Goal: Task Accomplishment & Management: Manage account settings

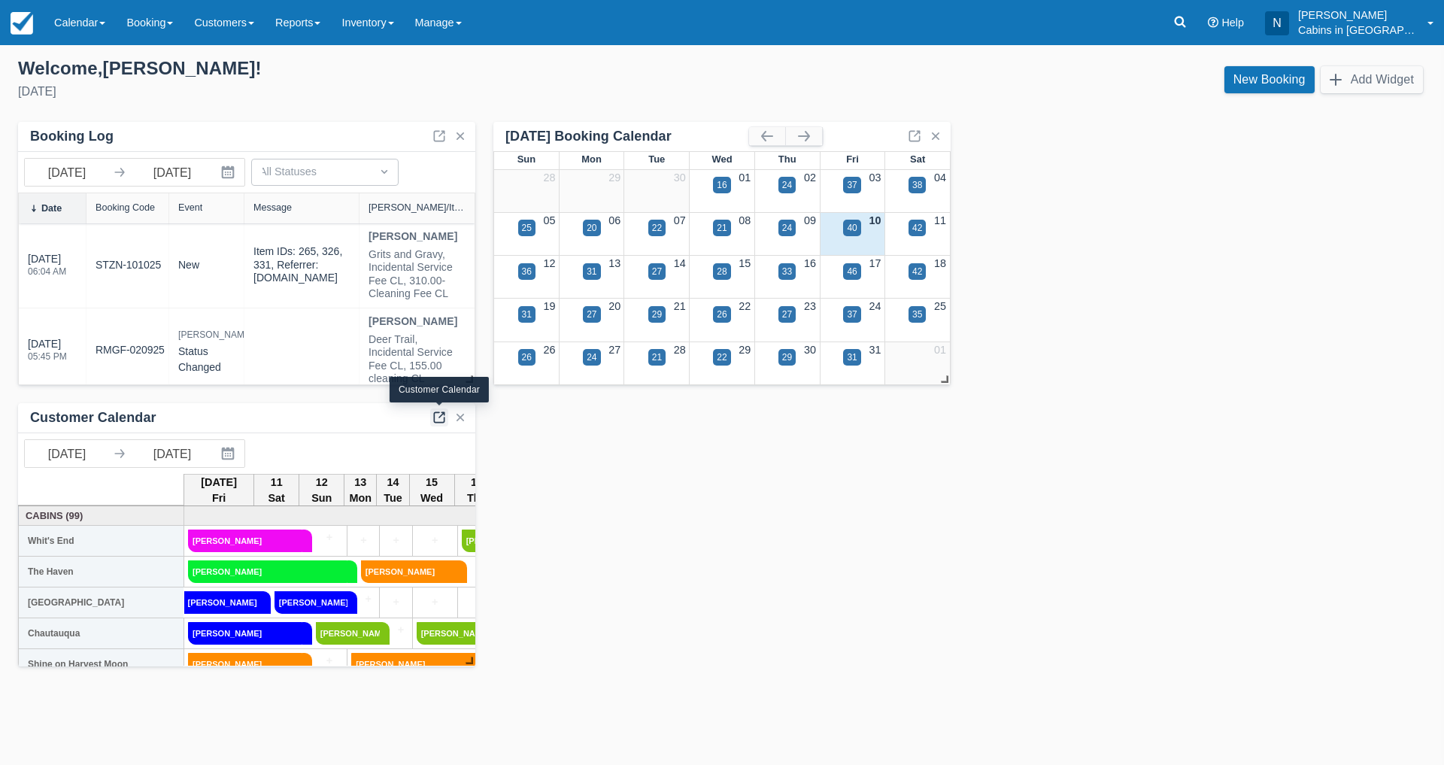
click at [439, 418] on link at bounding box center [439, 418] width 18 height 18
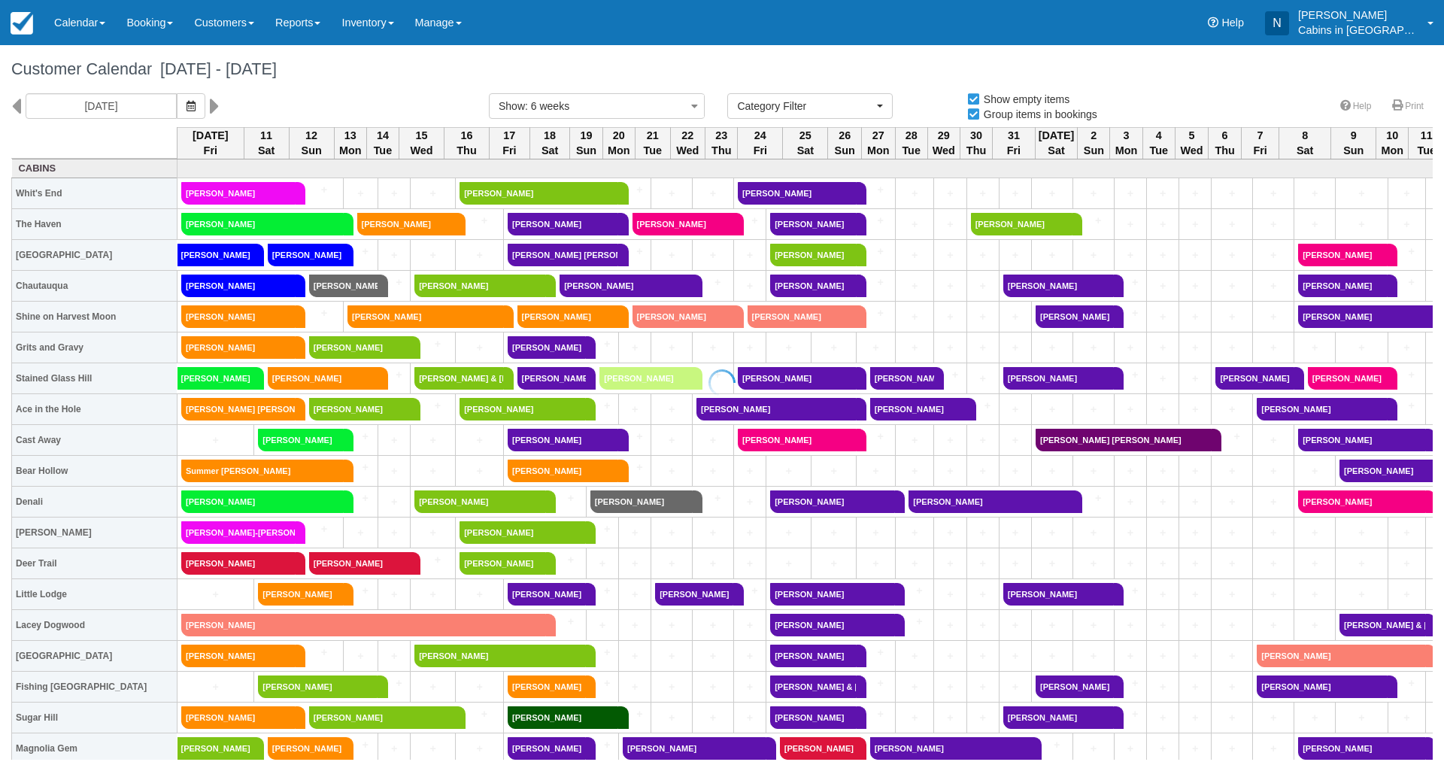
select select
click at [139, 103] on input "[DATE]" at bounding box center [101, 106] width 151 height 26
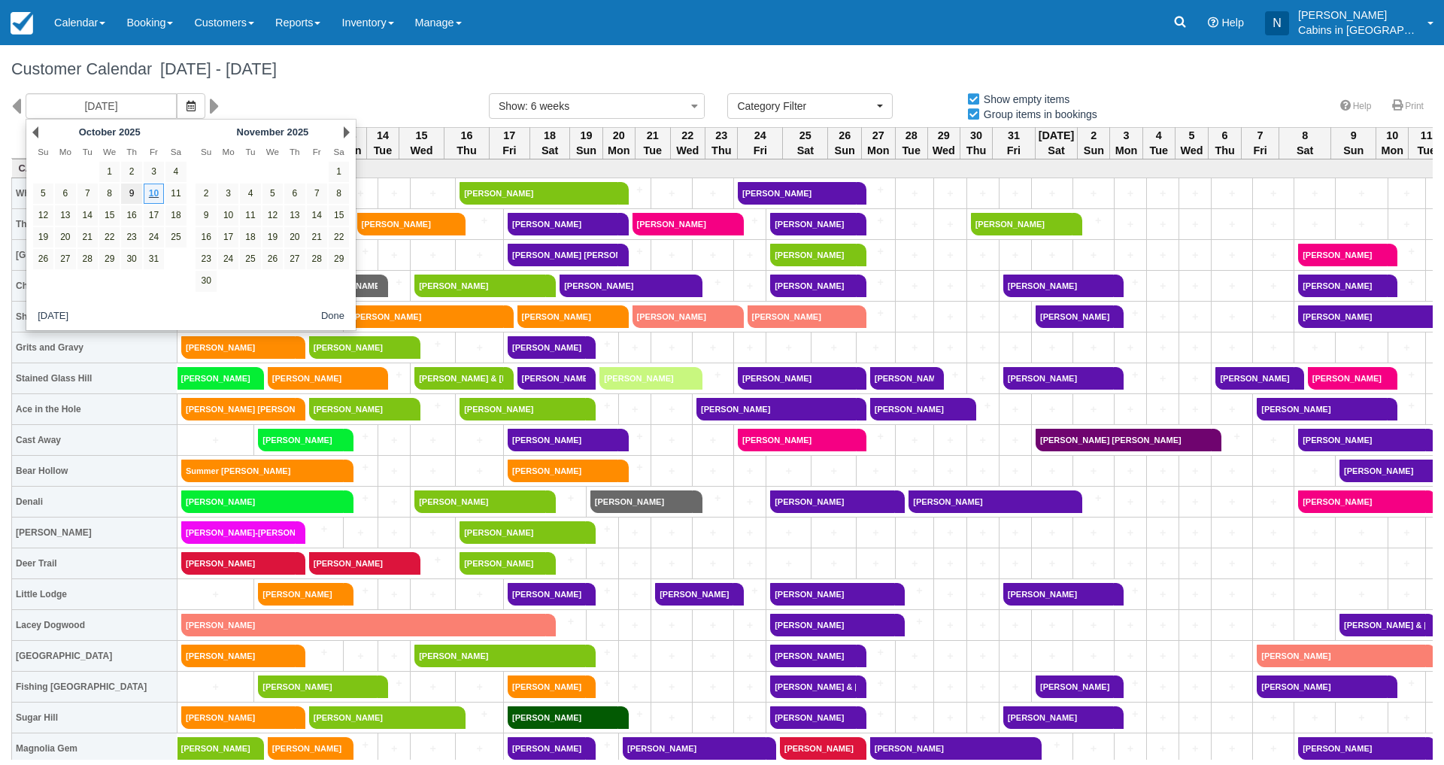
click at [128, 190] on link "9" at bounding box center [131, 194] width 20 height 20
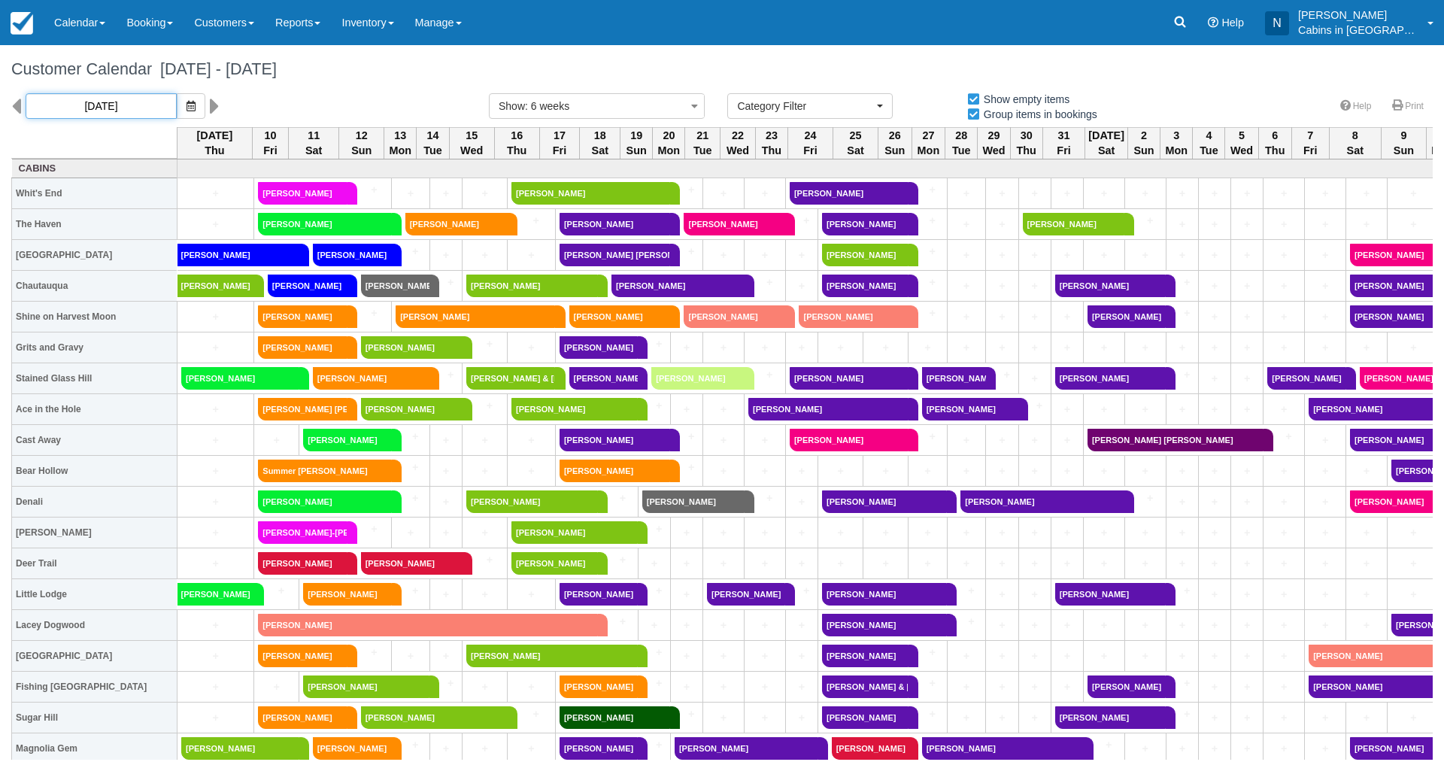
click at [131, 106] on input "10/09/25" at bounding box center [101, 106] width 151 height 26
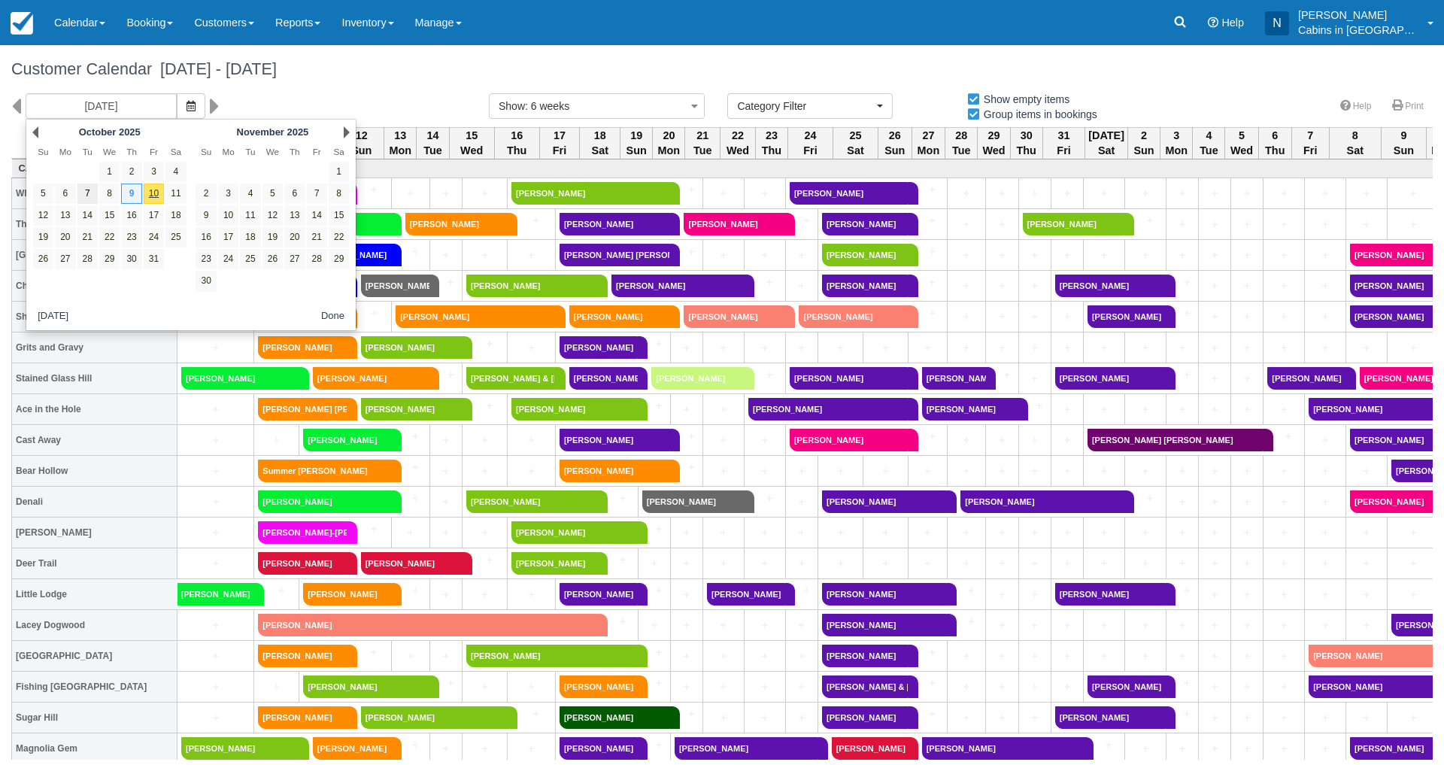
click at [85, 189] on link "7" at bounding box center [87, 194] width 20 height 20
type input "10/07/25"
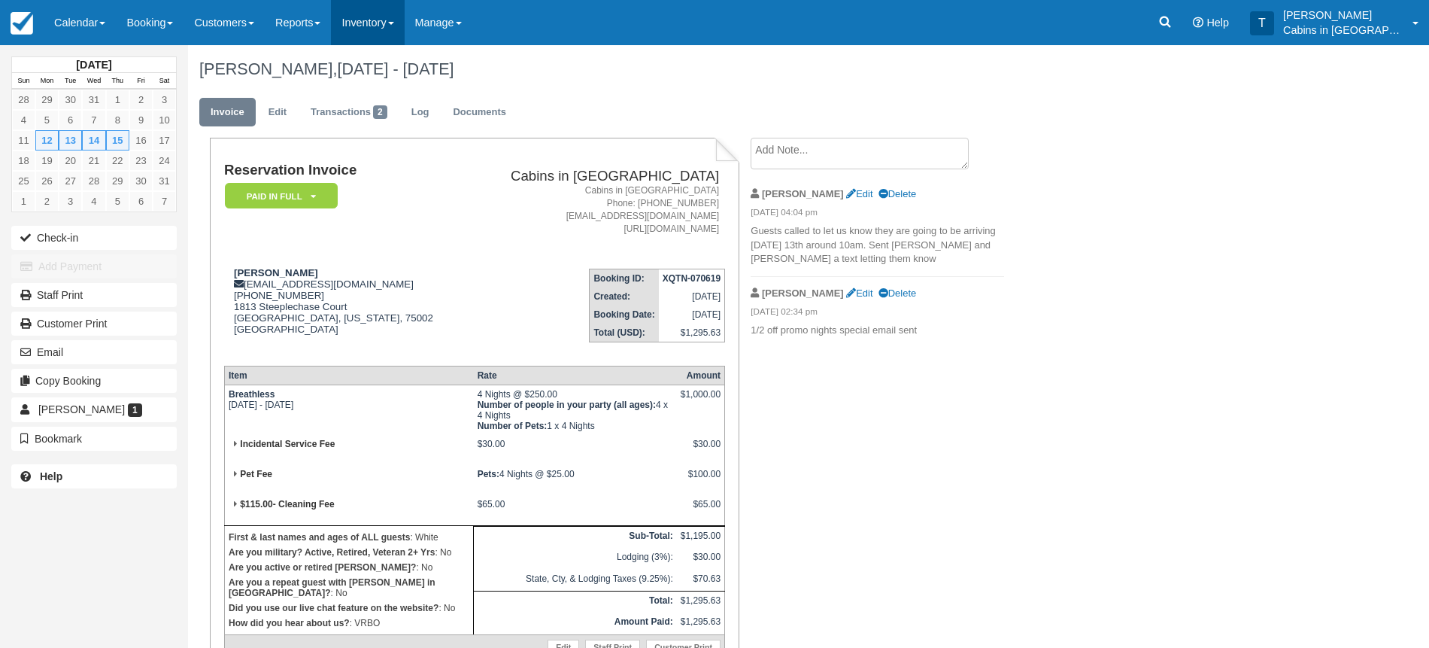
click at [371, 21] on link "Inventory" at bounding box center [367, 22] width 73 height 45
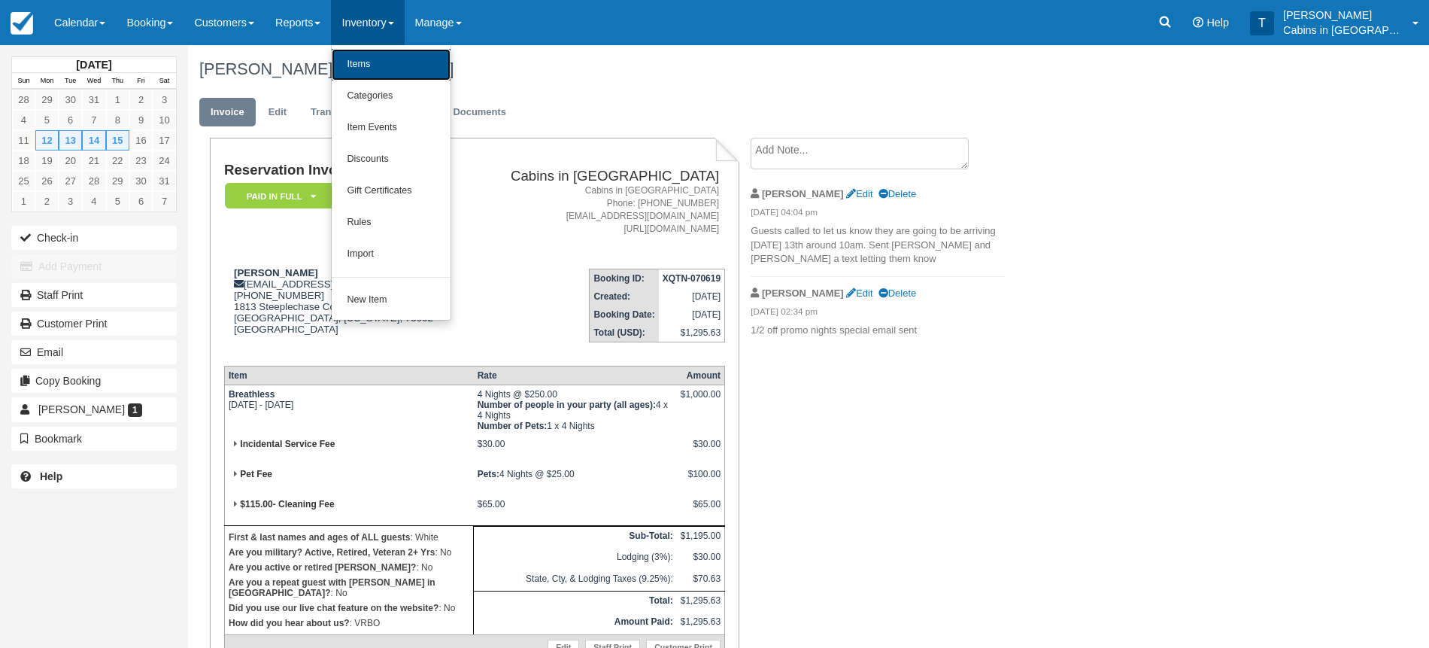
click at [368, 60] on link "Items" at bounding box center [391, 65] width 119 height 32
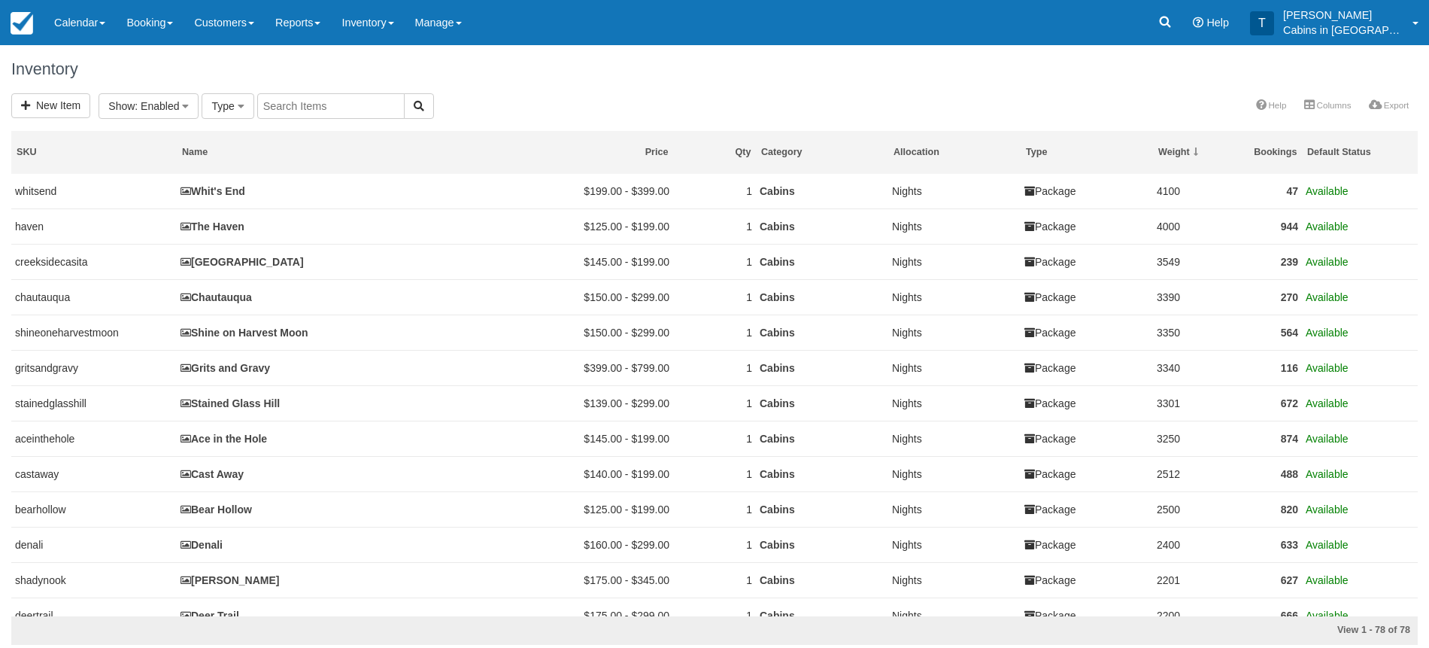
select select
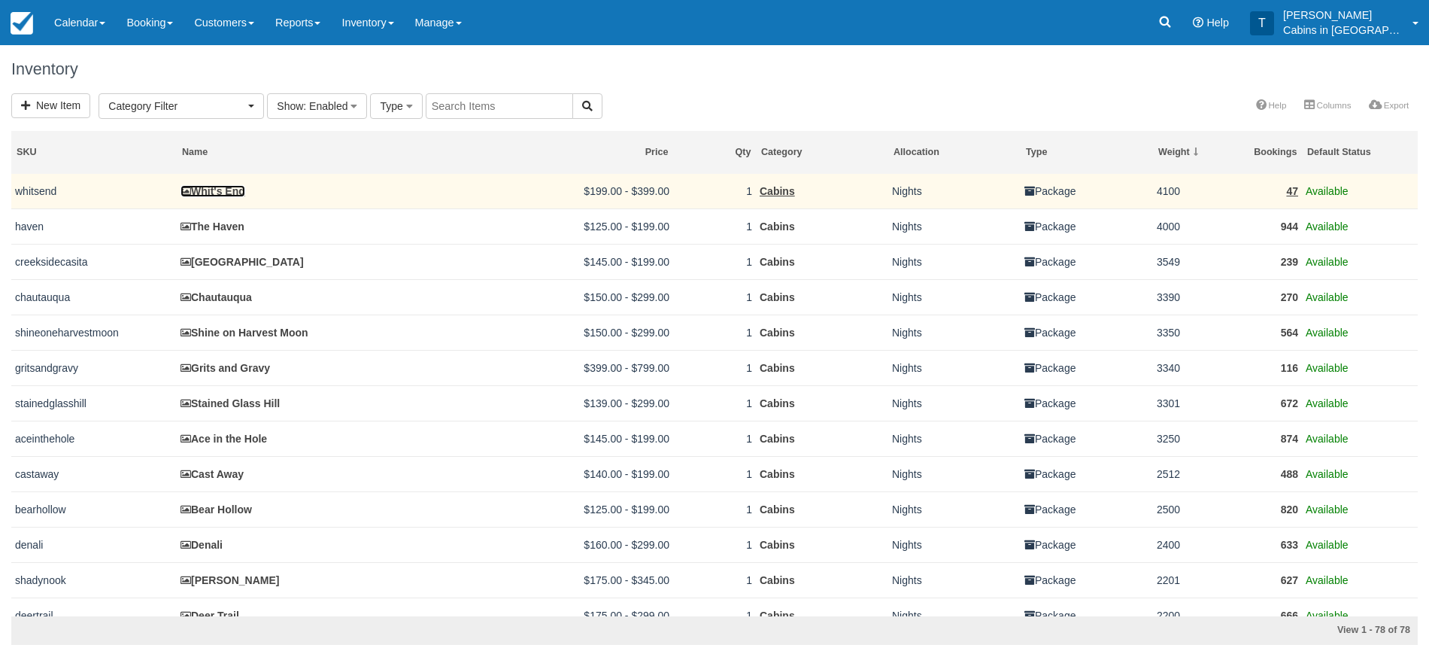
click at [233, 193] on link "Whit's End" at bounding box center [213, 191] width 65 height 12
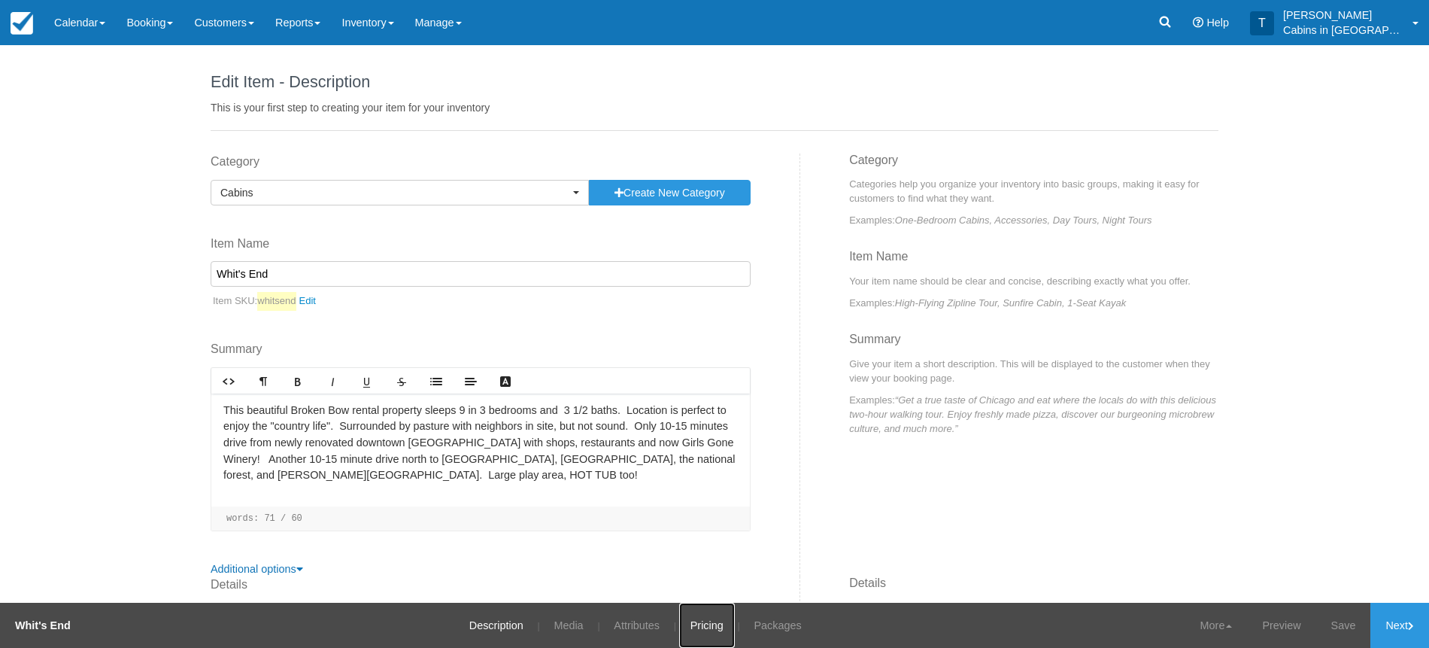
click at [706, 620] on link "Pricing" at bounding box center [707, 625] width 56 height 45
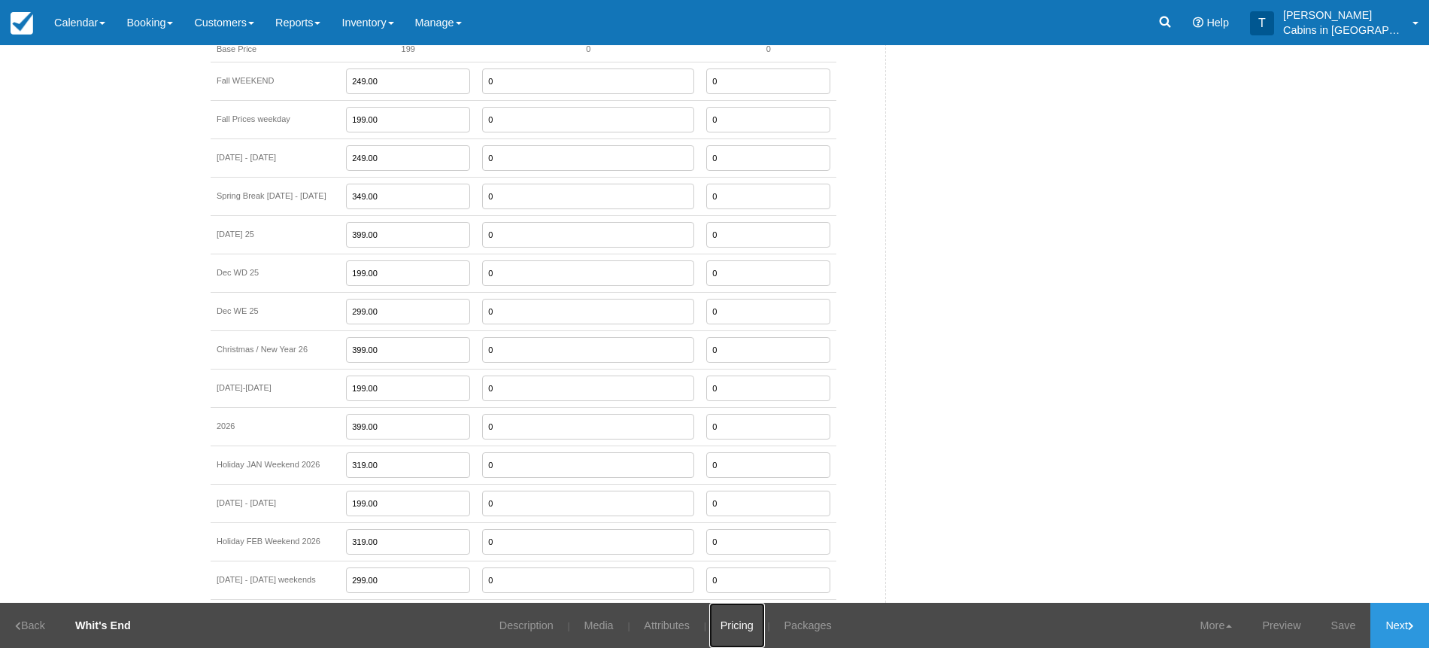
scroll to position [1620, 0]
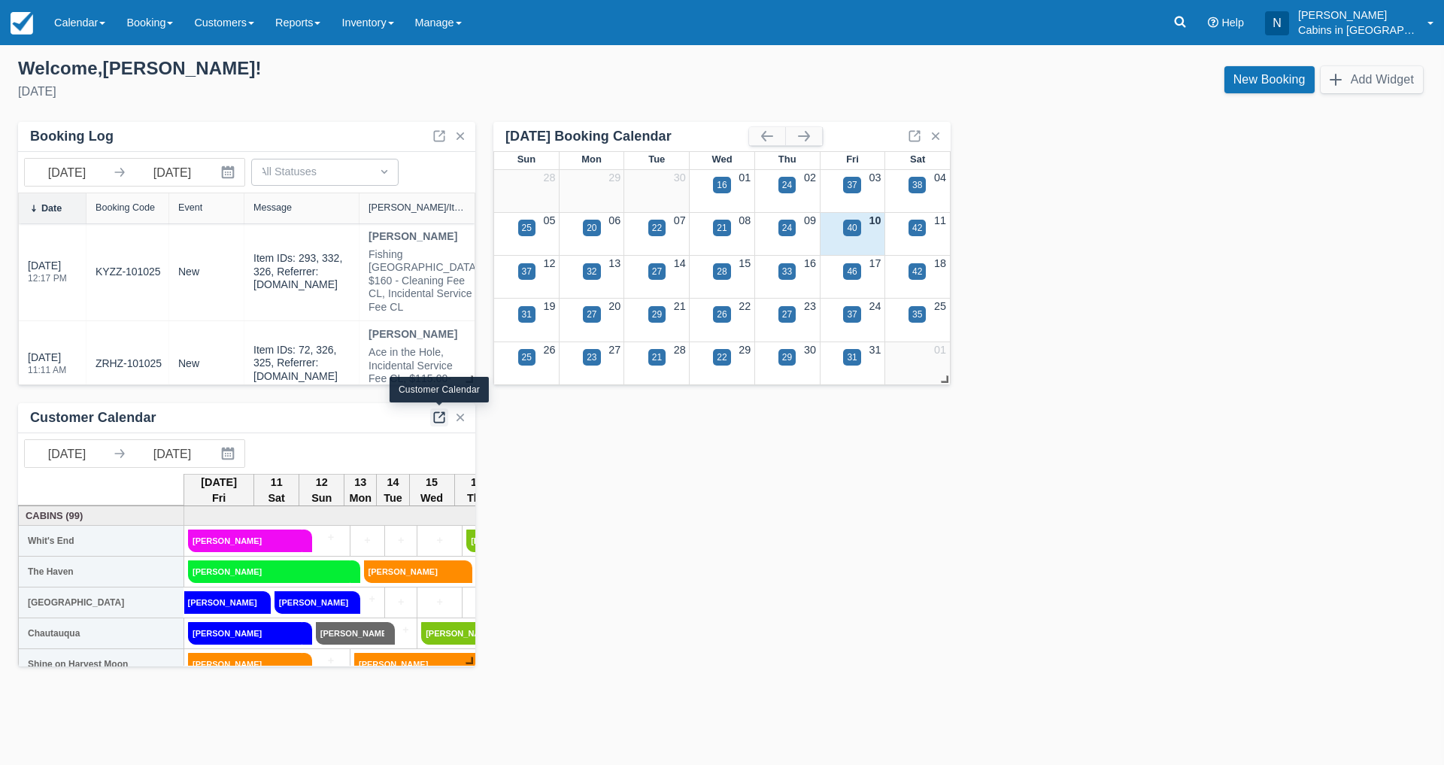
click at [439, 415] on link at bounding box center [439, 418] width 18 height 18
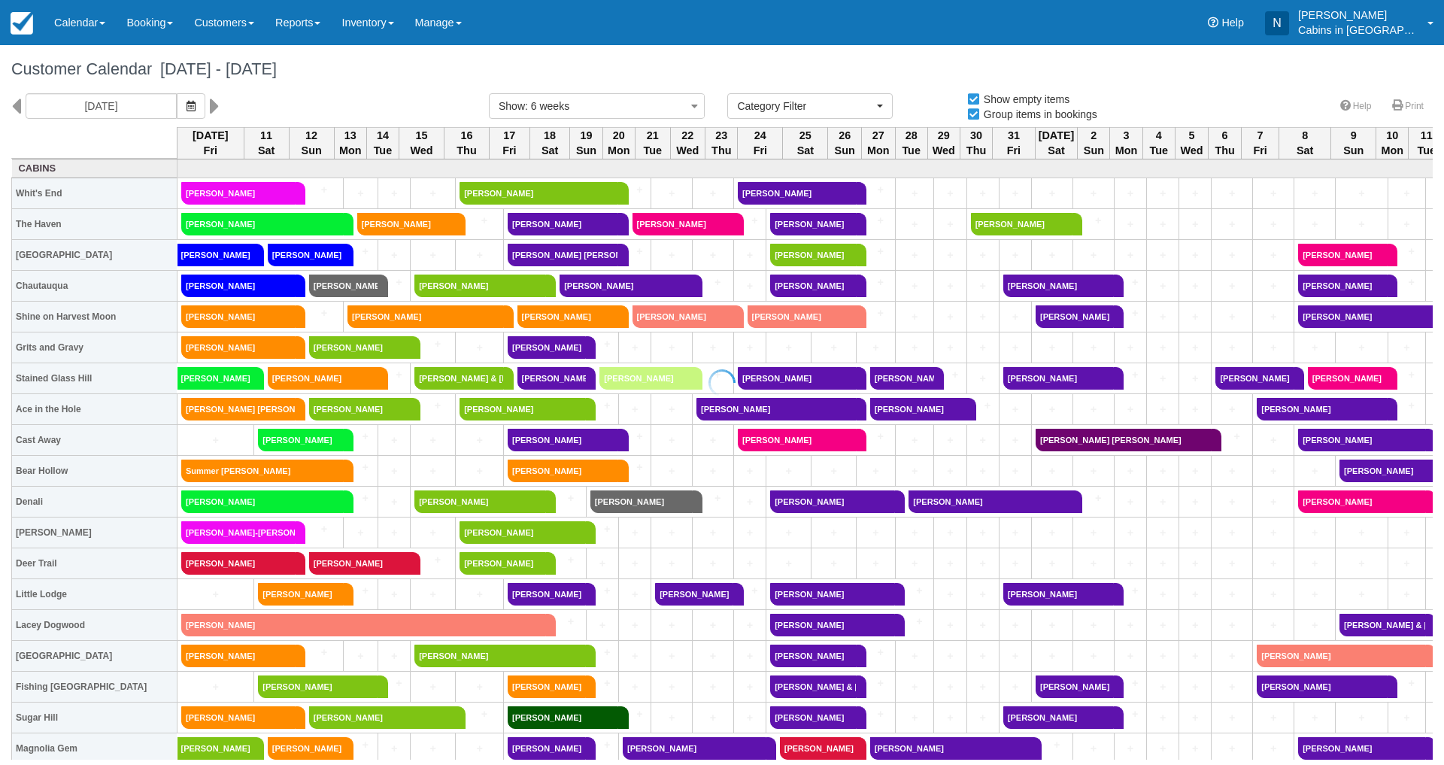
select select
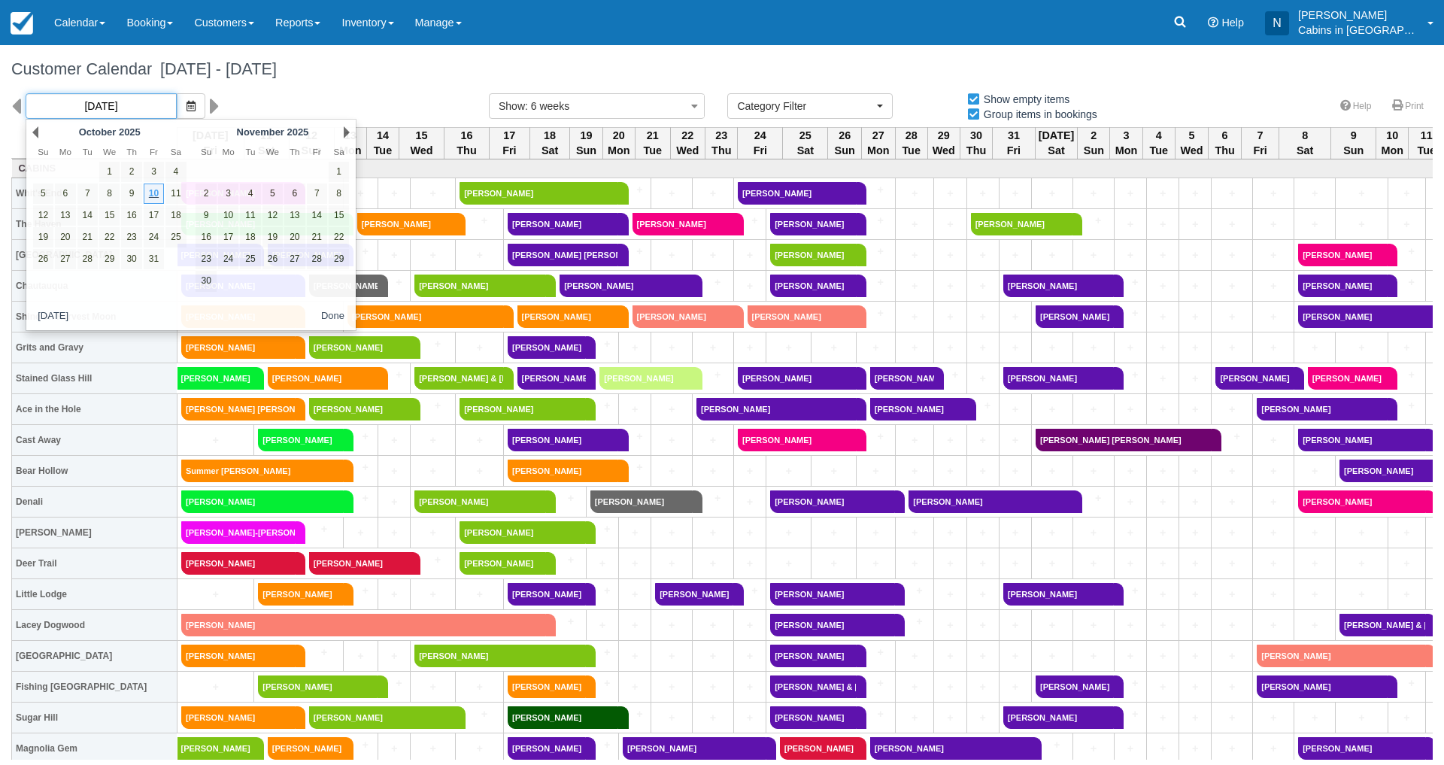
click at [144, 105] on input "[DATE]" at bounding box center [101, 106] width 151 height 26
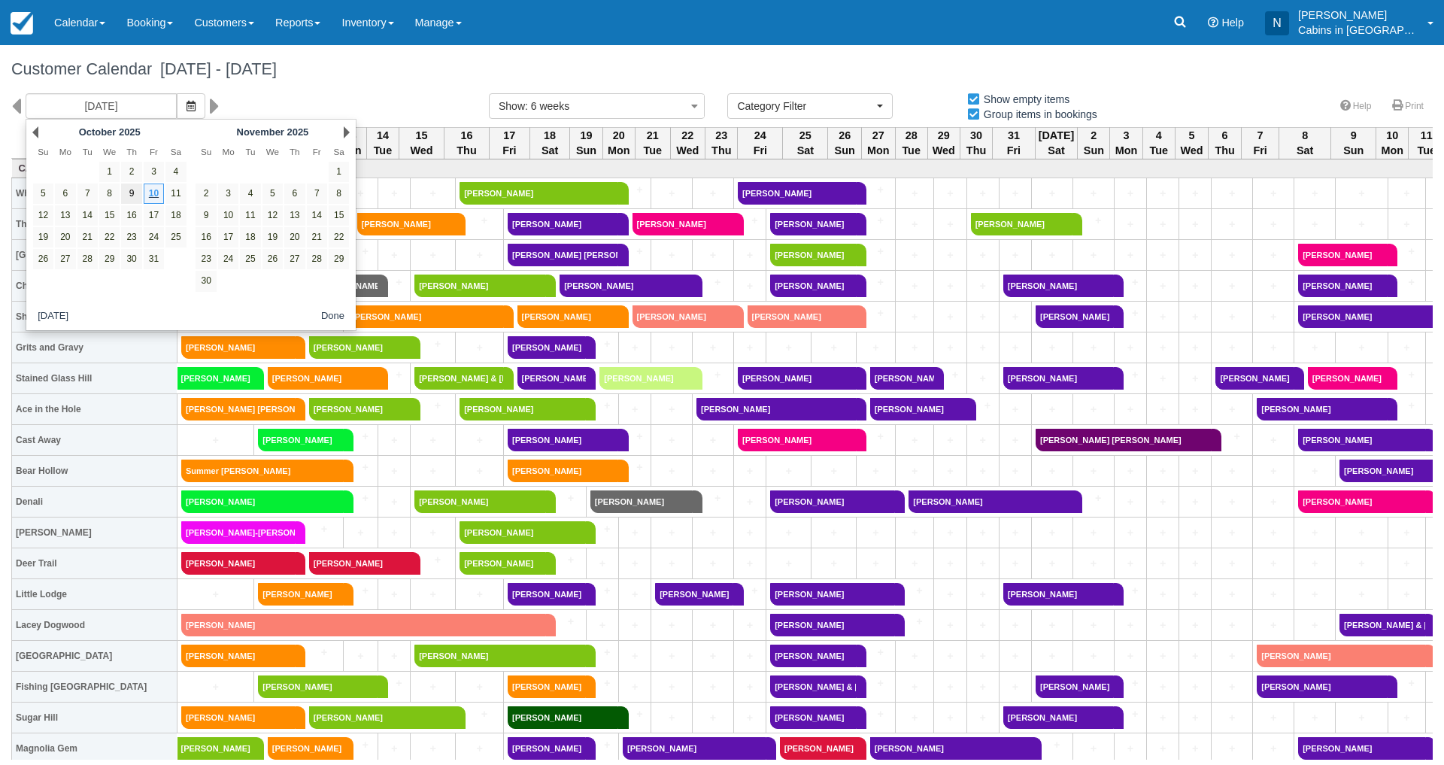
click at [128, 195] on link "9" at bounding box center [131, 194] width 20 height 20
type input "[DATE]"
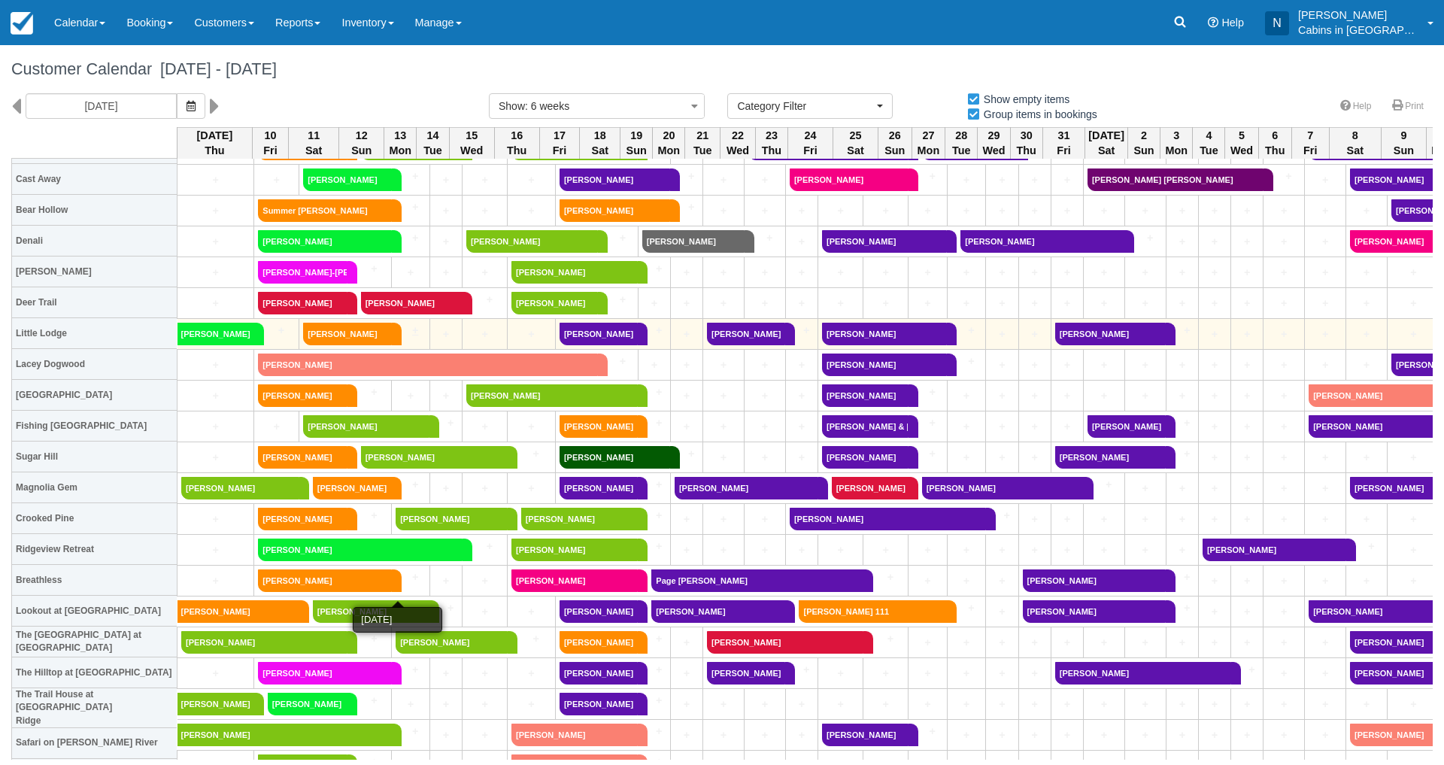
scroll to position [262, 0]
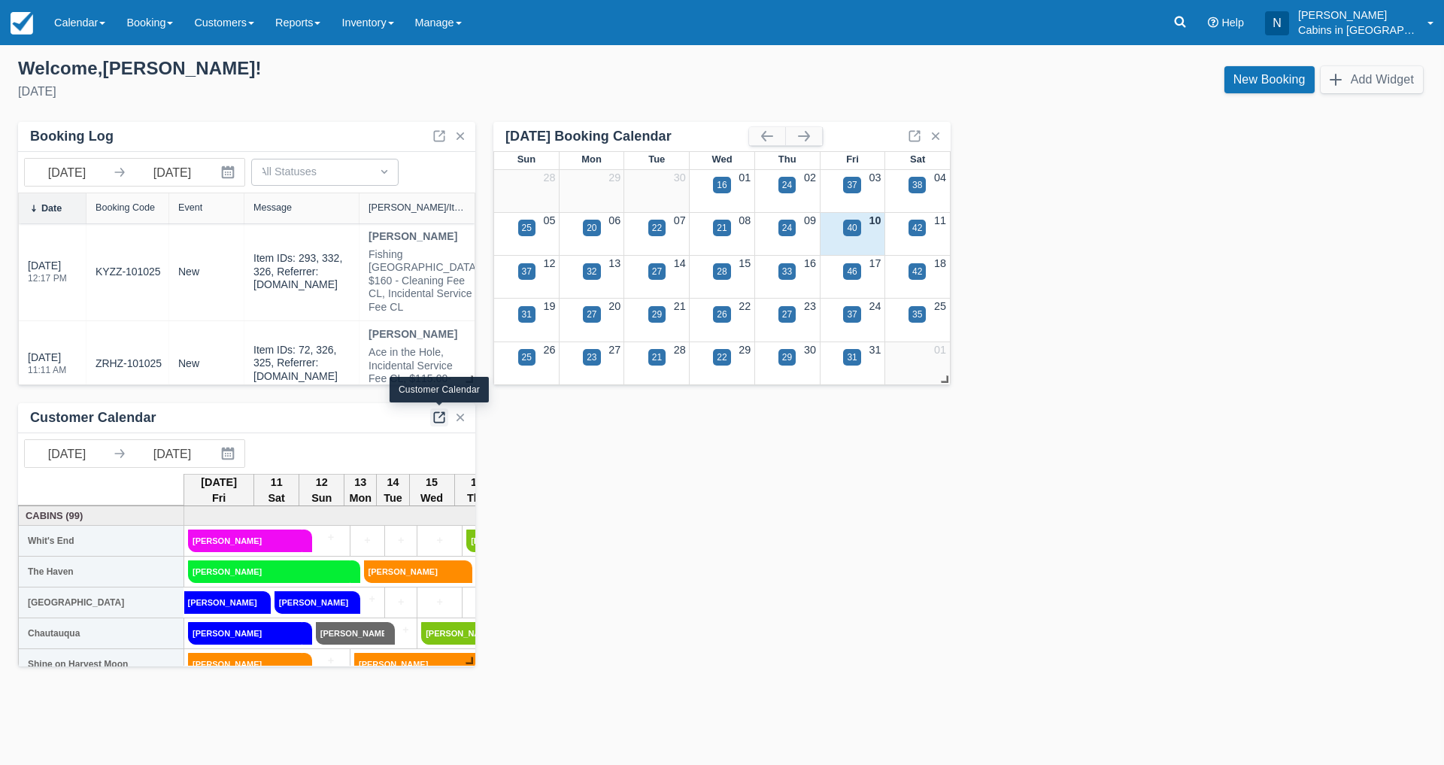
click at [436, 412] on link at bounding box center [439, 418] width 18 height 18
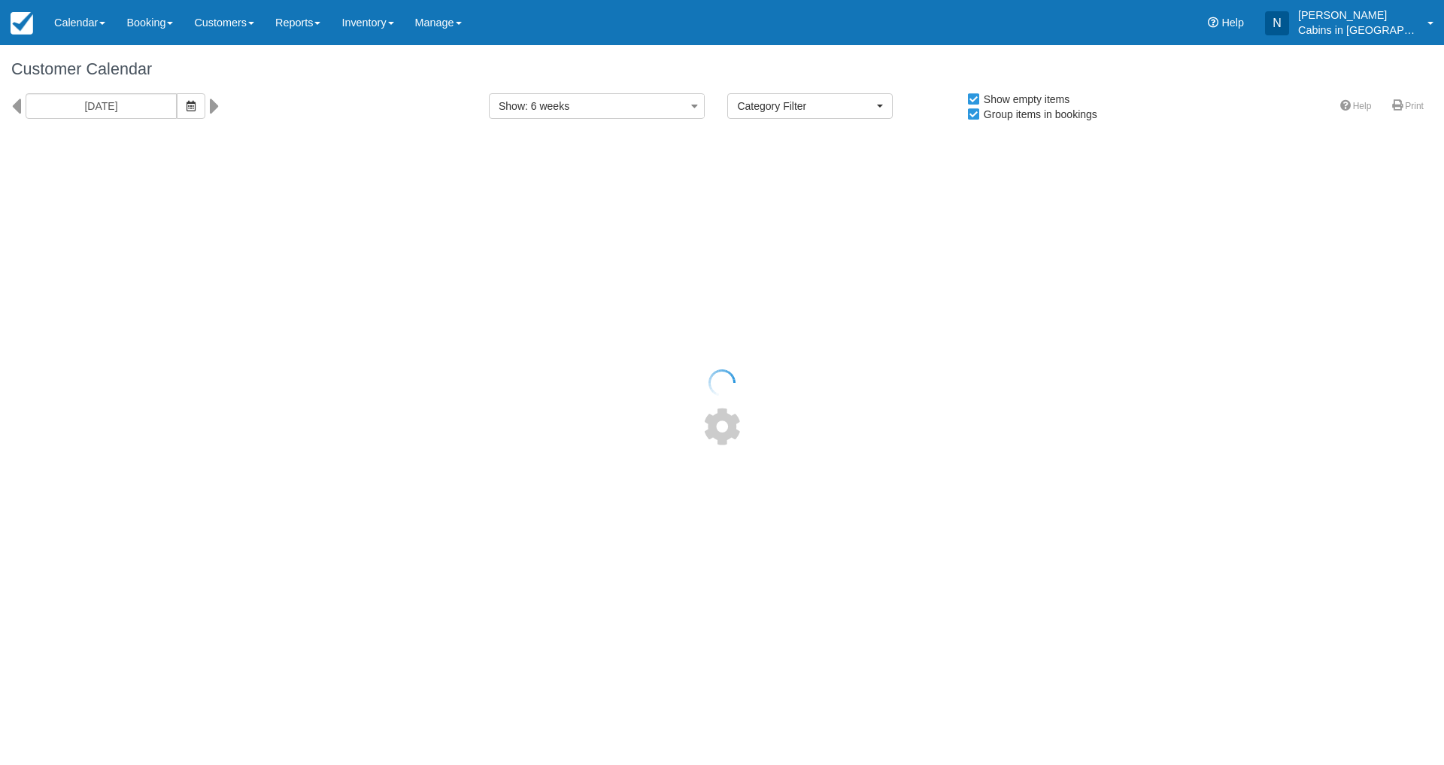
select select
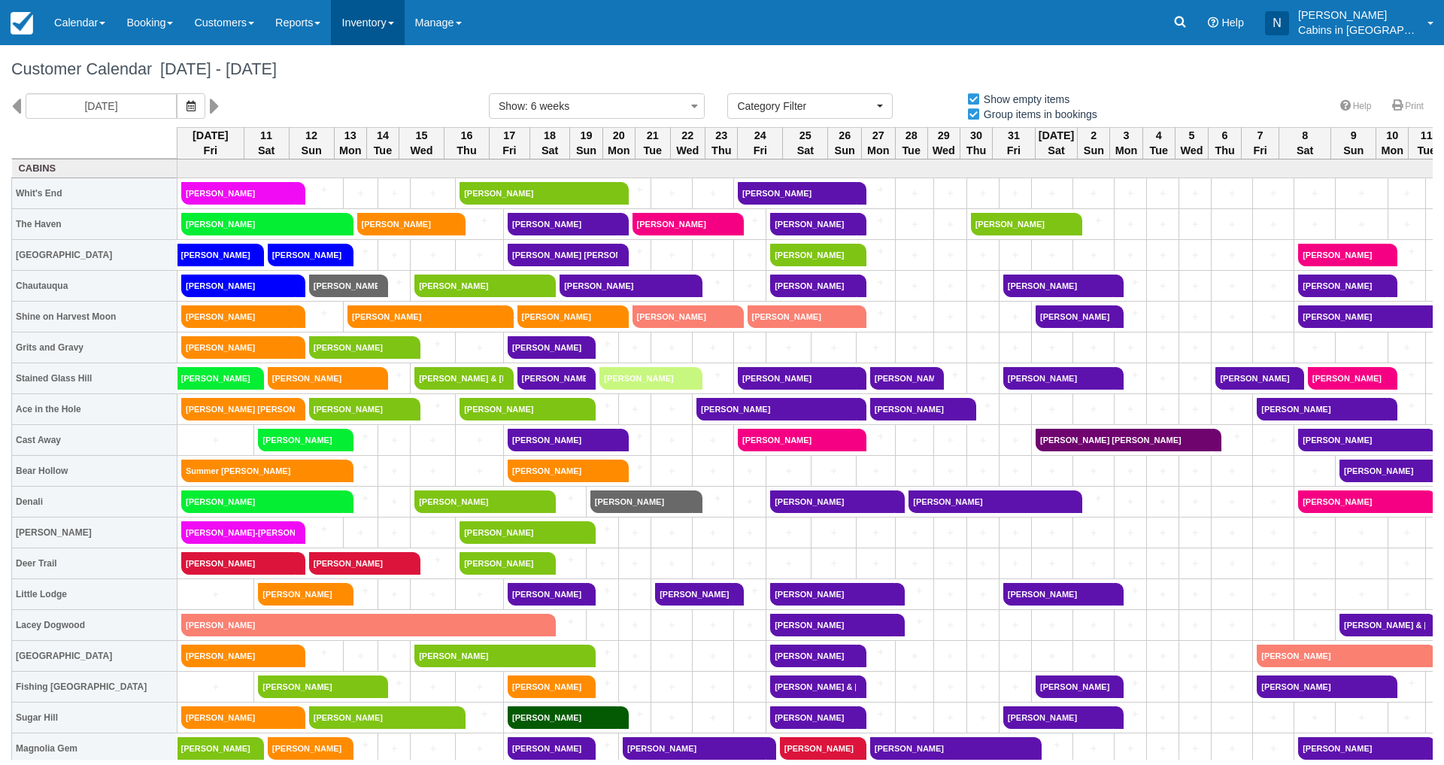
click at [404, 23] on link "Inventory" at bounding box center [367, 22] width 73 height 45
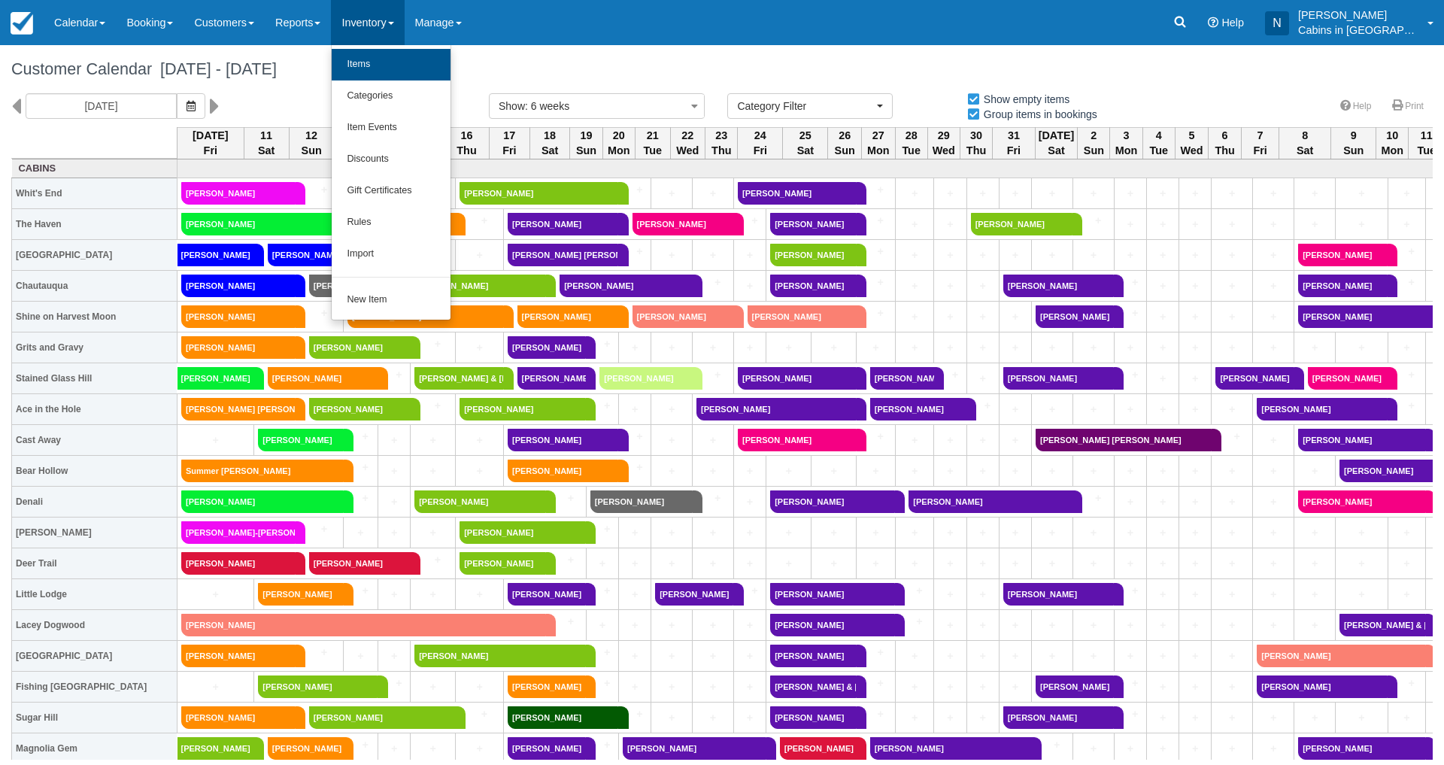
click at [372, 64] on link "Items" at bounding box center [391, 65] width 119 height 32
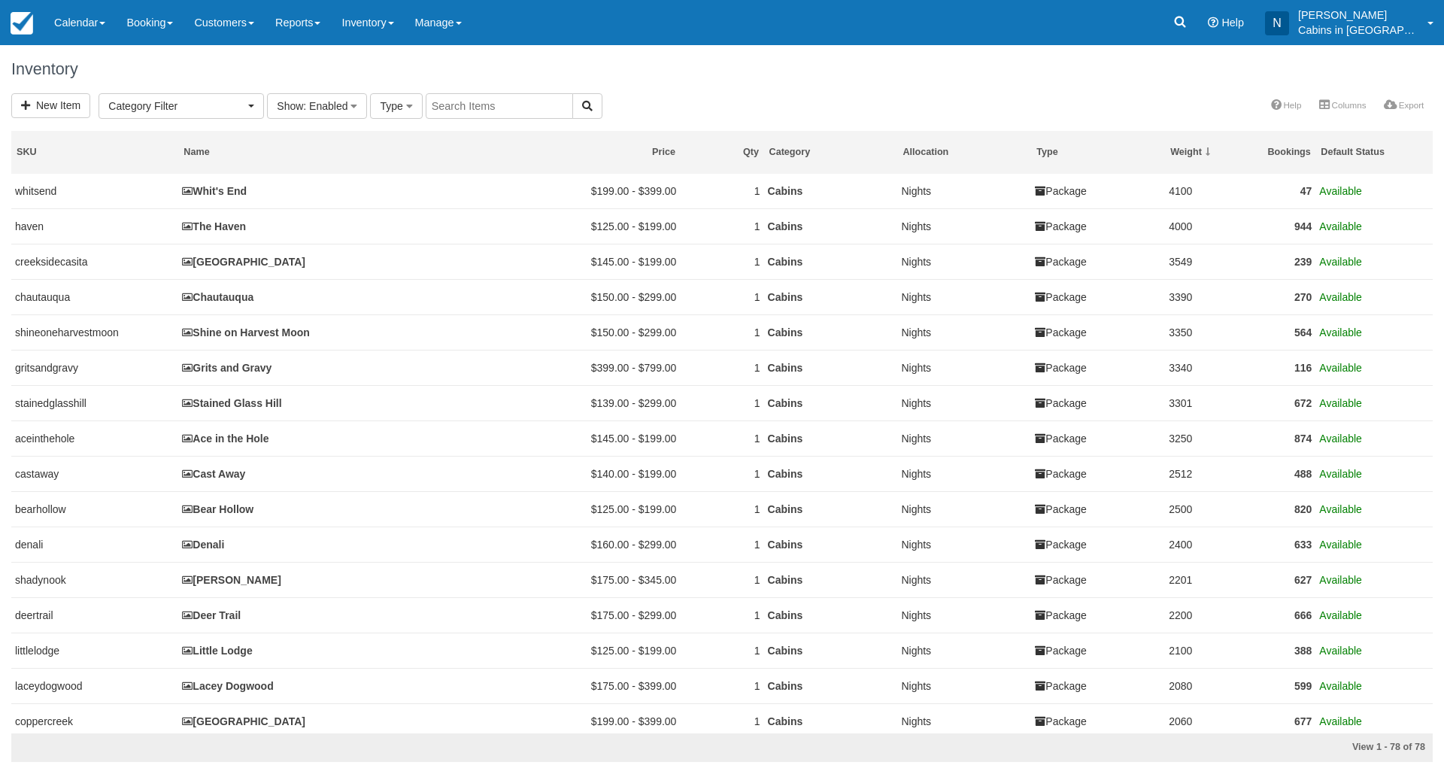
select select
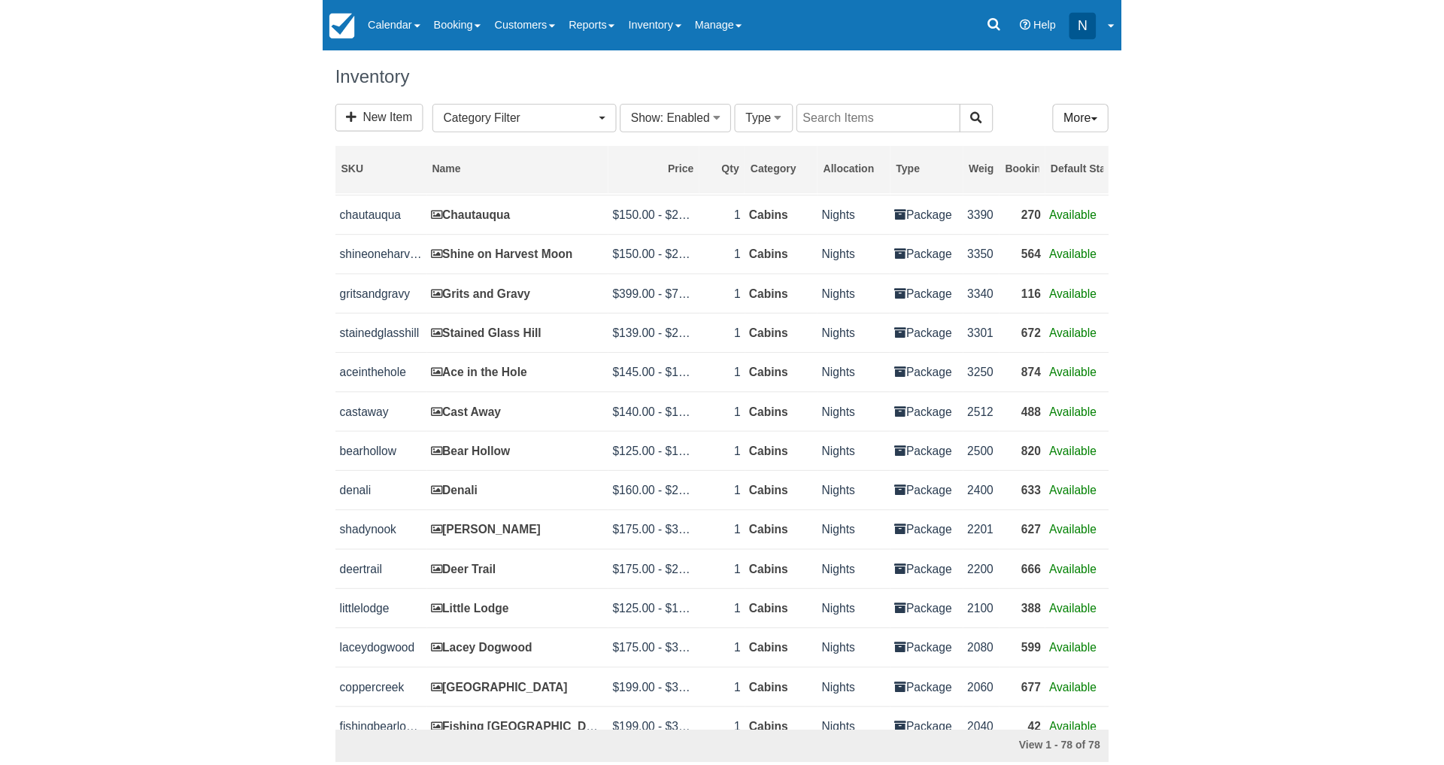
scroll to position [105, 0]
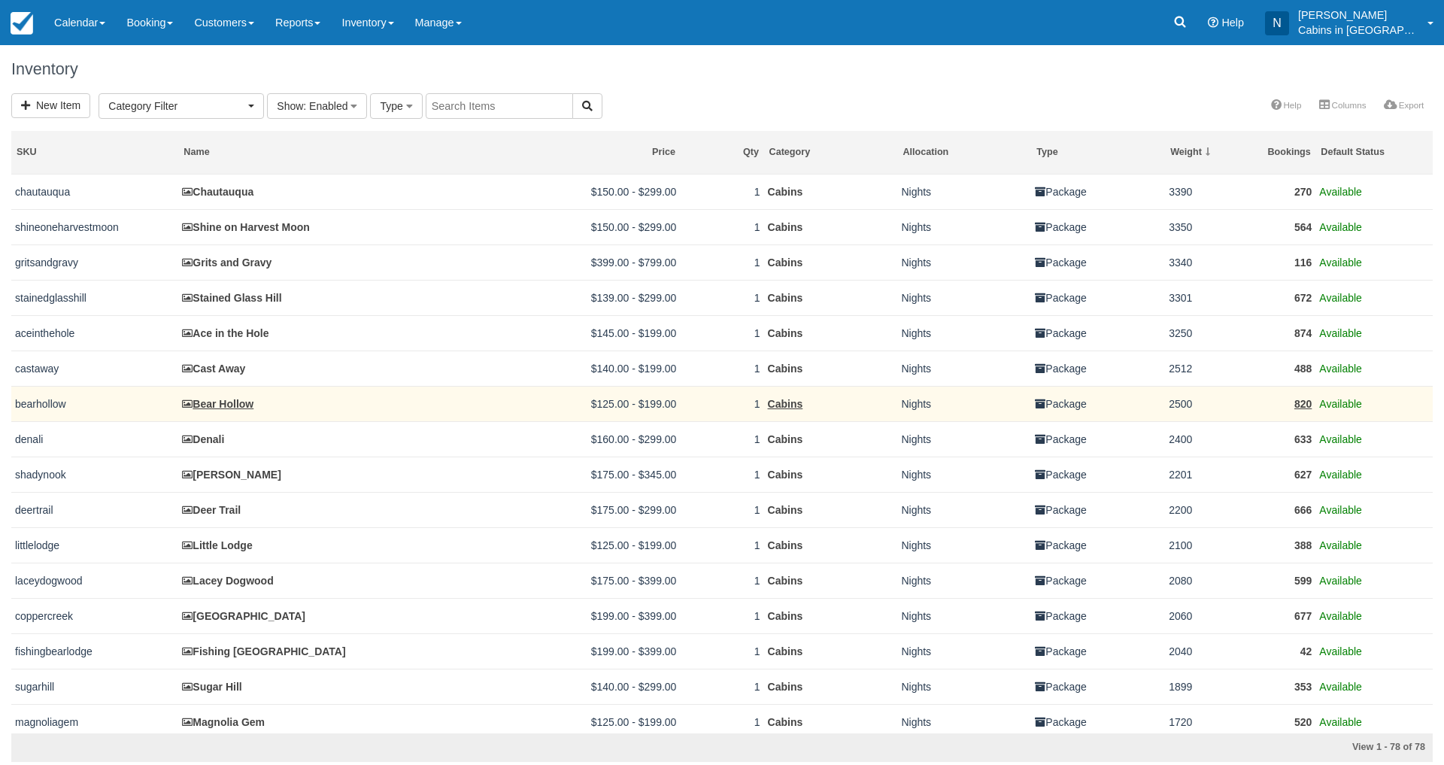
click at [233, 403] on link "Bear Hollow" at bounding box center [217, 404] width 71 height 12
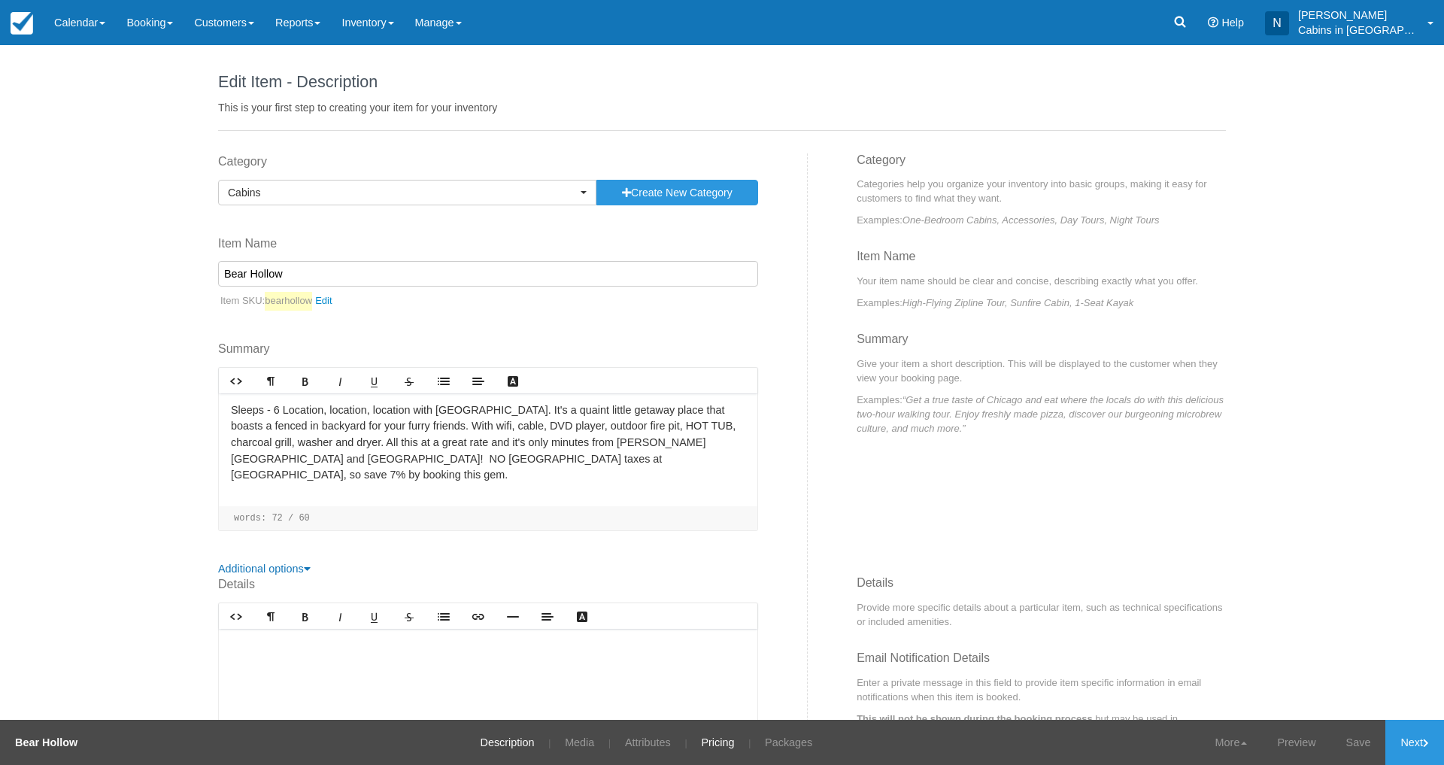
click at [726, 738] on link "Pricing" at bounding box center [718, 742] width 56 height 45
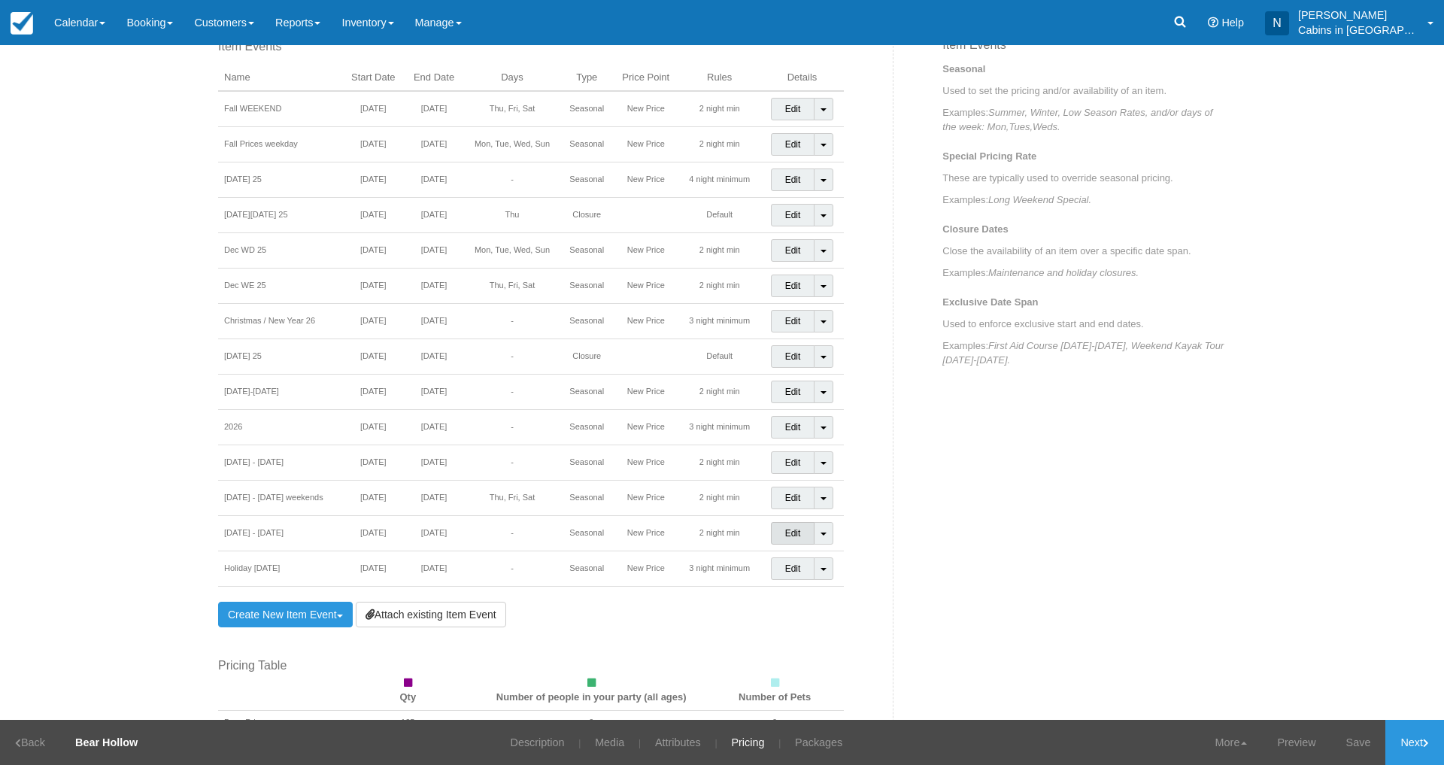
scroll to position [639, 0]
drag, startPoint x: 211, startPoint y: 93, endPoint x: 263, endPoint y: 98, distance: 52.9
click at [263, 98] on div "Item Events Name Start Date End Date Days Type Price Point Rules Details Fall W…" at bounding box center [550, 638] width 687 height 1203
click at [171, 90] on div "Edit Item - Description This is your first step to creating your item for your …" at bounding box center [722, 382] width 1444 height 675
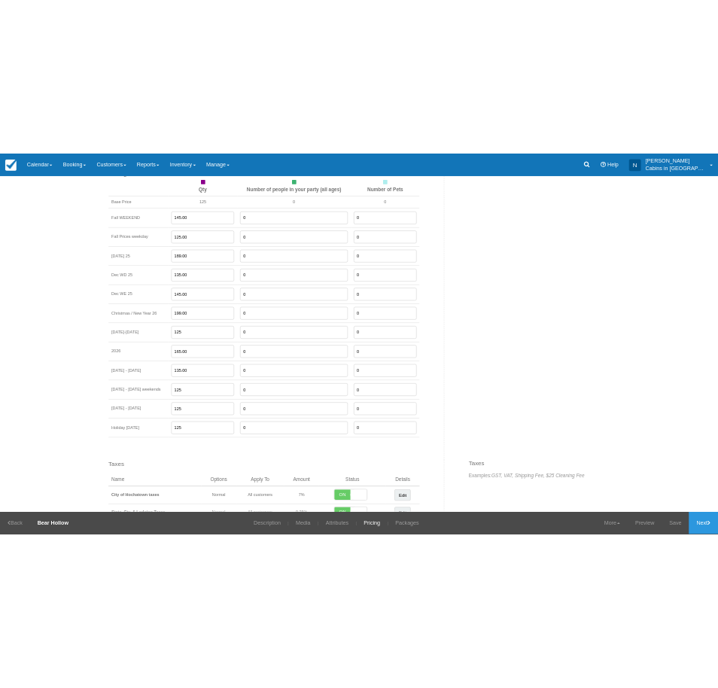
scroll to position [1277, 0]
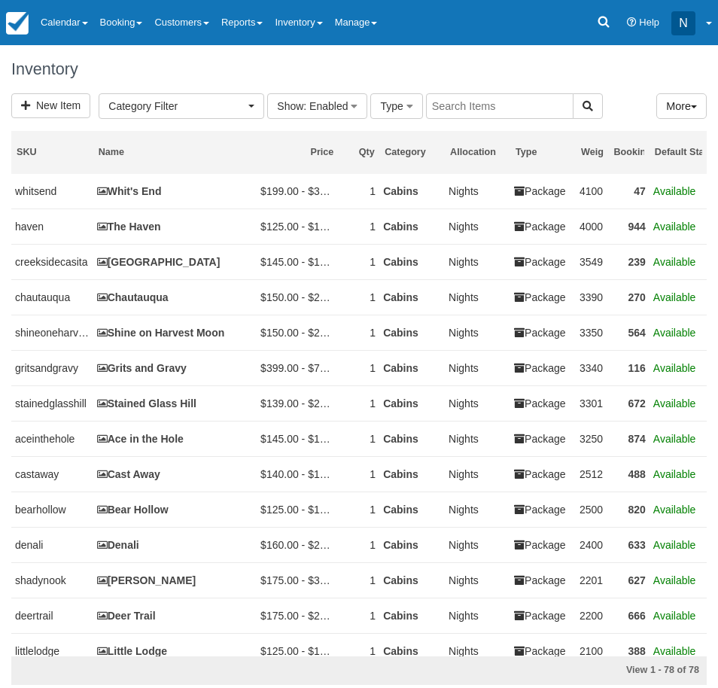
select select
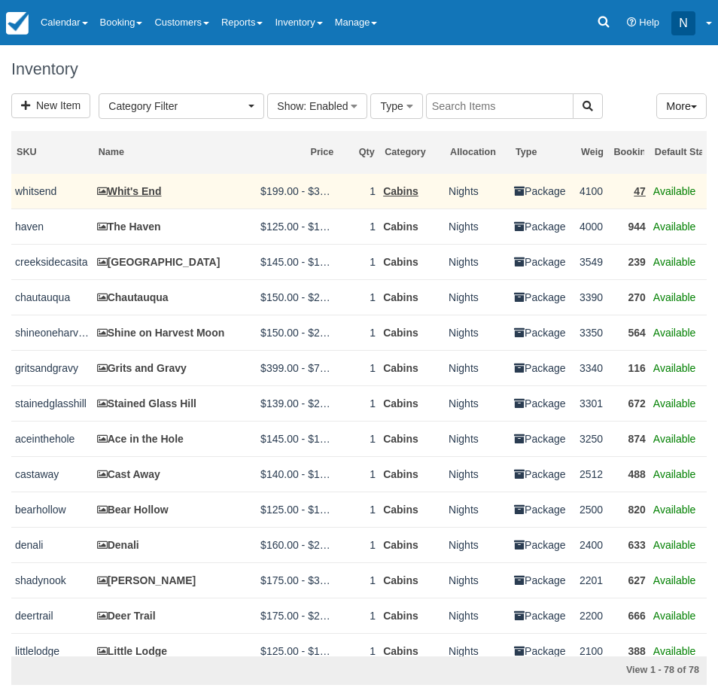
click at [150, 190] on link "Whit's End" at bounding box center [129, 191] width 65 height 12
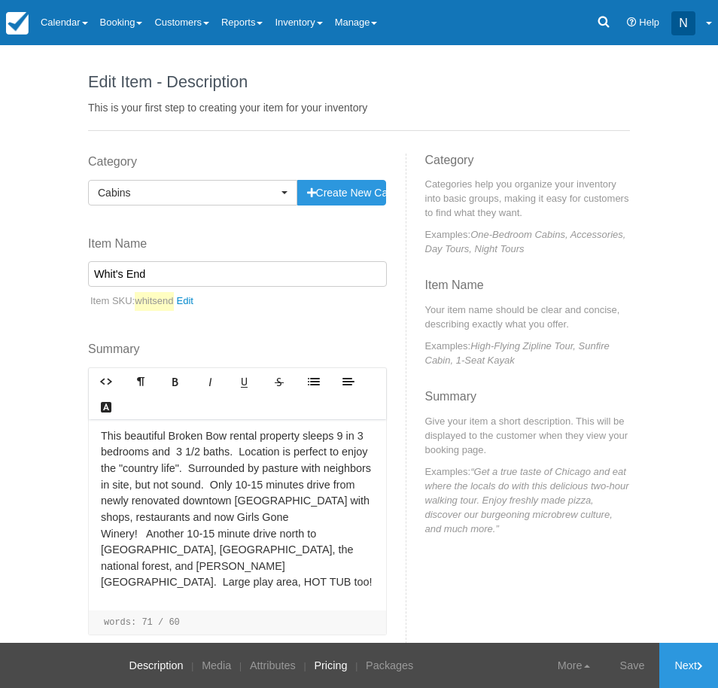
click at [343, 658] on link "Pricing" at bounding box center [330, 664] width 44 height 45
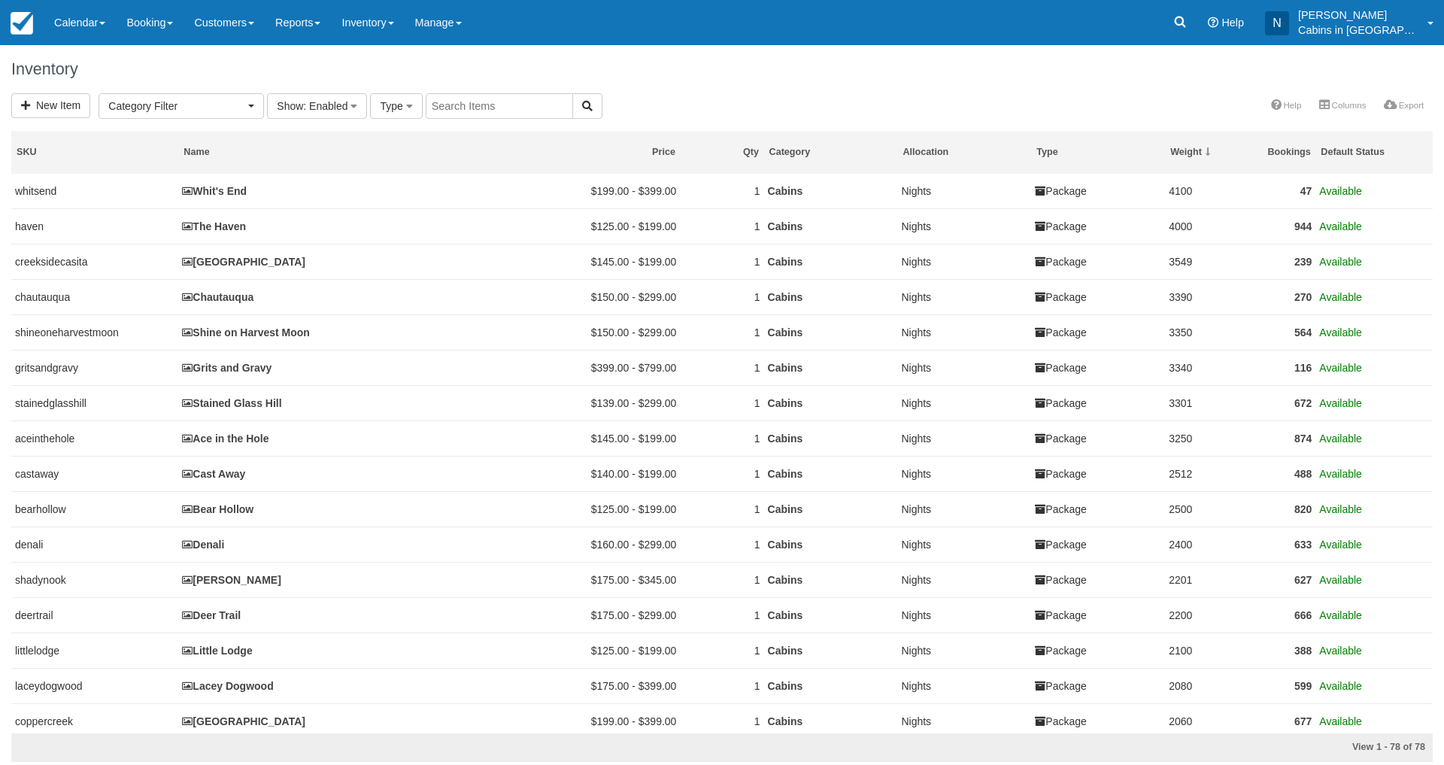
select select
click at [220, 191] on link "Whit's End" at bounding box center [214, 191] width 65 height 12
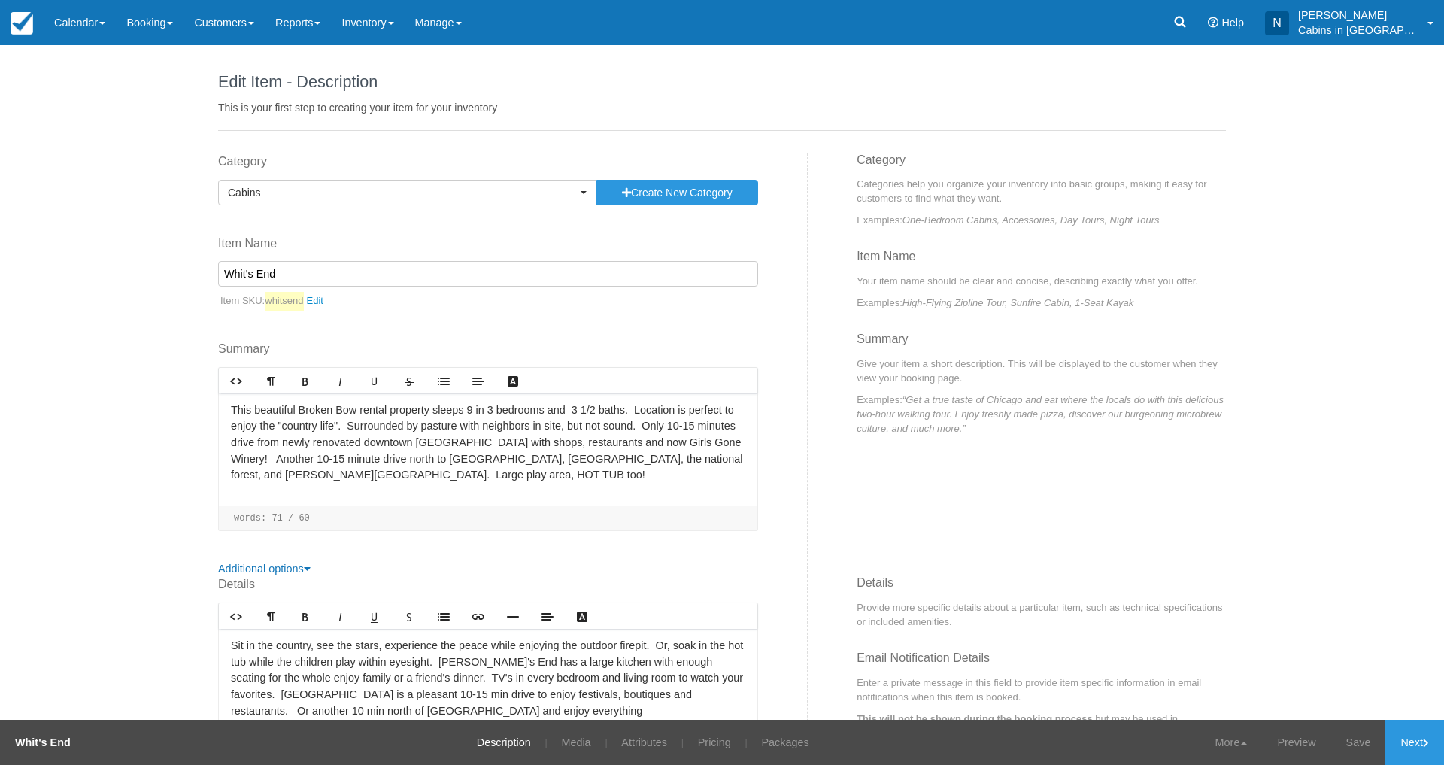
click at [712, 746] on link "Pricing" at bounding box center [715, 742] width 56 height 45
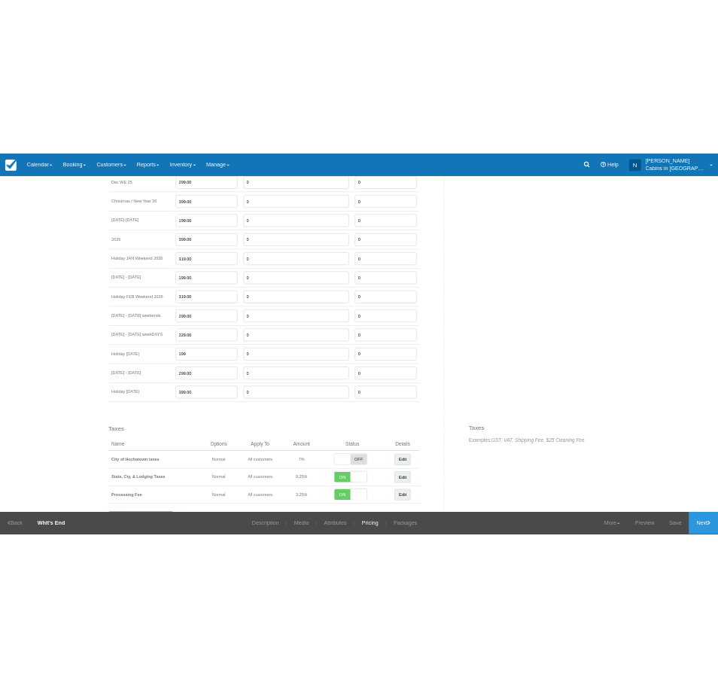
scroll to position [1884, 0]
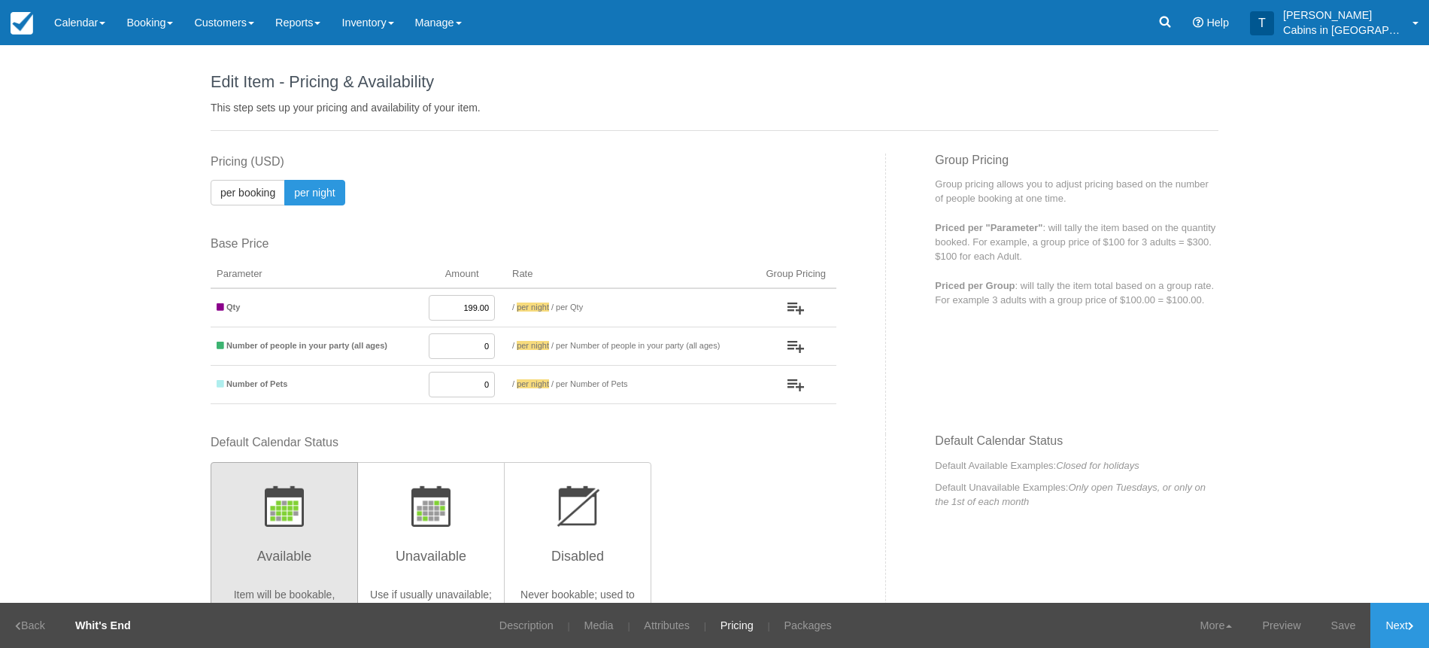
scroll to position [1620, 0]
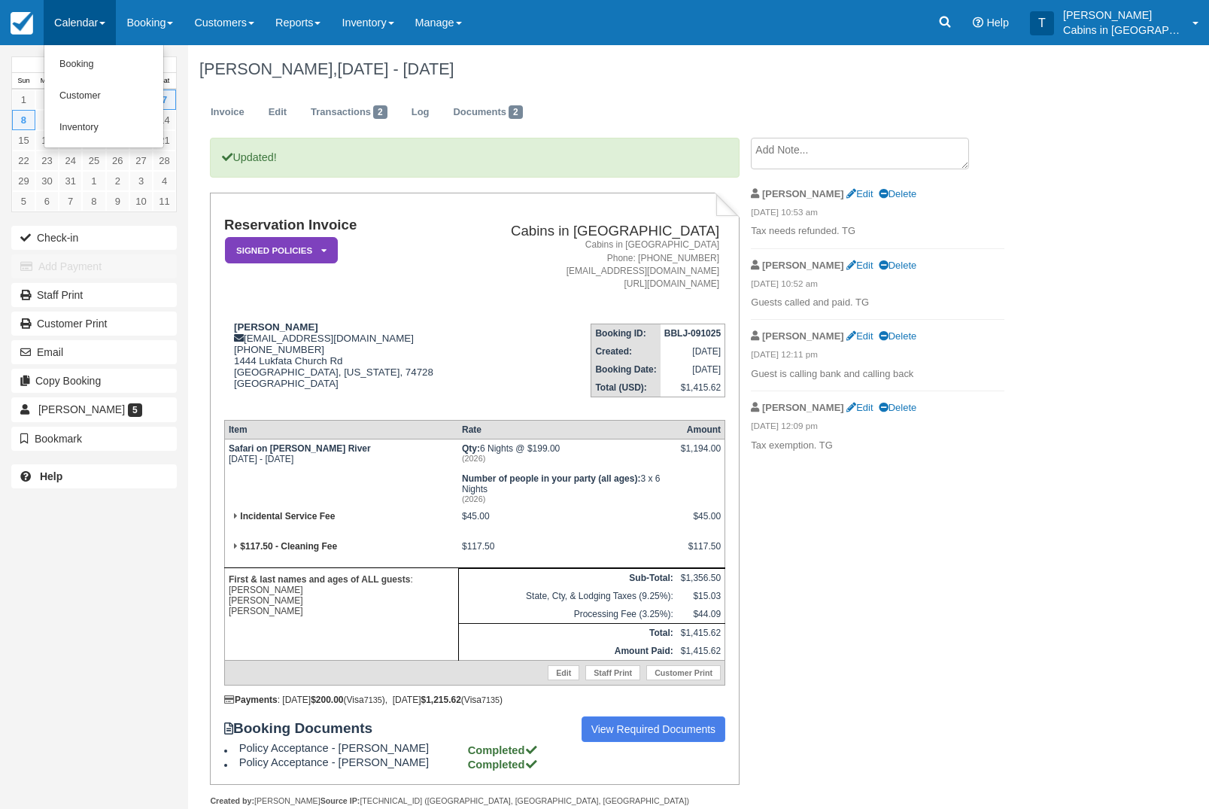
scroll to position [97, 0]
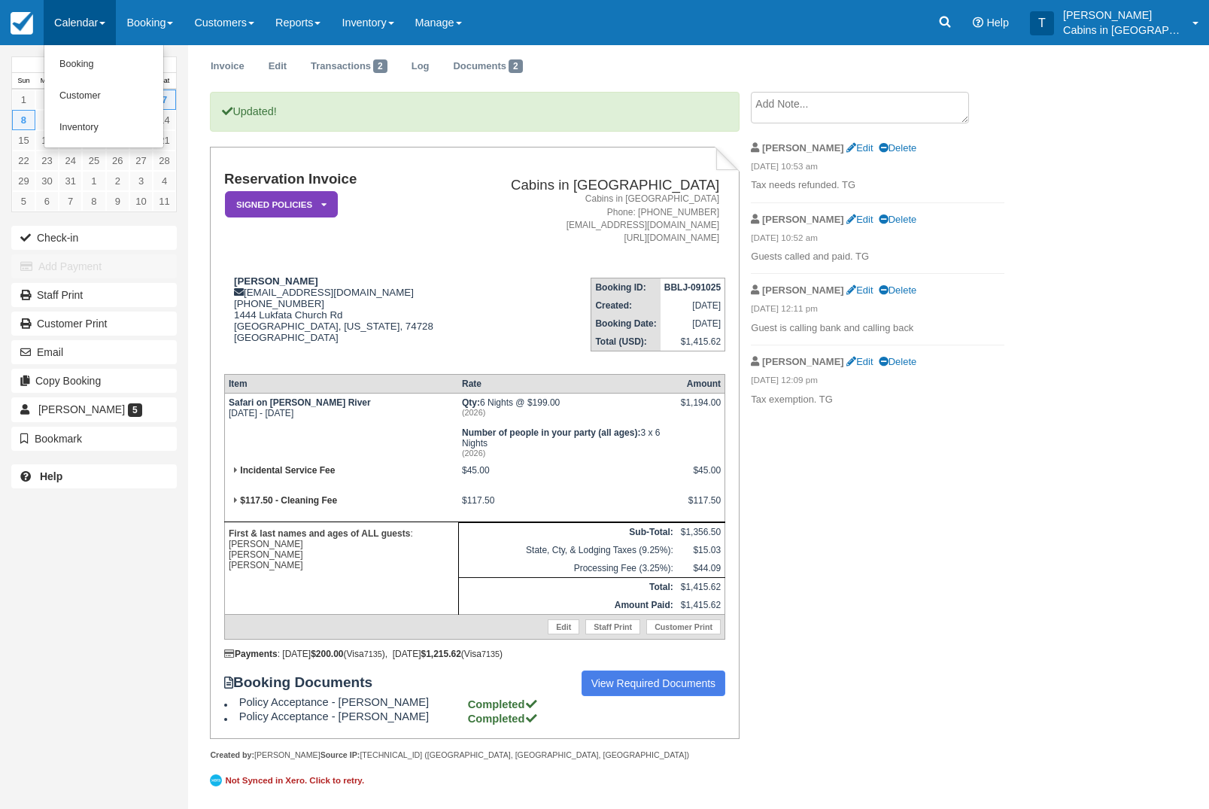
click at [129, 103] on link "Customer" at bounding box center [103, 96] width 119 height 32
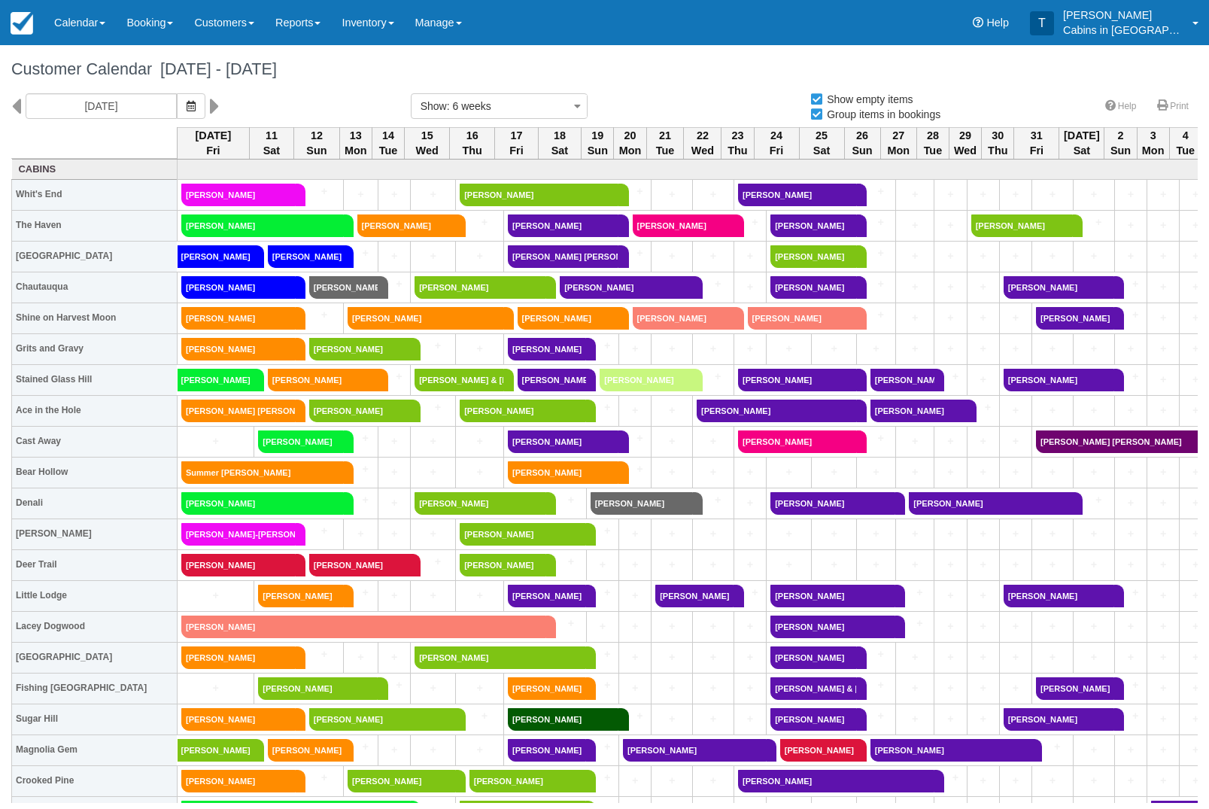
select select
click at [272, 351] on link "Gwen Ly" at bounding box center [238, 349] width 114 height 23
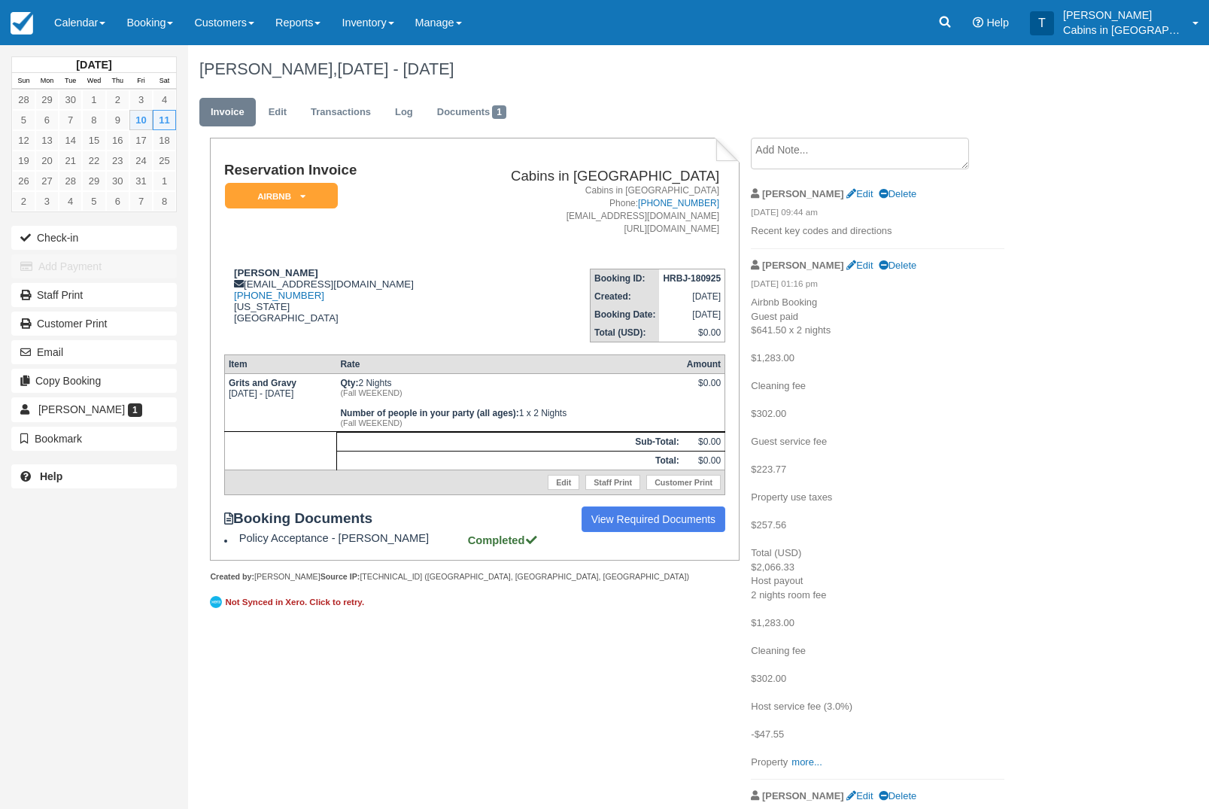
click at [418, 108] on link "Log" at bounding box center [404, 112] width 41 height 29
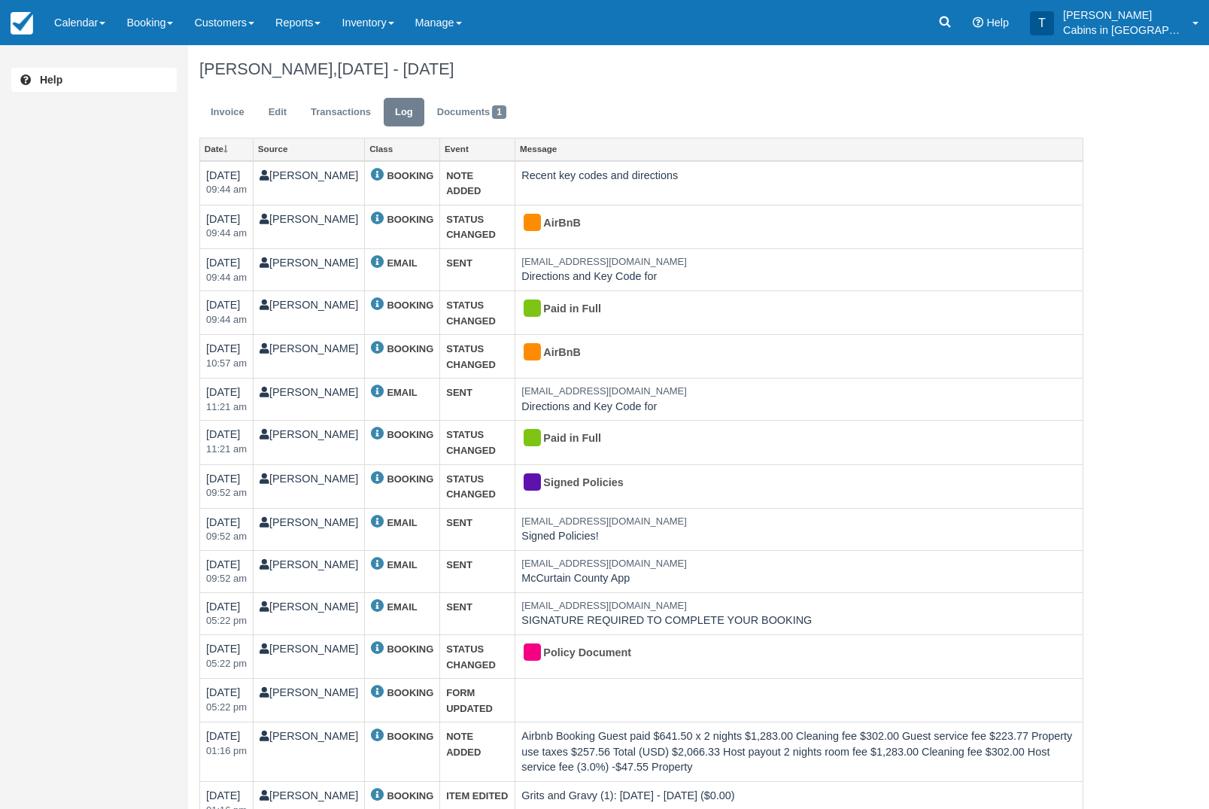
click at [173, 26] on link "Booking" at bounding box center [150, 22] width 68 height 45
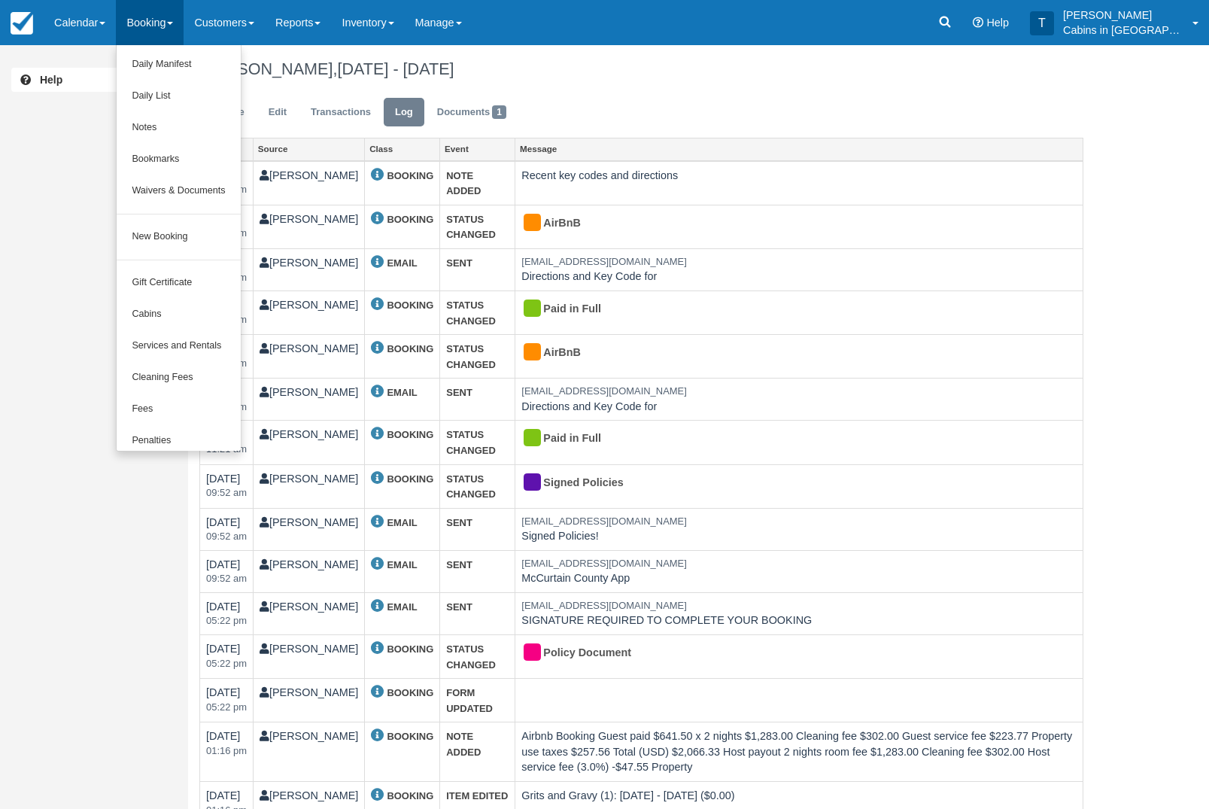
click at [200, 248] on link "New Booking" at bounding box center [178, 237] width 123 height 32
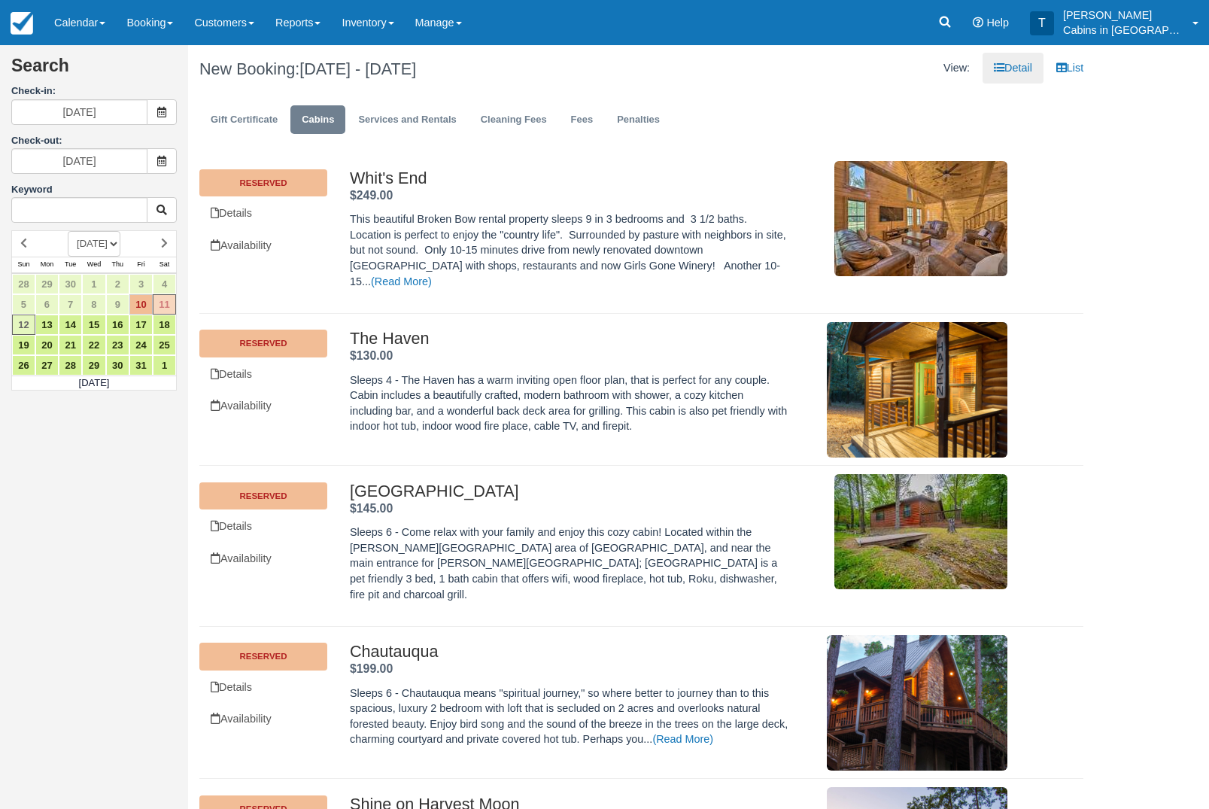
click at [162, 120] on span at bounding box center [162, 112] width 30 height 26
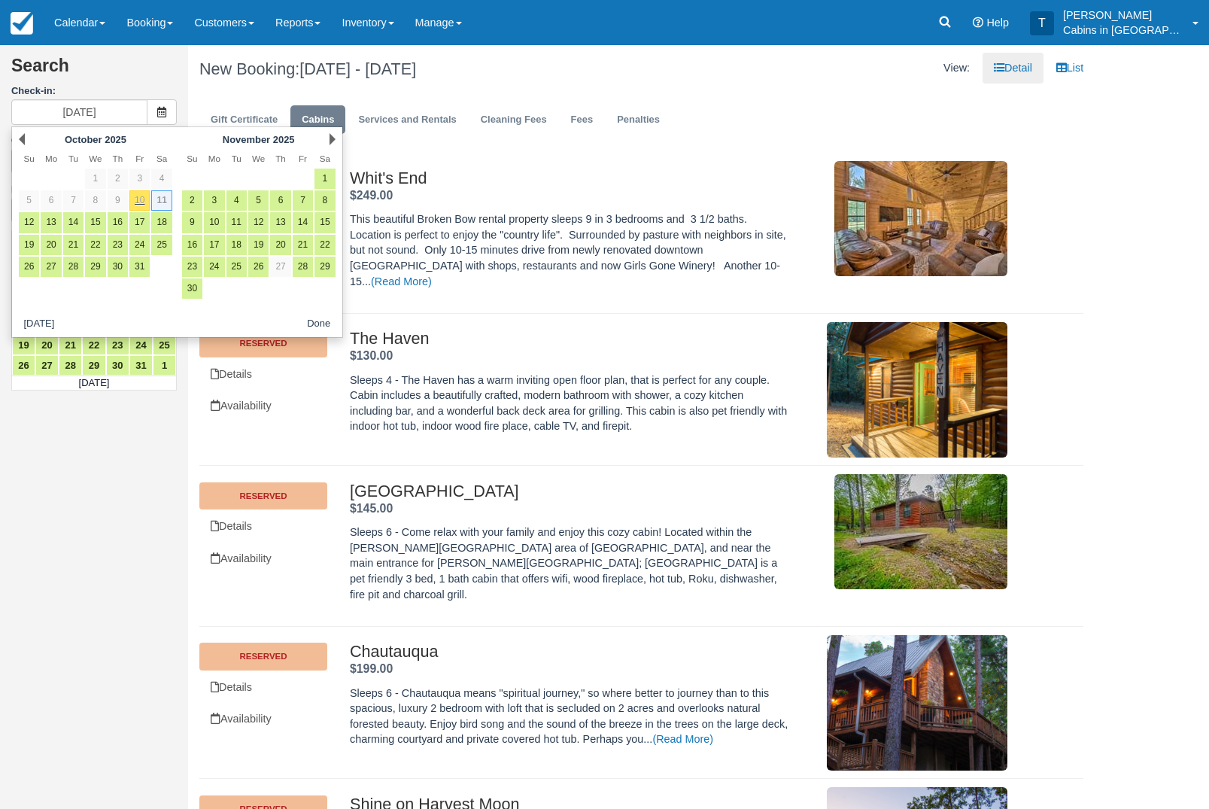
click at [333, 142] on link "Next" at bounding box center [333, 139] width 6 height 12
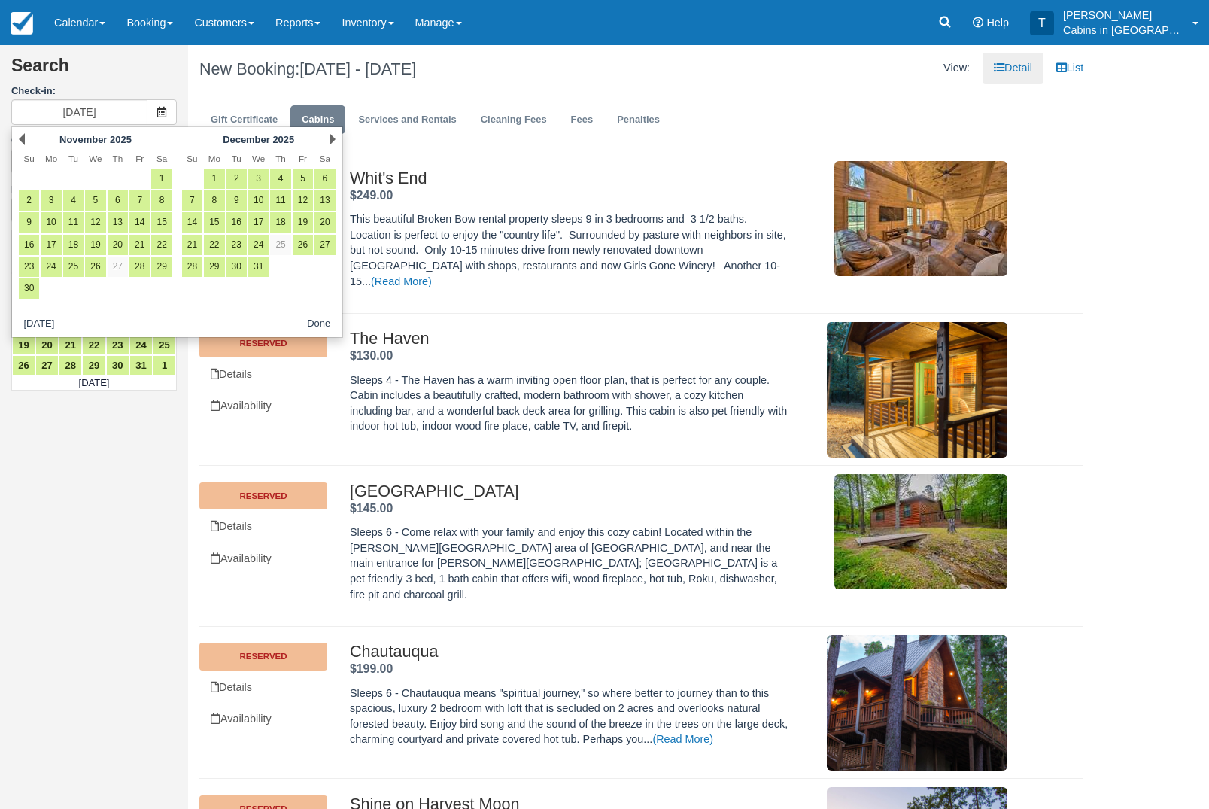
click at [333, 137] on link "Next" at bounding box center [333, 139] width 6 height 12
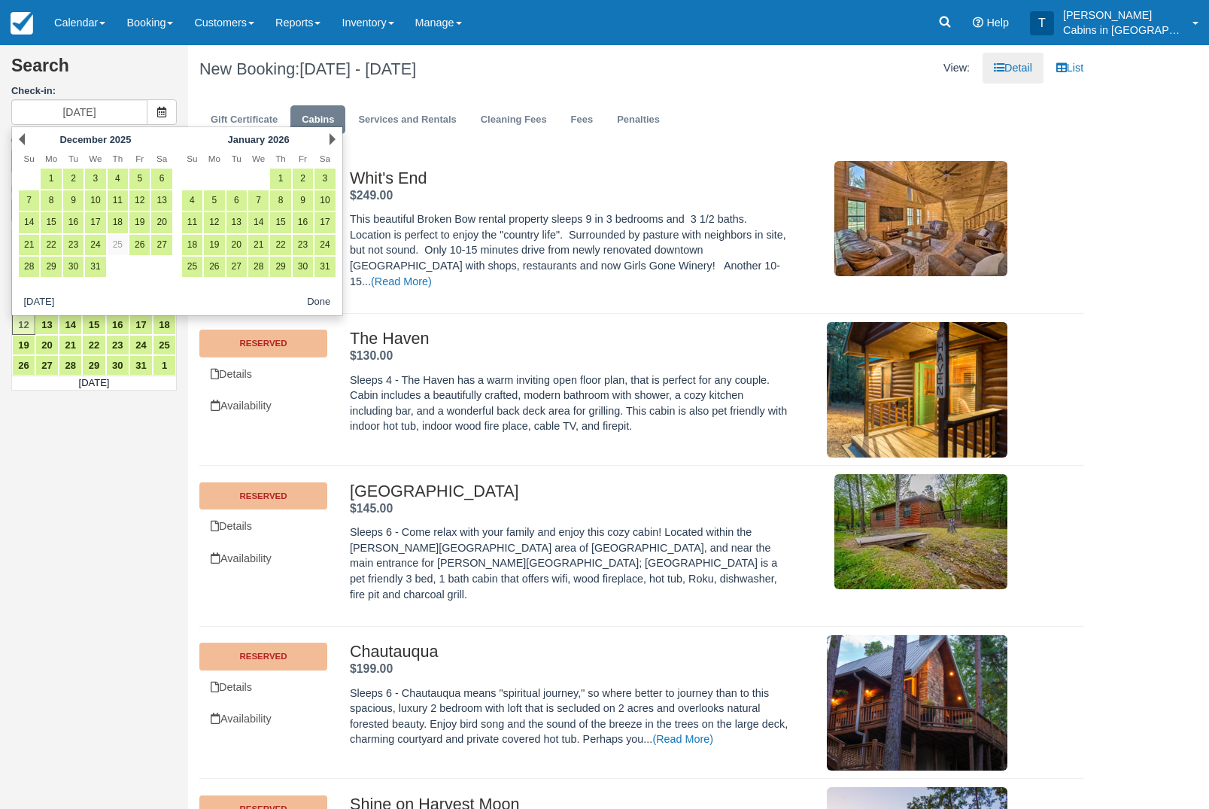
click at [304, 202] on link "9" at bounding box center [303, 200] width 20 height 20
type input "01/09/26"
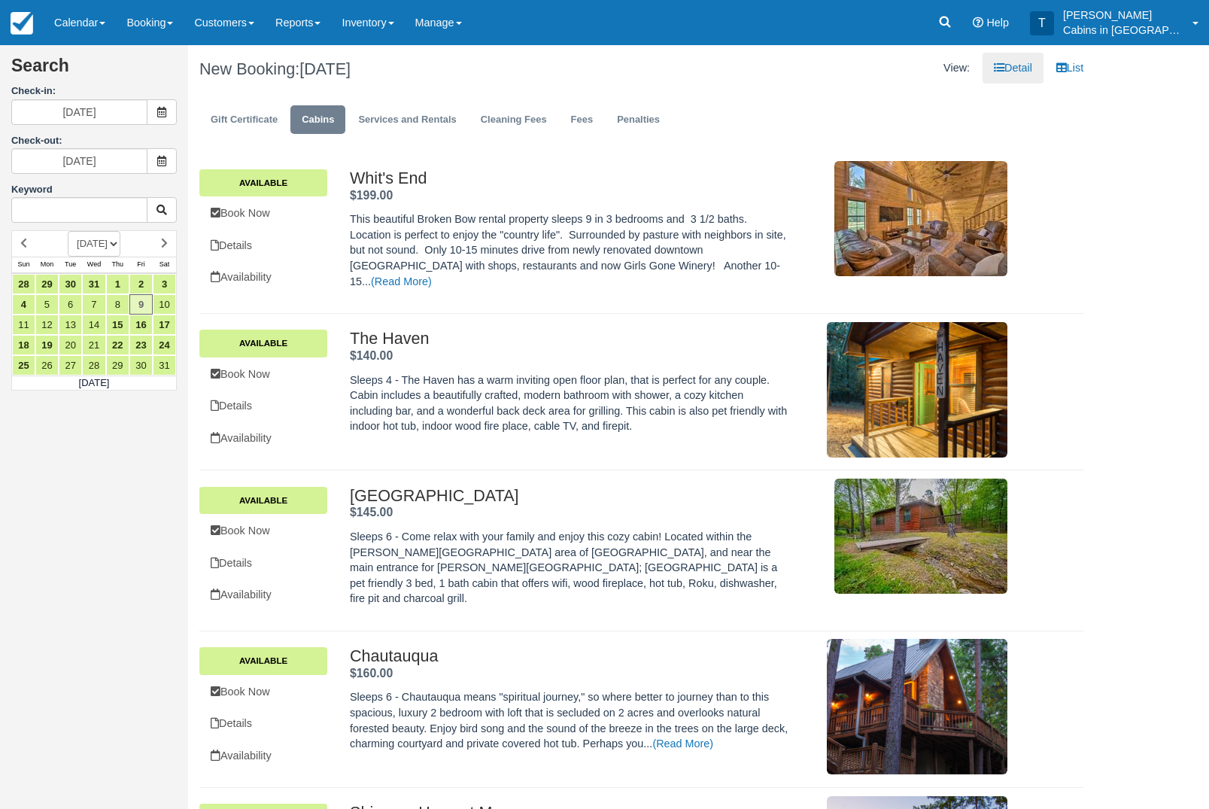
click at [162, 162] on icon at bounding box center [161, 161] width 11 height 11
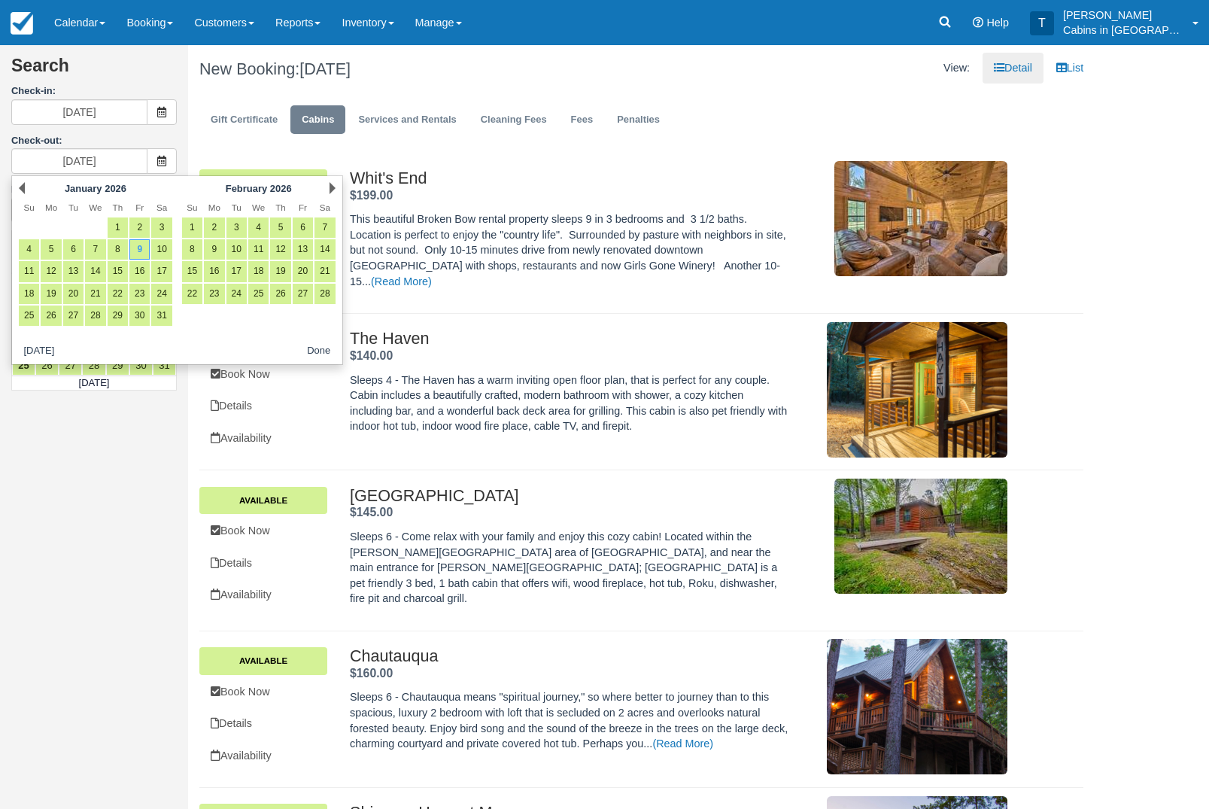
click at [33, 274] on link "11" at bounding box center [29, 271] width 20 height 20
type input "01/11/26"
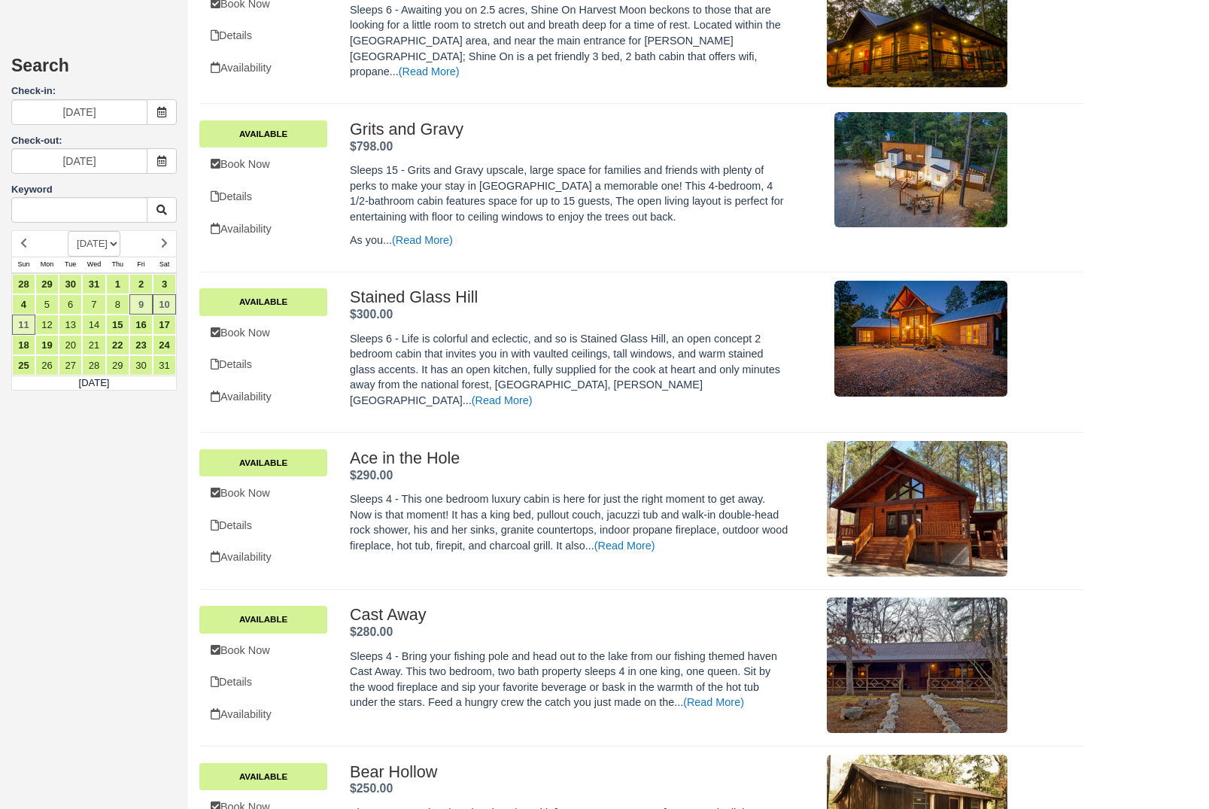
scroll to position [845, 0]
click at [290, 347] on link "Book Now" at bounding box center [263, 332] width 128 height 31
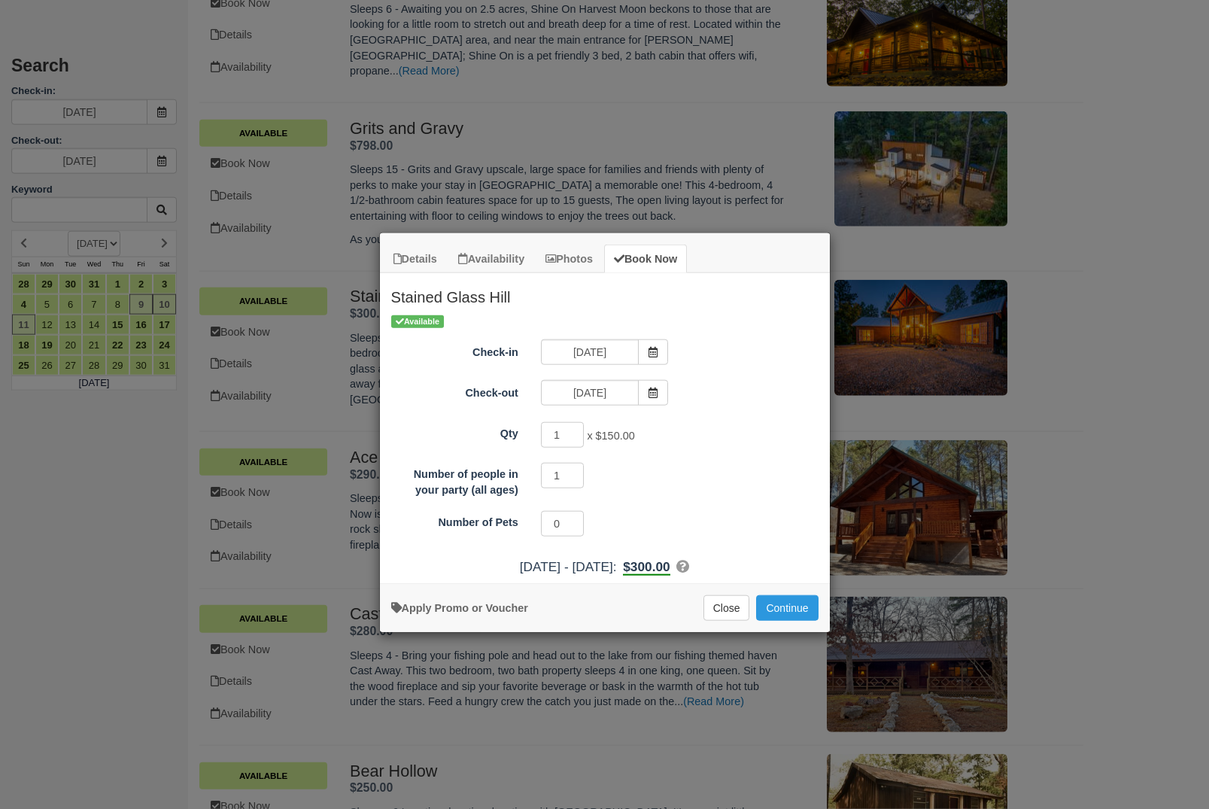
click at [794, 608] on button "Continue" at bounding box center [787, 608] width 62 height 26
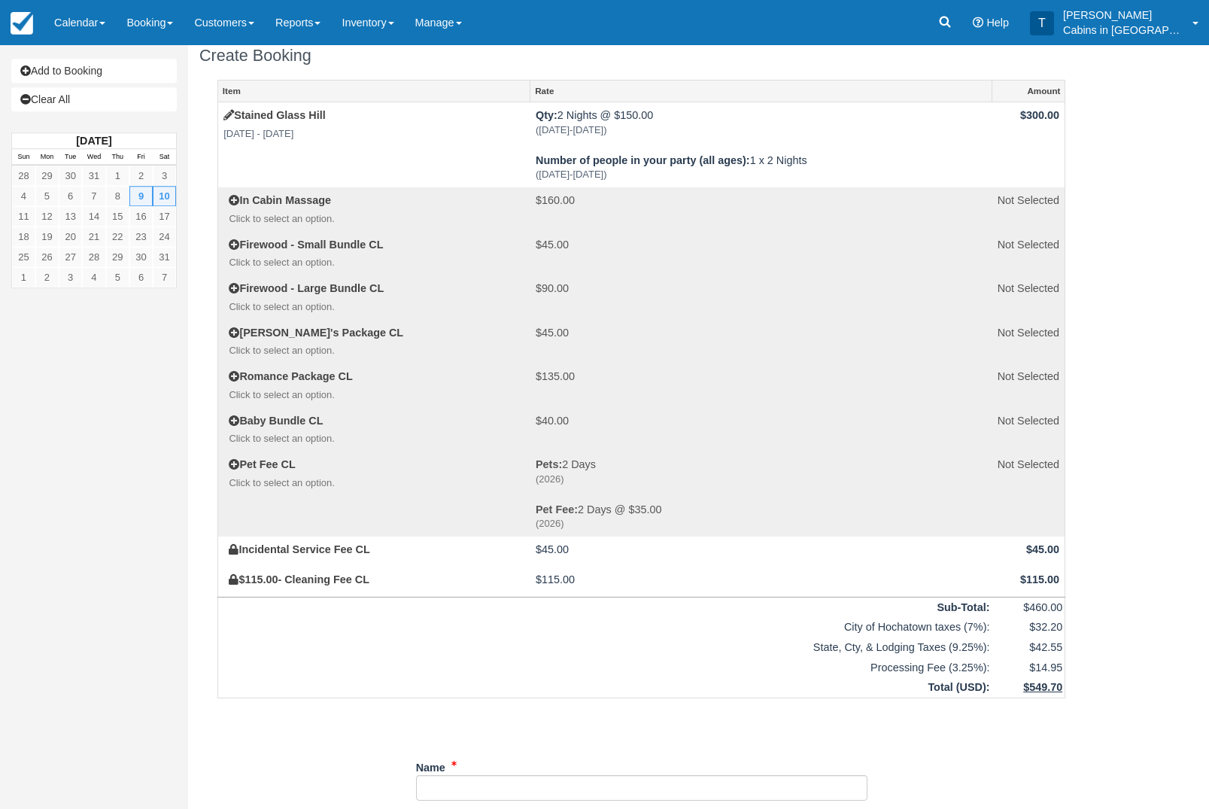
scroll to position [16, 0]
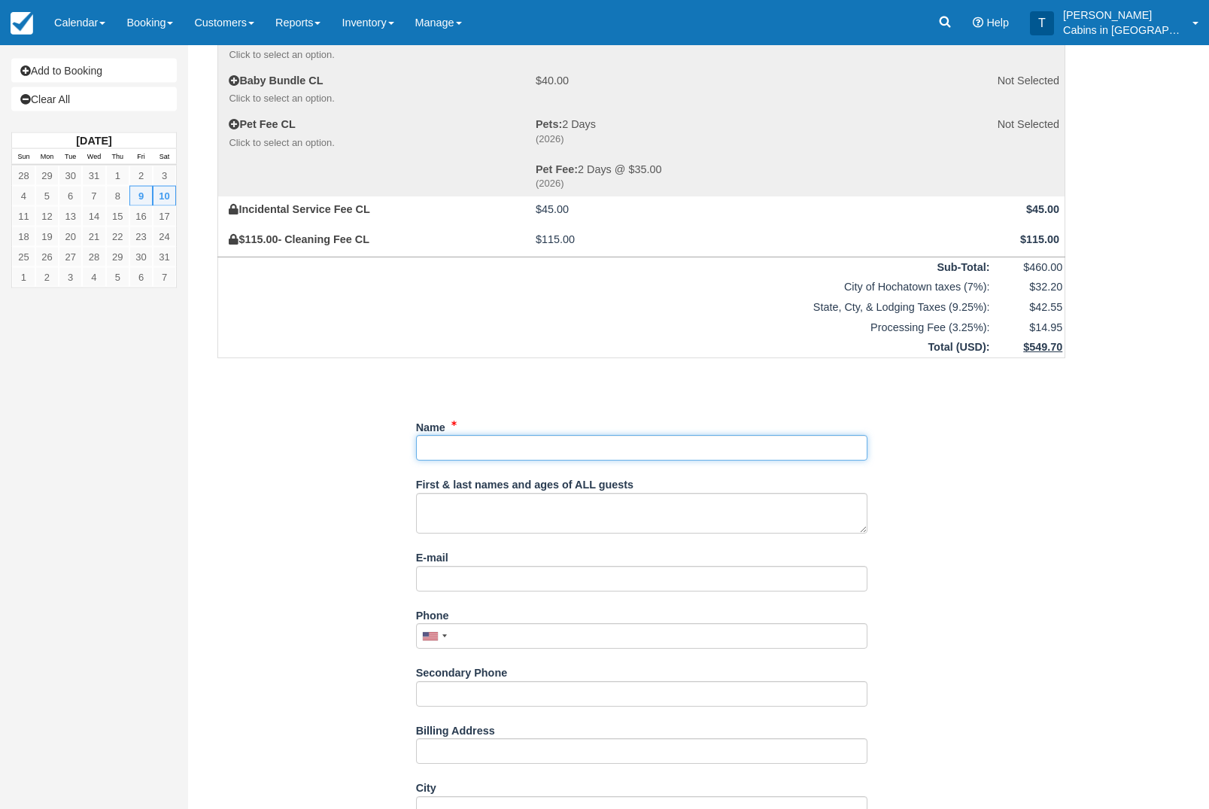
click at [648, 460] on input "Name" at bounding box center [641, 448] width 451 height 26
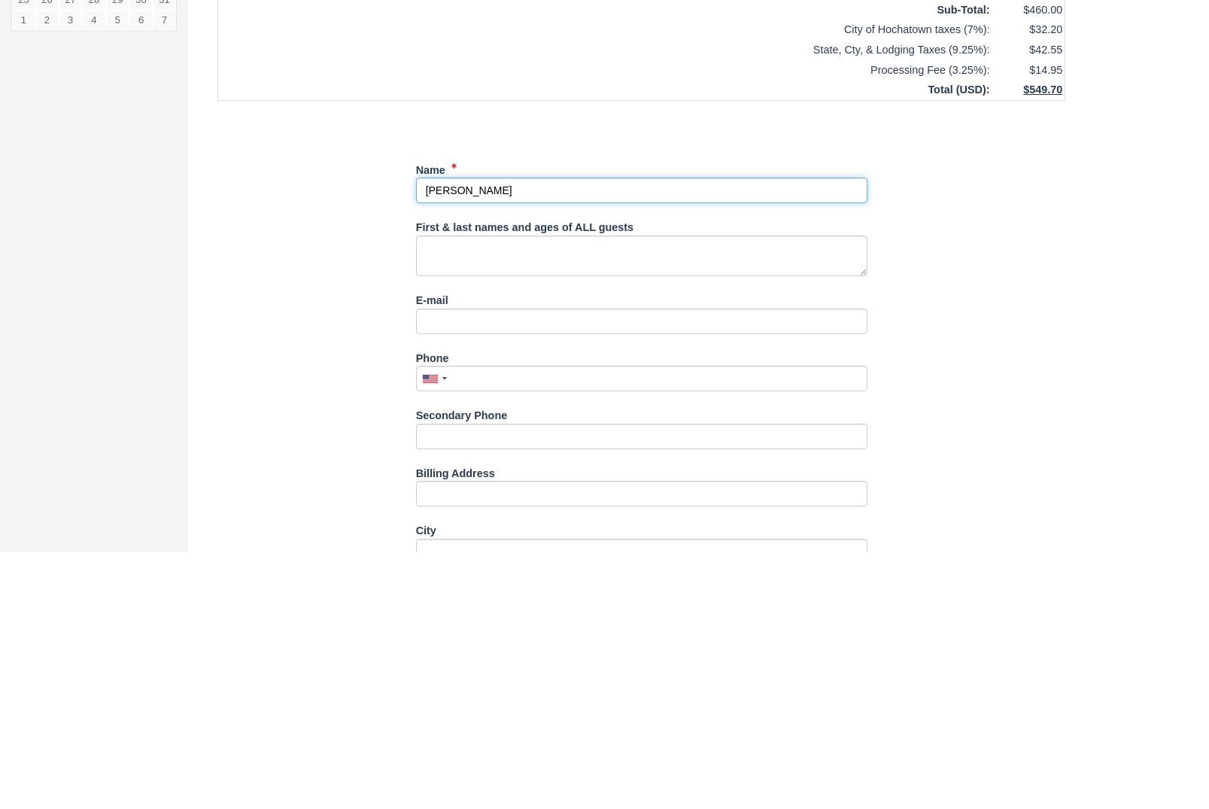
type input "Chancella Doyle"
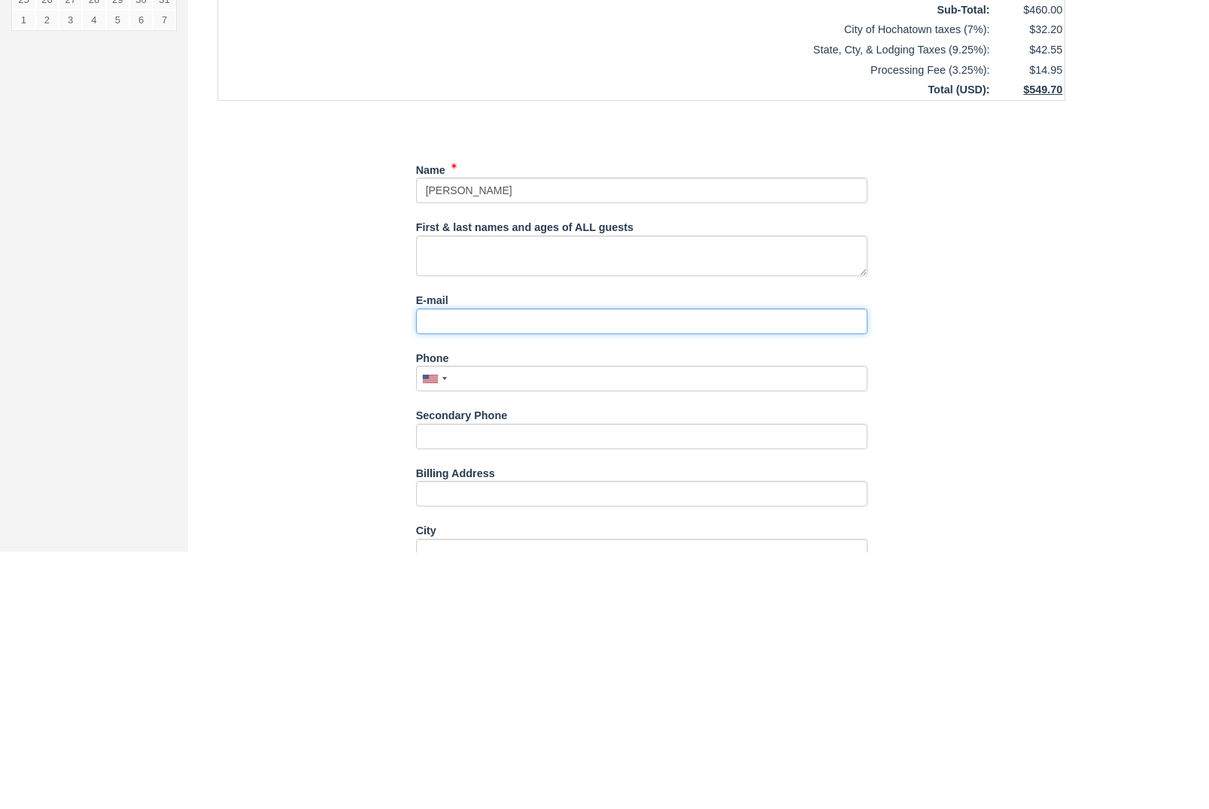
click at [606, 566] on input "E-mail" at bounding box center [641, 579] width 451 height 26
type input "[EMAIL_ADDRESS][DOMAIN_NAME]"
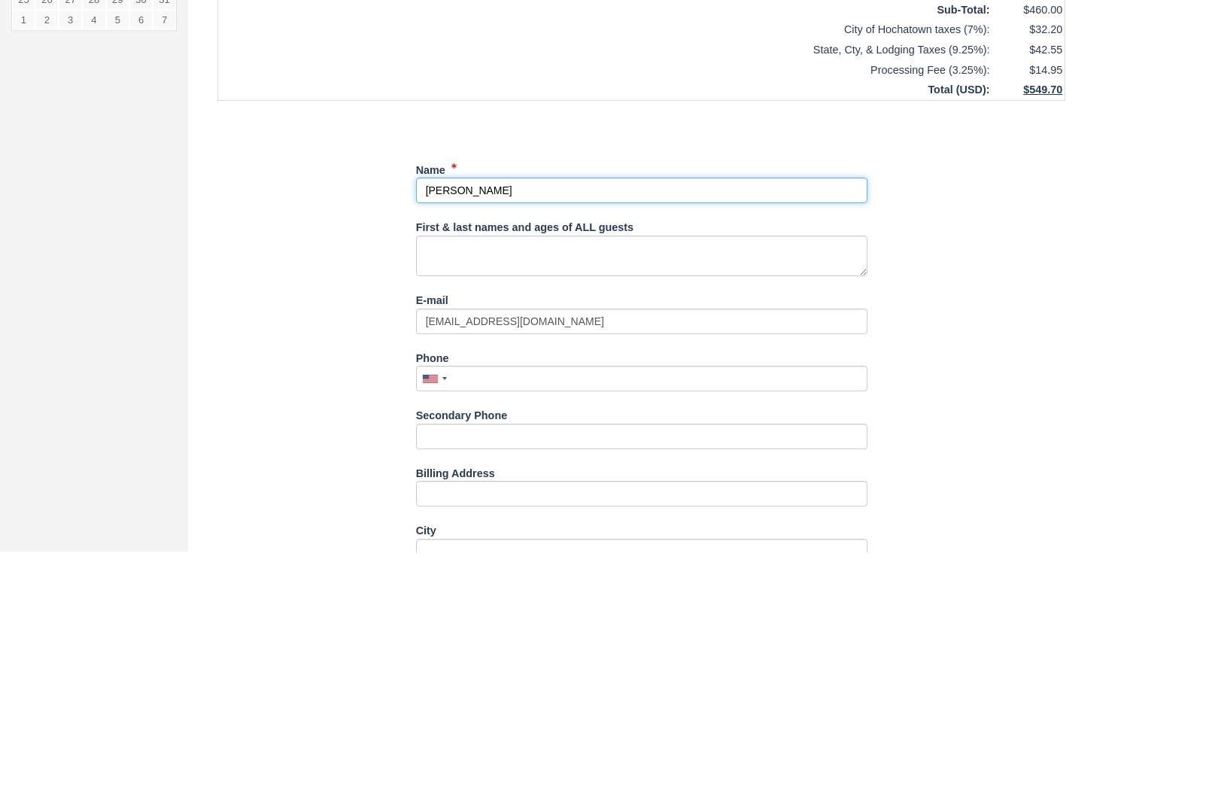
click at [469, 435] on input "Name" at bounding box center [641, 448] width 451 height 26
click at [472, 435] on input "Name" at bounding box center [641, 448] width 451 height 26
type input "[PERSON_NAME]"
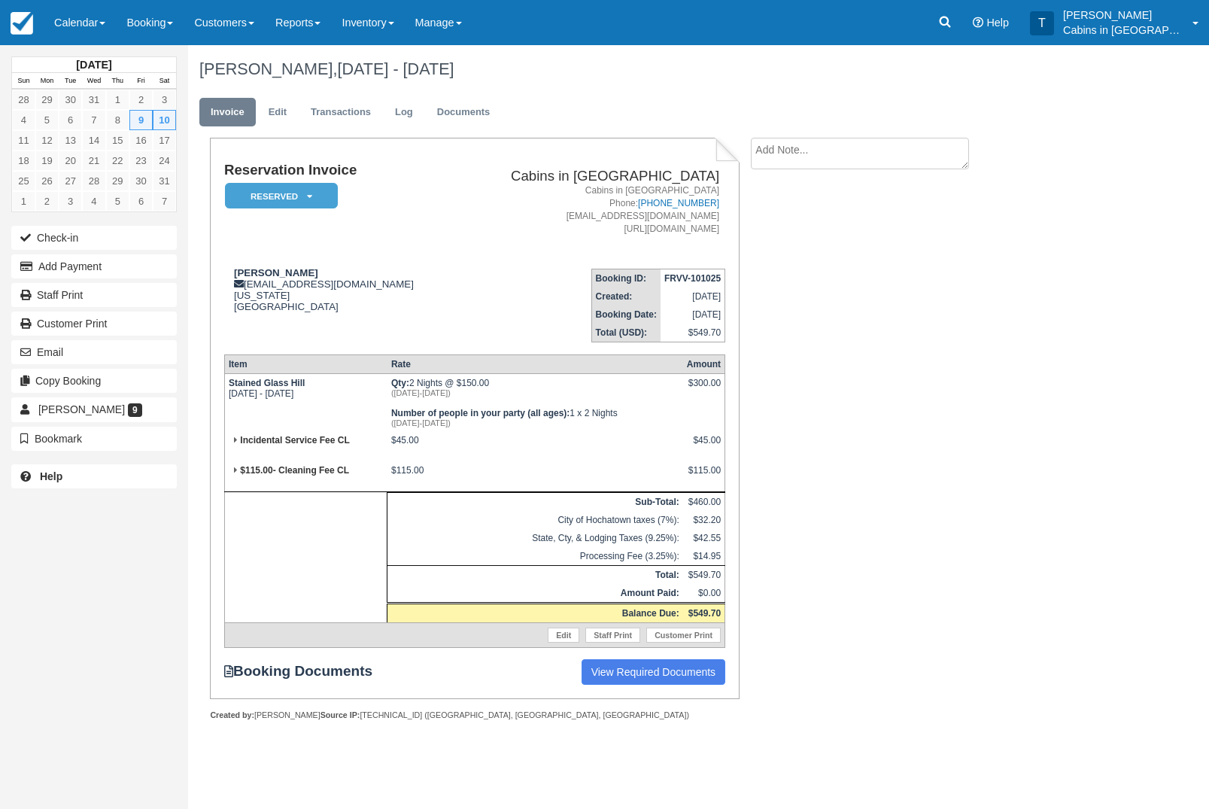
click at [284, 109] on link "Edit" at bounding box center [277, 112] width 41 height 29
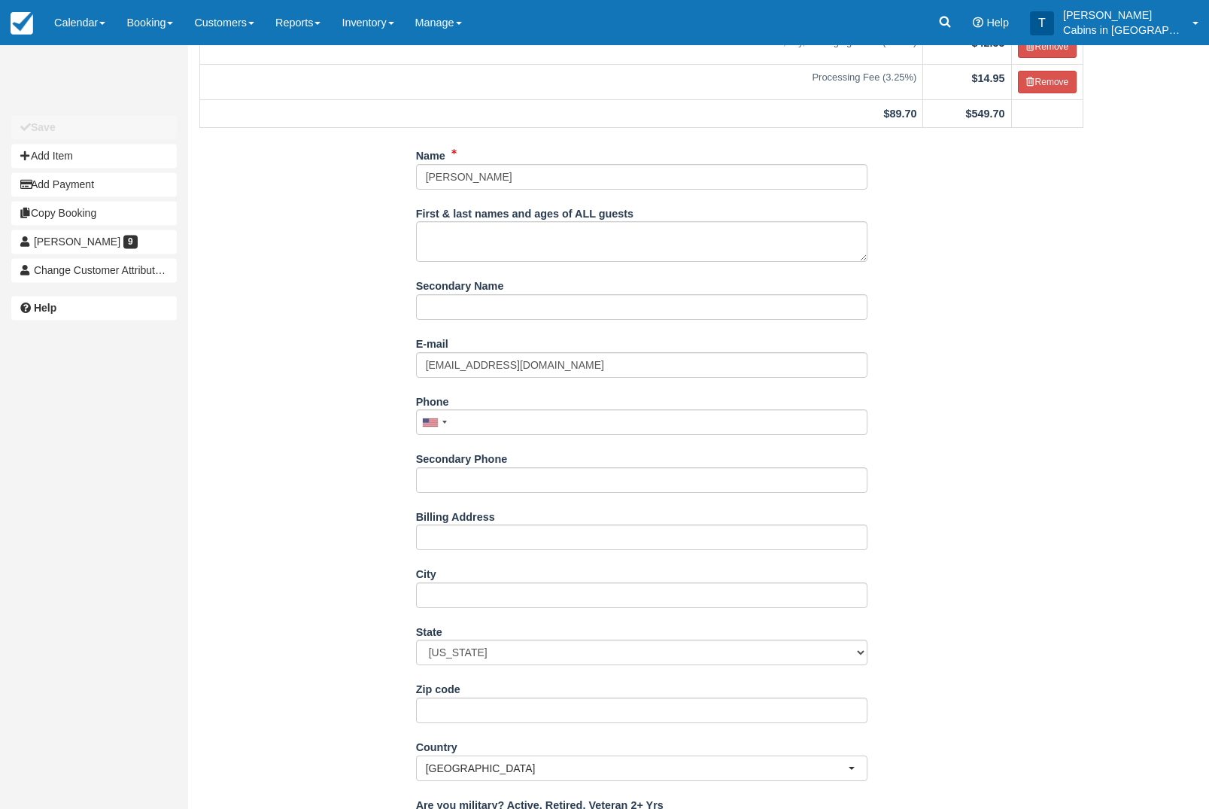
scroll to position [393, 0]
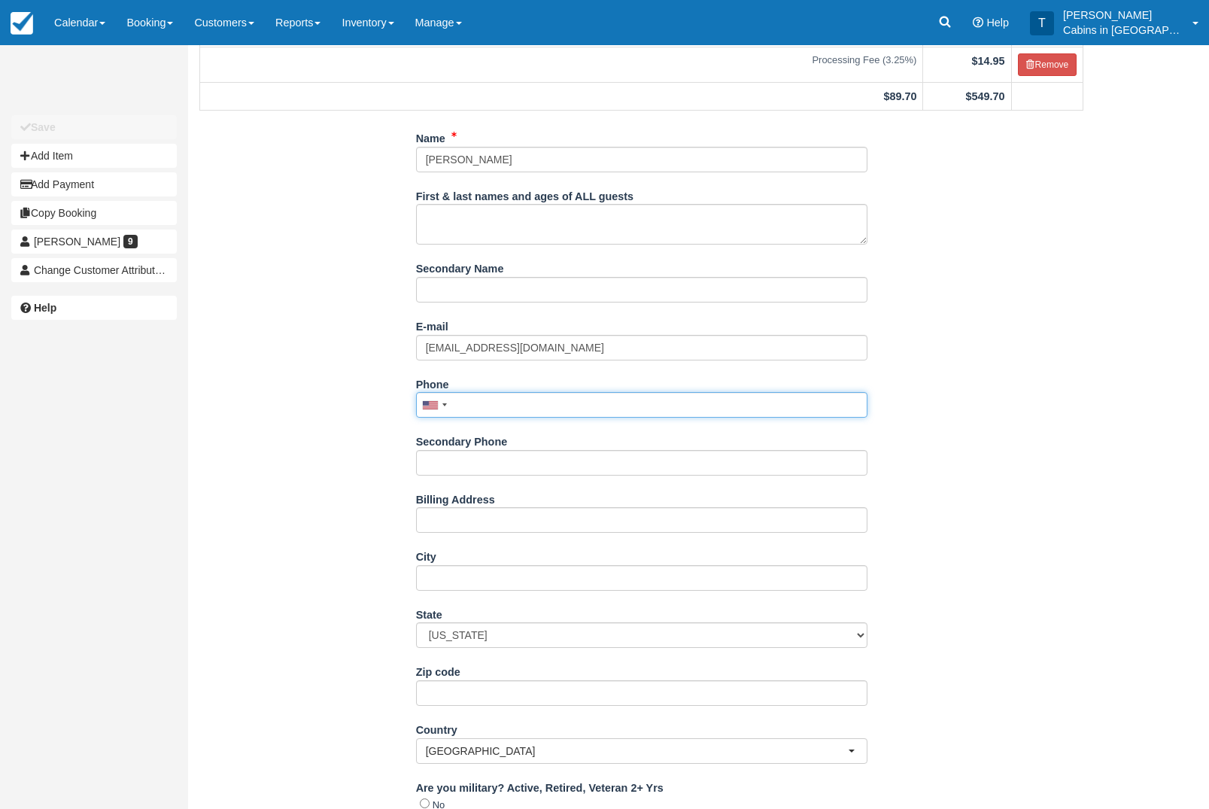
click at [556, 418] on input "Phone" at bounding box center [641, 405] width 451 height 26
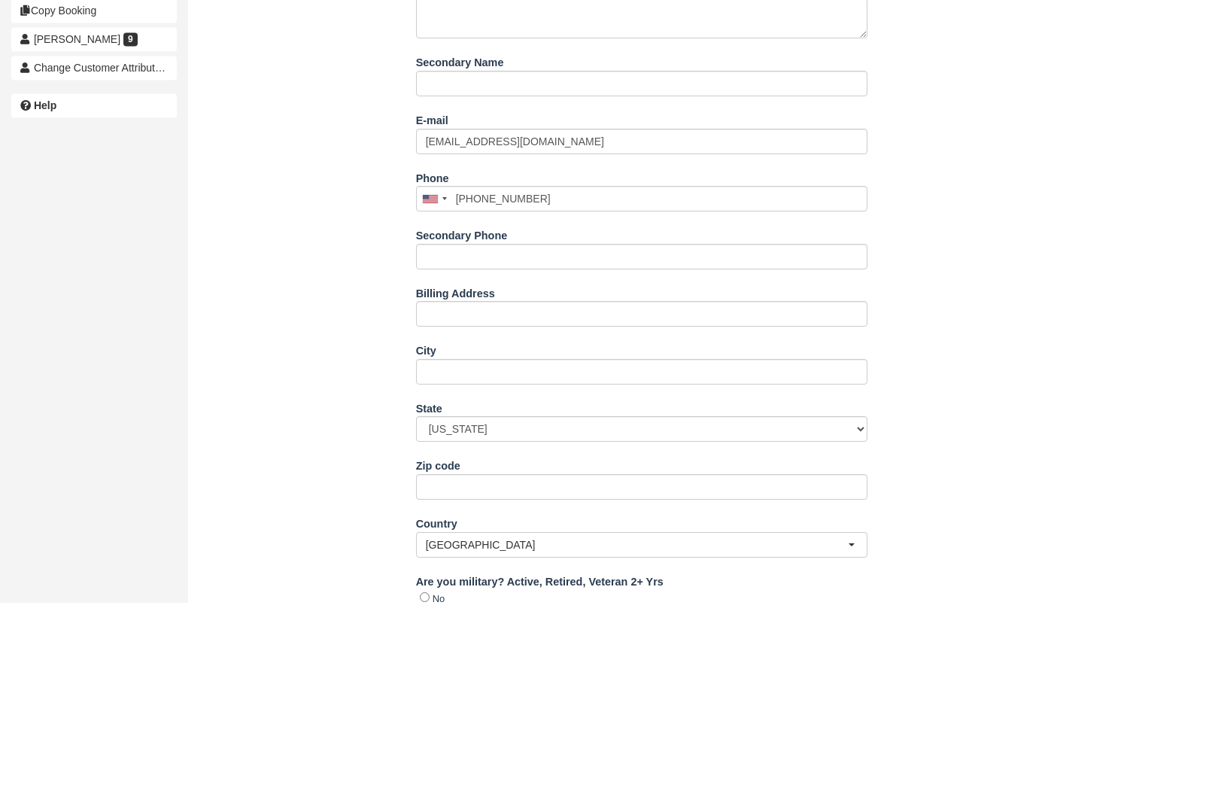
type input "[PHONE_NUMBER]"
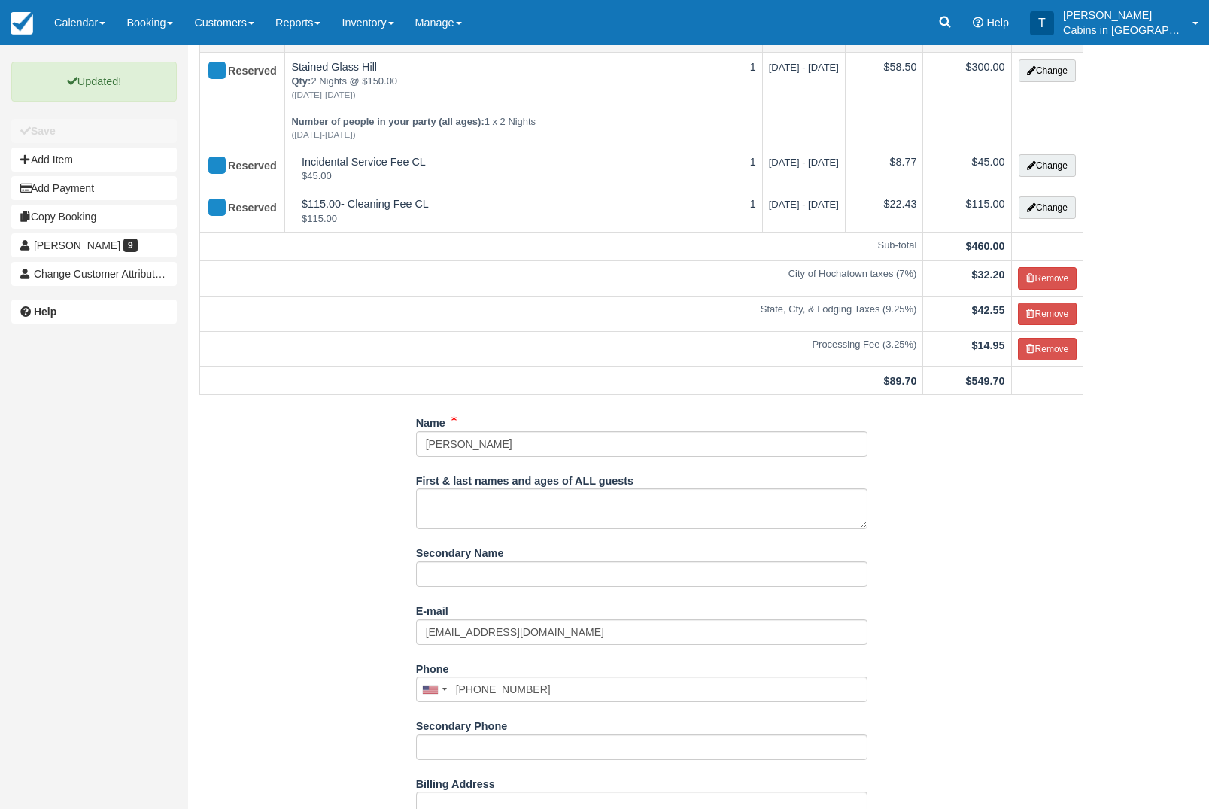
scroll to position [0, 0]
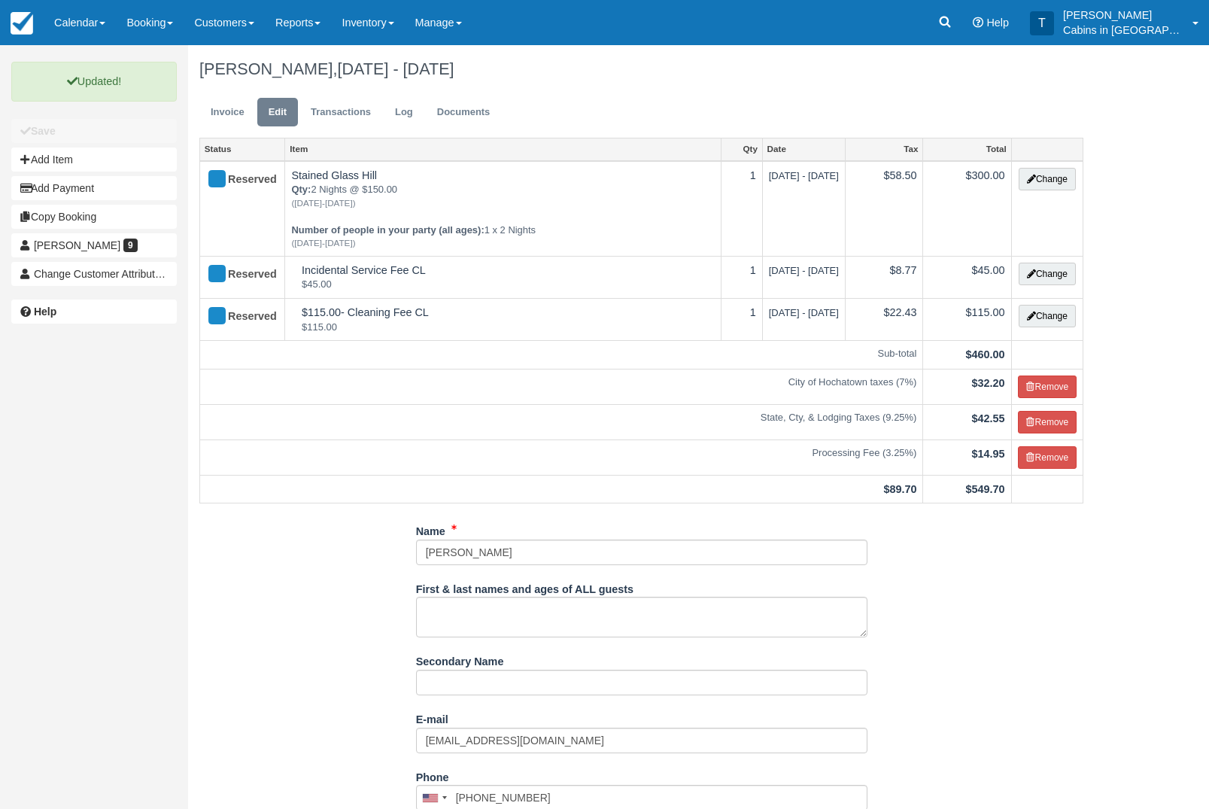
click at [229, 120] on link "Invoice" at bounding box center [227, 112] width 56 height 29
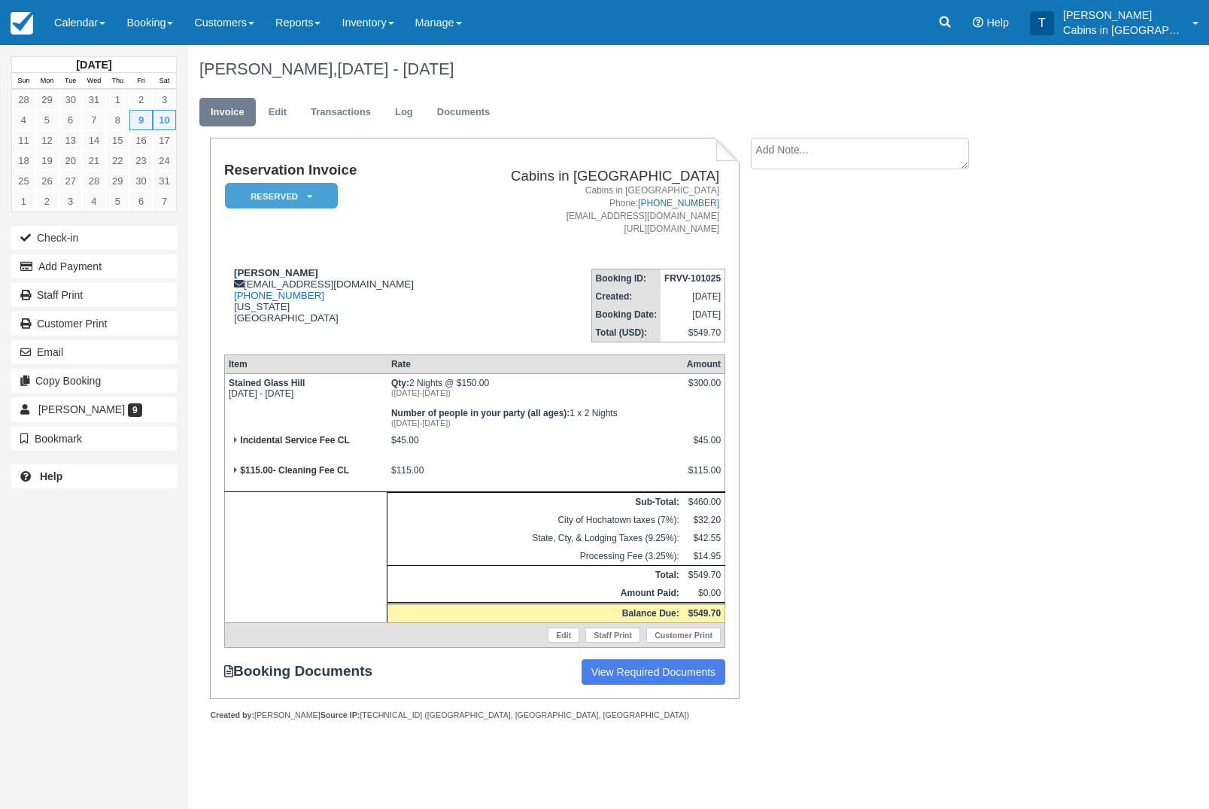
click at [120, 274] on button "Add Payment" at bounding box center [94, 266] width 166 height 24
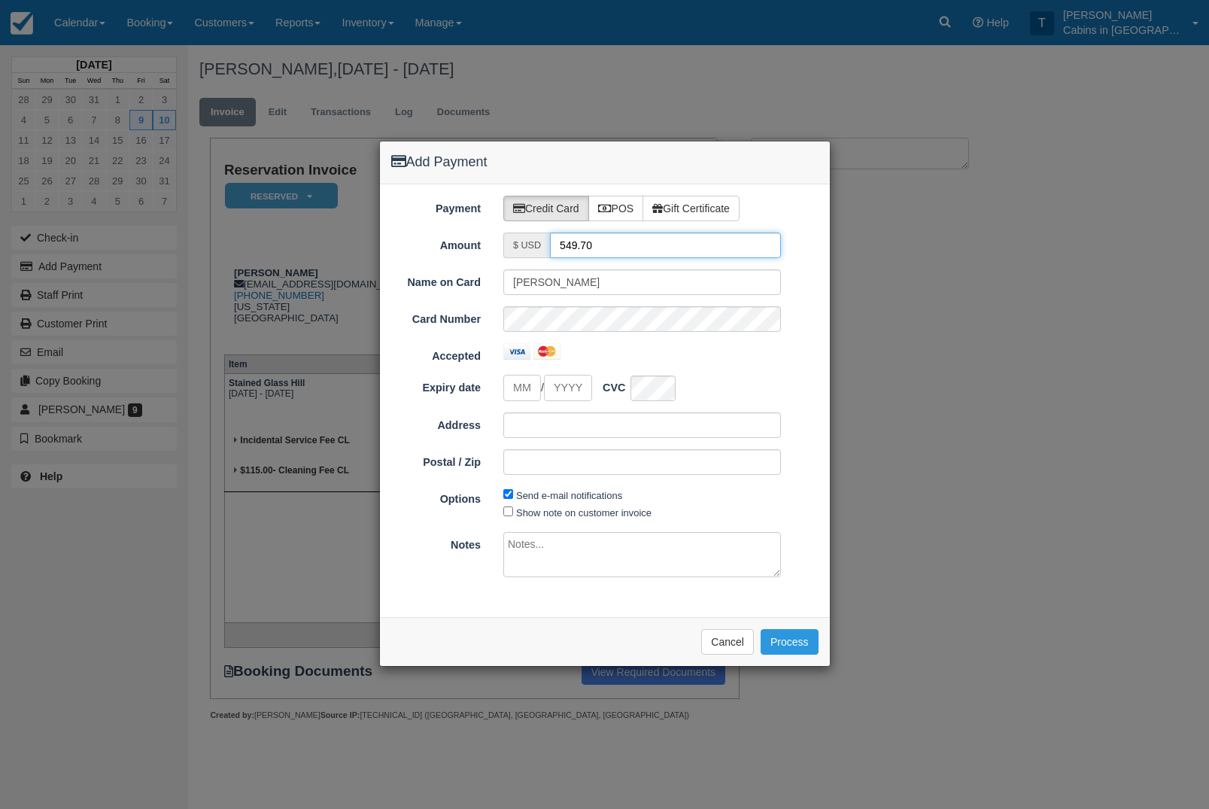
click at [625, 252] on input "549.70" at bounding box center [665, 245] width 231 height 26
type input "5"
type input "200.00"
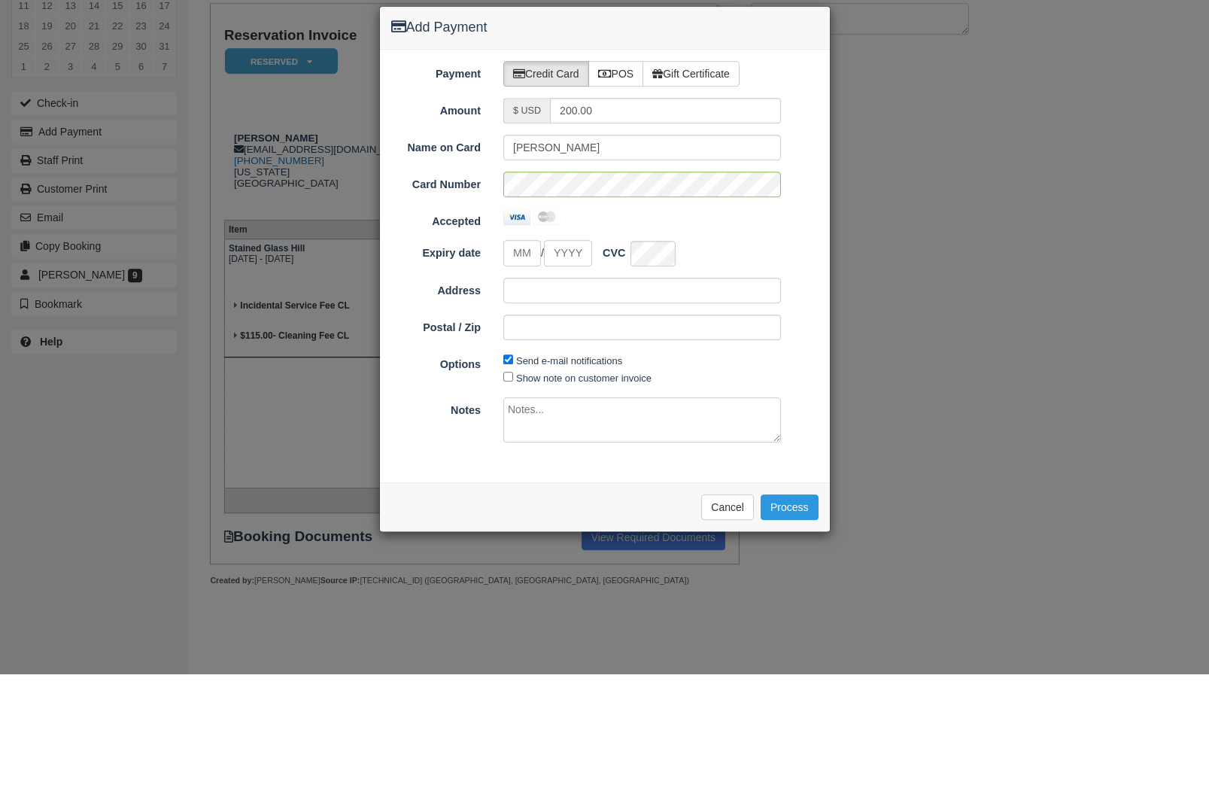
click at [527, 375] on input "tel" at bounding box center [522, 388] width 38 height 26
type input "08"
click at [585, 375] on input "Expiry date" at bounding box center [568, 388] width 48 height 26
type input "2030"
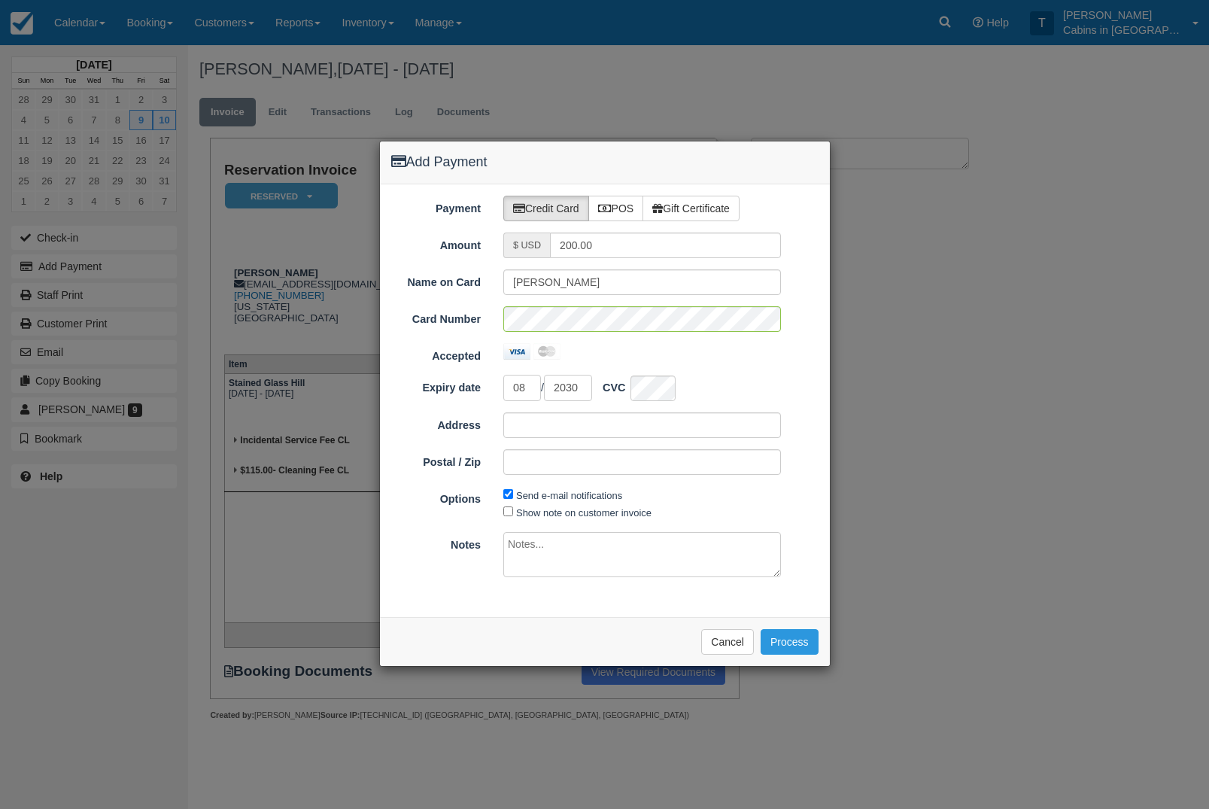
click at [798, 647] on button "Process" at bounding box center [790, 642] width 58 height 26
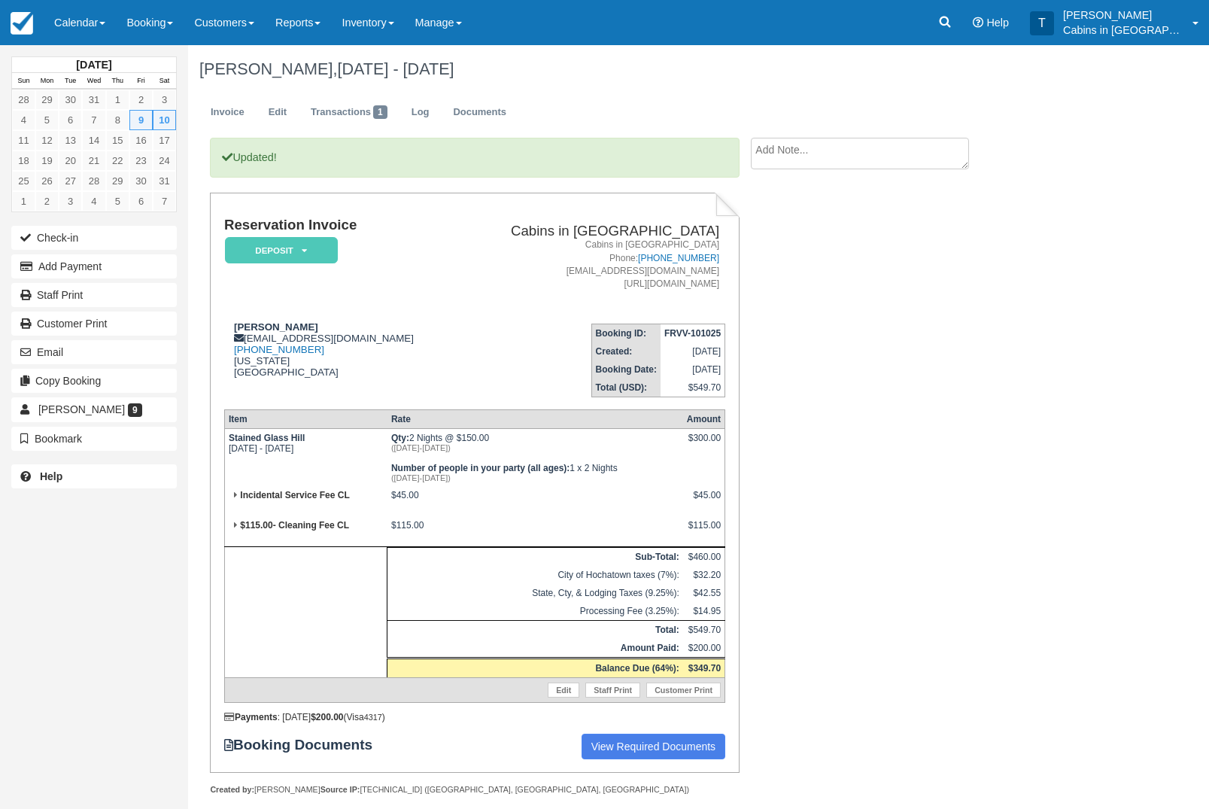
click at [320, 257] on em "Deposit" at bounding box center [281, 250] width 113 height 26
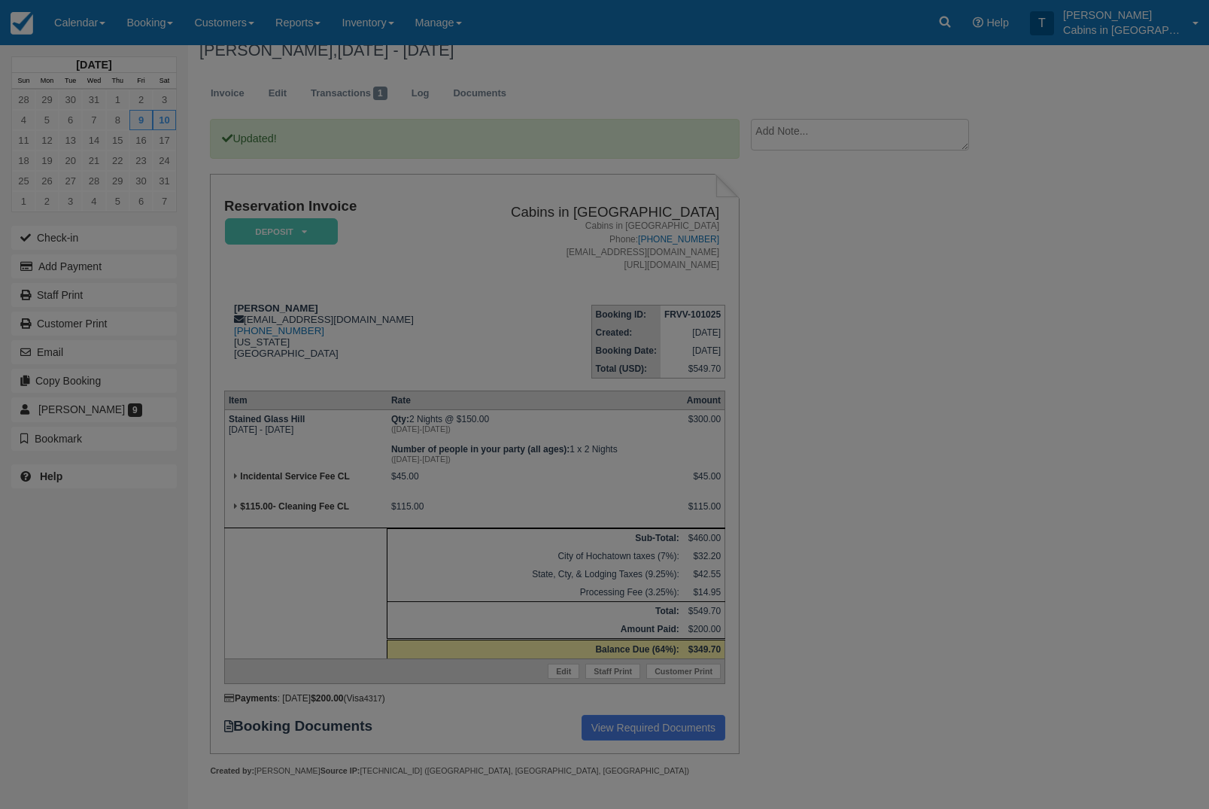
scroll to position [74, 0]
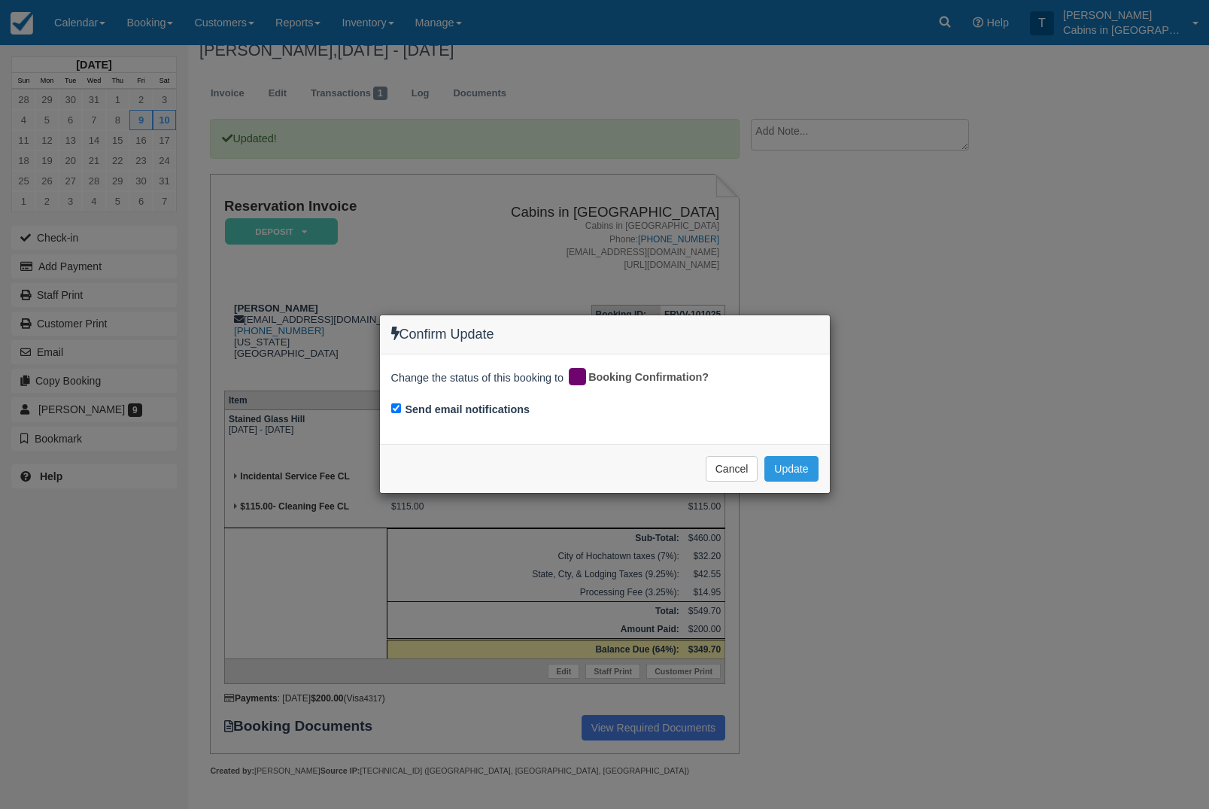
click at [801, 473] on button "Update" at bounding box center [790, 469] width 53 height 26
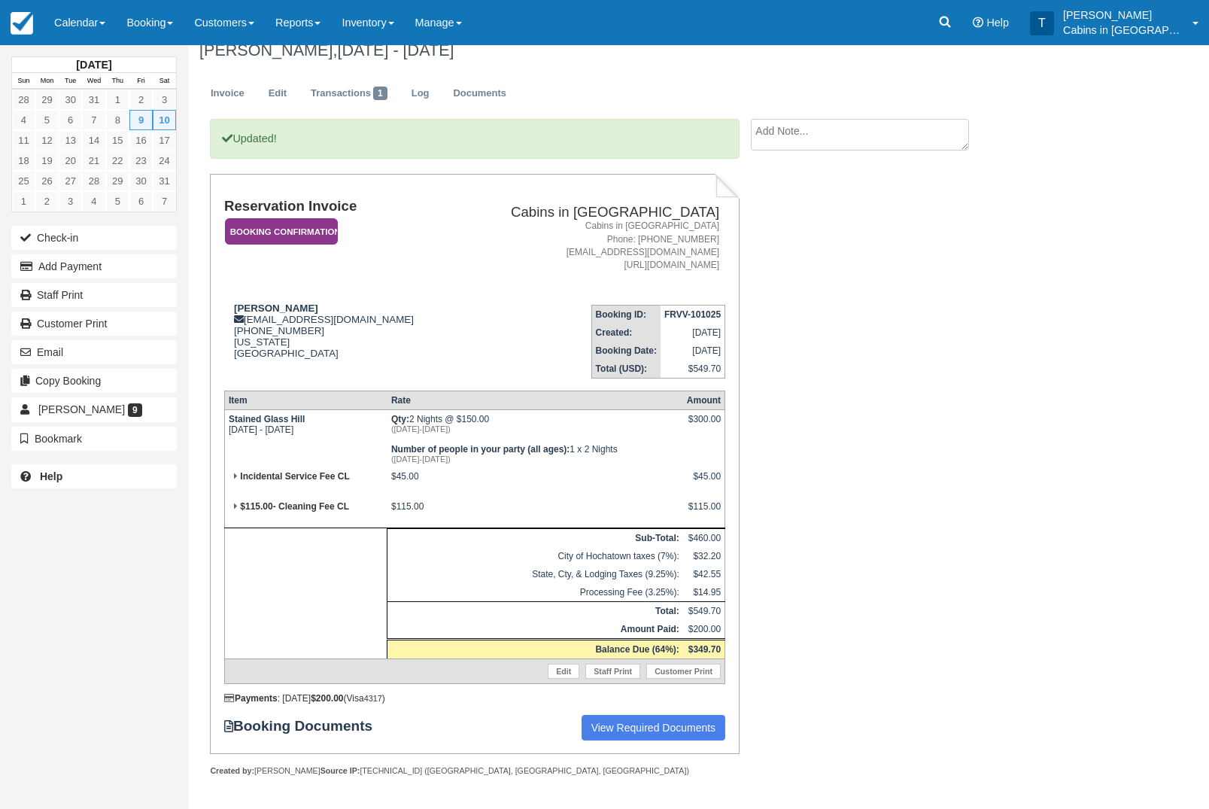
click at [322, 218] on em "Booking Confirmation" at bounding box center [281, 231] width 113 height 26
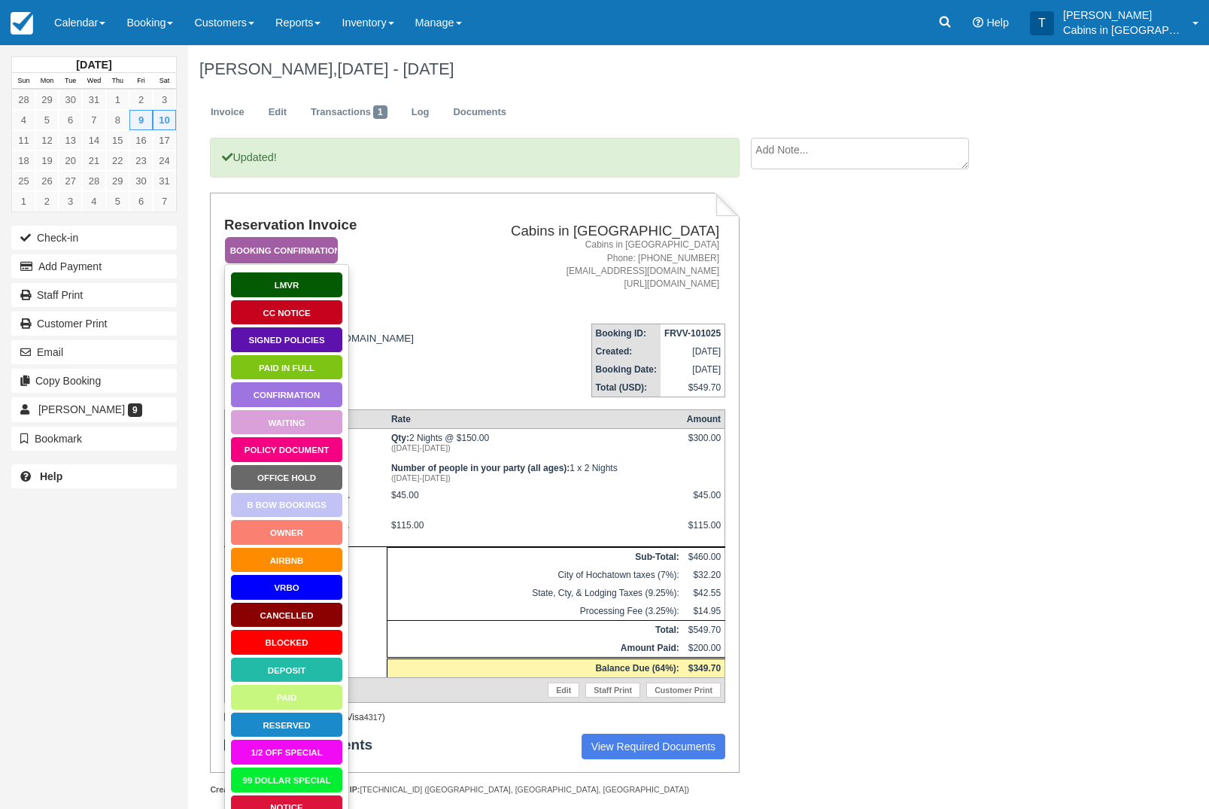
click at [304, 452] on link "Policy Document" at bounding box center [286, 449] width 113 height 26
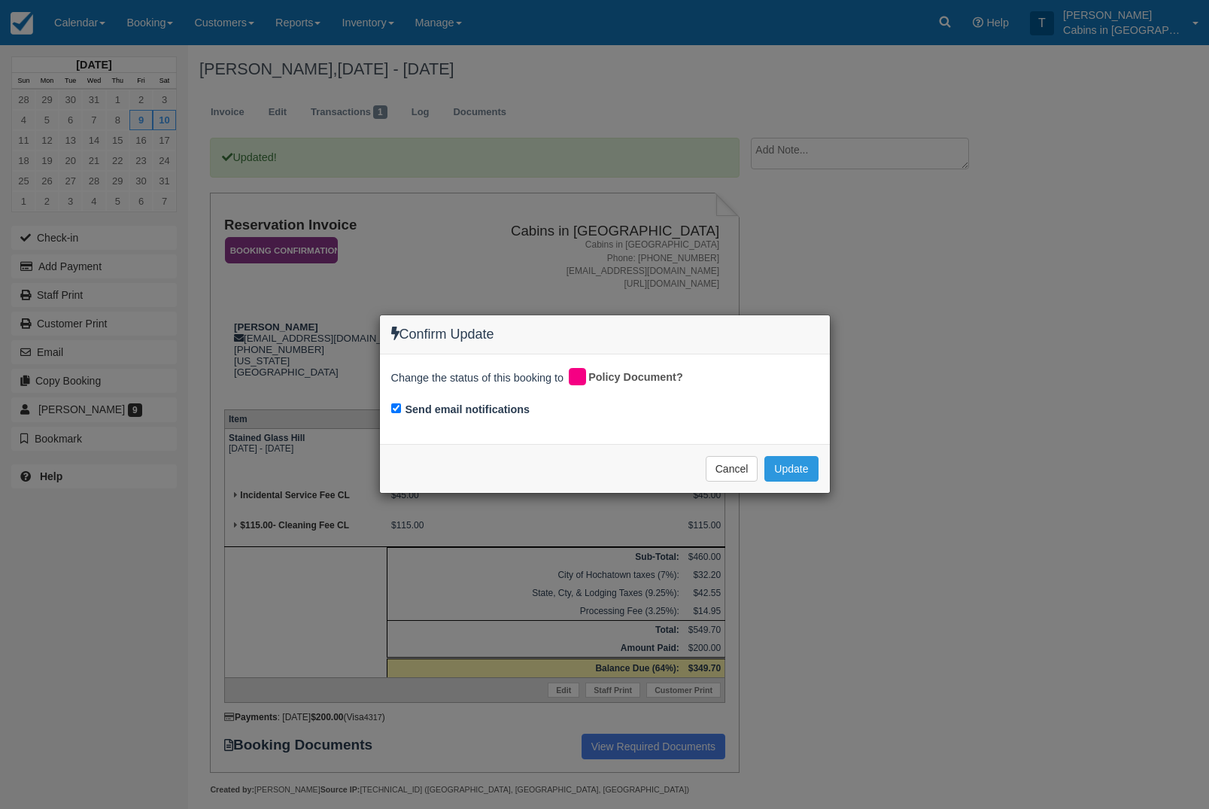
click at [802, 542] on div "Confirm Update Change the status of this booking to Policy Document? Send email…" at bounding box center [604, 404] width 1209 height 809
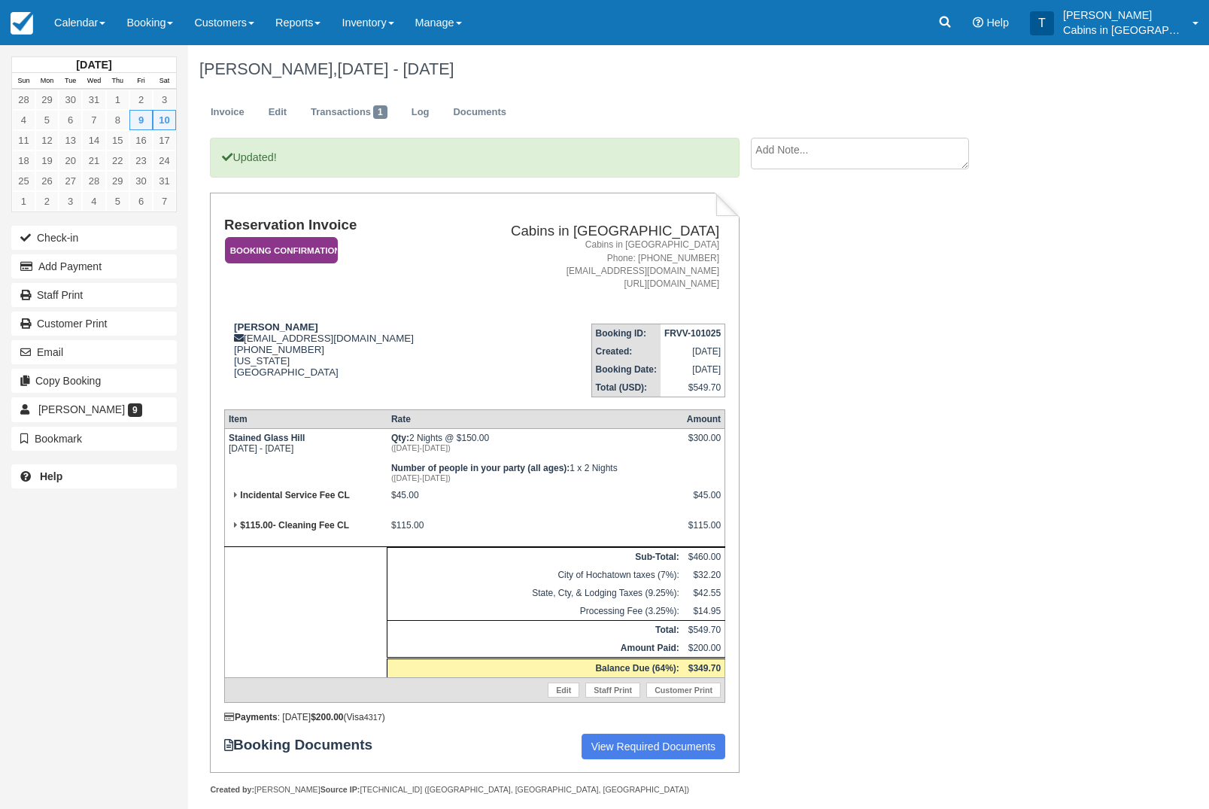
click at [305, 257] on em "Booking Confirmation" at bounding box center [281, 250] width 113 height 26
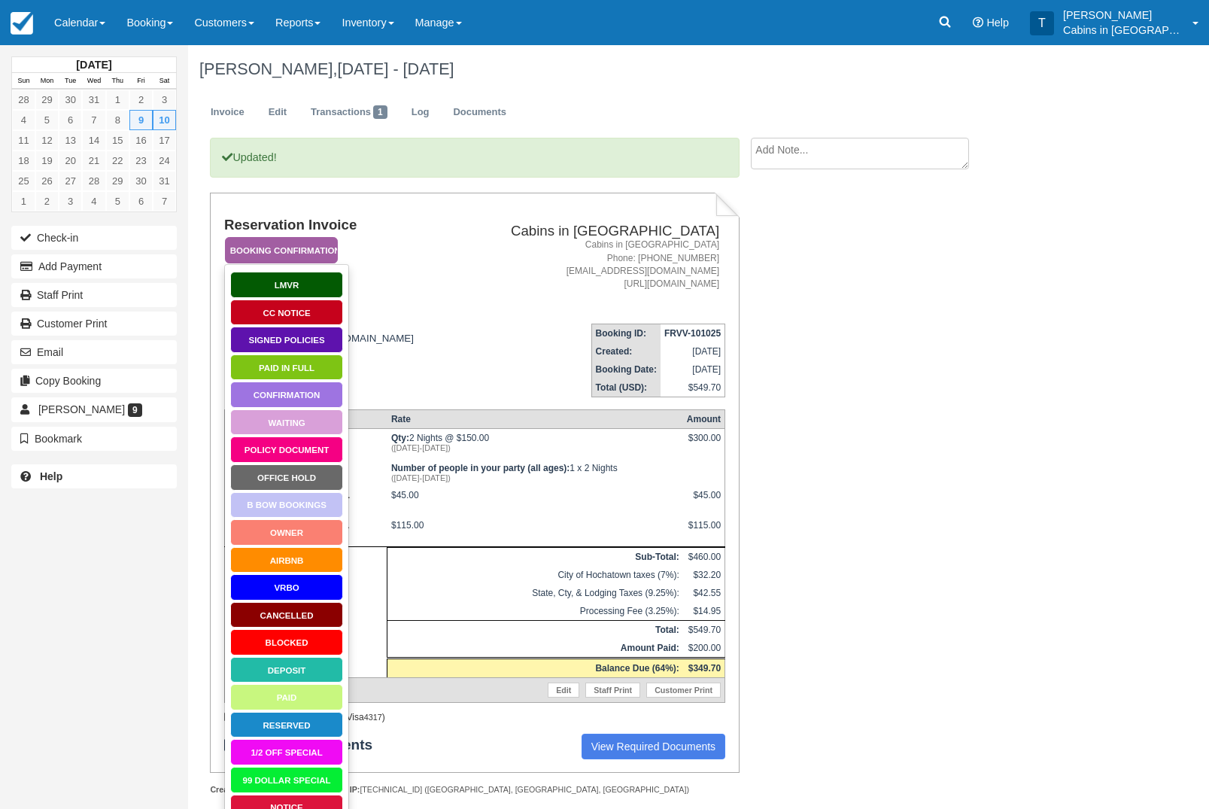
click at [308, 447] on link "Policy Document" at bounding box center [286, 449] width 113 height 26
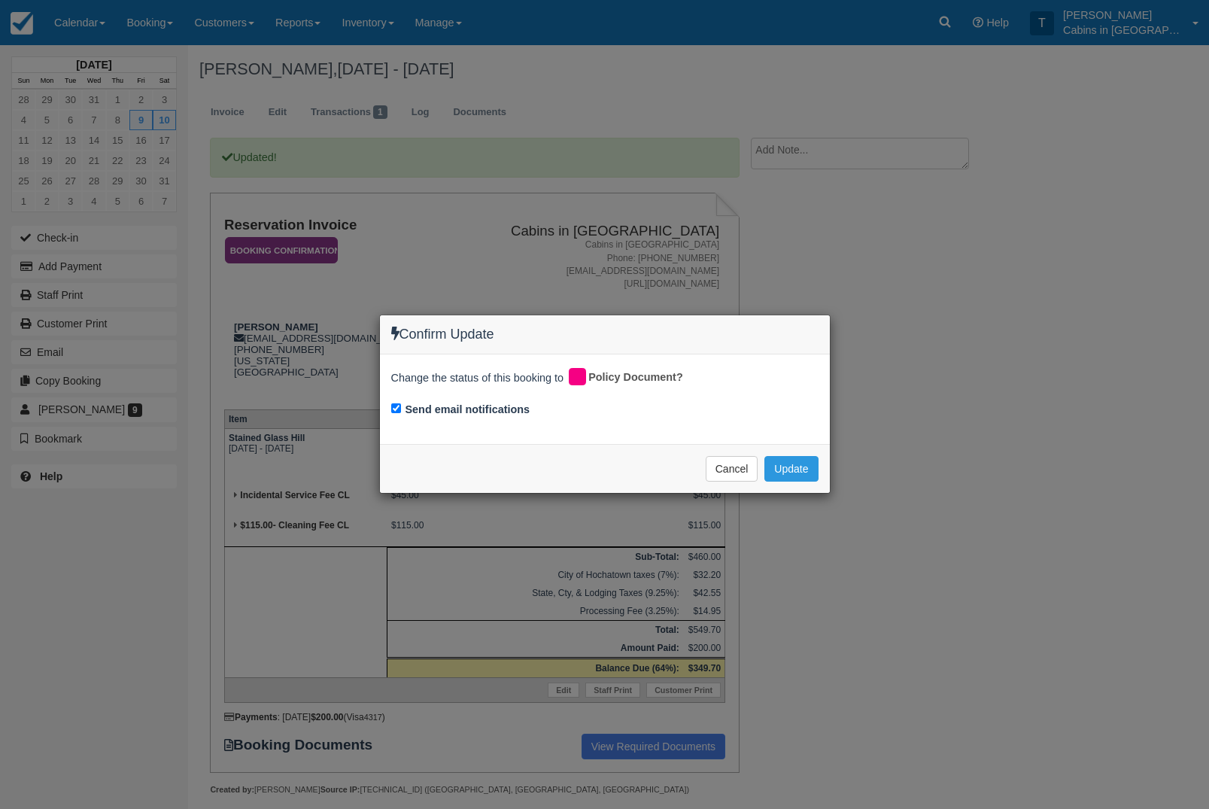
click at [798, 472] on button "Update" at bounding box center [790, 469] width 53 height 26
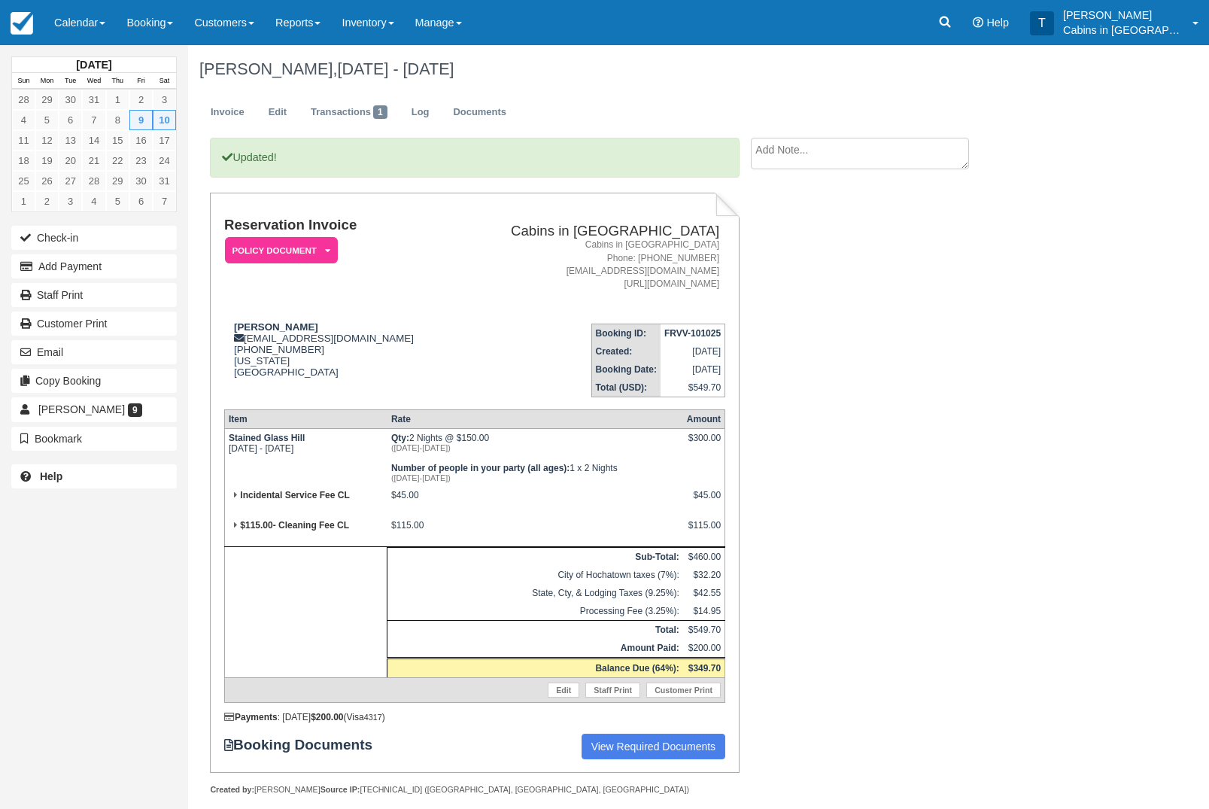
click at [123, 269] on button "Add Payment" at bounding box center [94, 266] width 166 height 24
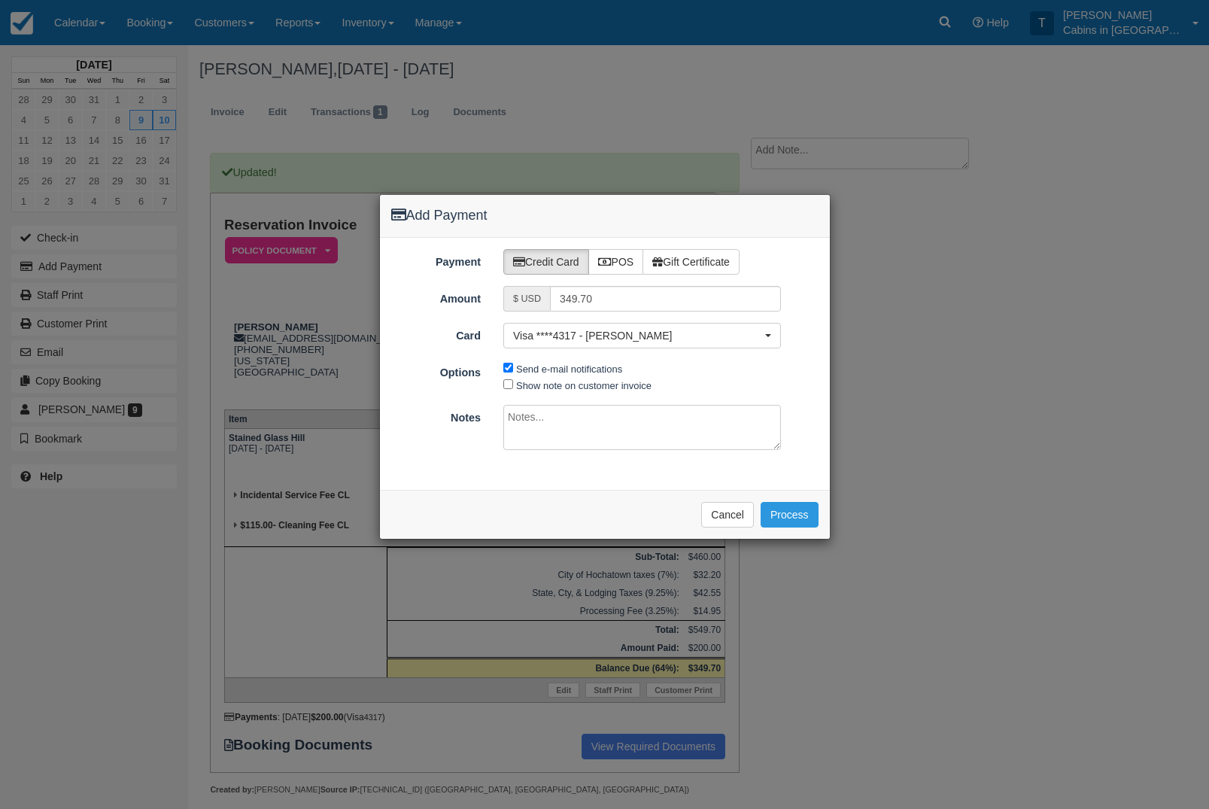
click at [724, 260] on label "Gift Certificate" at bounding box center [690, 262] width 97 height 26
radio input "true"
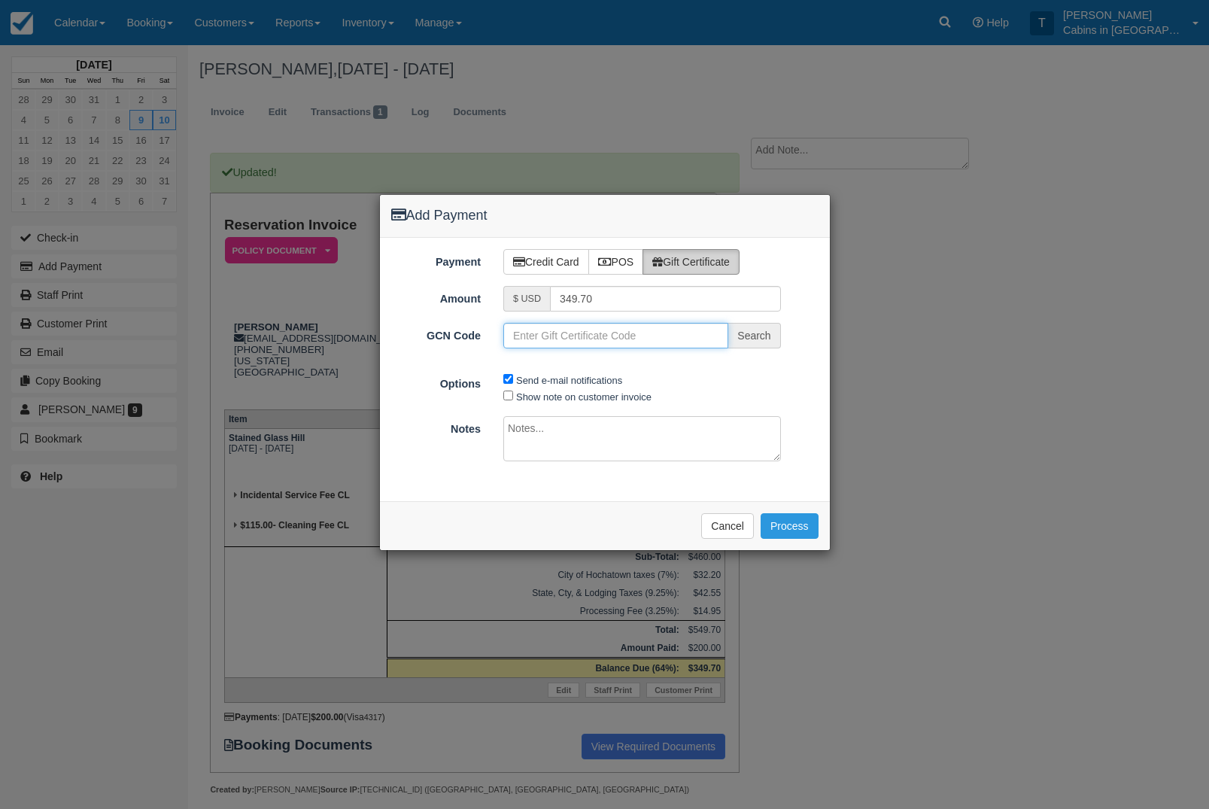
click at [655, 342] on input "GCN Code" at bounding box center [615, 336] width 225 height 26
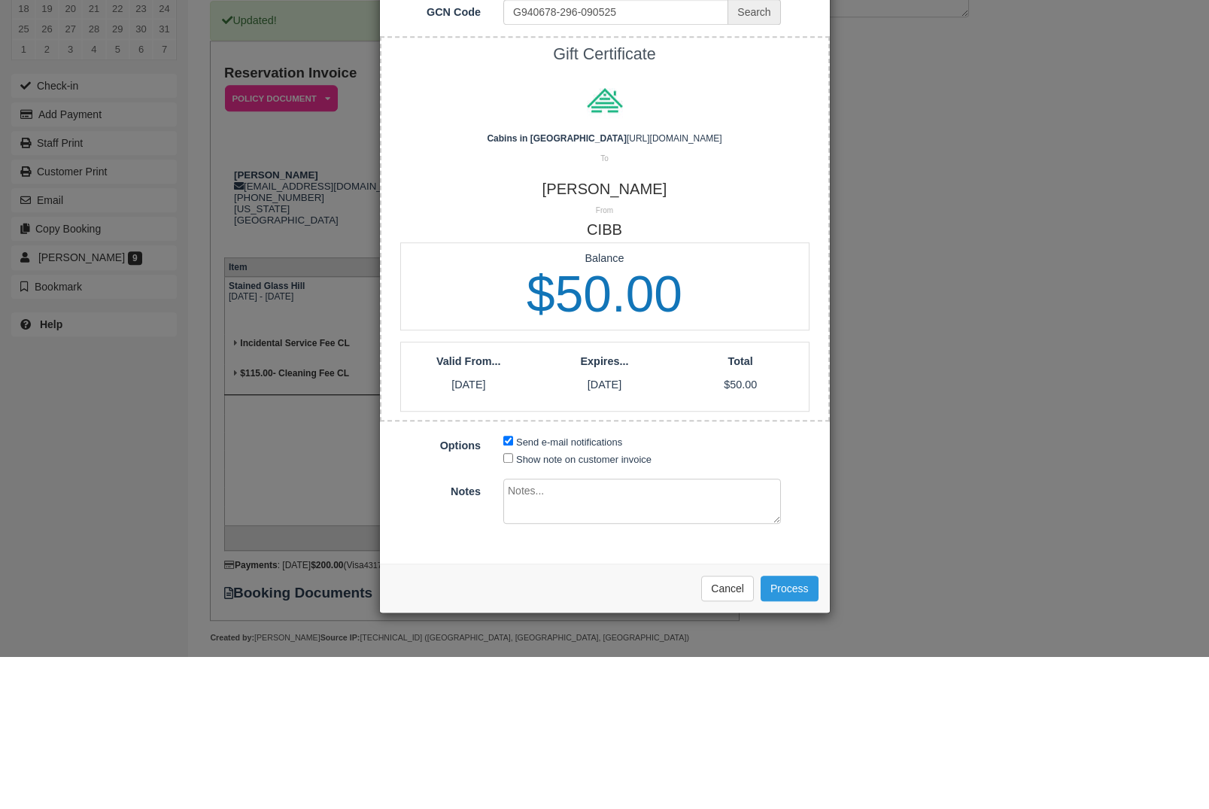
scroll to position [74, 0]
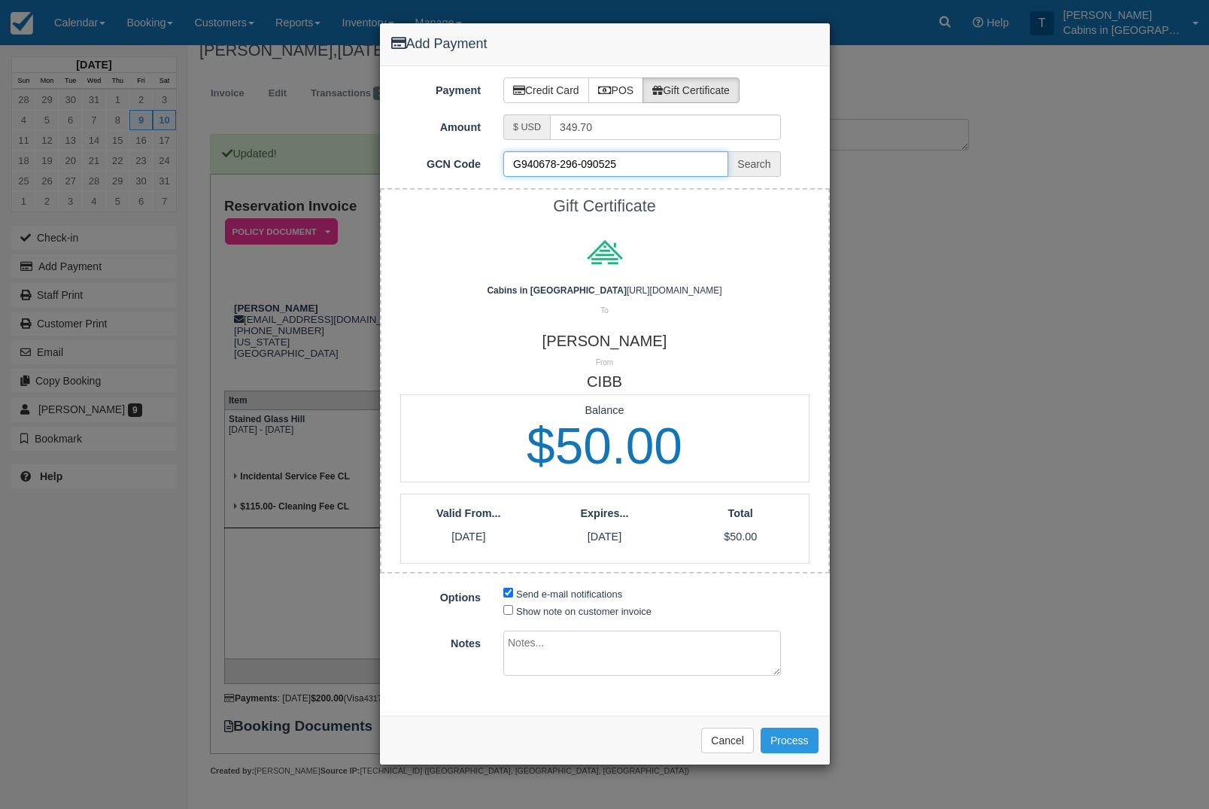
type input "G940678-296-090525"
click at [512, 610] on input "Show note on customer invoice" at bounding box center [508, 610] width 10 height 10
checkbox input "true"
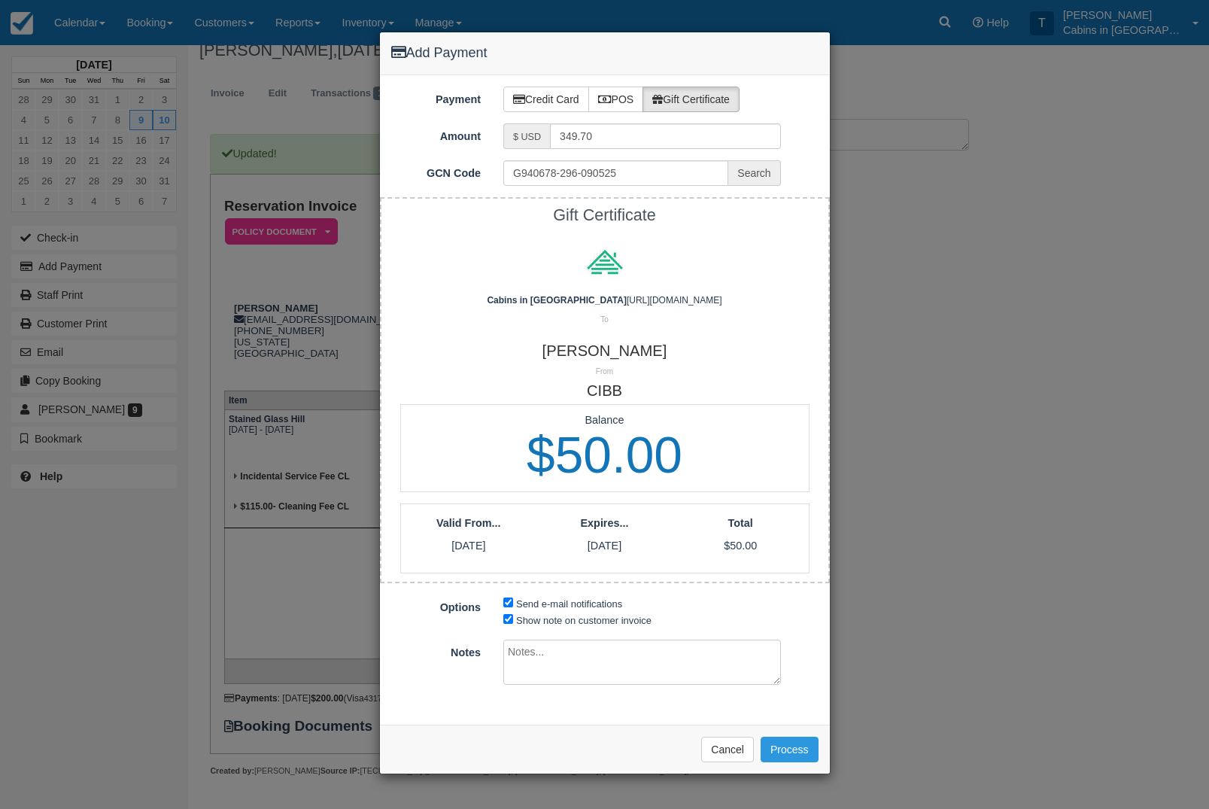
click at [798, 748] on button "Process" at bounding box center [790, 750] width 58 height 26
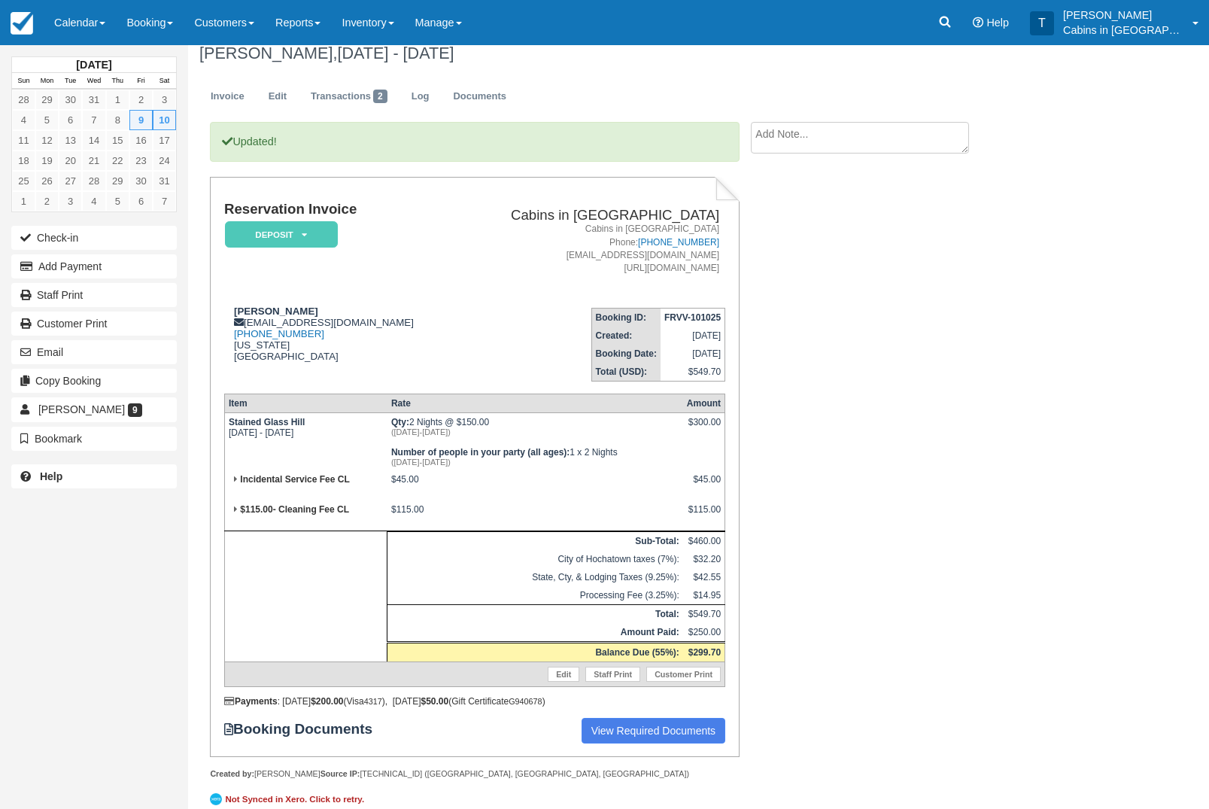
scroll to position [32, 0]
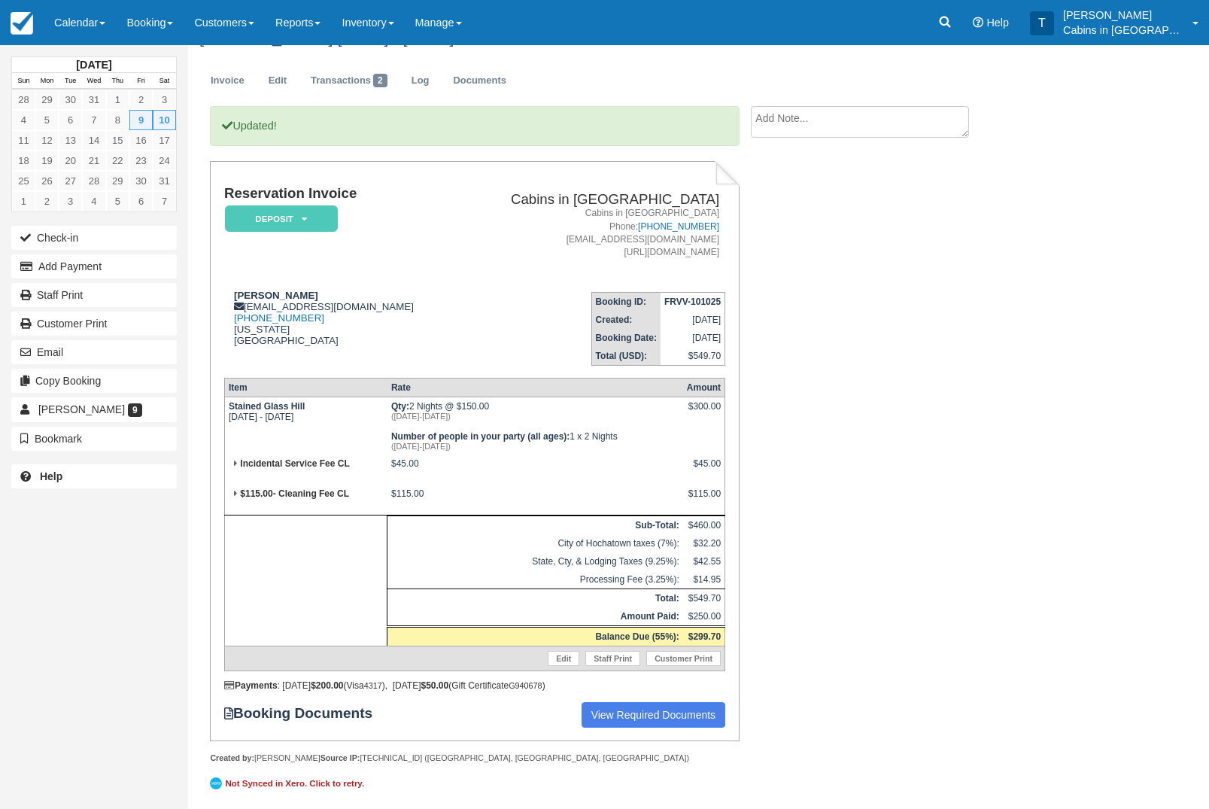
click at [891, 114] on textarea at bounding box center [860, 122] width 218 height 32
type textarea "Guest called and had a gift certificate. TG"
click at [793, 220] on button "Create" at bounding box center [785, 208] width 68 height 26
click at [68, 13] on link "Calendar" at bounding box center [80, 22] width 72 height 45
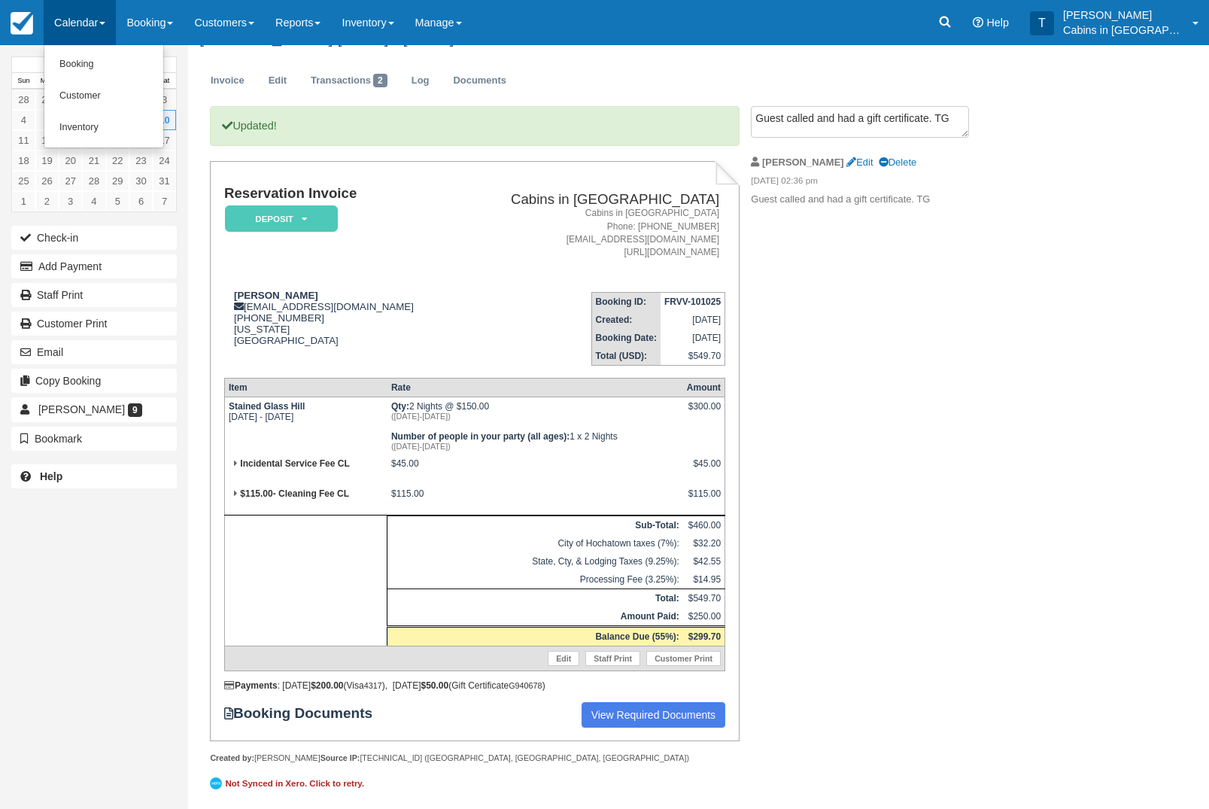
click at [124, 96] on link "Customer" at bounding box center [103, 96] width 119 height 32
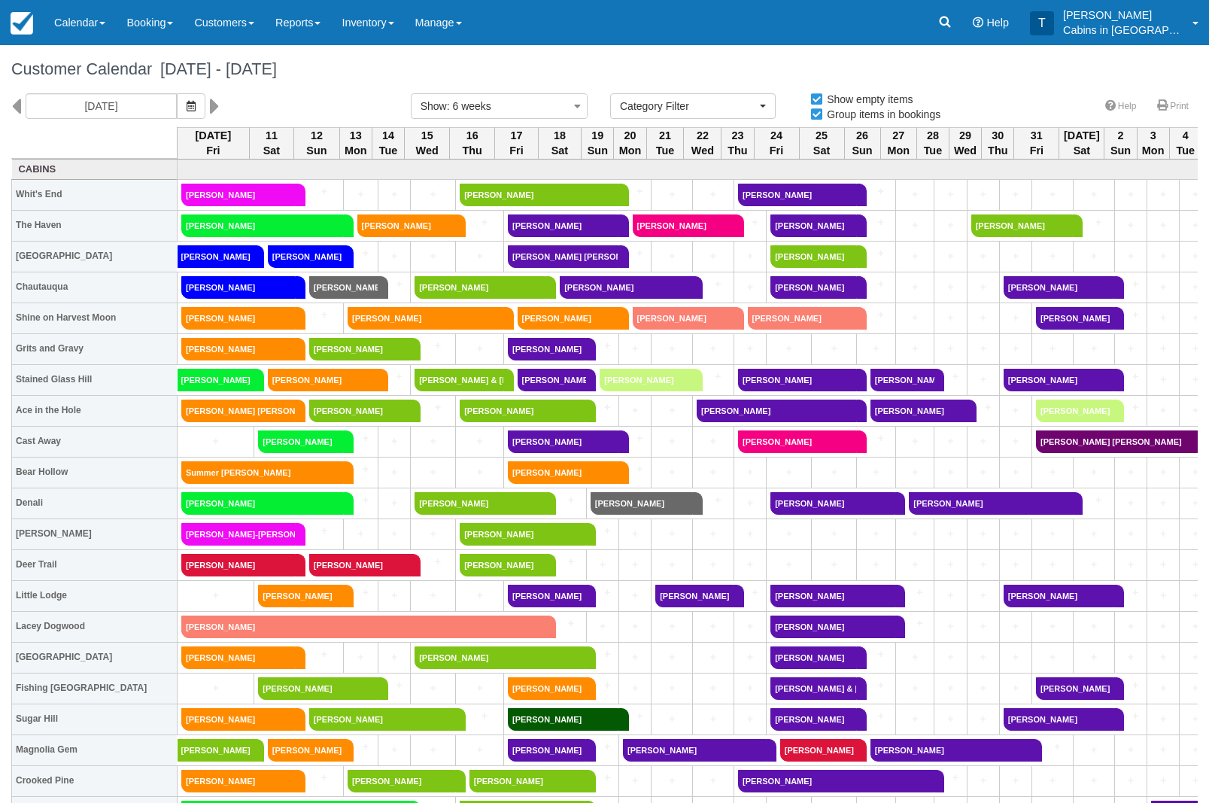
select select
click at [187, 107] on icon "button" at bounding box center [191, 106] width 9 height 11
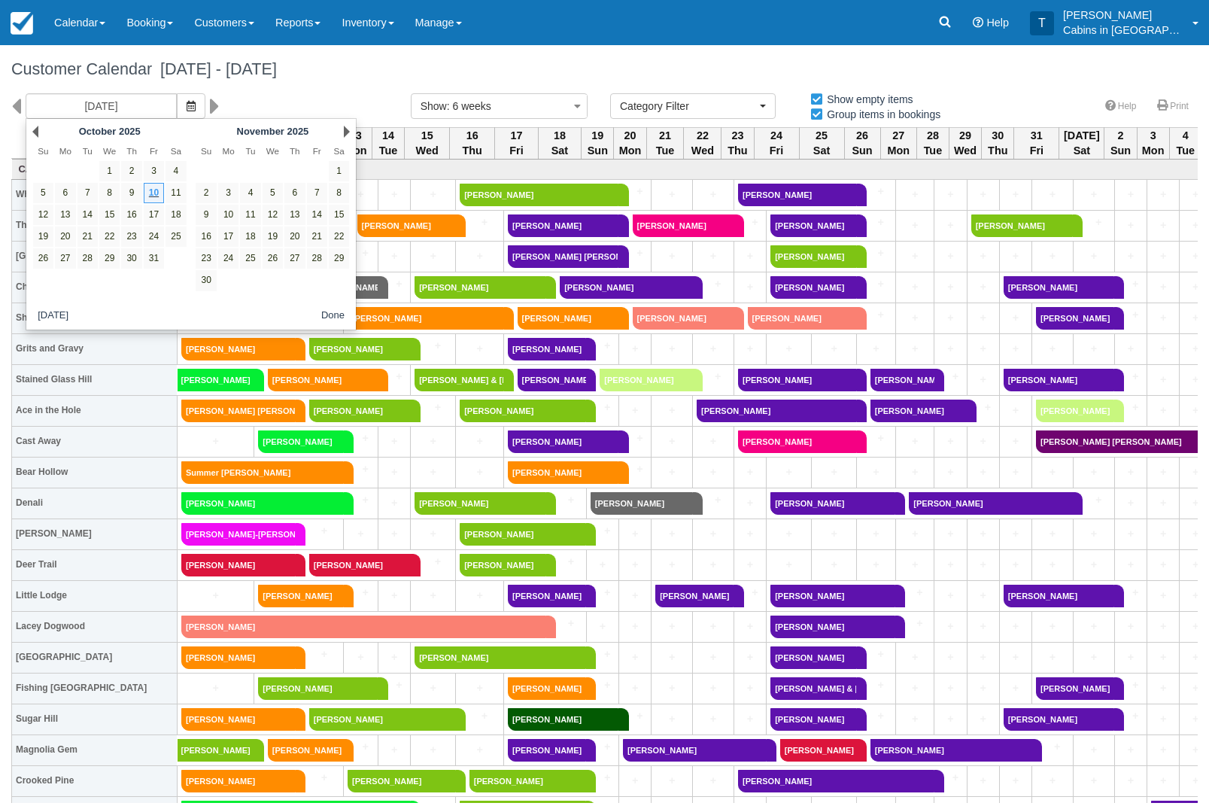
click at [353, 93] on div "10/10/25" at bounding box center [199, 106] width 399 height 26
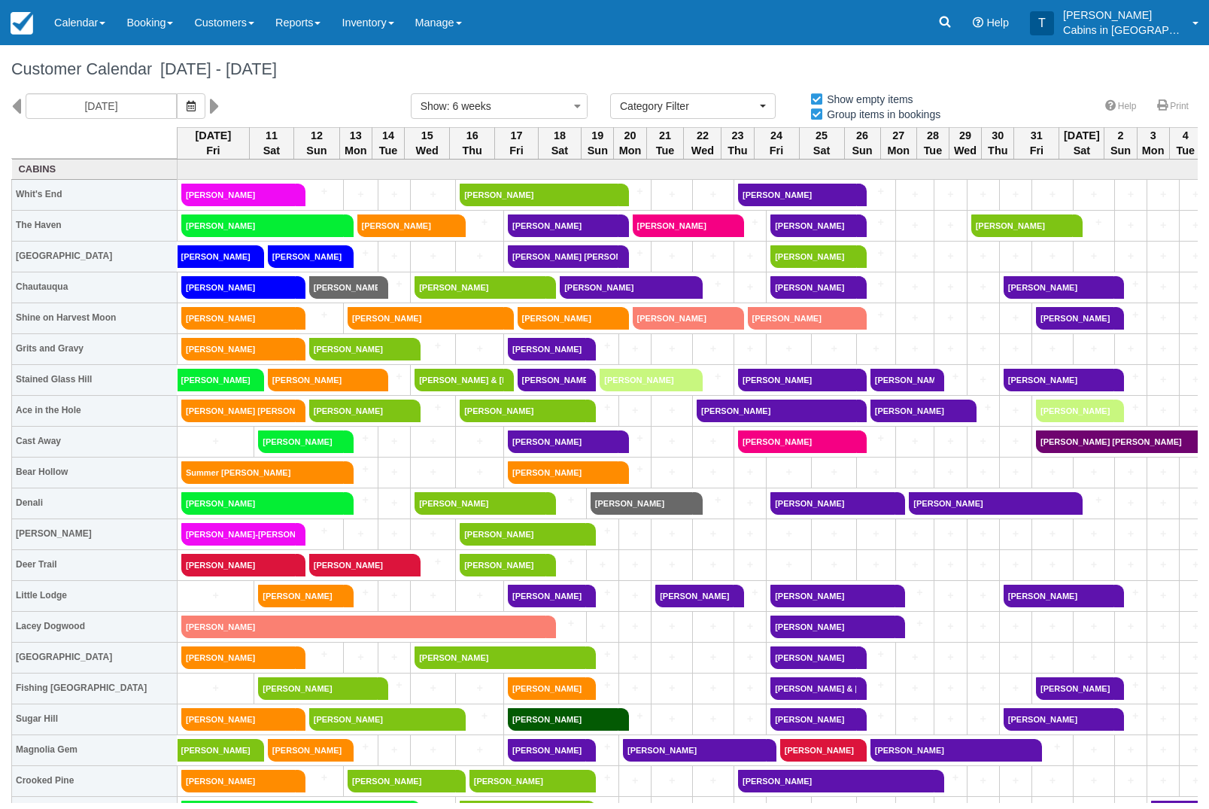
click at [535, 225] on link "[PERSON_NAME]" at bounding box center [563, 225] width 111 height 23
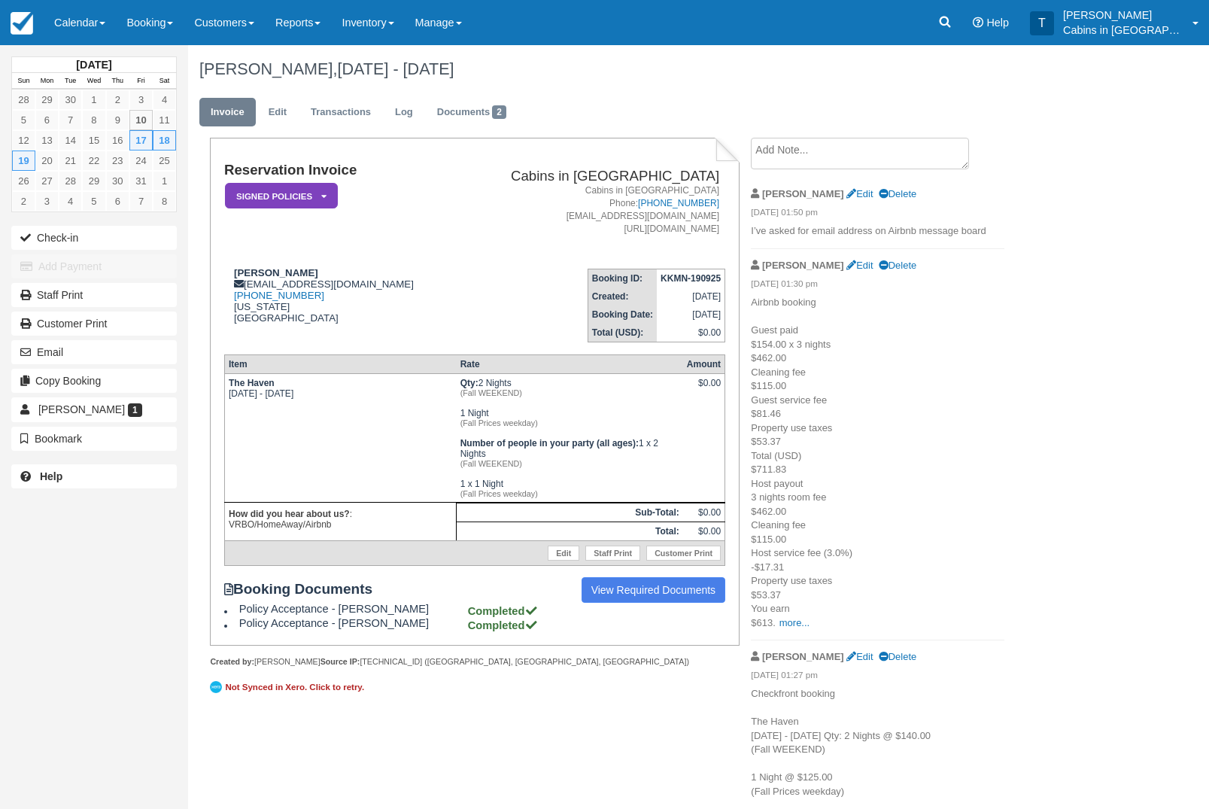
click at [321, 194] on icon at bounding box center [323, 196] width 5 height 9
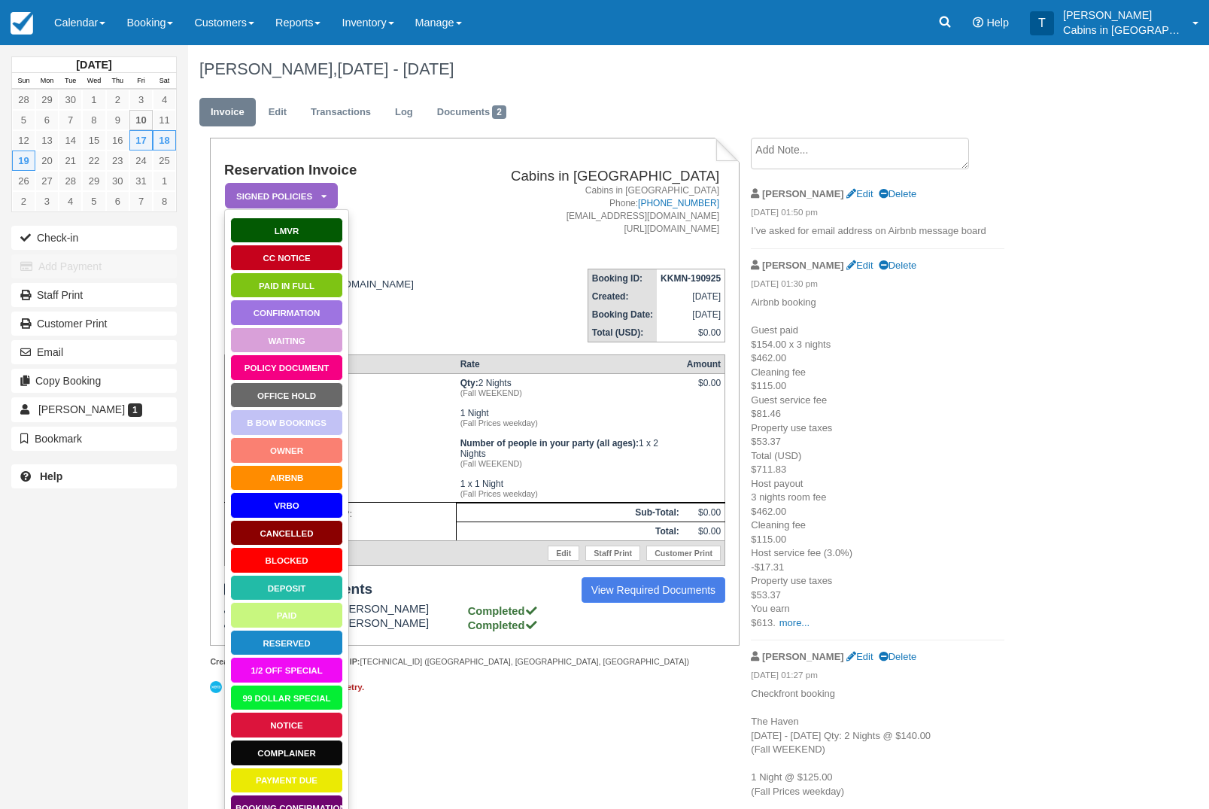
click at [309, 292] on link "Paid in Full" at bounding box center [286, 285] width 113 height 26
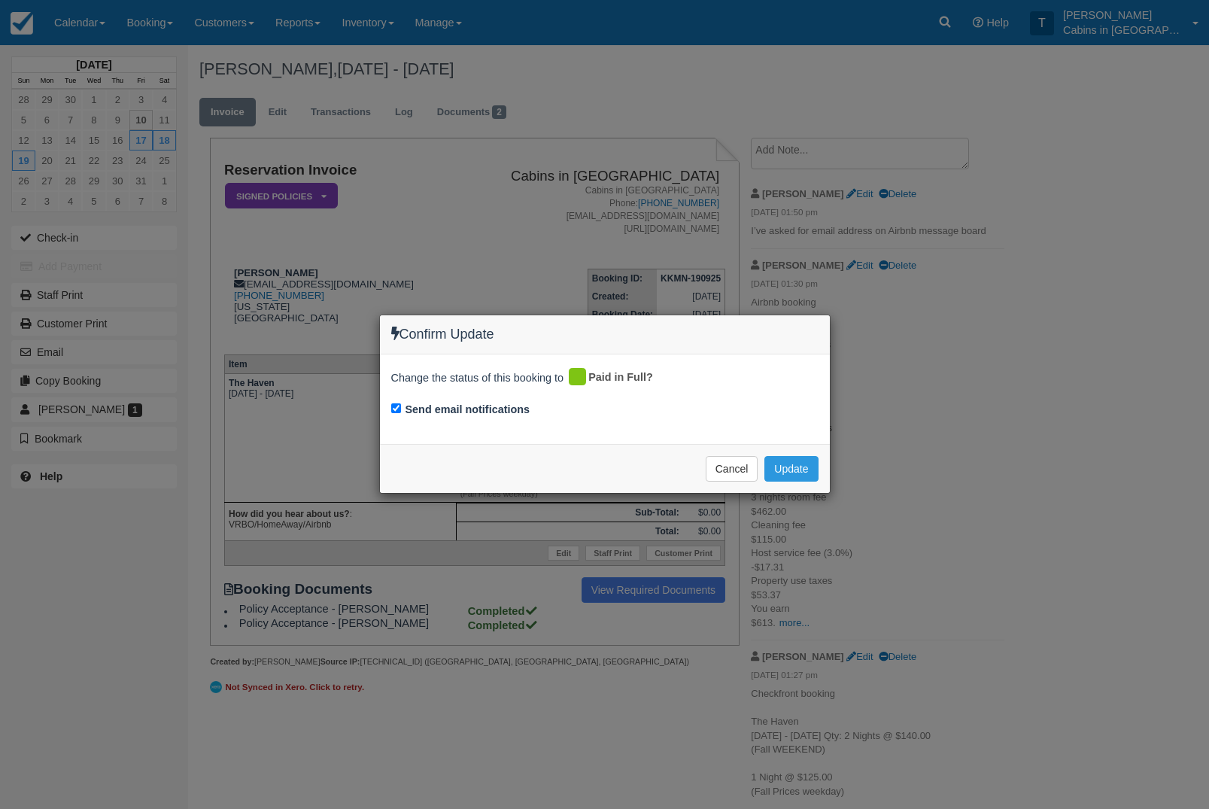
click at [812, 469] on button "Update" at bounding box center [790, 469] width 53 height 26
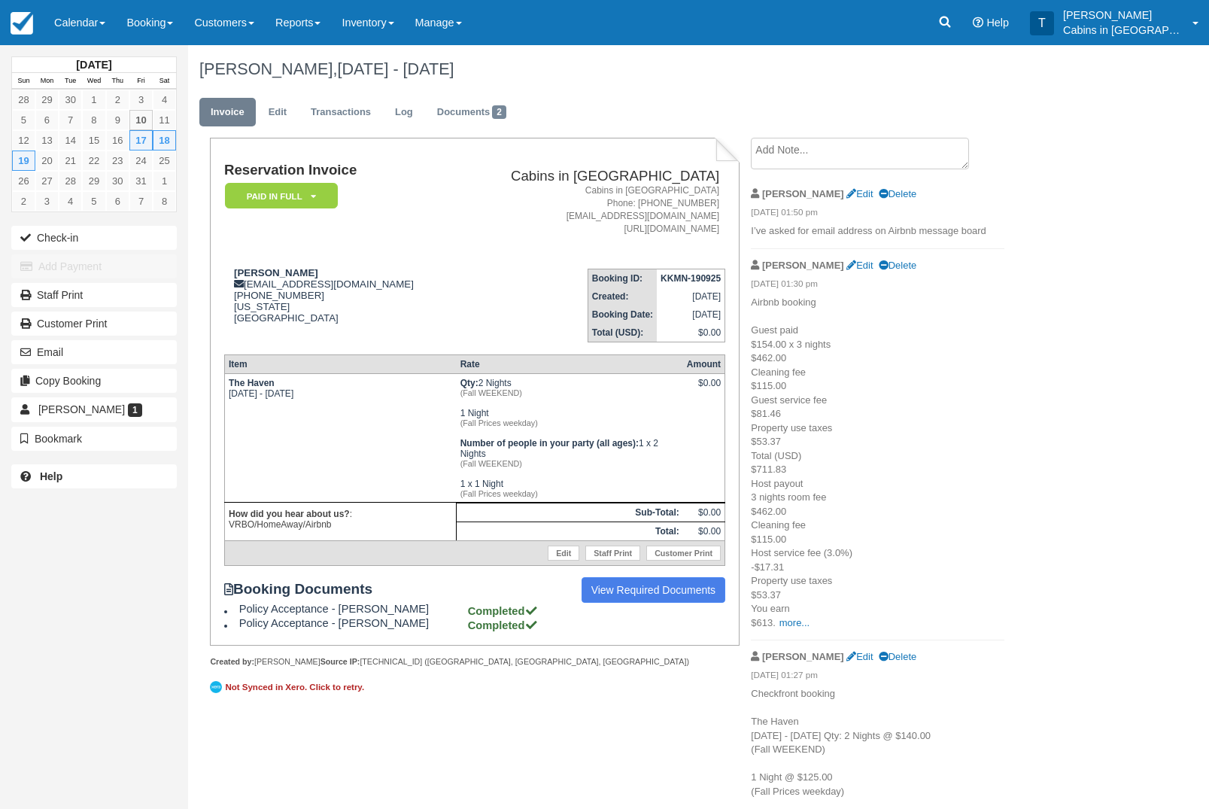
click at [75, 27] on link "Calendar" at bounding box center [80, 22] width 72 height 45
click at [1037, 232] on div at bounding box center [604, 404] width 1209 height 809
click at [506, 112] on span "2" at bounding box center [499, 112] width 14 height 14
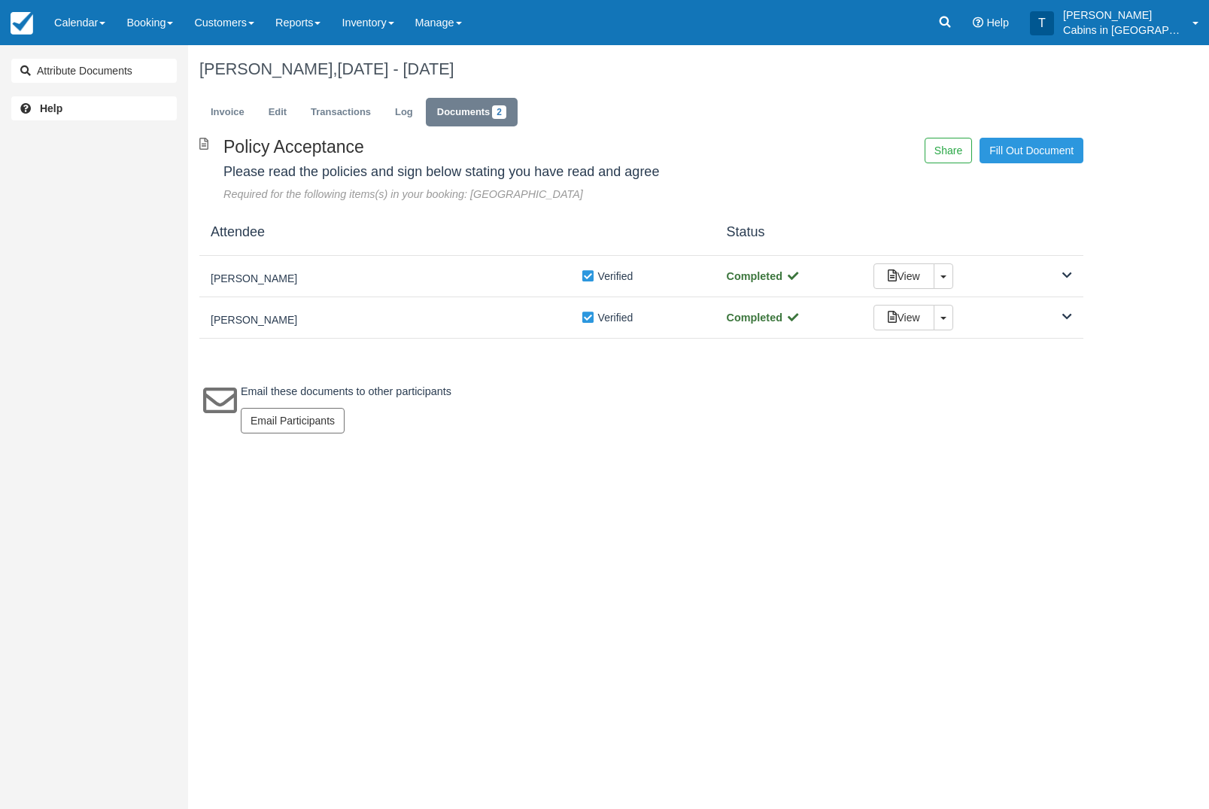
click at [244, 109] on link "Invoice" at bounding box center [227, 112] width 56 height 29
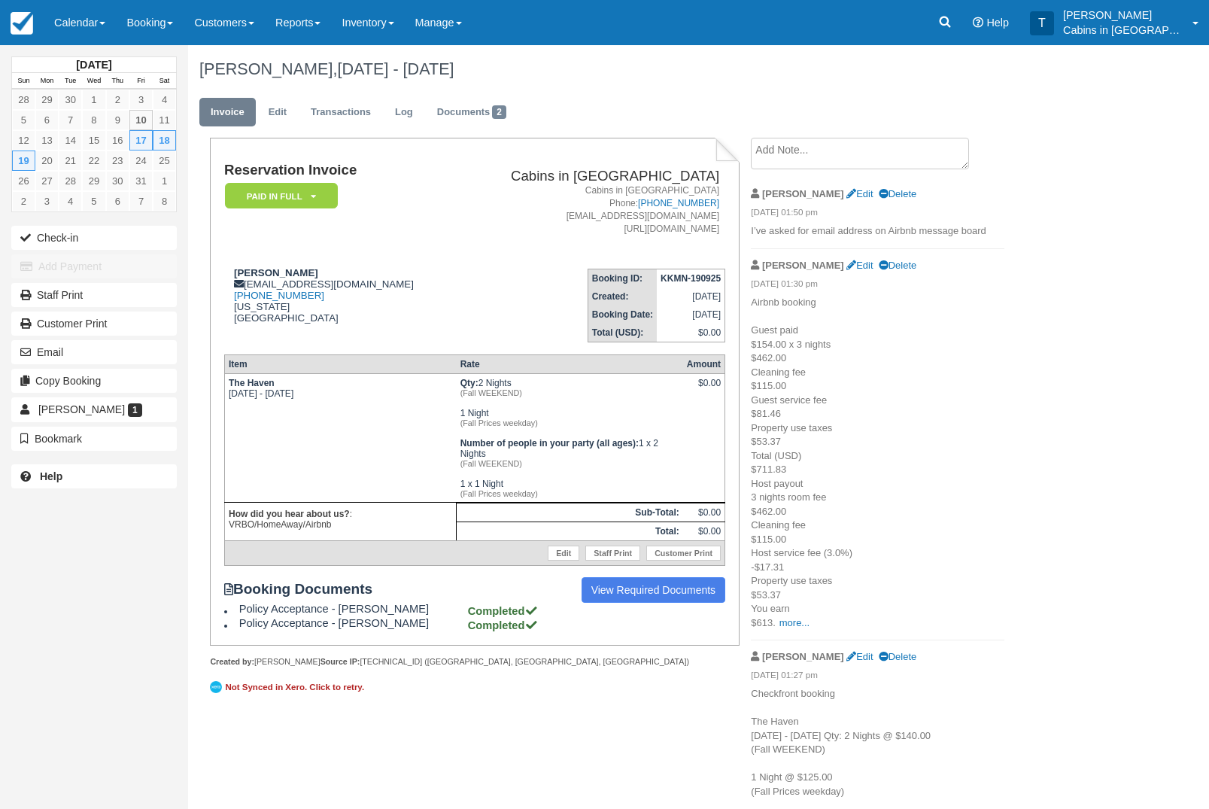
click at [317, 196] on em "Paid in Full" at bounding box center [281, 196] width 113 height 26
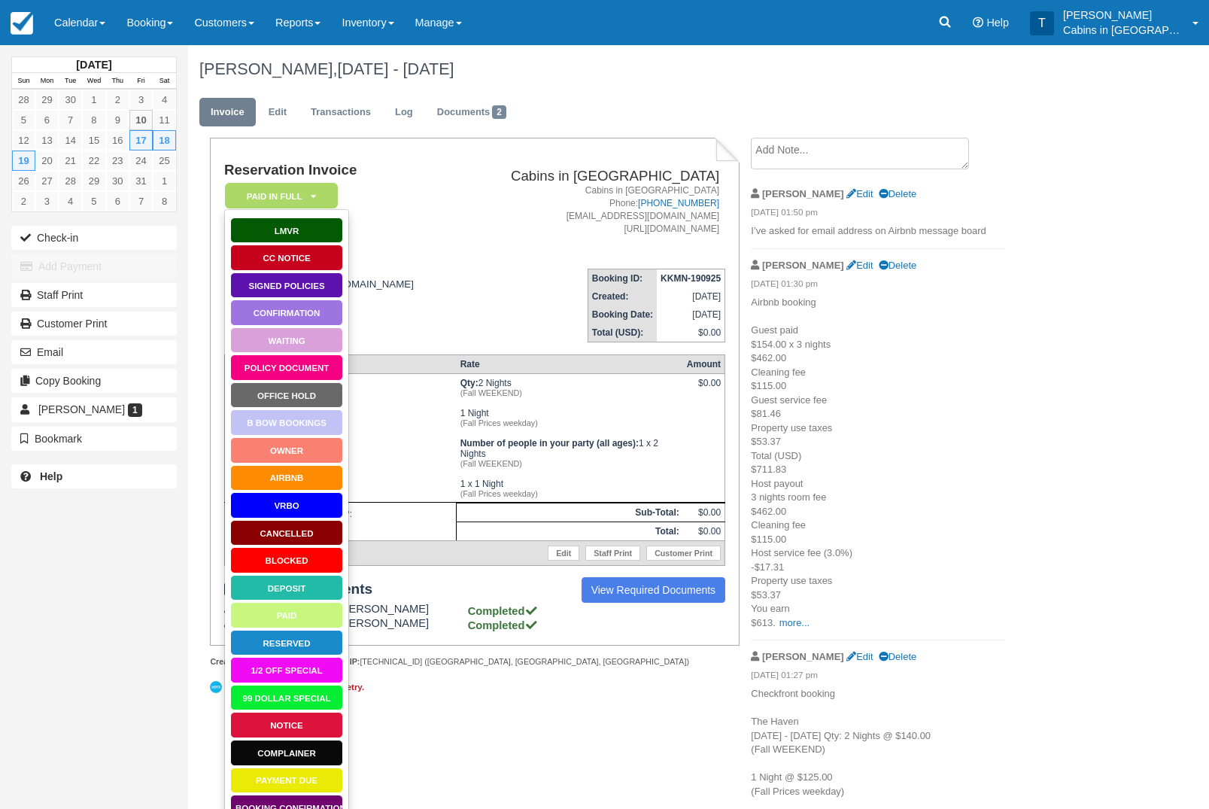
click at [315, 481] on link "AirBnB" at bounding box center [286, 478] width 113 height 26
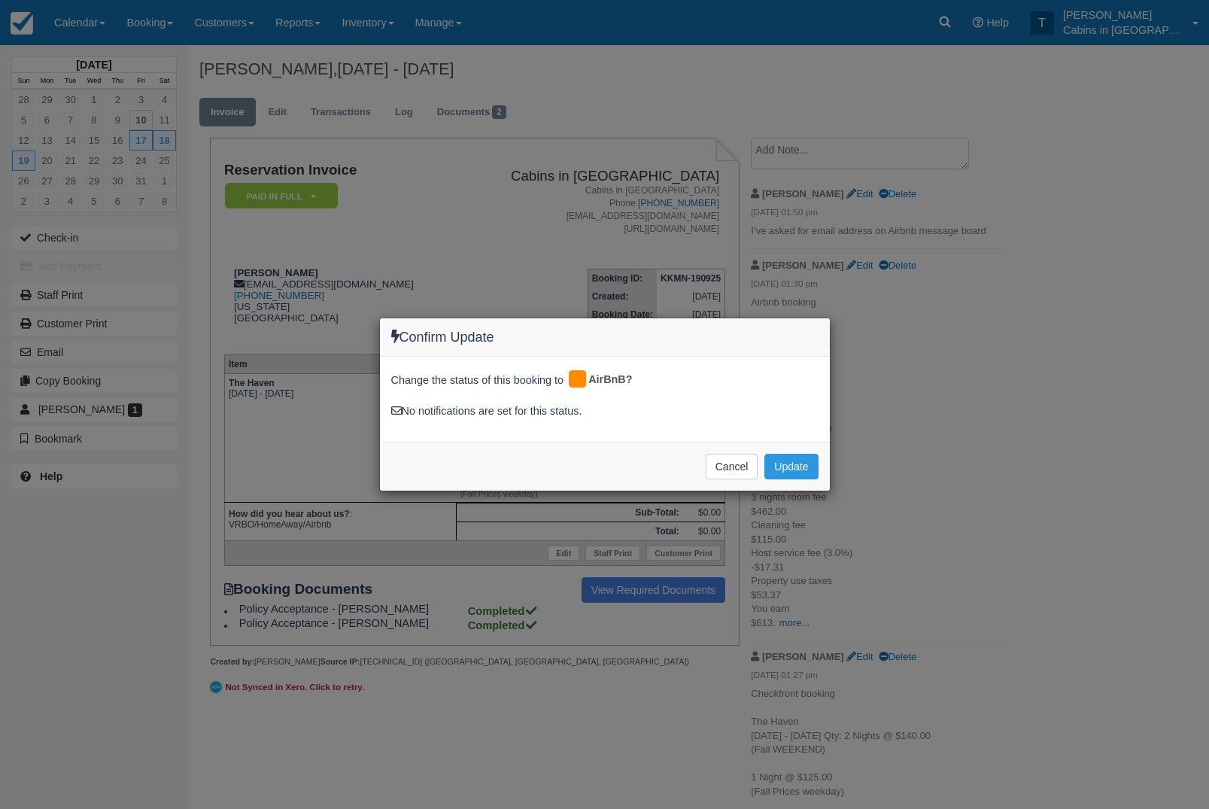
click at [791, 466] on button "Update" at bounding box center [790, 467] width 53 height 26
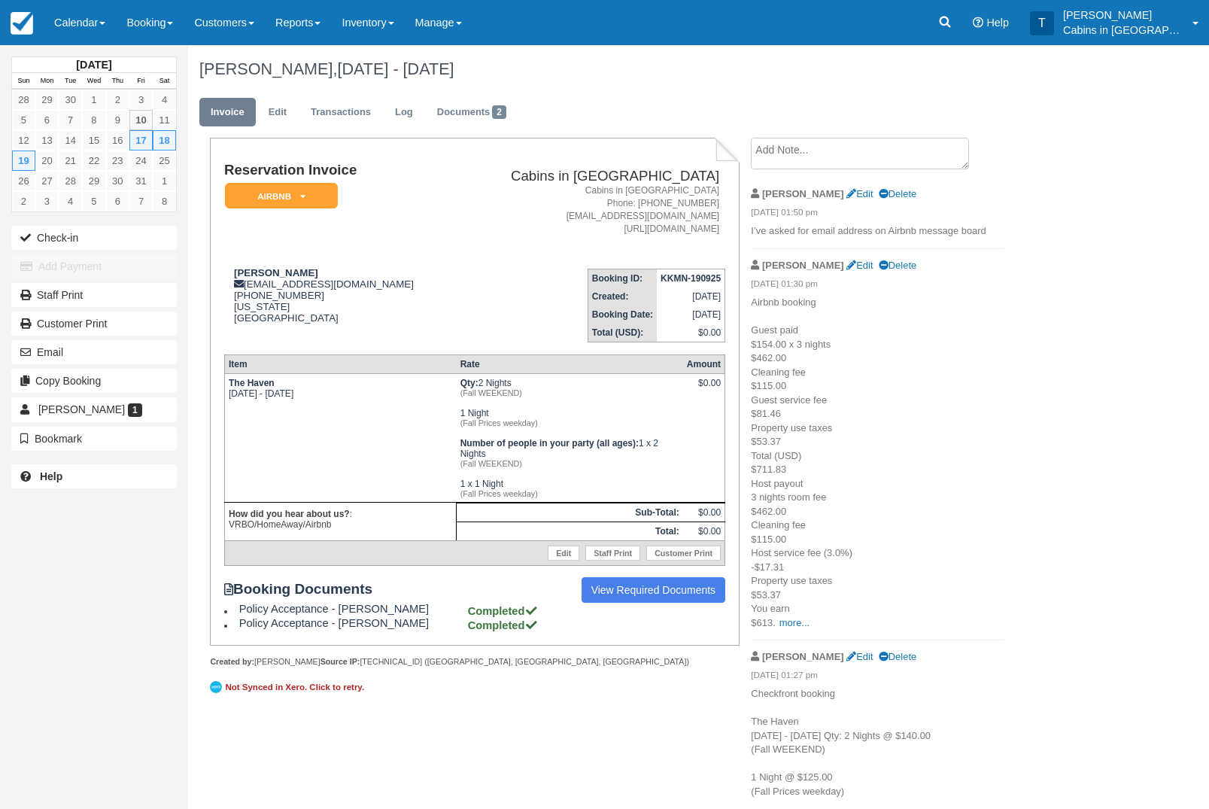
click at [77, 19] on link "Calendar" at bounding box center [80, 22] width 72 height 45
click at [64, 97] on link "Customer" at bounding box center [103, 96] width 119 height 32
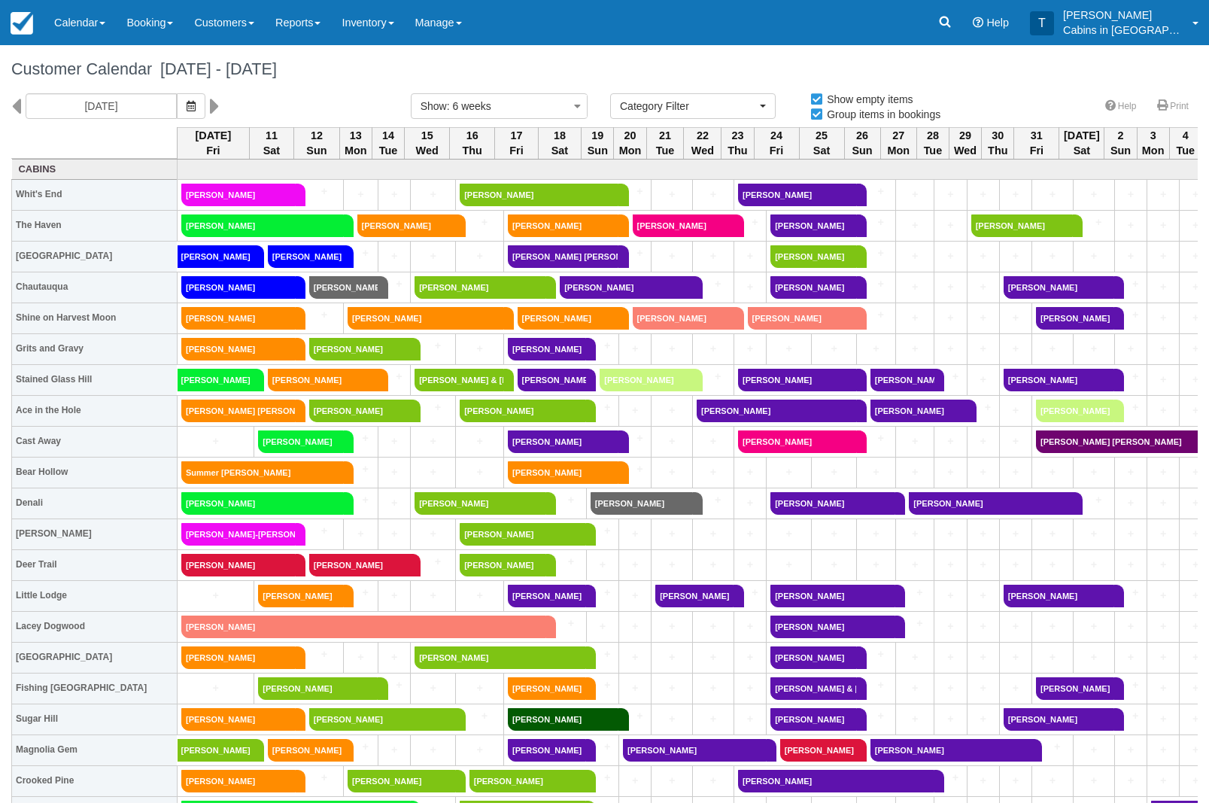
select select
click at [543, 257] on link "[PERSON_NAME] [PERSON_NAME]" at bounding box center [563, 256] width 111 height 23
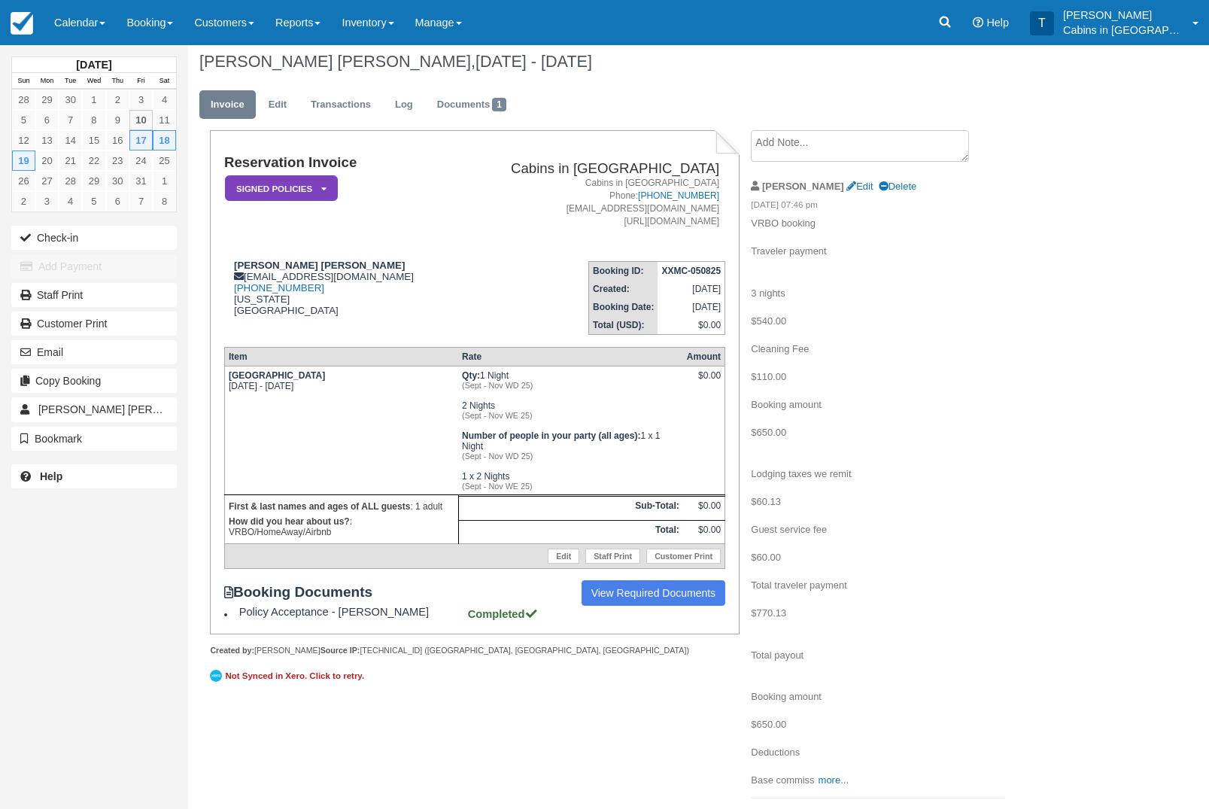
scroll to position [10, 0]
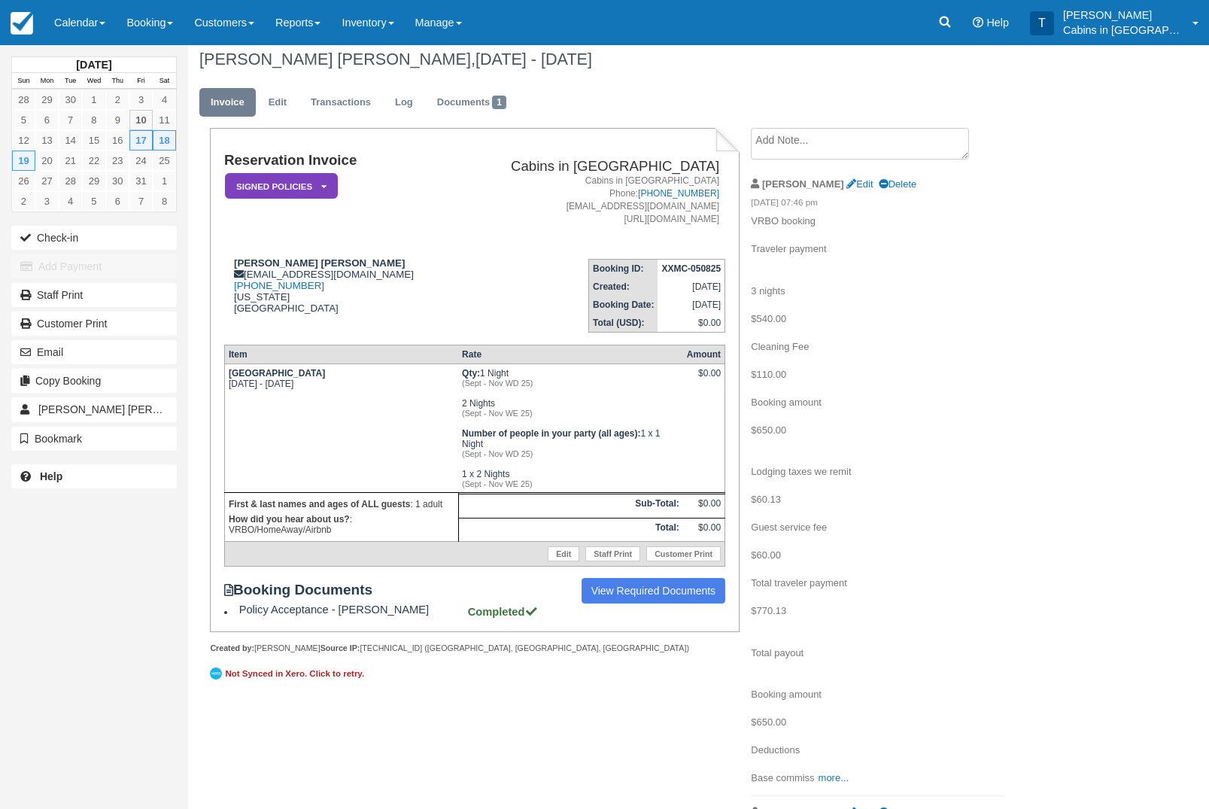
click at [317, 197] on em "Signed Policies" at bounding box center [281, 186] width 113 height 26
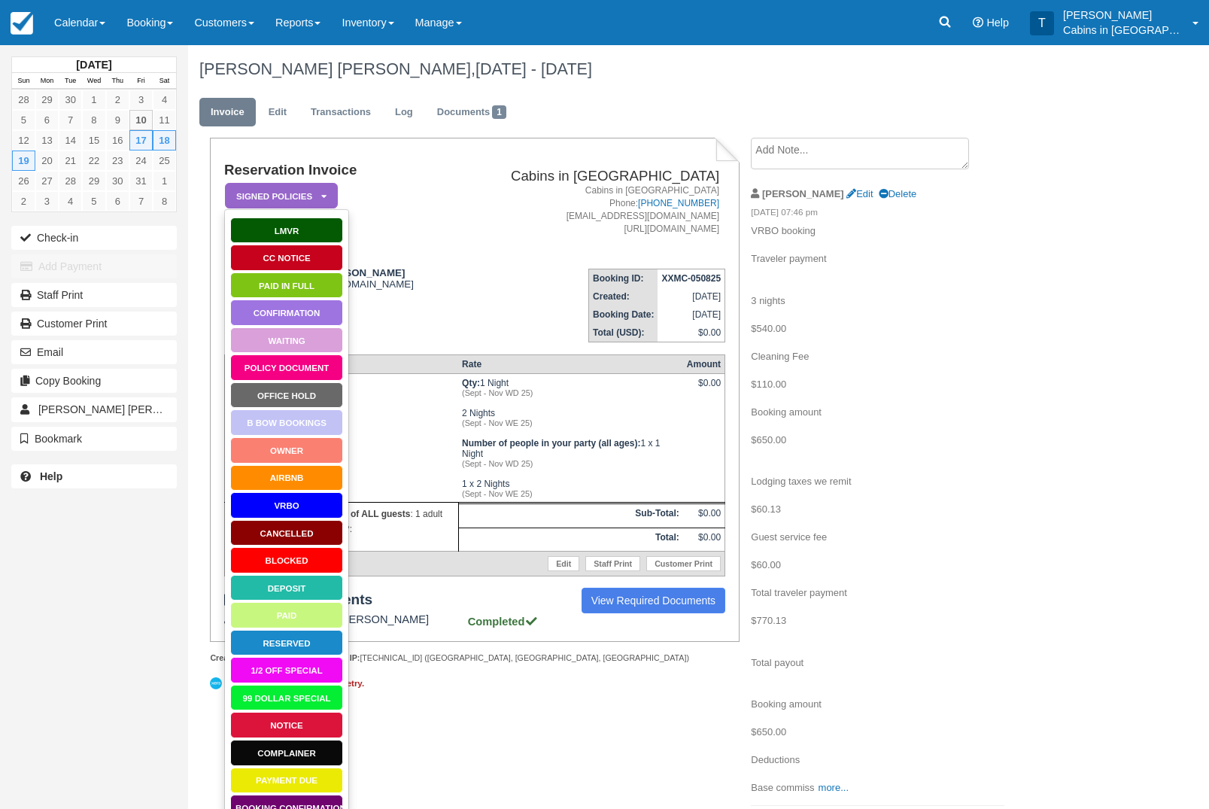
click at [323, 281] on link "Paid in Full" at bounding box center [286, 285] width 113 height 26
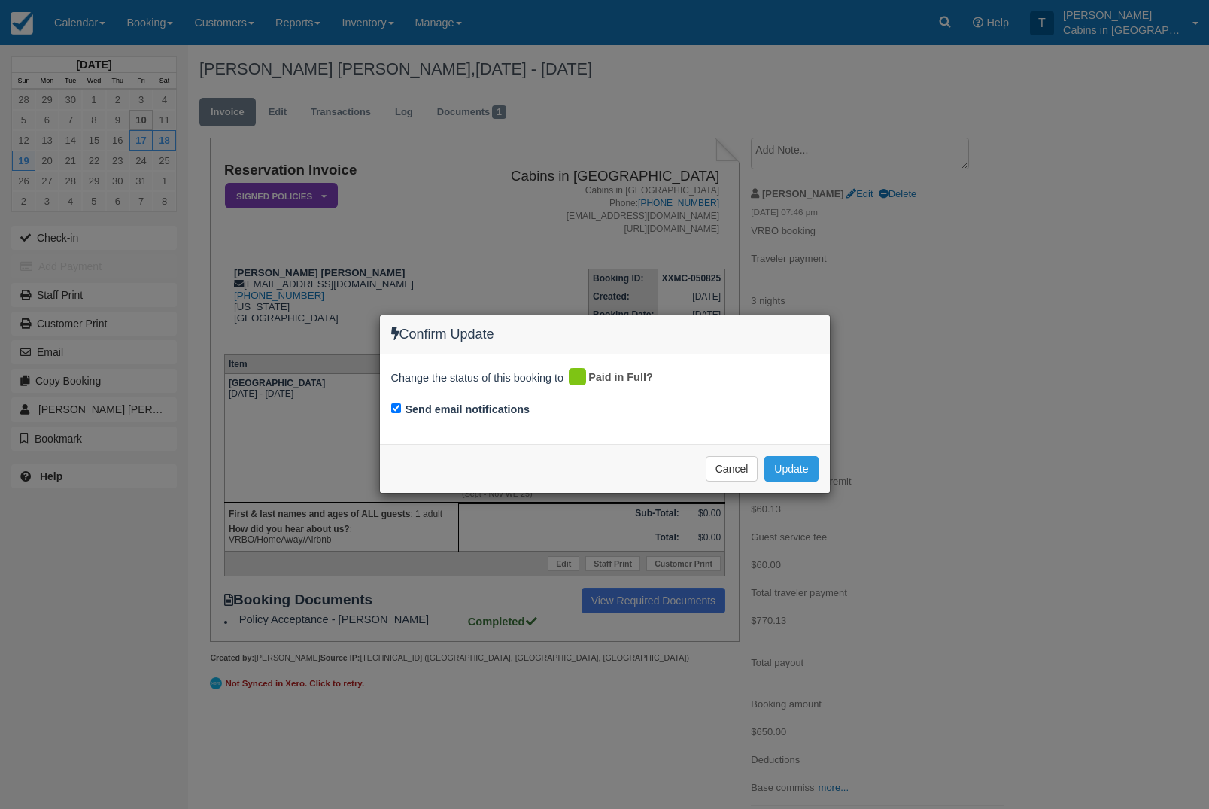
click at [791, 475] on button "Update" at bounding box center [790, 469] width 53 height 26
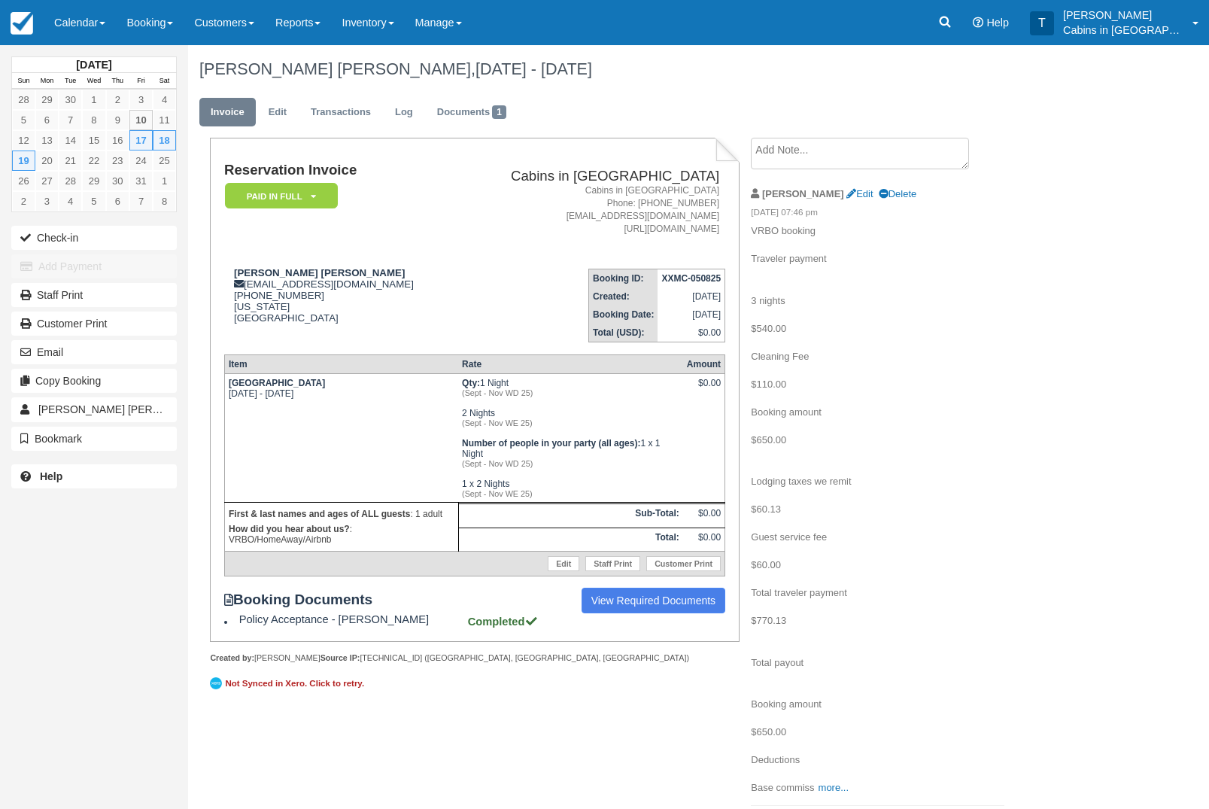
click at [300, 205] on em "Paid in Full" at bounding box center [281, 196] width 113 height 26
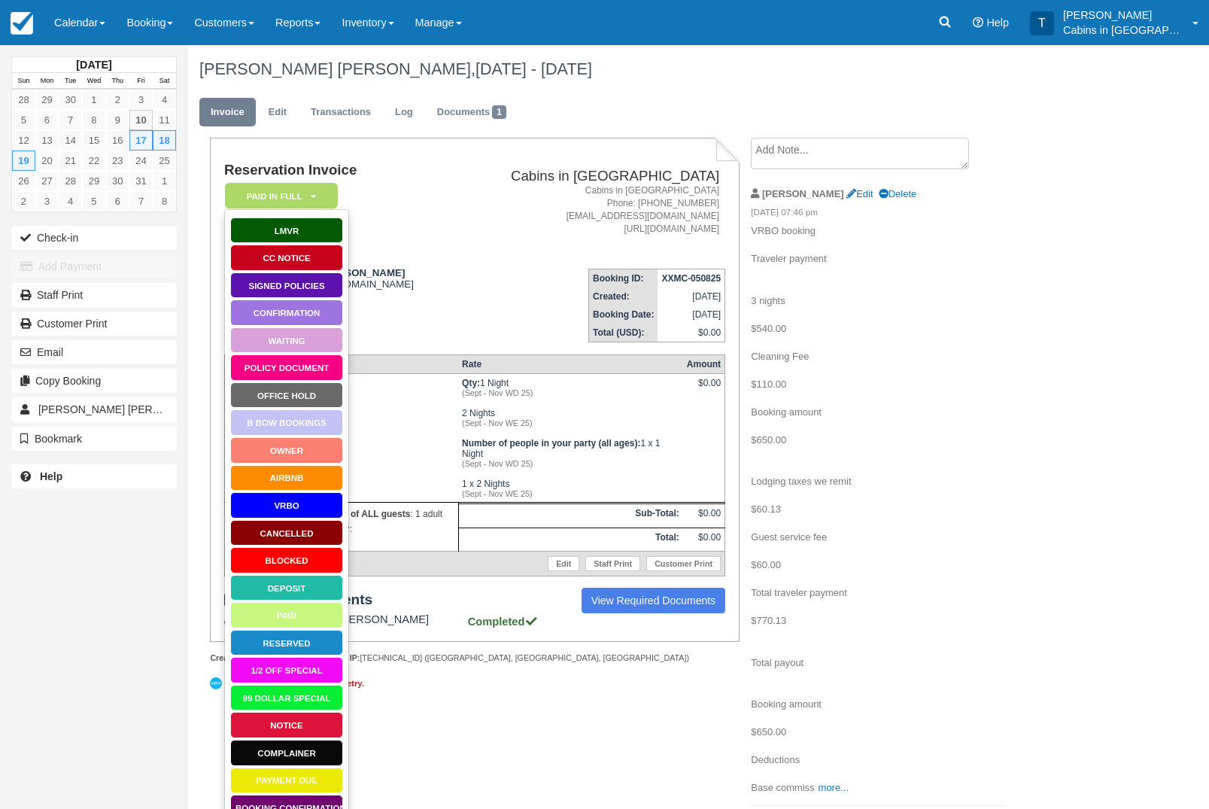
click at [315, 503] on link "VRBO" at bounding box center [286, 505] width 113 height 26
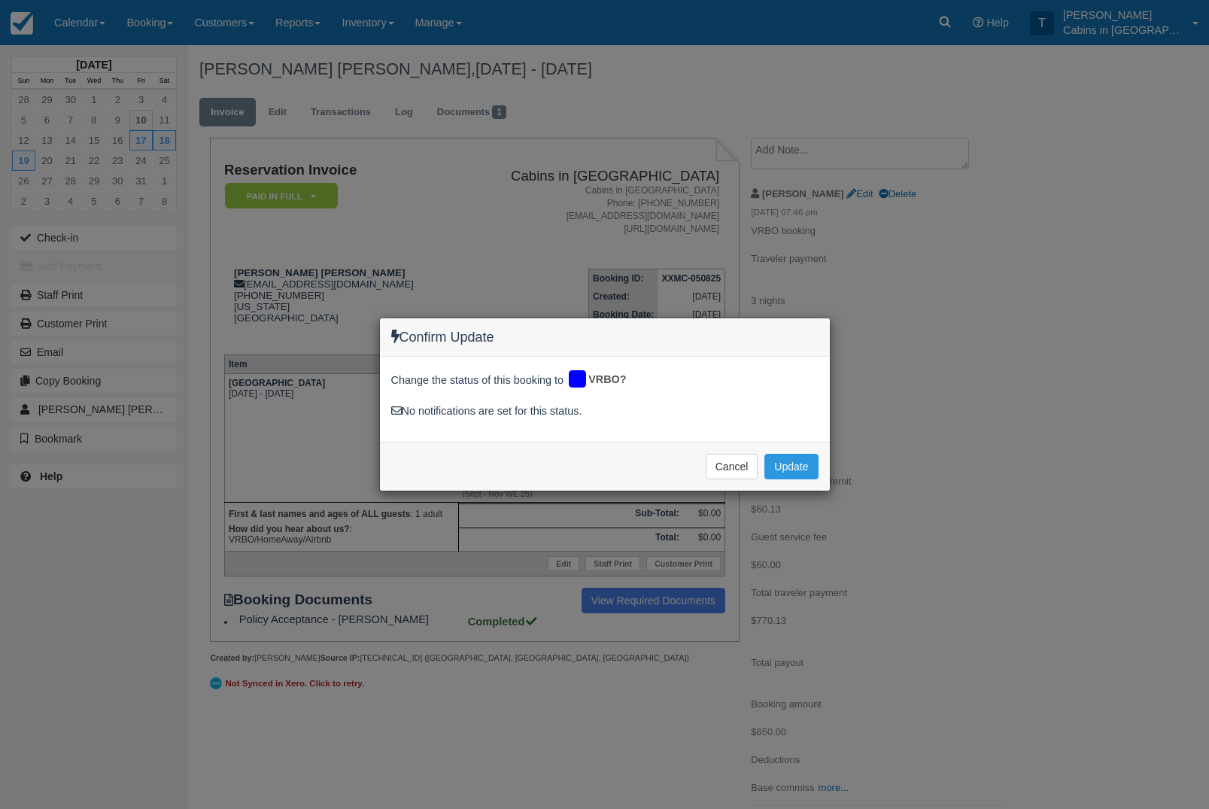
click at [805, 475] on button "Update" at bounding box center [790, 467] width 53 height 26
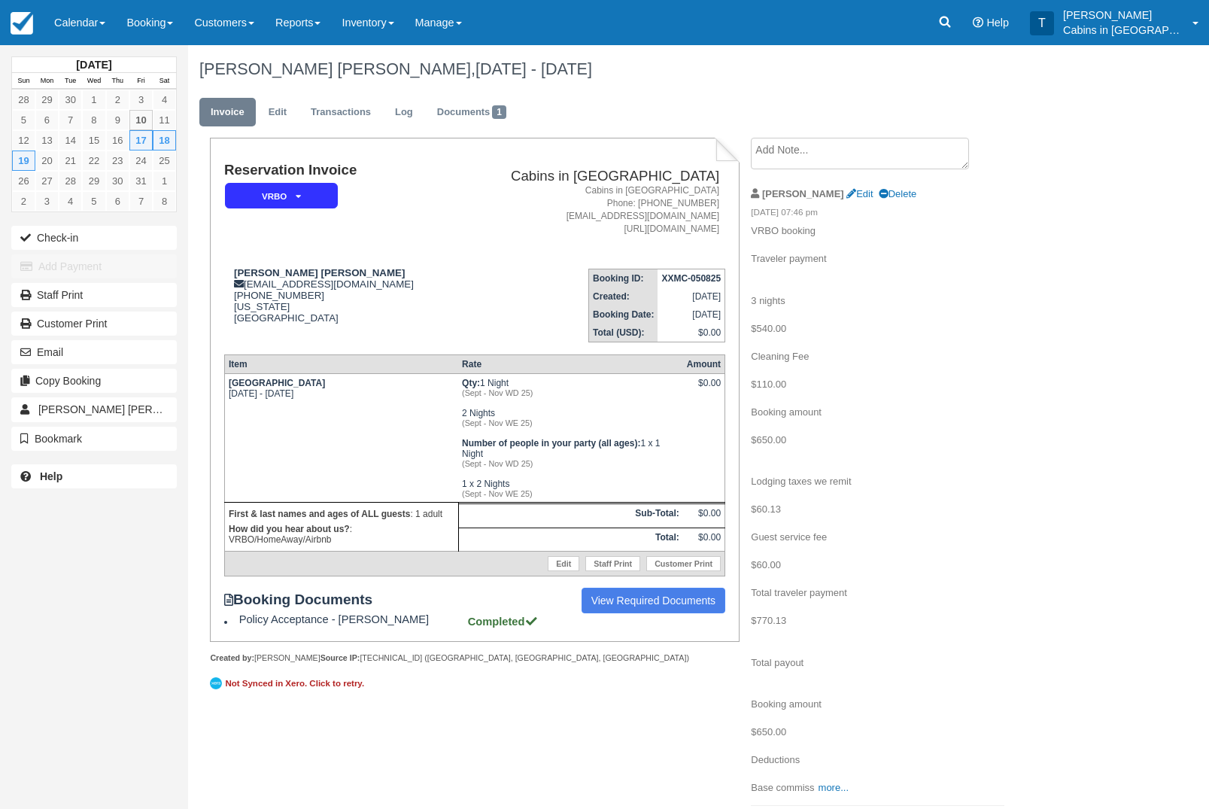
click at [84, 44] on link "Calendar" at bounding box center [80, 22] width 72 height 45
click at [125, 104] on link "Customer" at bounding box center [103, 96] width 119 height 32
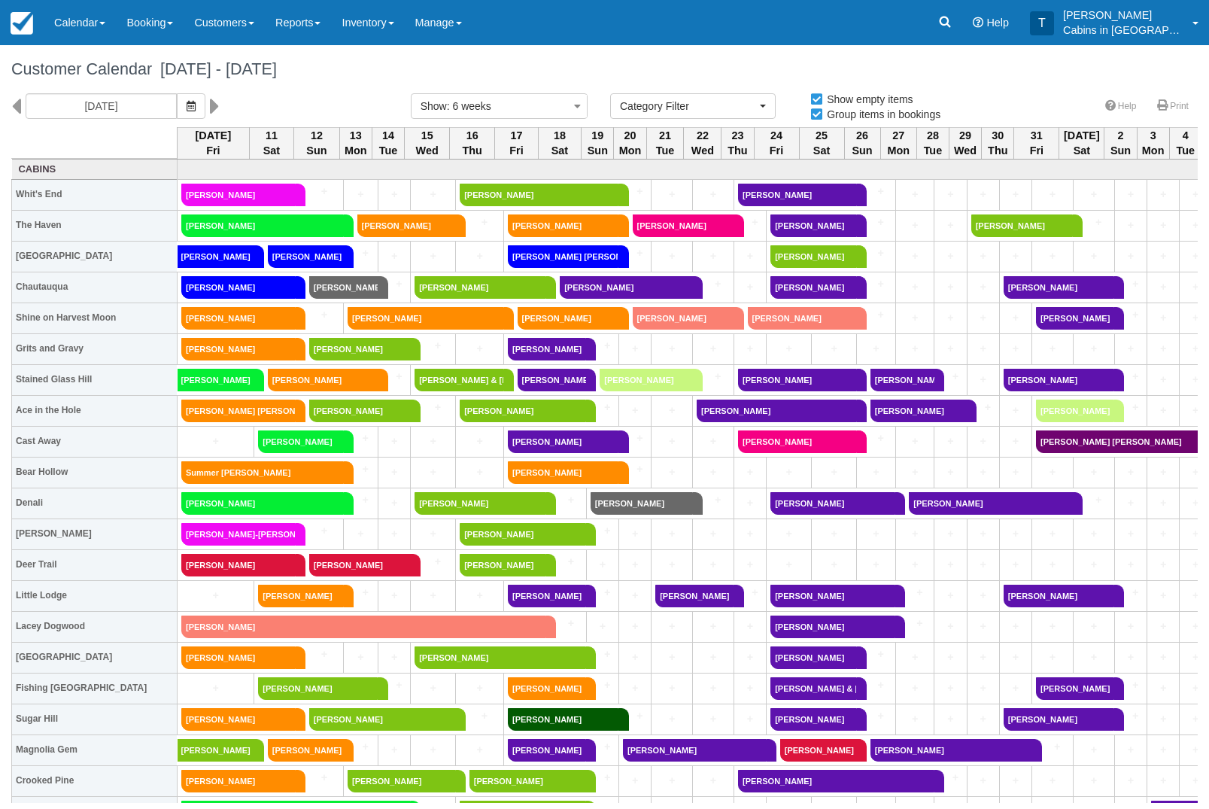
select select
click at [551, 322] on link "[PERSON_NAME]" at bounding box center [569, 318] width 102 height 23
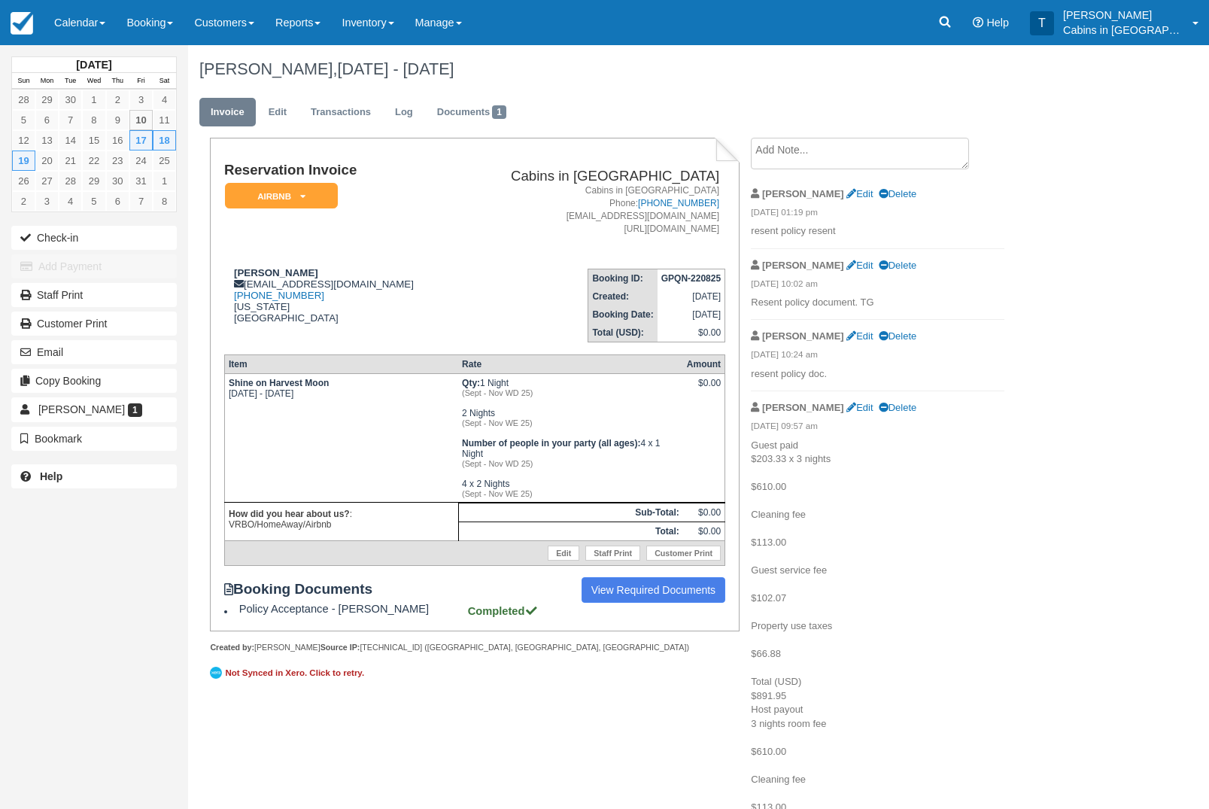
click at [306, 190] on em "AirBnB" at bounding box center [281, 196] width 113 height 26
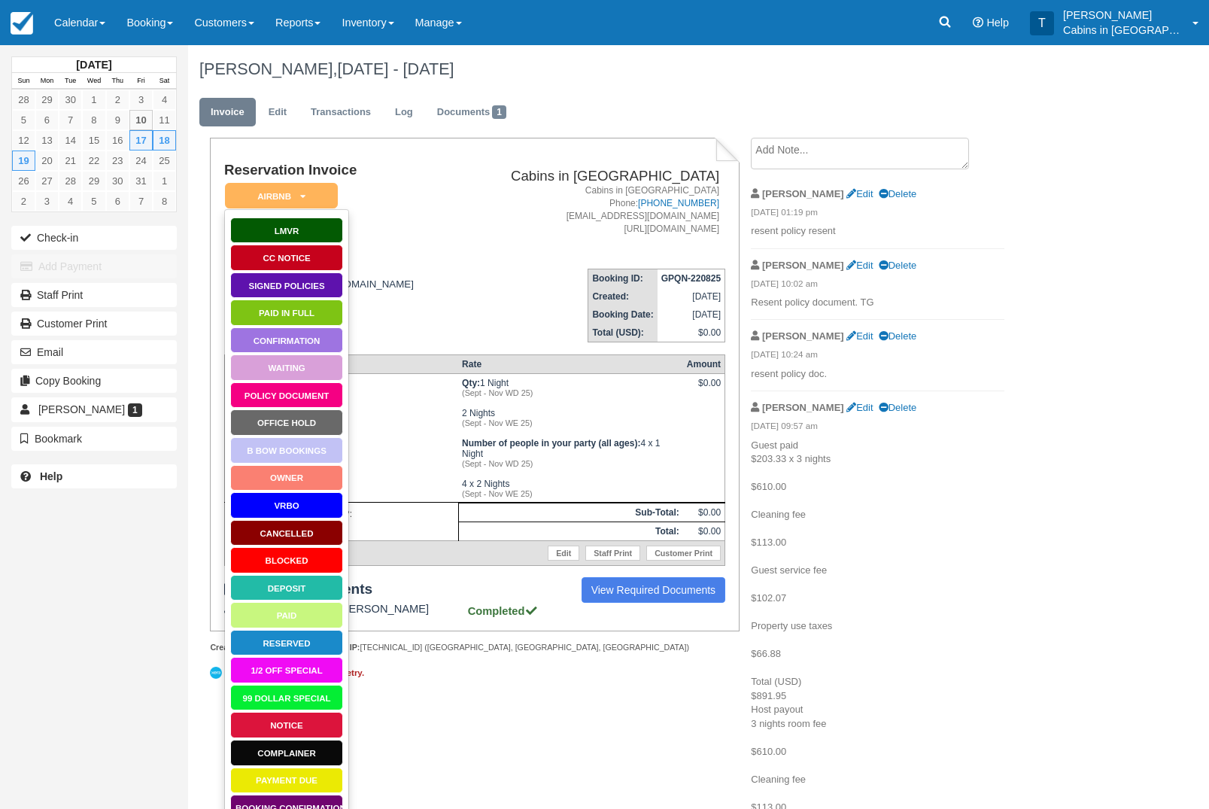
click at [311, 316] on link "Paid in Full" at bounding box center [286, 312] width 113 height 26
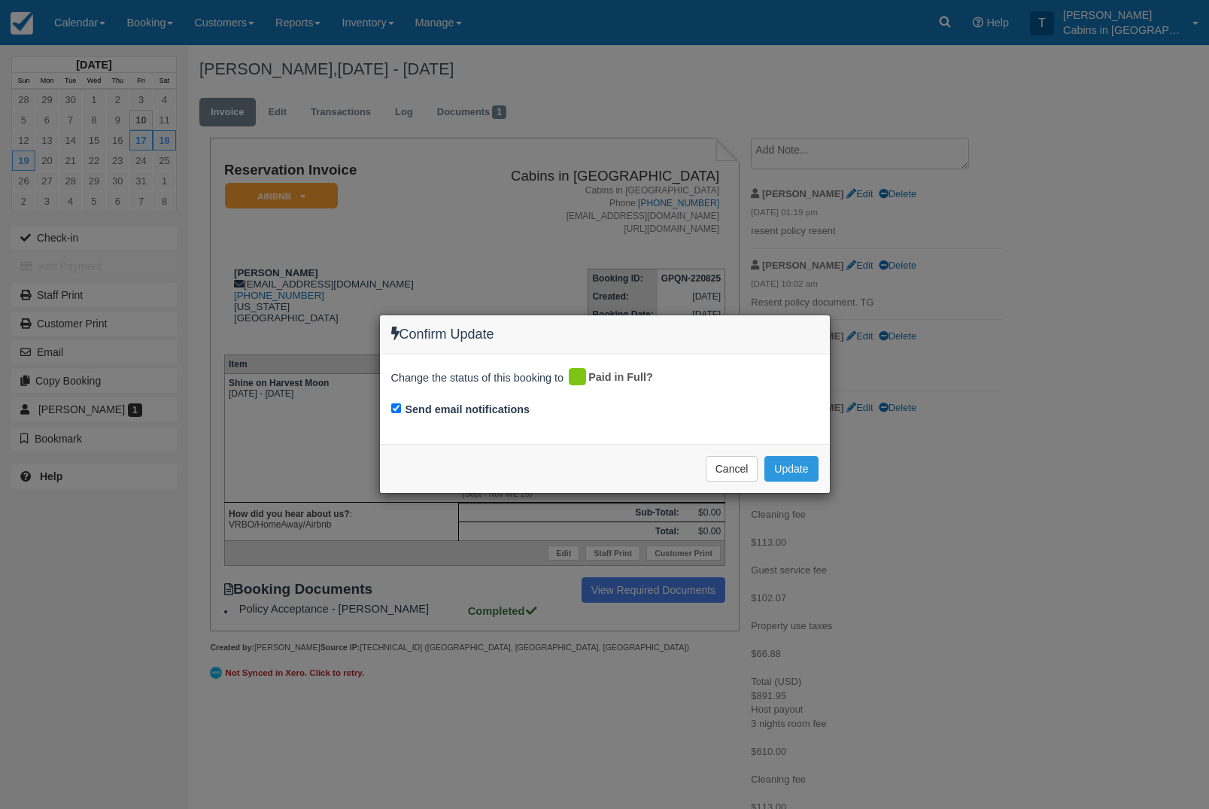
click at [794, 462] on button "Update" at bounding box center [790, 469] width 53 height 26
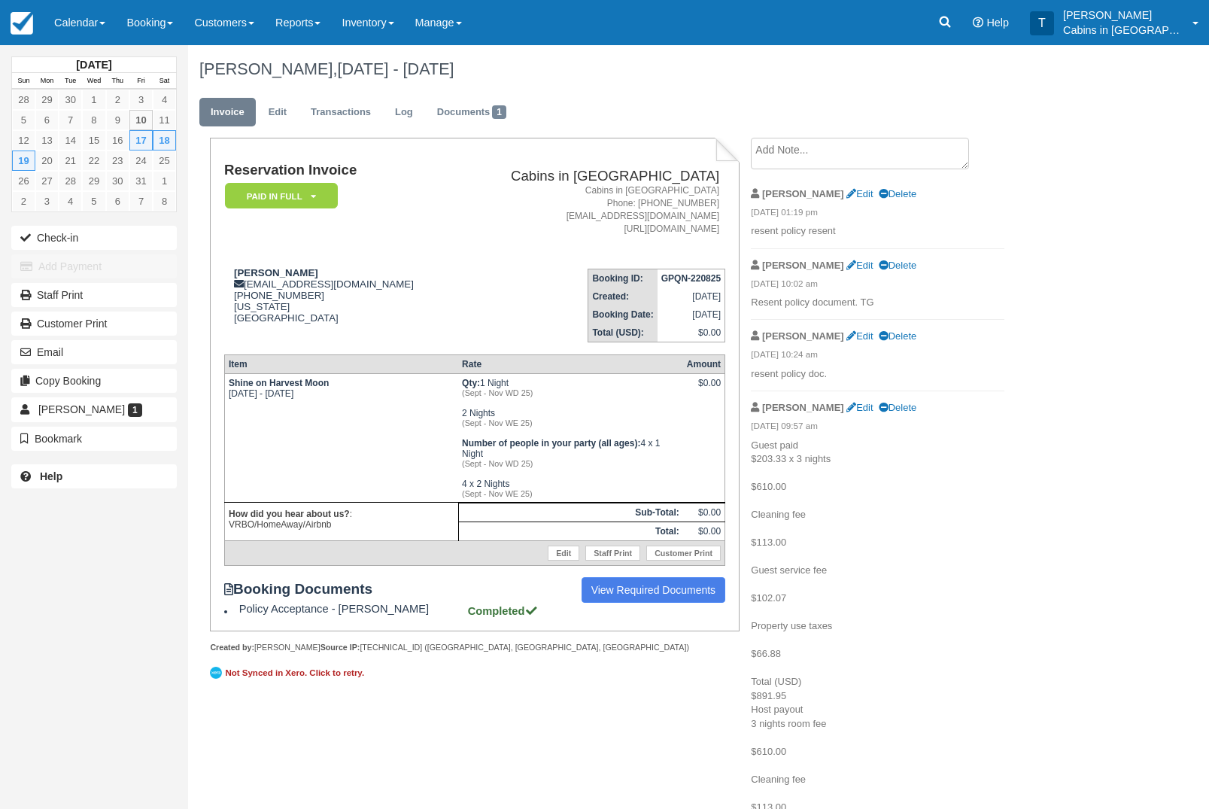
click at [308, 204] on em "Paid in Full" at bounding box center [281, 196] width 113 height 26
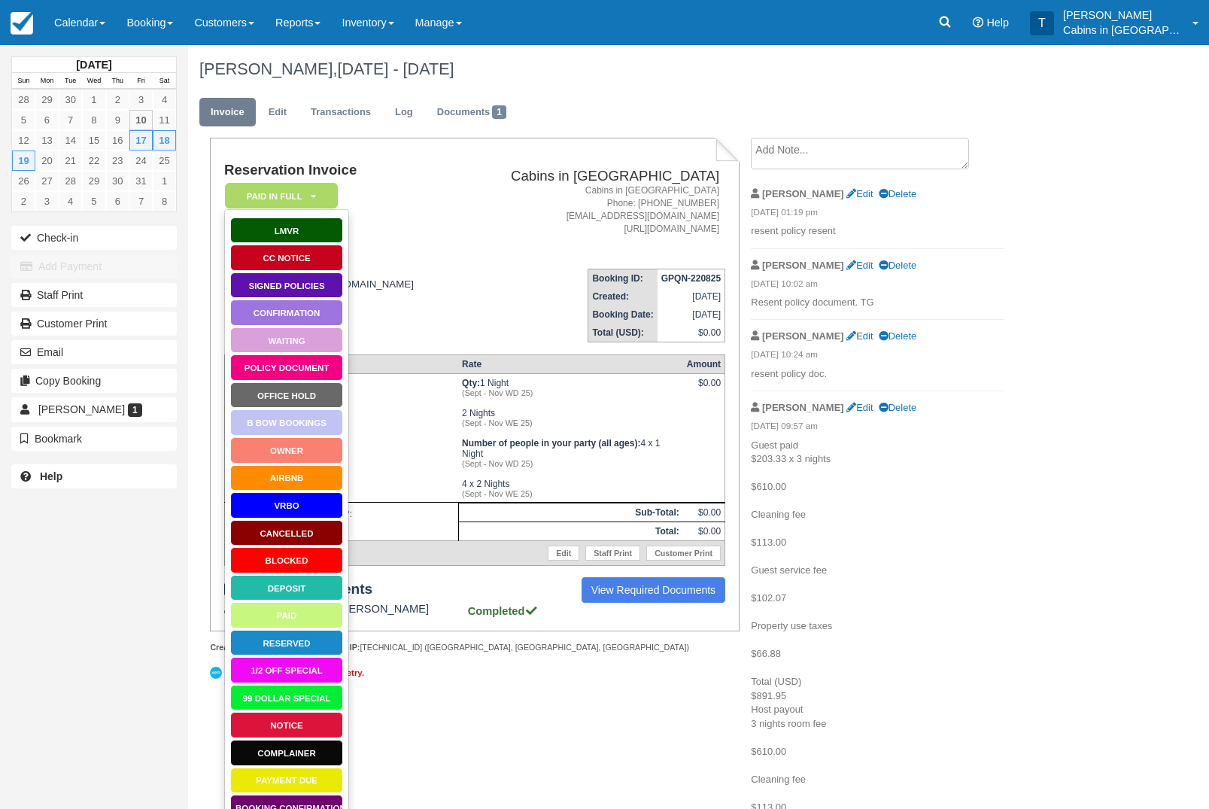
click at [986, 365] on em "09/05/25 10:24 am" at bounding box center [878, 356] width 254 height 17
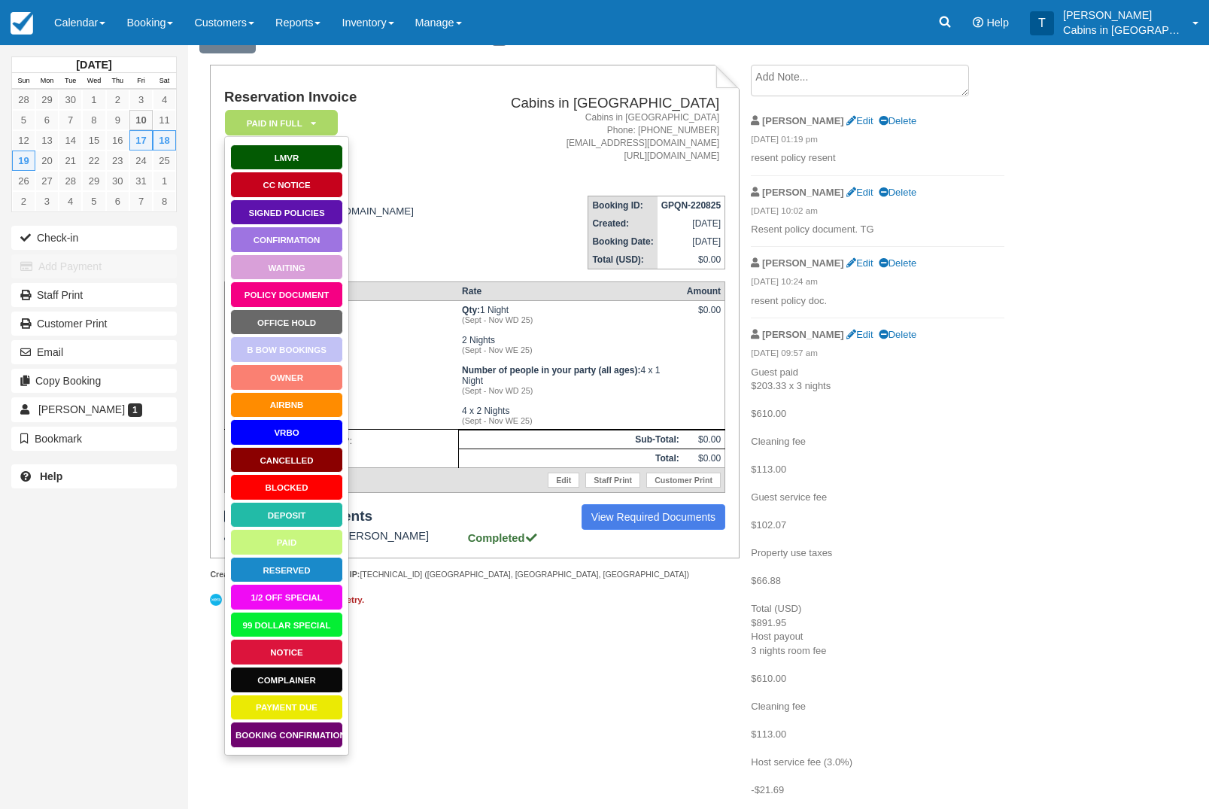
click at [322, 406] on link "AirBnB" at bounding box center [286, 405] width 113 height 26
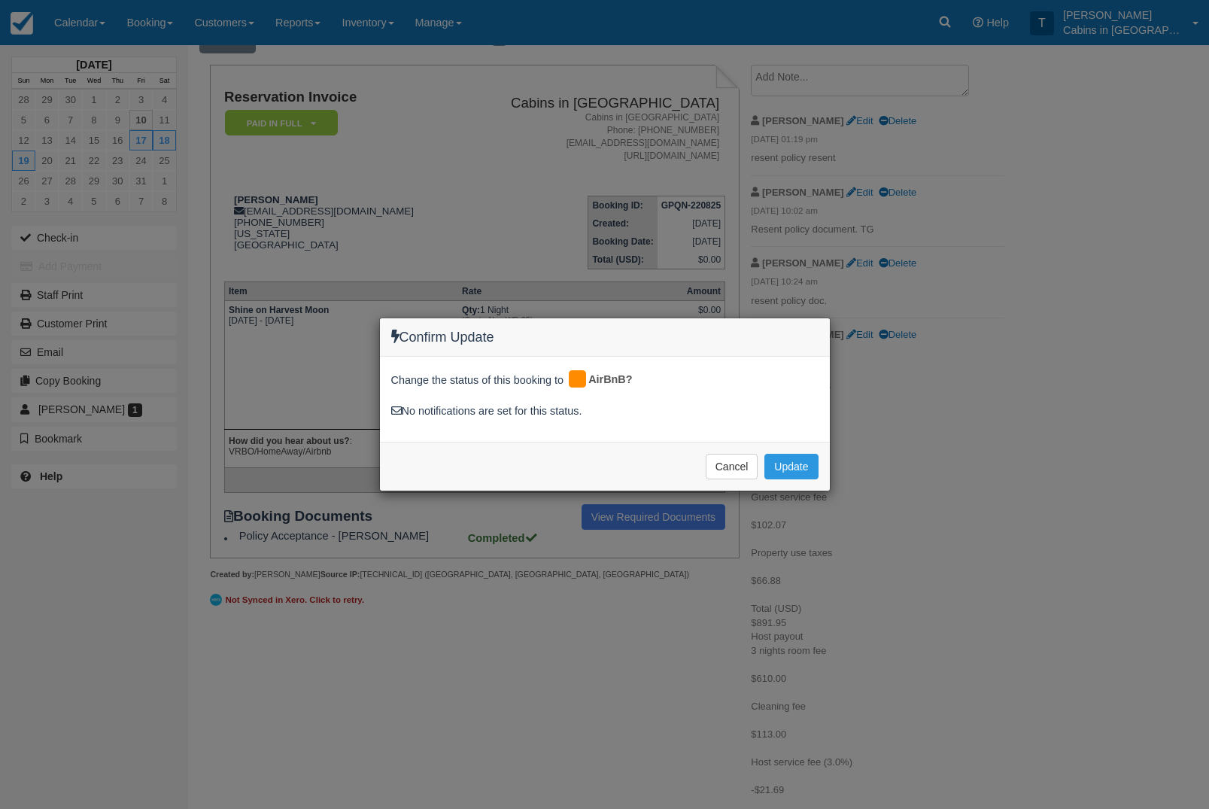
click at [802, 457] on button "Update" at bounding box center [790, 467] width 53 height 26
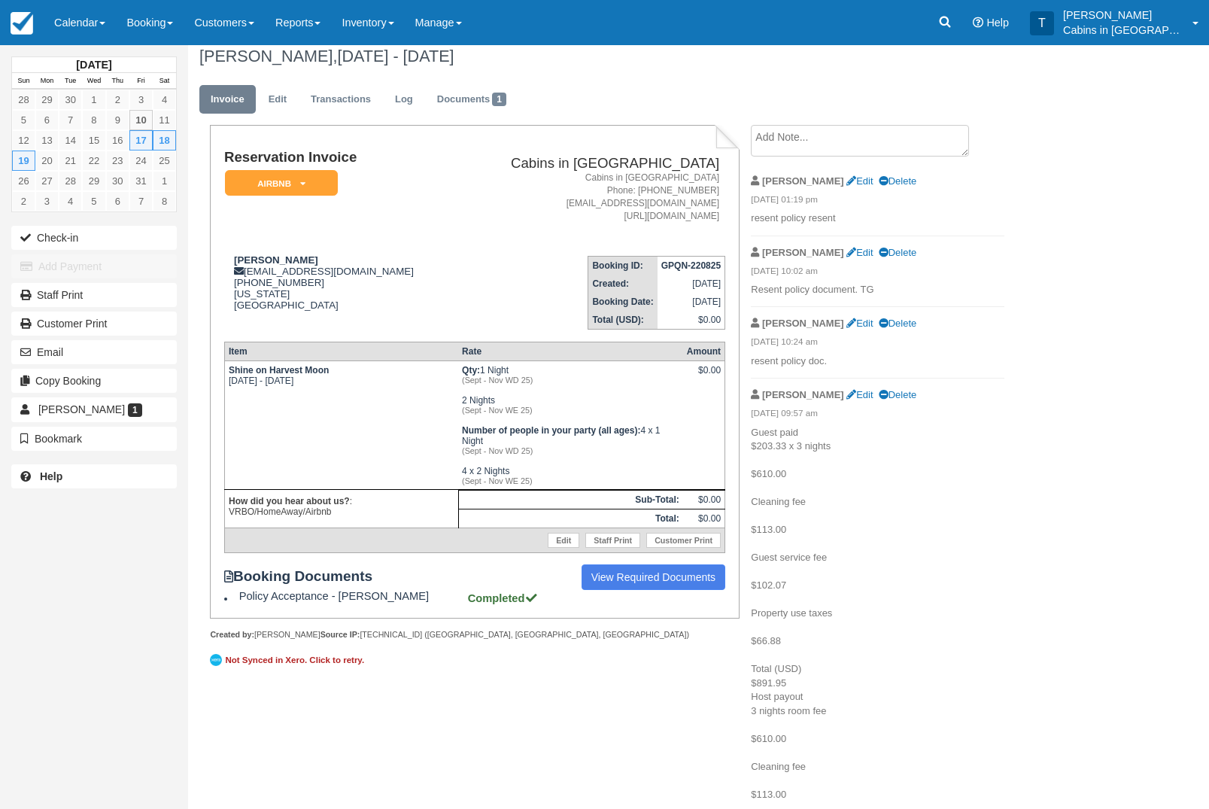
scroll to position [5, 0]
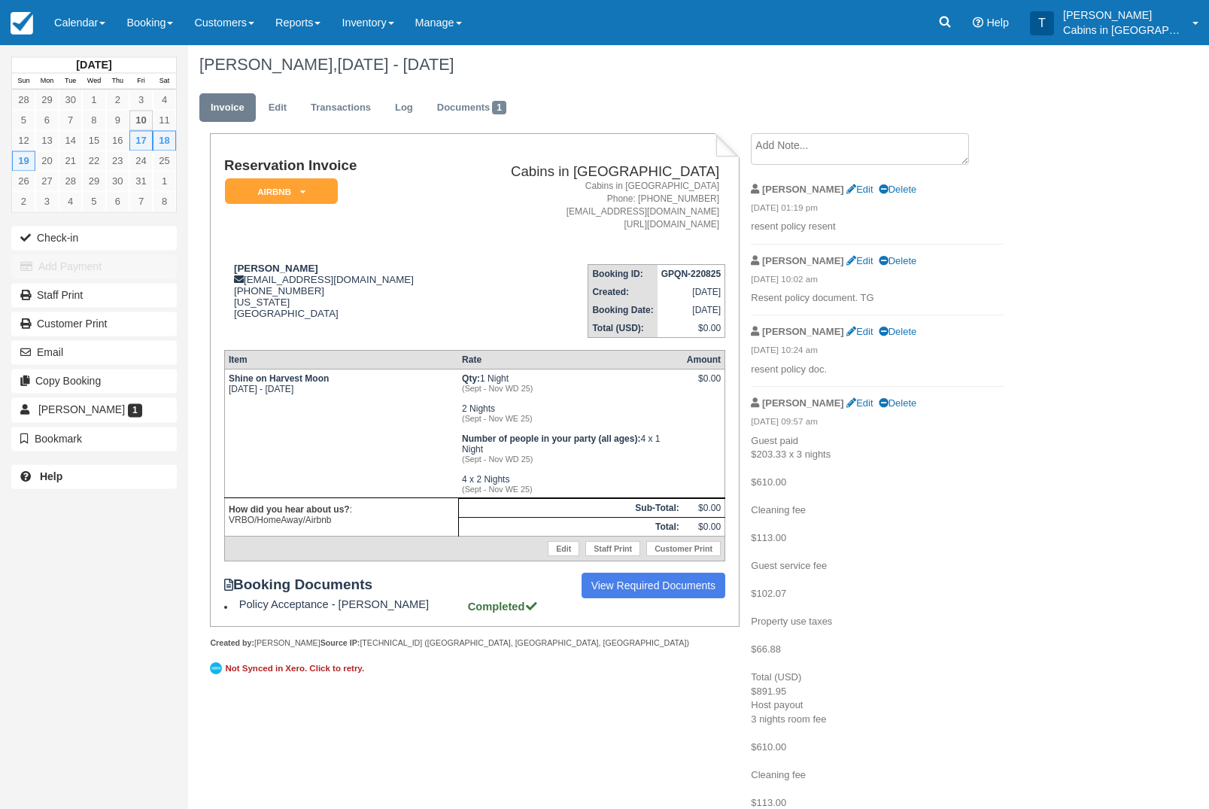
click at [116, 32] on link "Calendar" at bounding box center [80, 22] width 72 height 45
click at [142, 103] on link "Customer" at bounding box center [103, 96] width 119 height 32
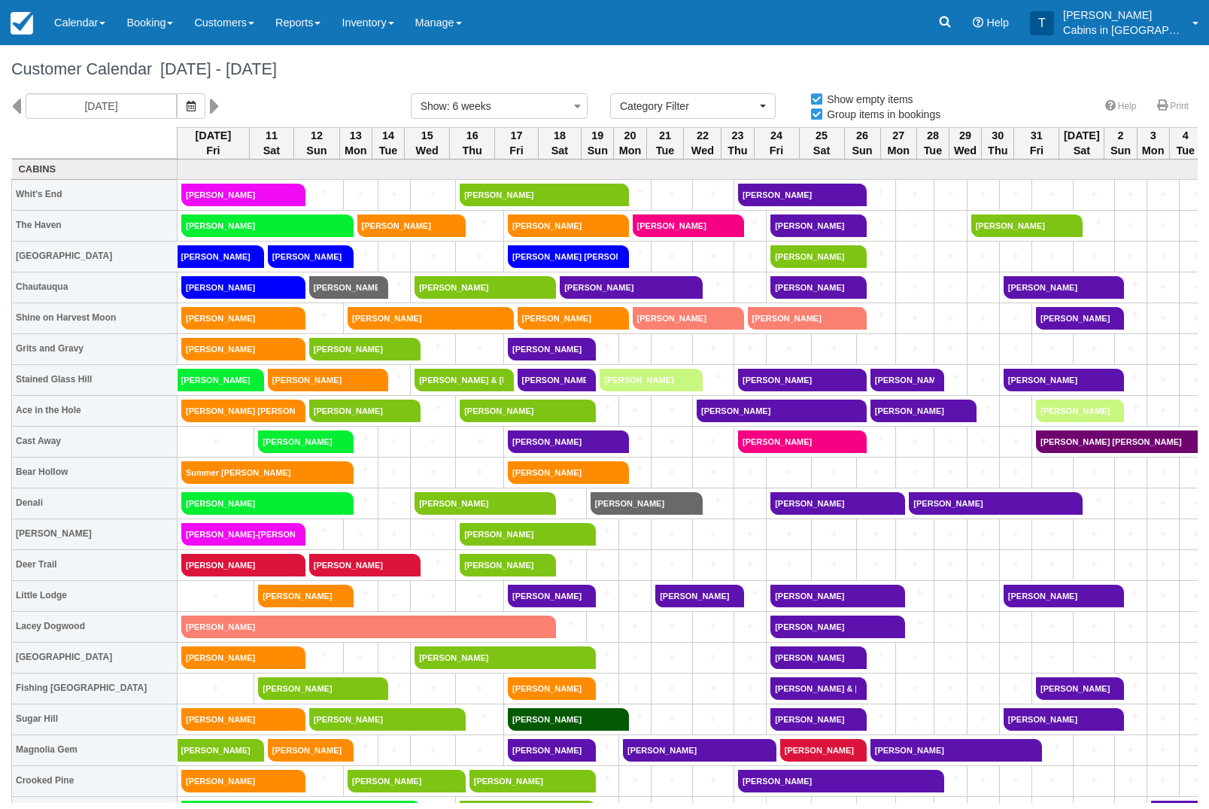
select select
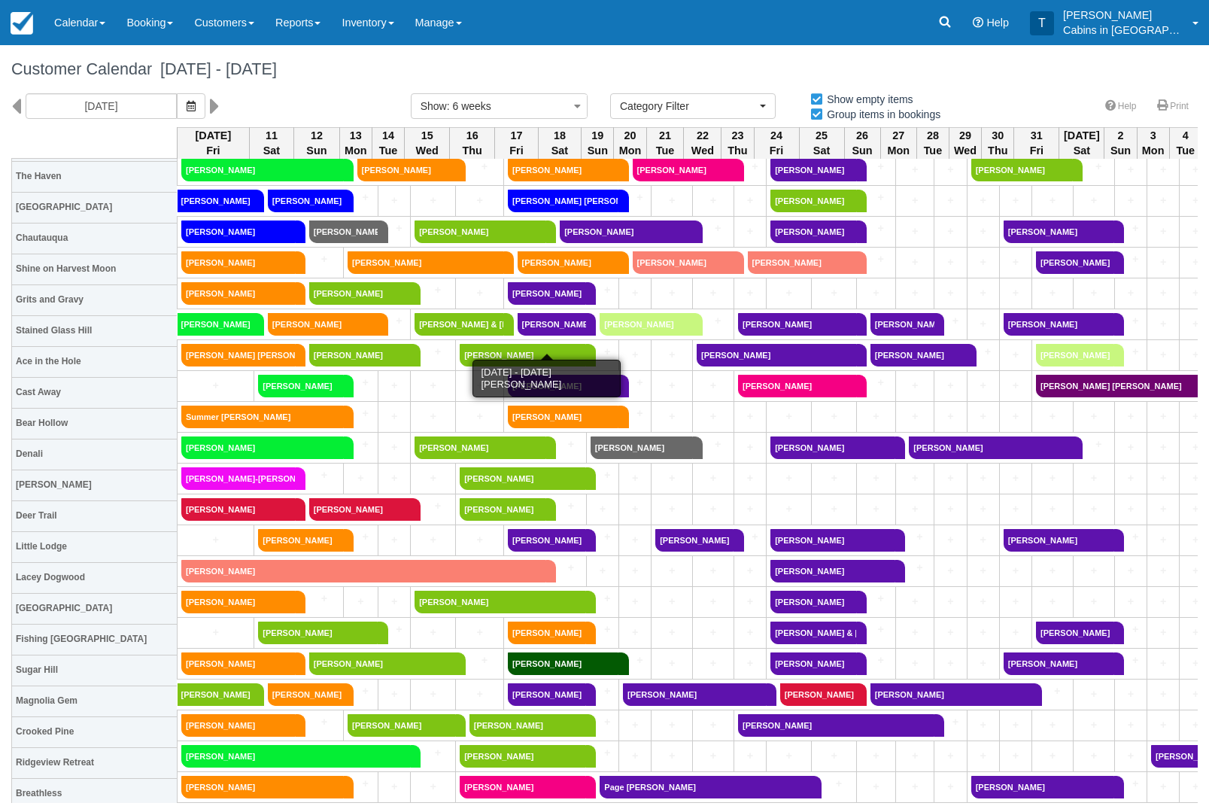
scroll to position [47, 0]
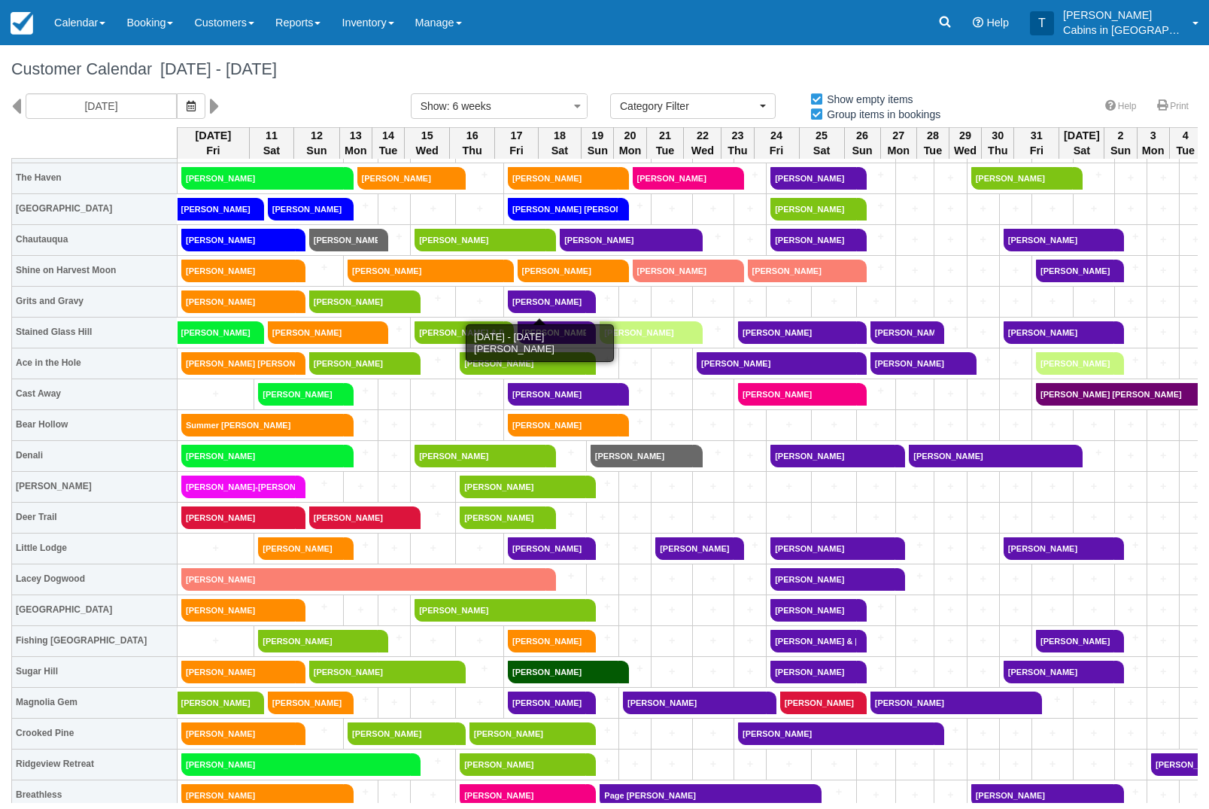
click at [560, 297] on link "Alison Wells" at bounding box center [547, 301] width 78 height 23
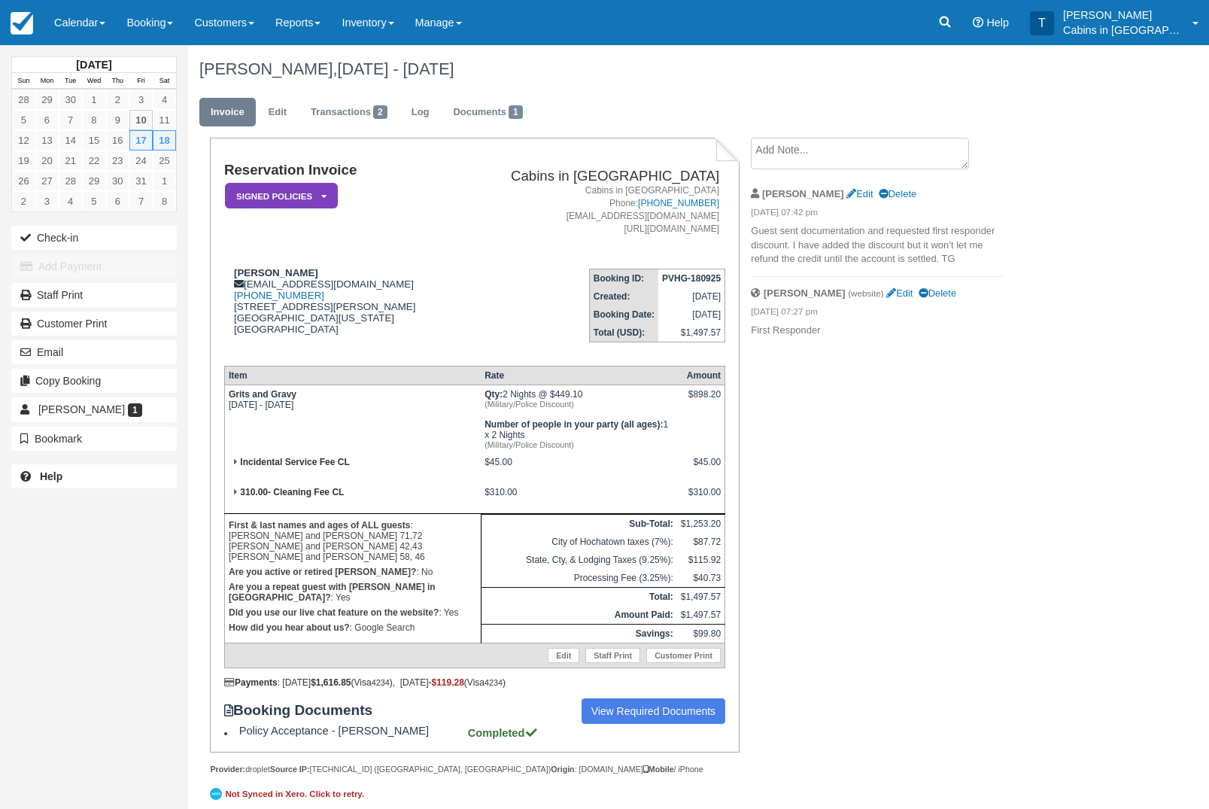
click at [319, 194] on em "Signed Policies" at bounding box center [281, 196] width 113 height 26
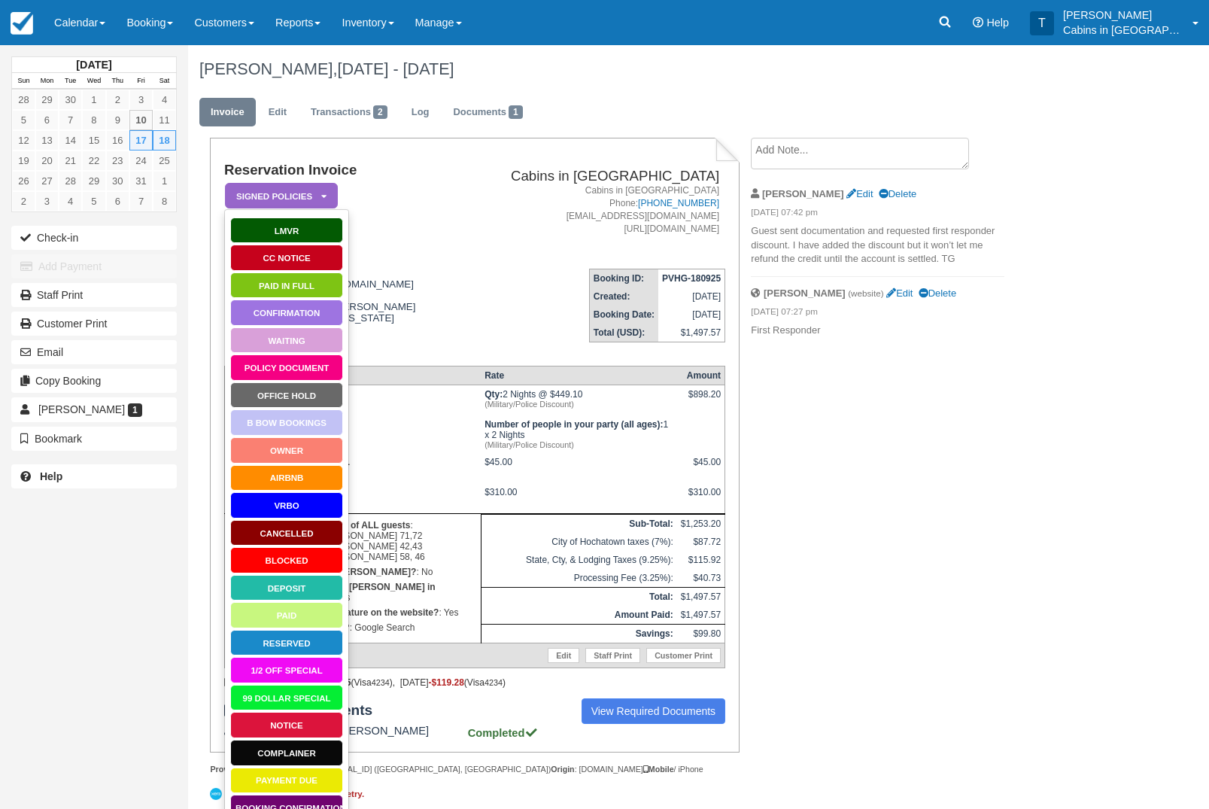
click at [316, 281] on link "Paid in Full" at bounding box center [286, 285] width 113 height 26
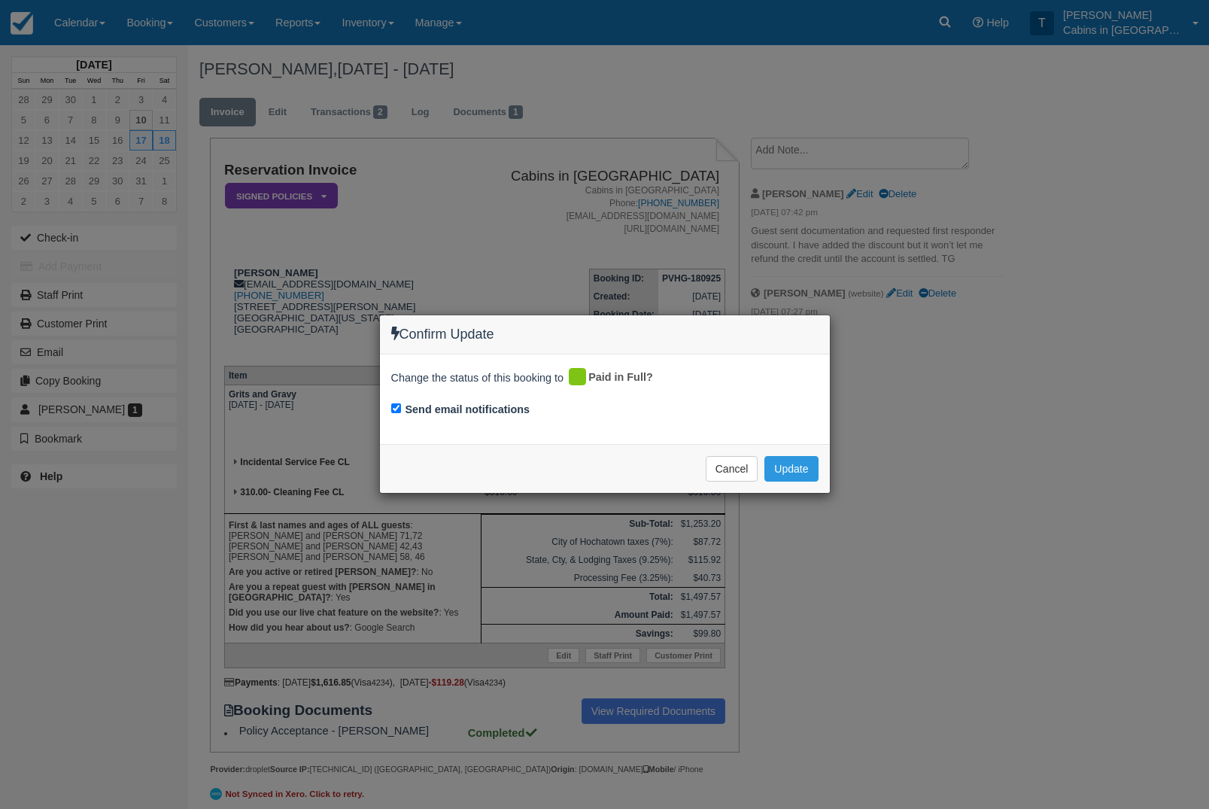
click at [803, 472] on button "Update" at bounding box center [790, 469] width 53 height 26
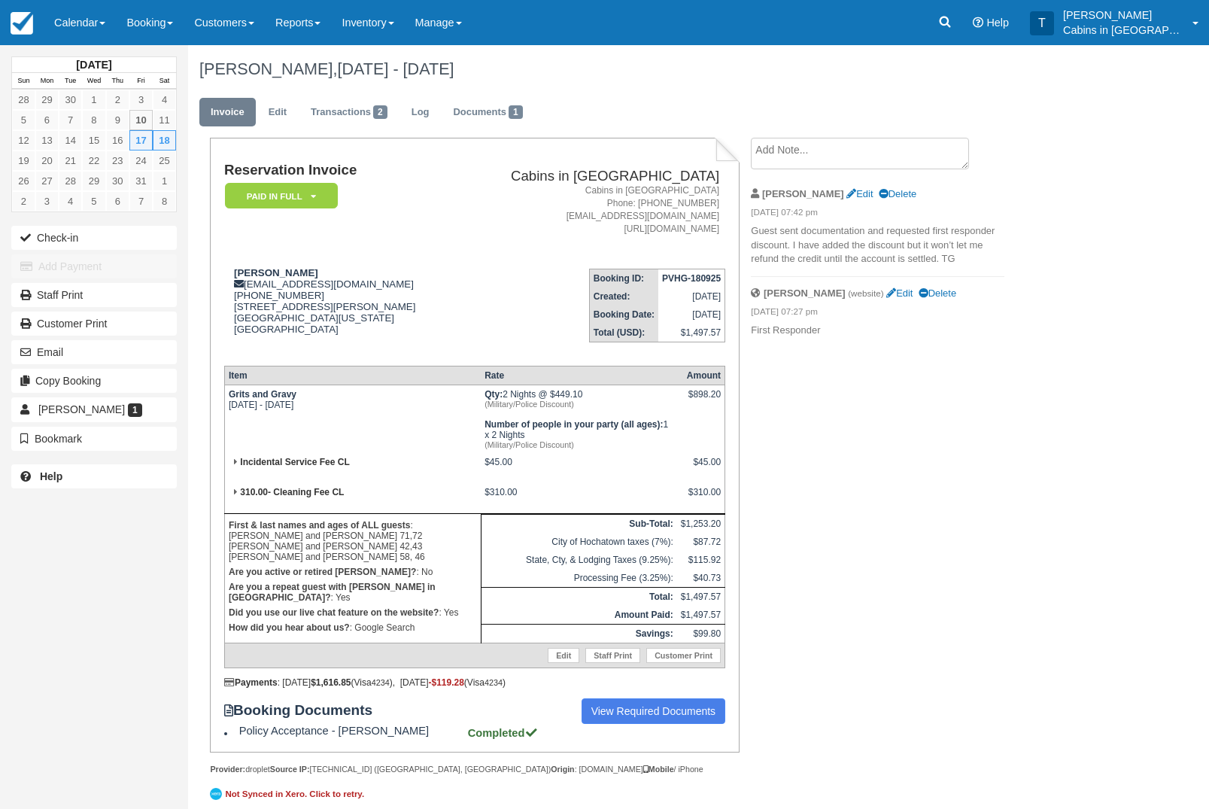
click at [97, 20] on link "Calendar" at bounding box center [80, 22] width 72 height 45
click at [131, 102] on link "Customer" at bounding box center [103, 96] width 119 height 32
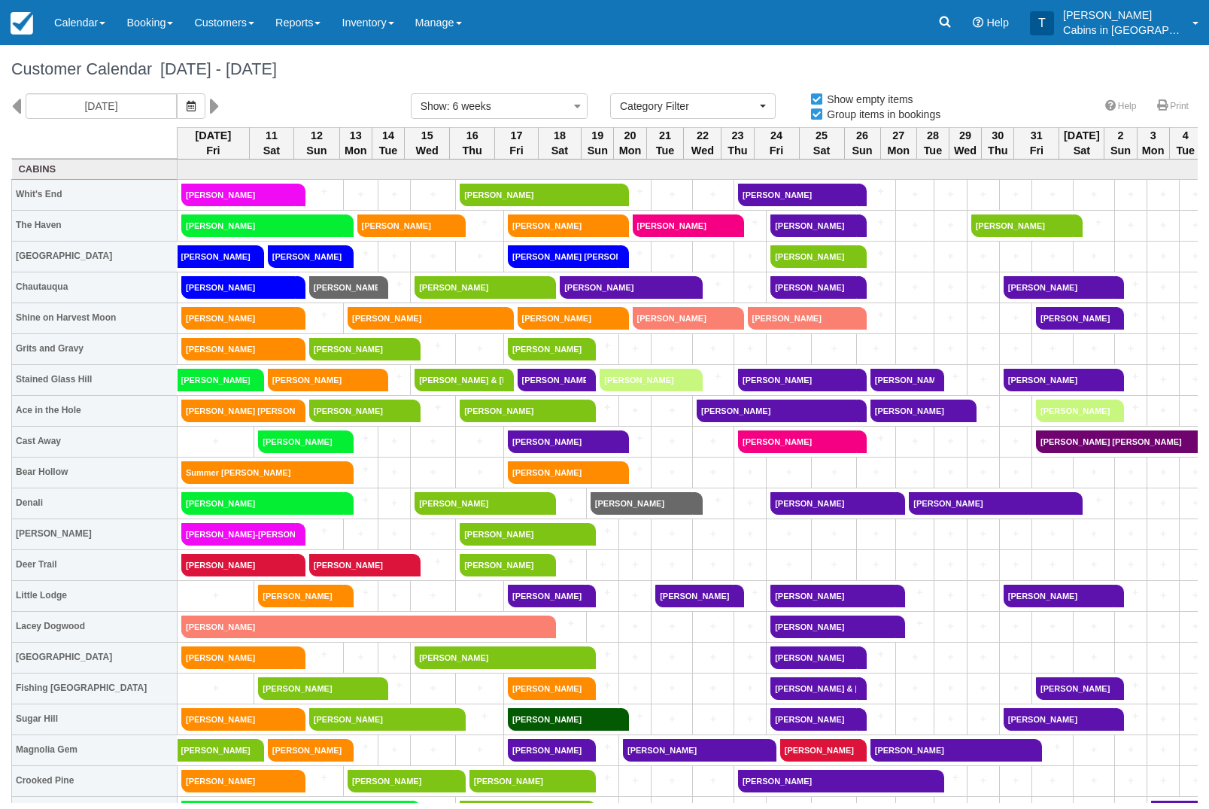
select select
click at [551, 386] on link "Summer Lewis" at bounding box center [552, 380] width 69 height 23
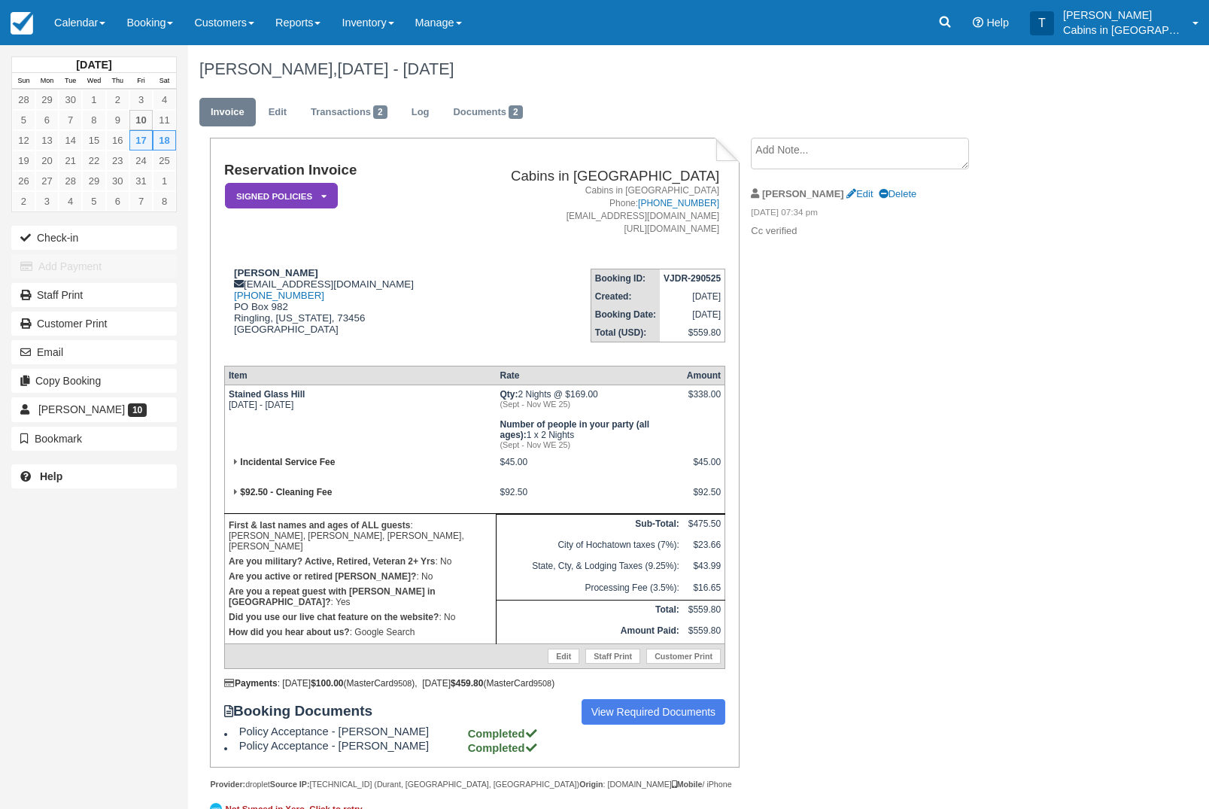
click at [302, 193] on em "Signed Policies" at bounding box center [281, 196] width 113 height 26
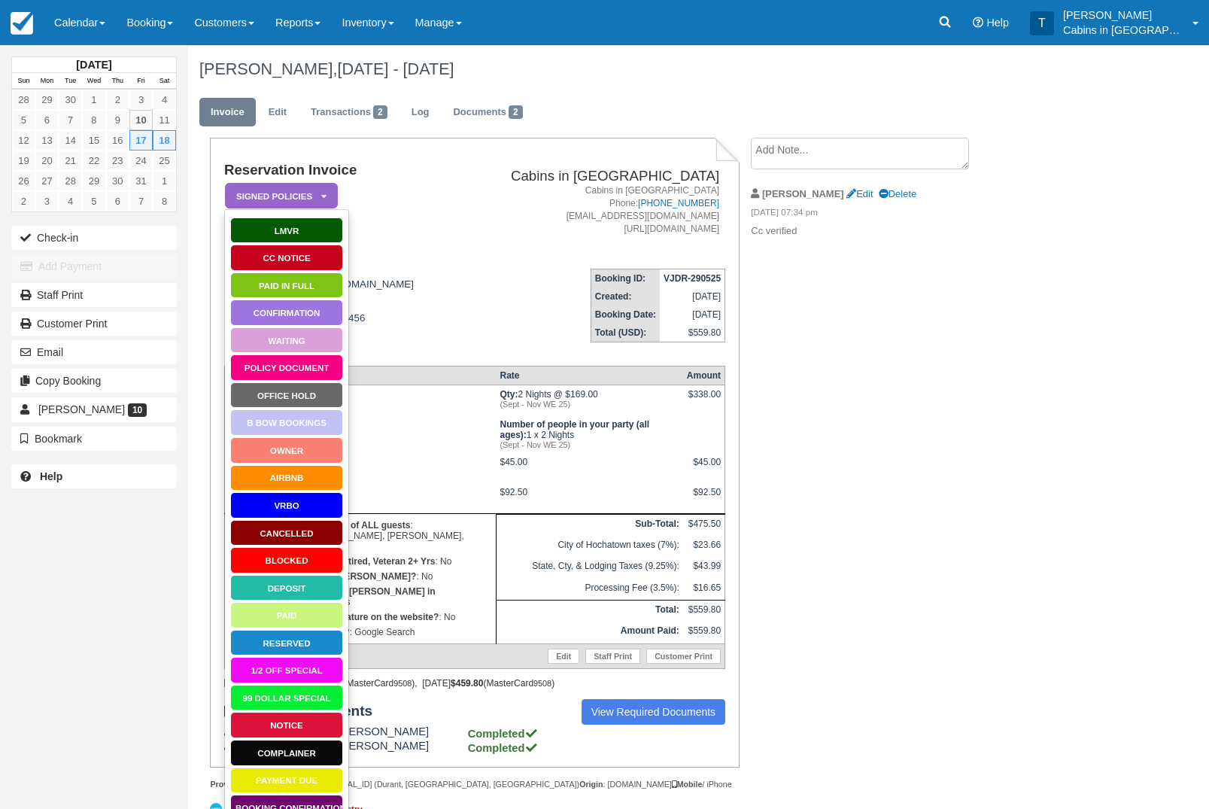
click at [308, 285] on link "Paid in Full" at bounding box center [286, 285] width 113 height 26
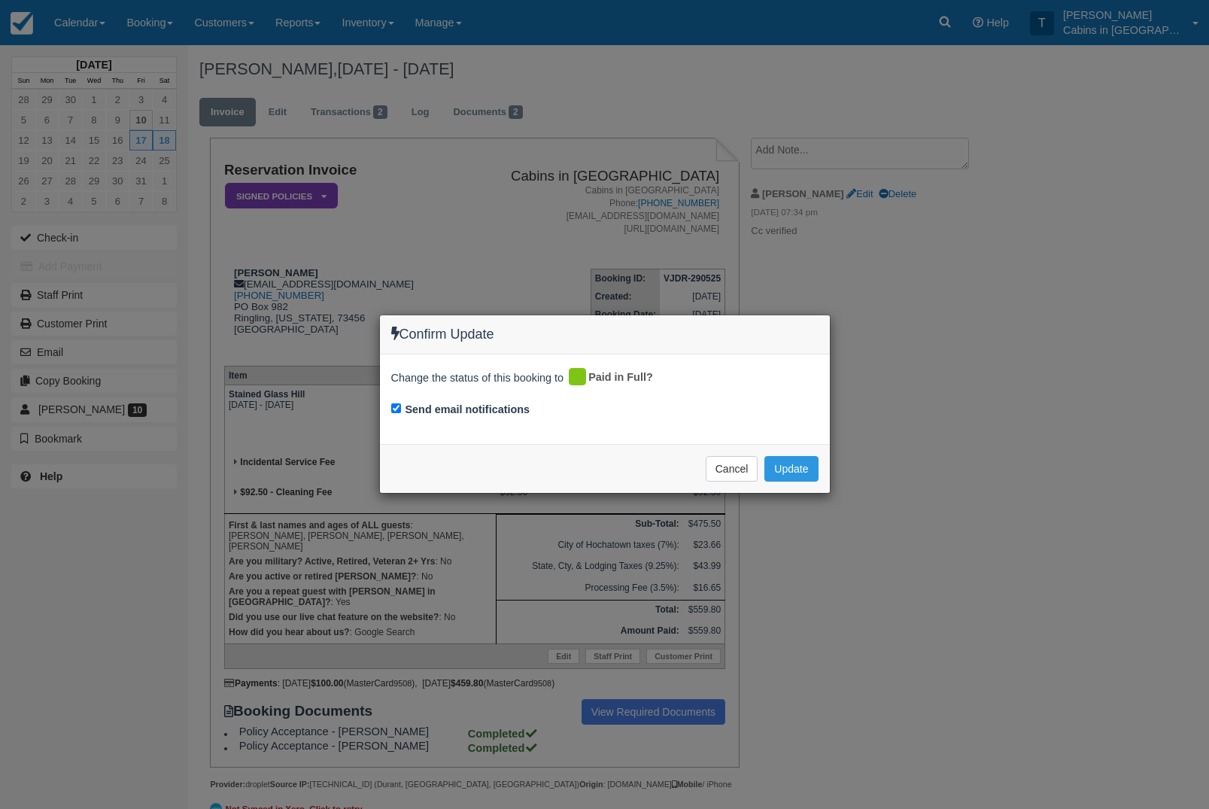
click at [806, 463] on button "Update" at bounding box center [790, 469] width 53 height 26
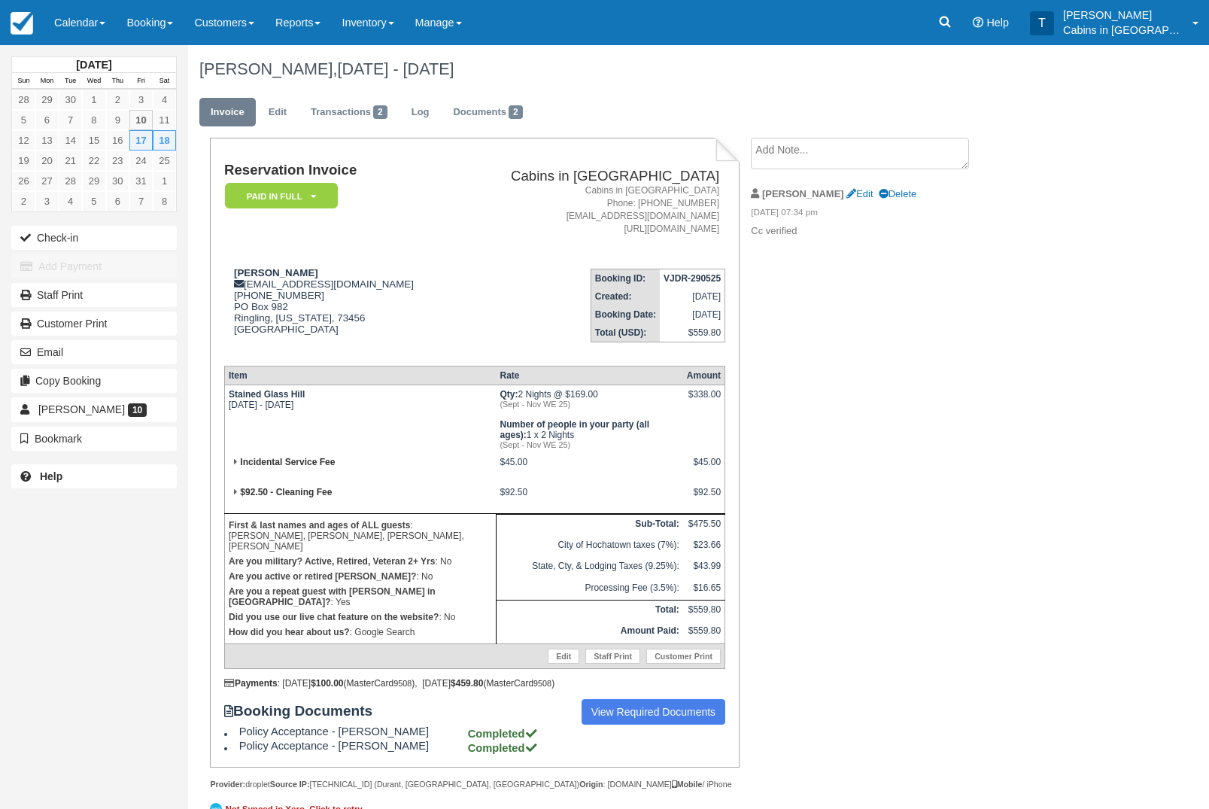
click at [99, 26] on link "Calendar" at bounding box center [80, 22] width 72 height 45
click at [115, 108] on link "Customer" at bounding box center [103, 96] width 119 height 32
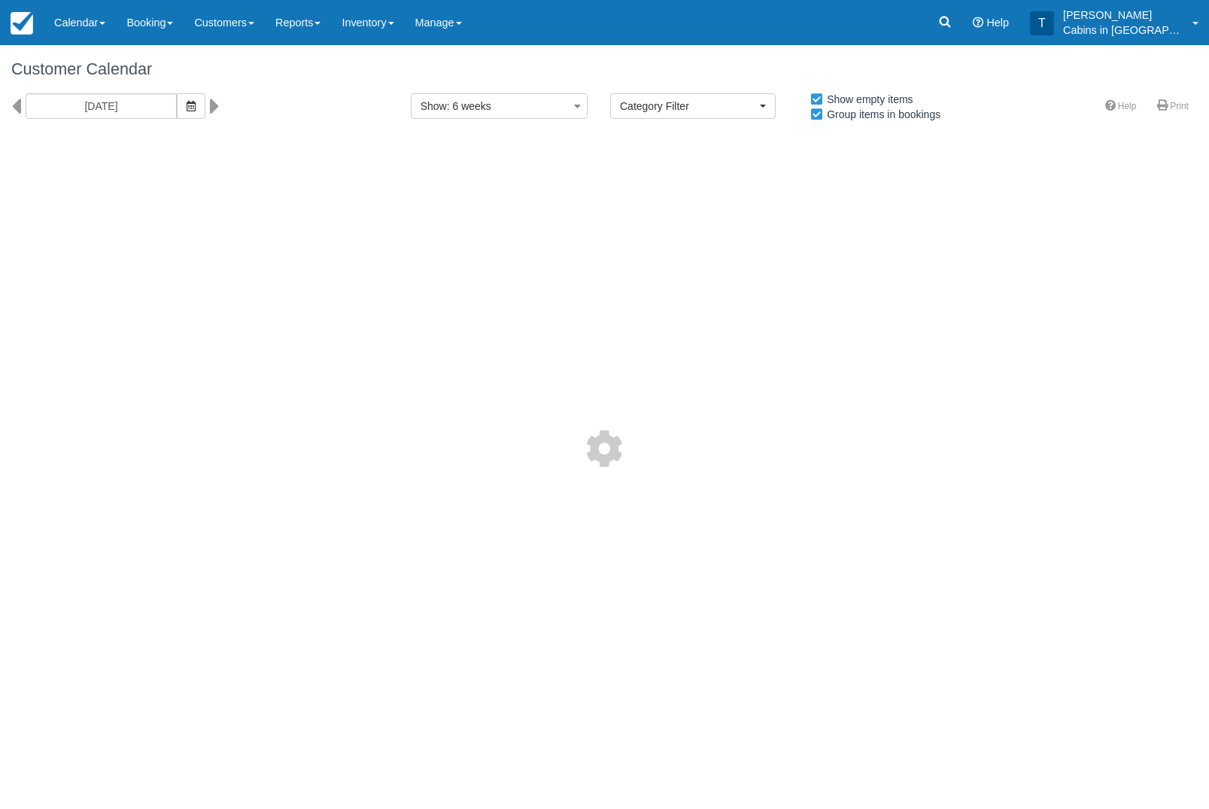
select select
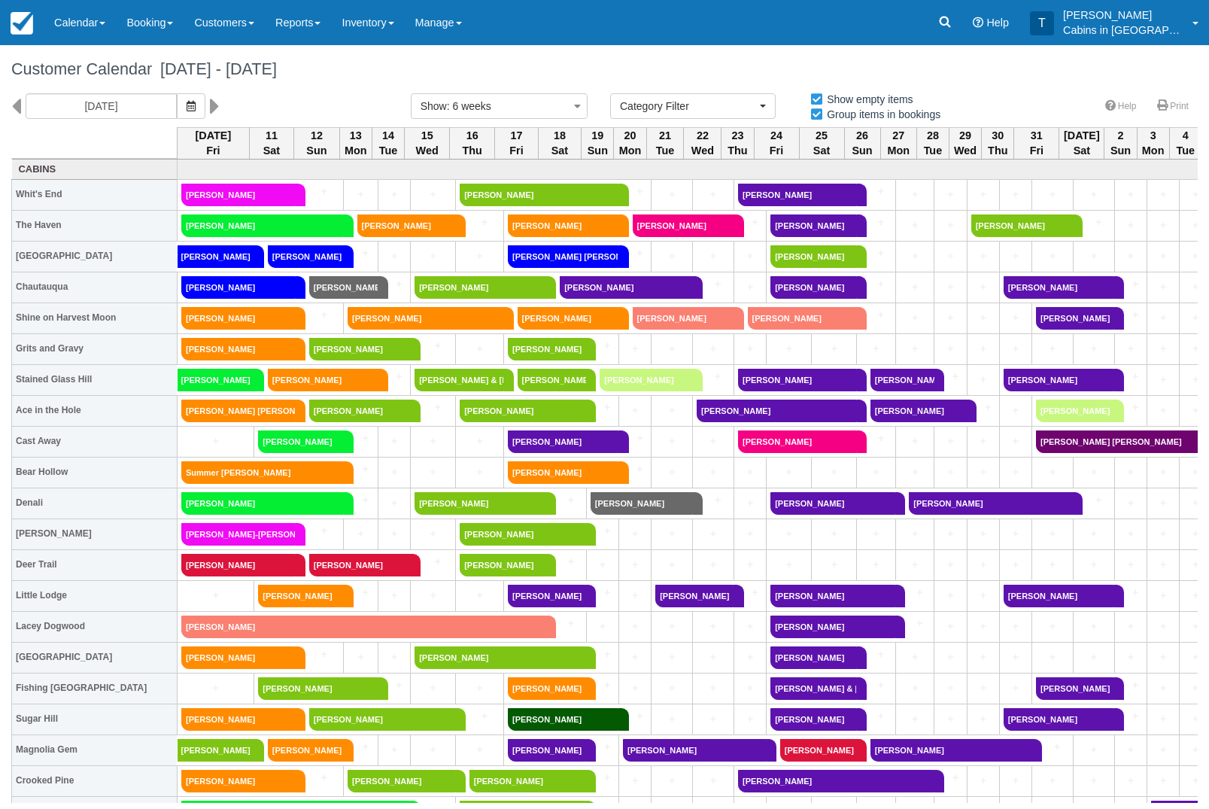
click at [551, 445] on link "[PERSON_NAME]" at bounding box center [563, 441] width 111 height 23
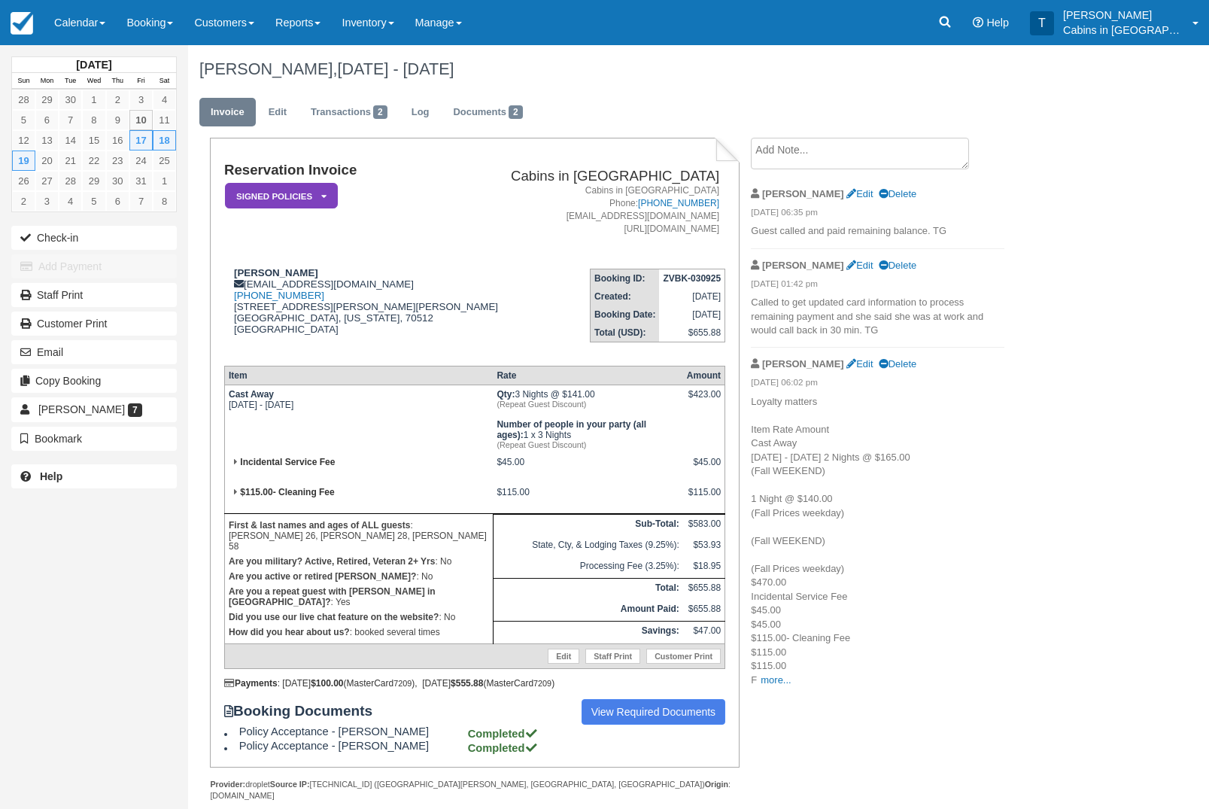
click at [305, 207] on em "Signed Policies" at bounding box center [281, 196] width 113 height 26
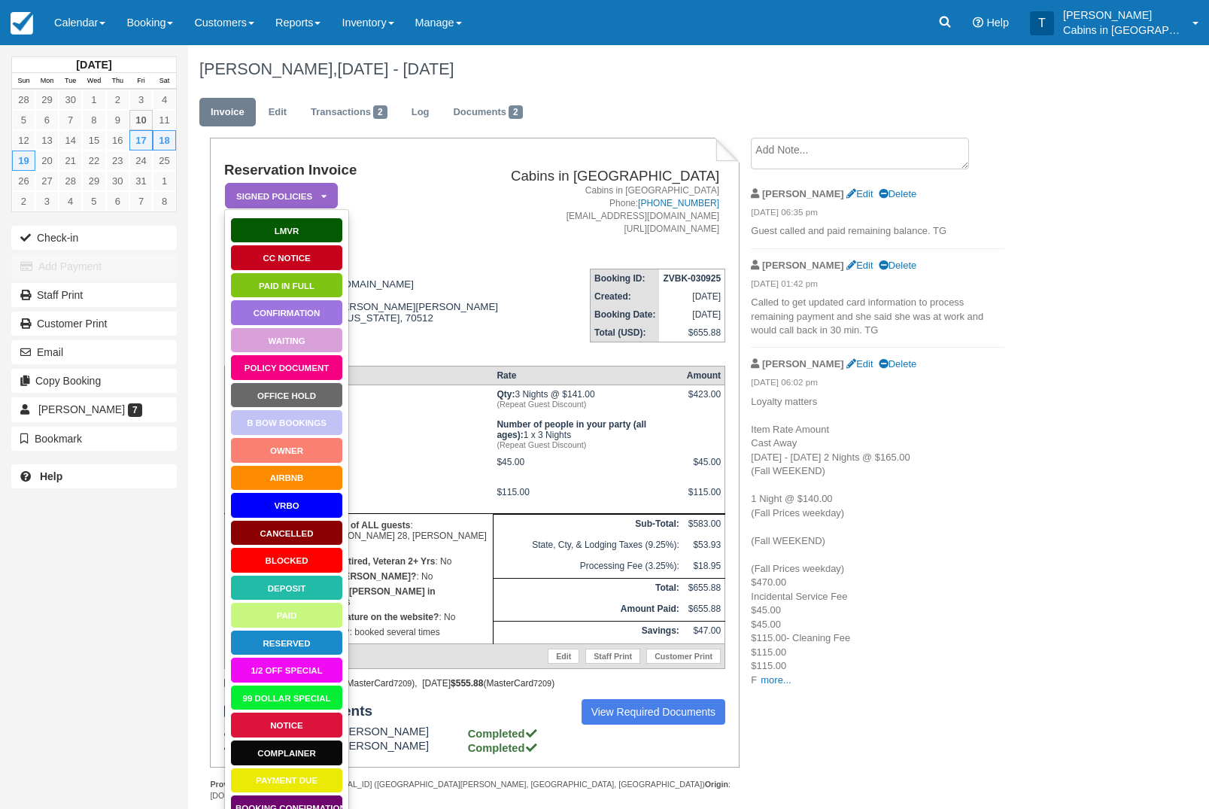
click at [313, 294] on link "Paid in Full" at bounding box center [286, 285] width 113 height 26
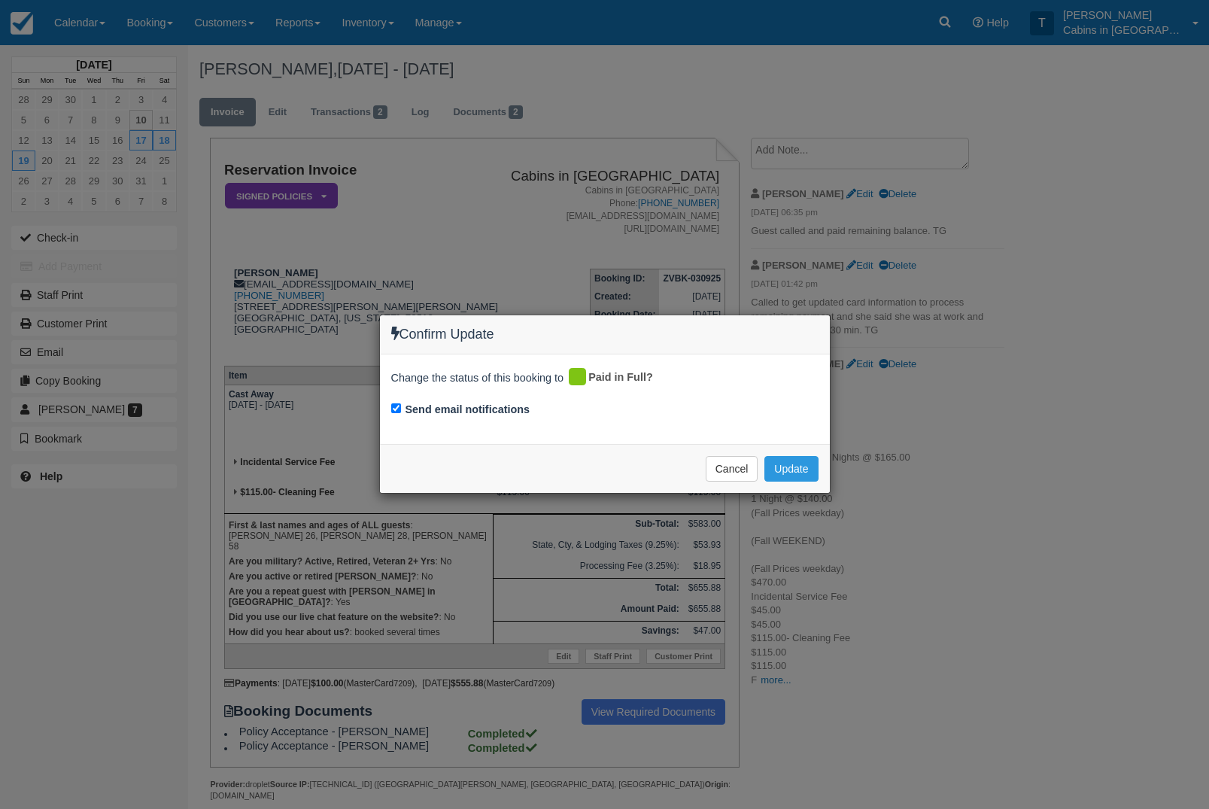
click at [816, 463] on button "Update" at bounding box center [790, 469] width 53 height 26
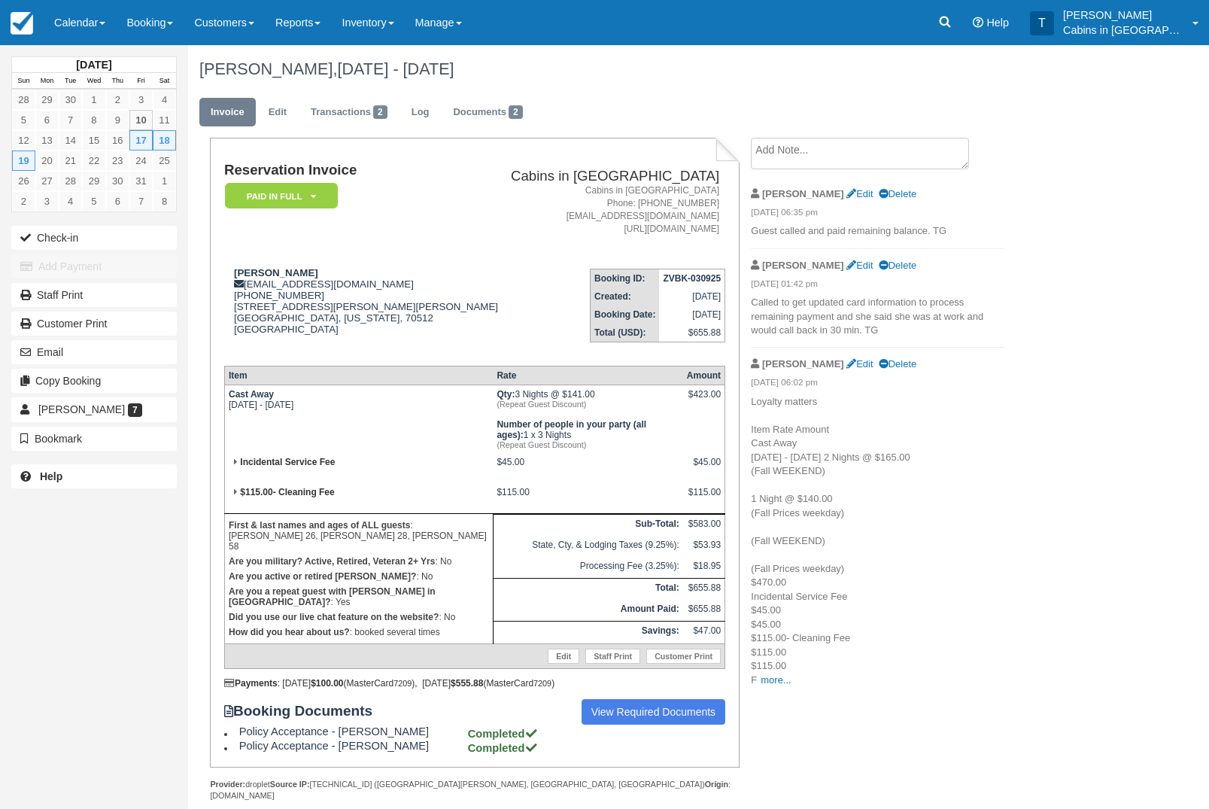
click at [102, 27] on link "Calendar" at bounding box center [80, 22] width 72 height 45
click at [126, 117] on link "Inventory" at bounding box center [103, 128] width 119 height 32
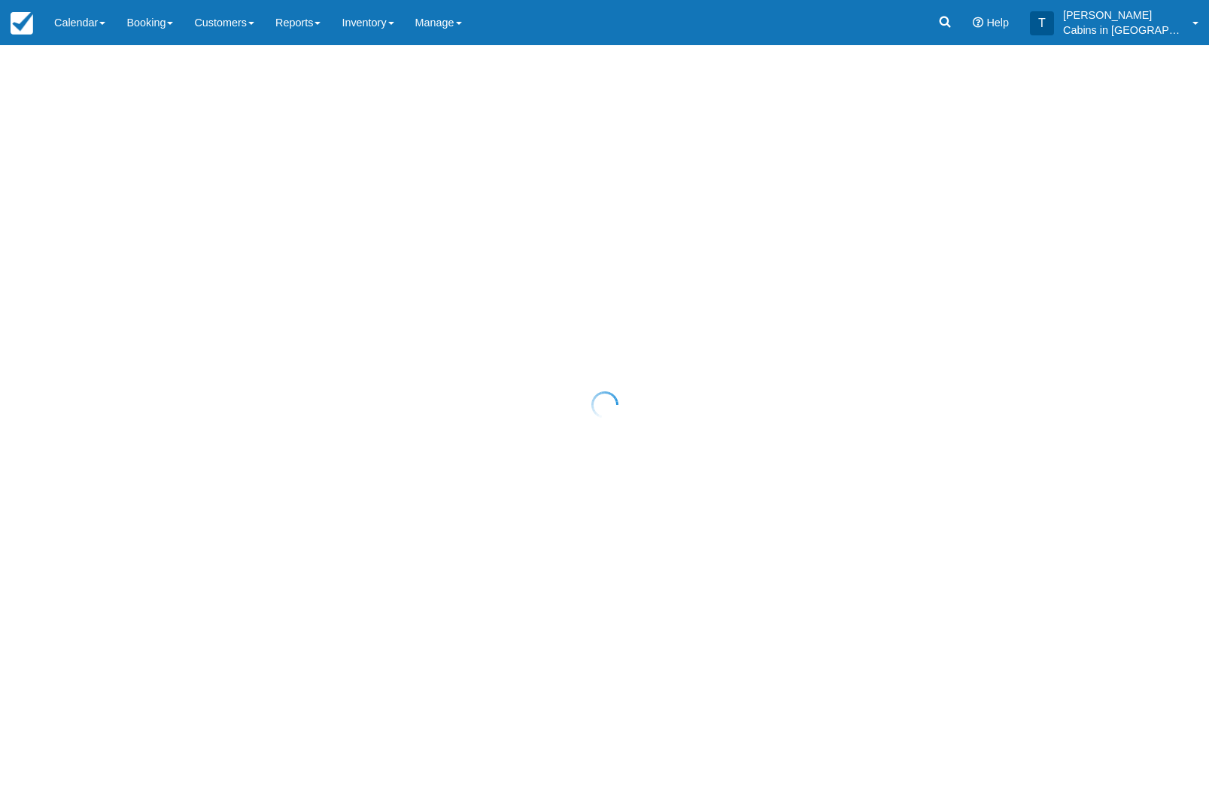
click at [99, 23] on div at bounding box center [604, 404] width 1209 height 809
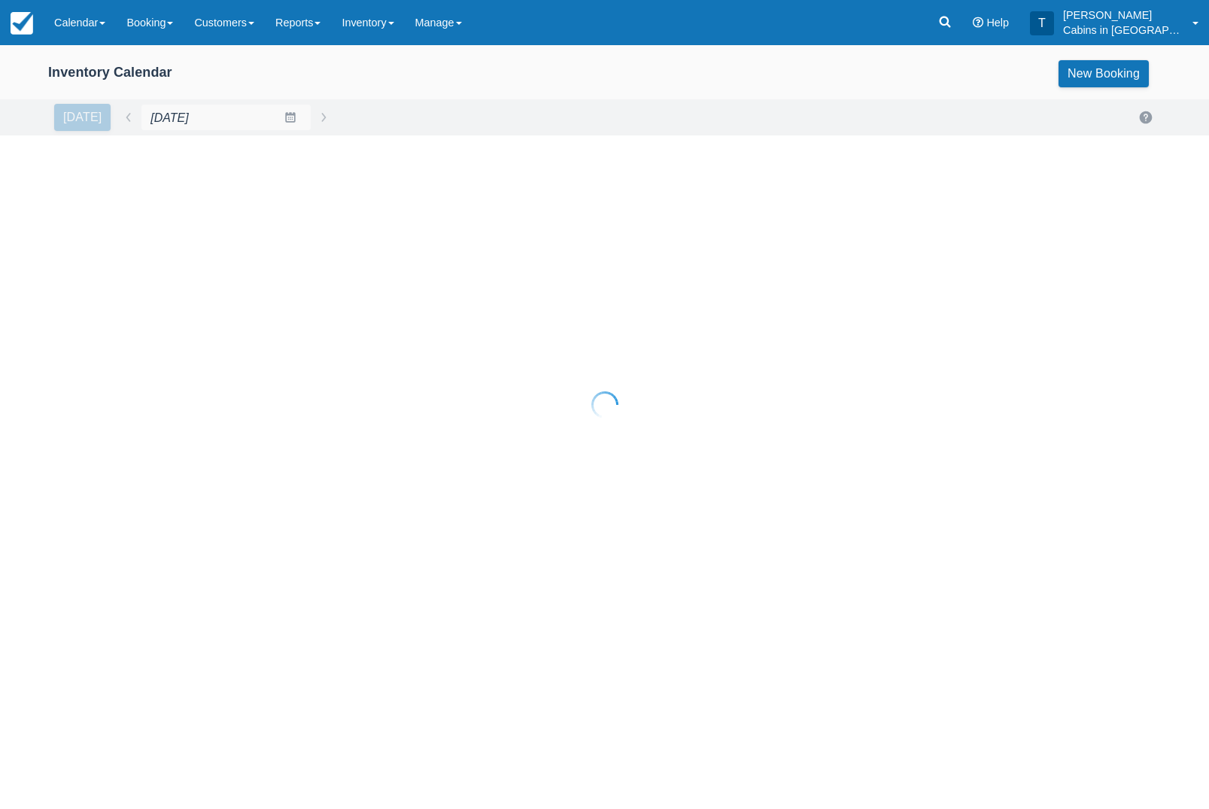
click at [101, 14] on link "Calendar" at bounding box center [80, 22] width 72 height 45
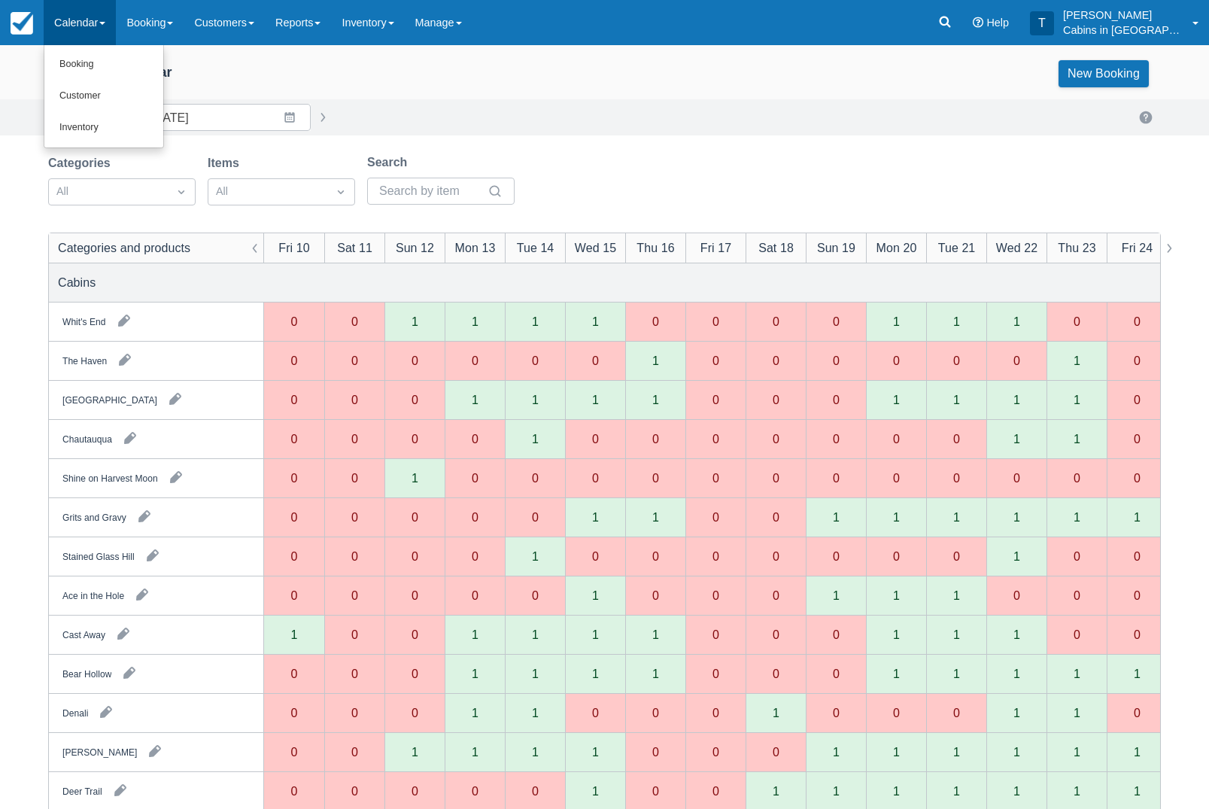
click at [137, 99] on link "Customer" at bounding box center [103, 96] width 119 height 32
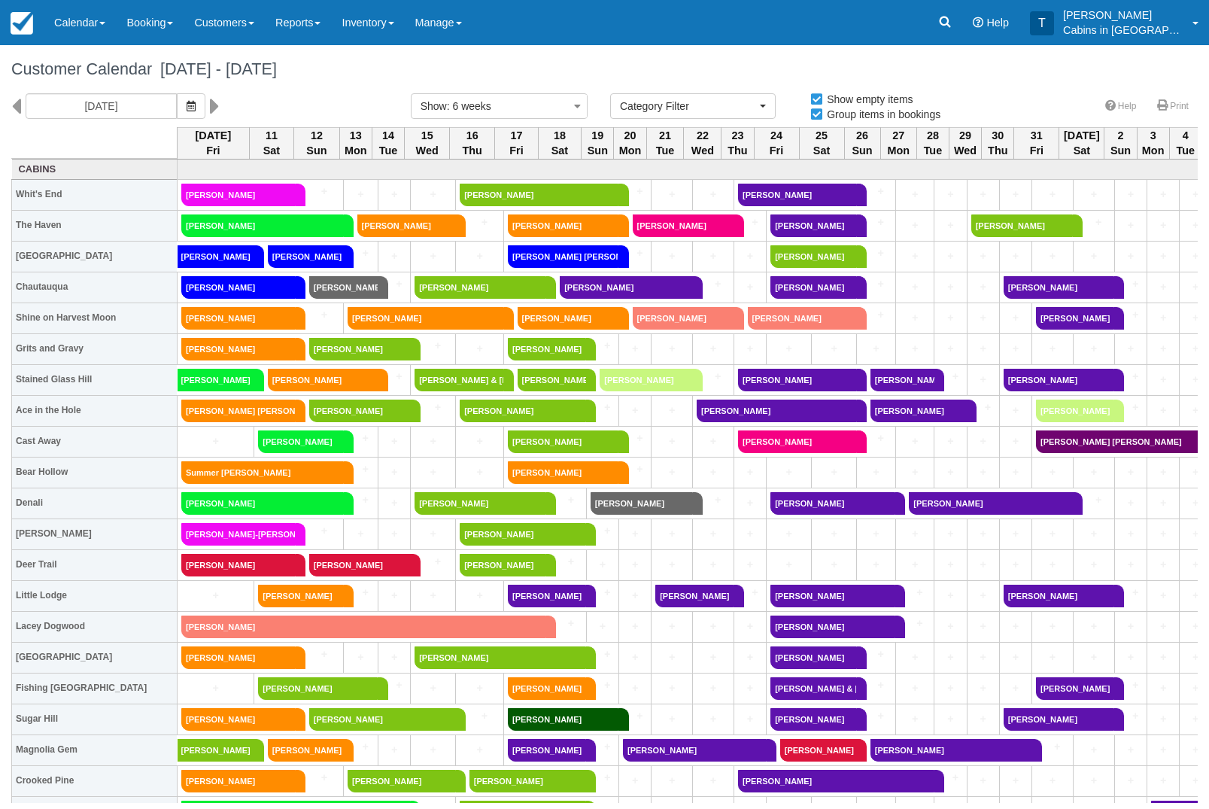
select select
click at [569, 478] on link "William Lynn" at bounding box center [563, 472] width 111 height 23
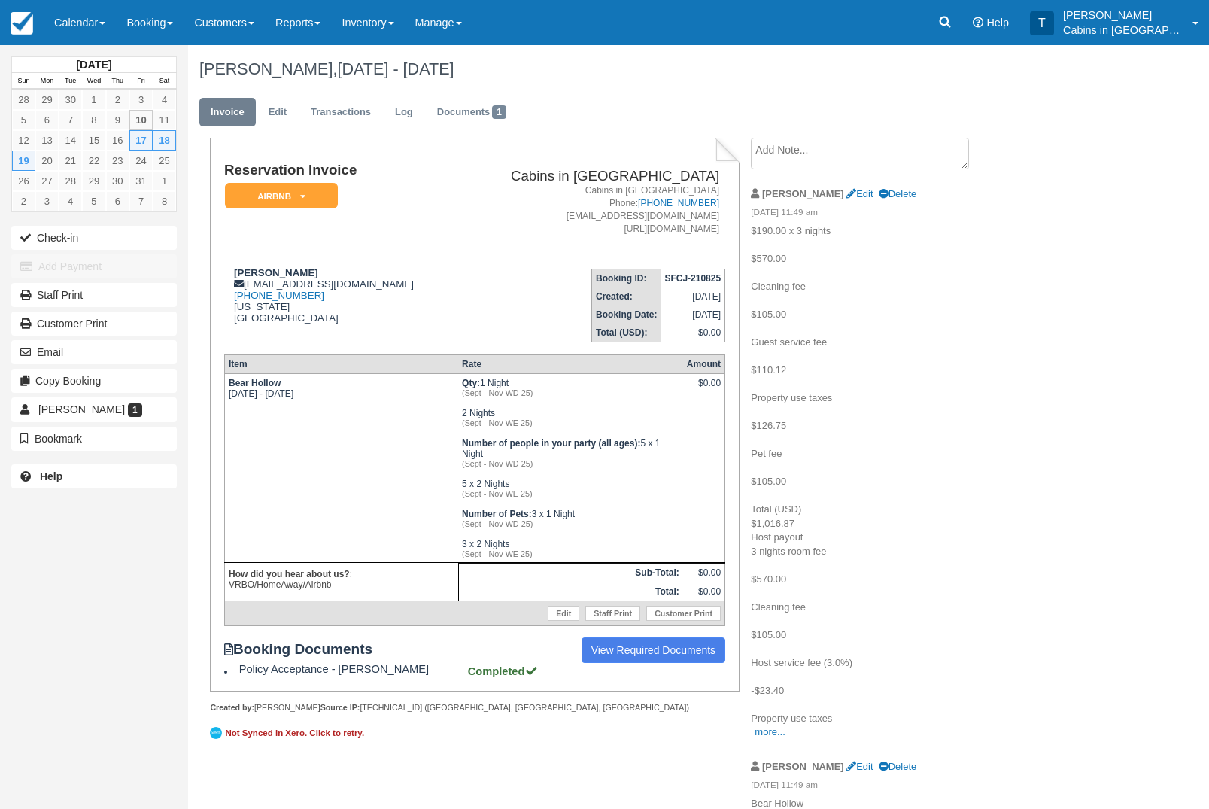
click at [317, 198] on em "AirBnB" at bounding box center [281, 196] width 113 height 26
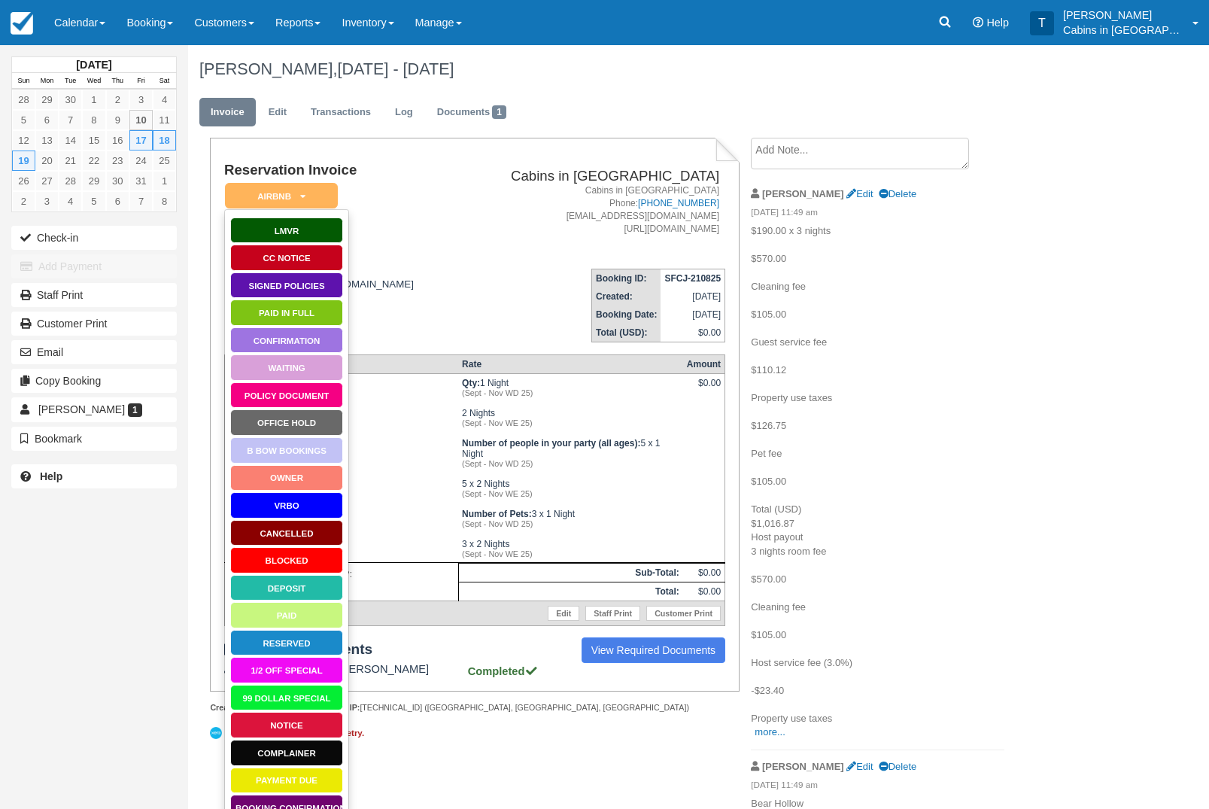
click at [320, 315] on link "Paid in Full" at bounding box center [286, 312] width 113 height 26
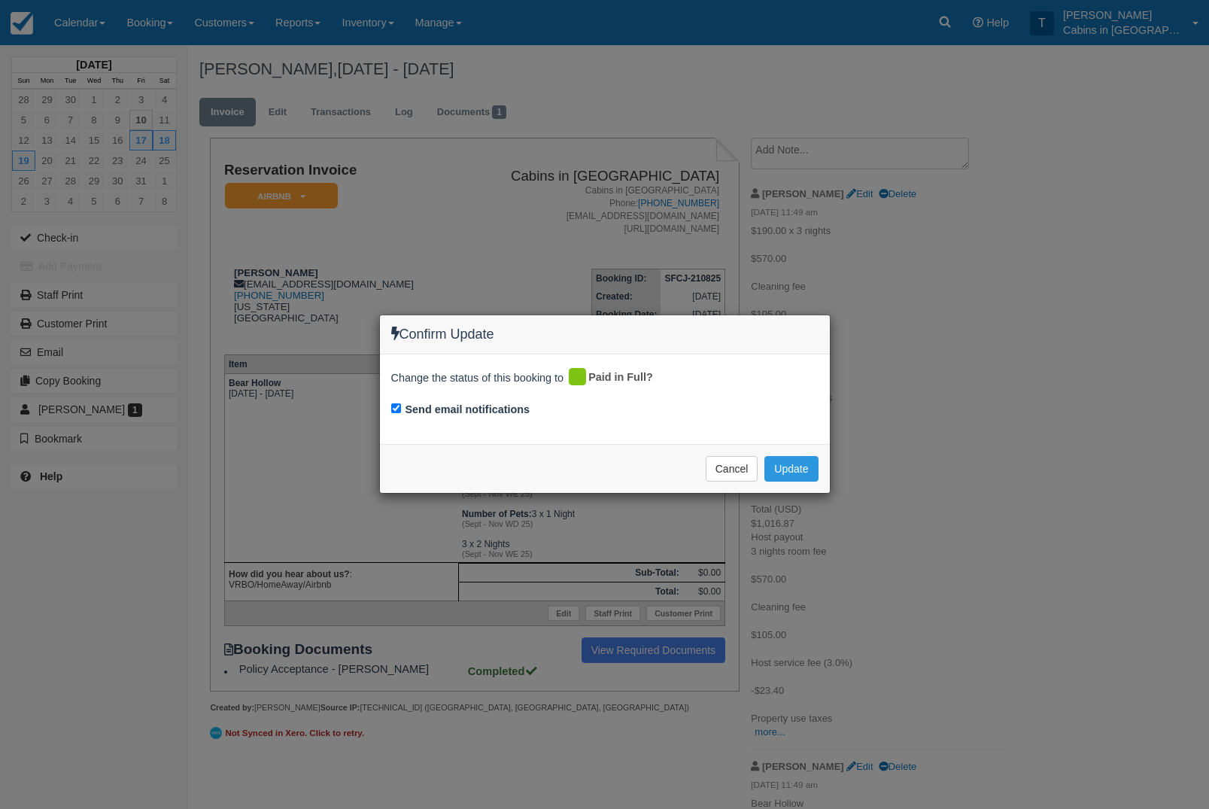
click at [798, 462] on button "Update" at bounding box center [790, 469] width 53 height 26
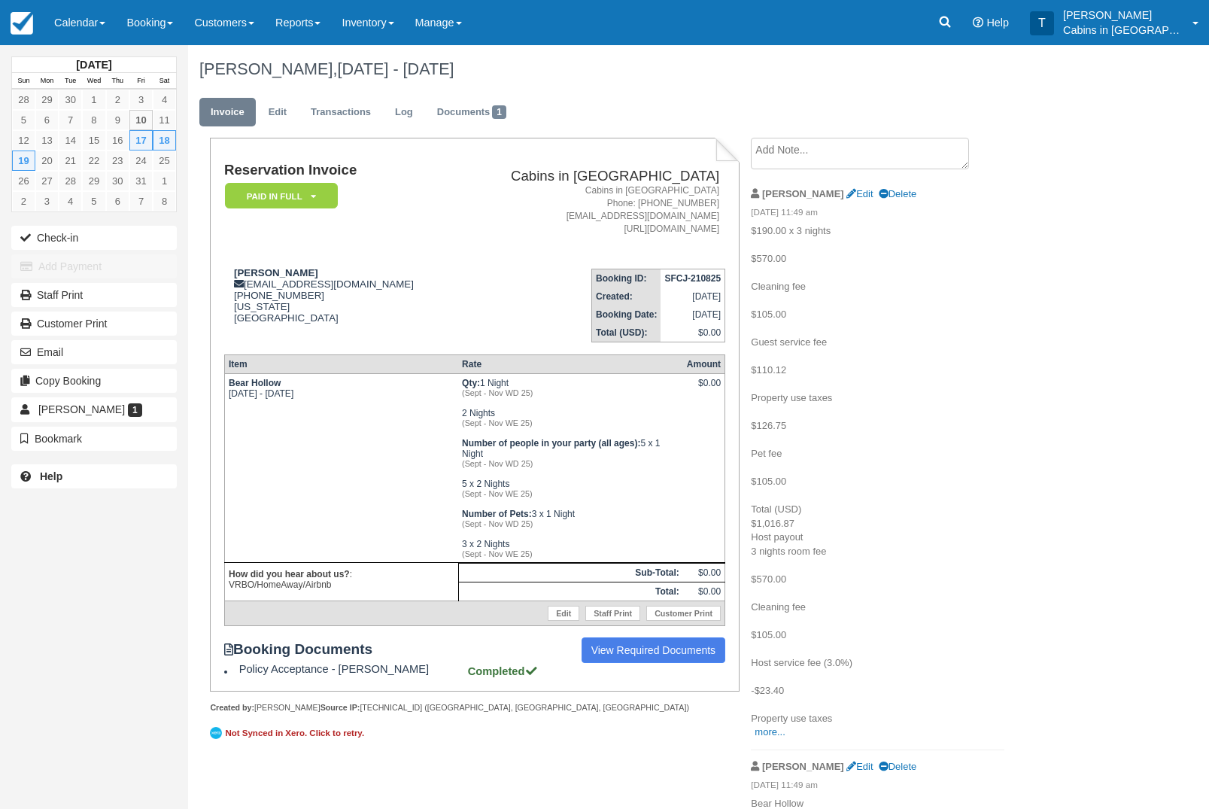
click at [312, 187] on em "Paid in Full" at bounding box center [281, 196] width 113 height 26
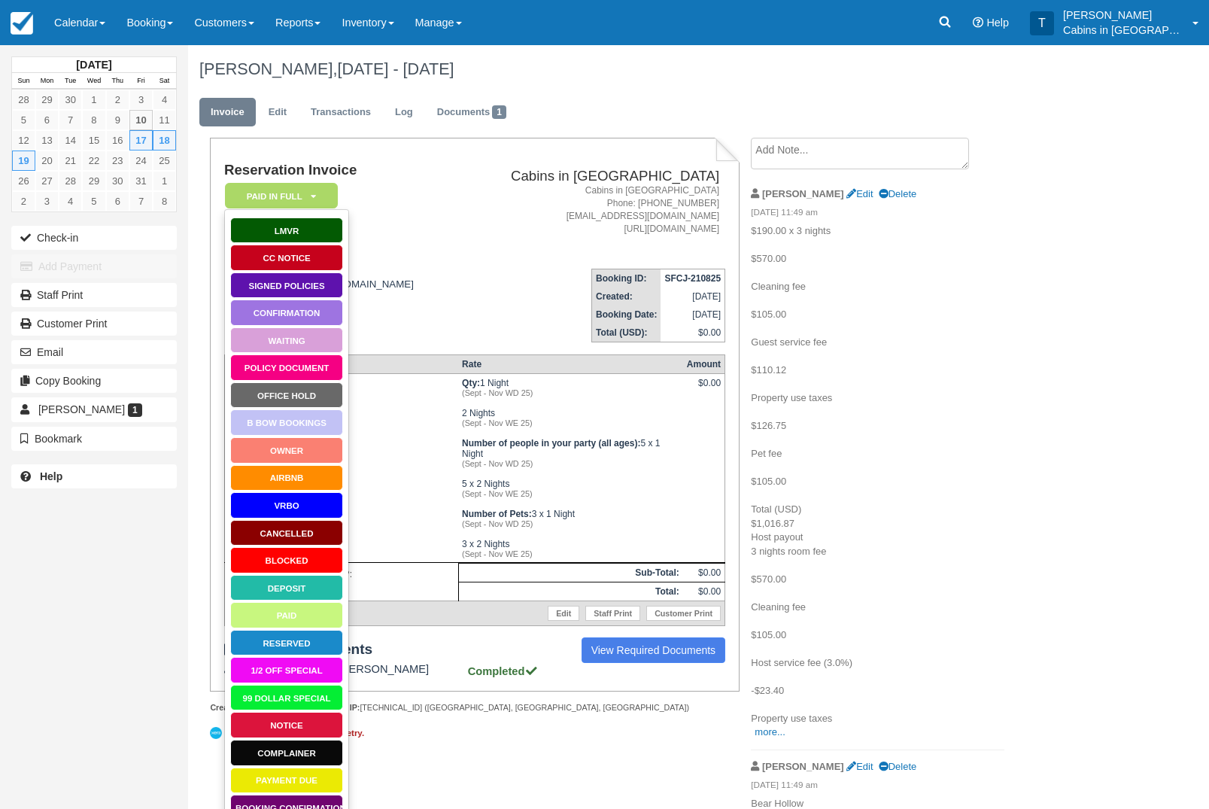
click at [473, 278] on td "Booking ID: SFCJ-210825 Created: August 21, 2025 Booking Date: October 17, 2025…" at bounding box center [590, 300] width 269 height 86
click at [322, 189] on em "Paid in Full" at bounding box center [281, 196] width 113 height 26
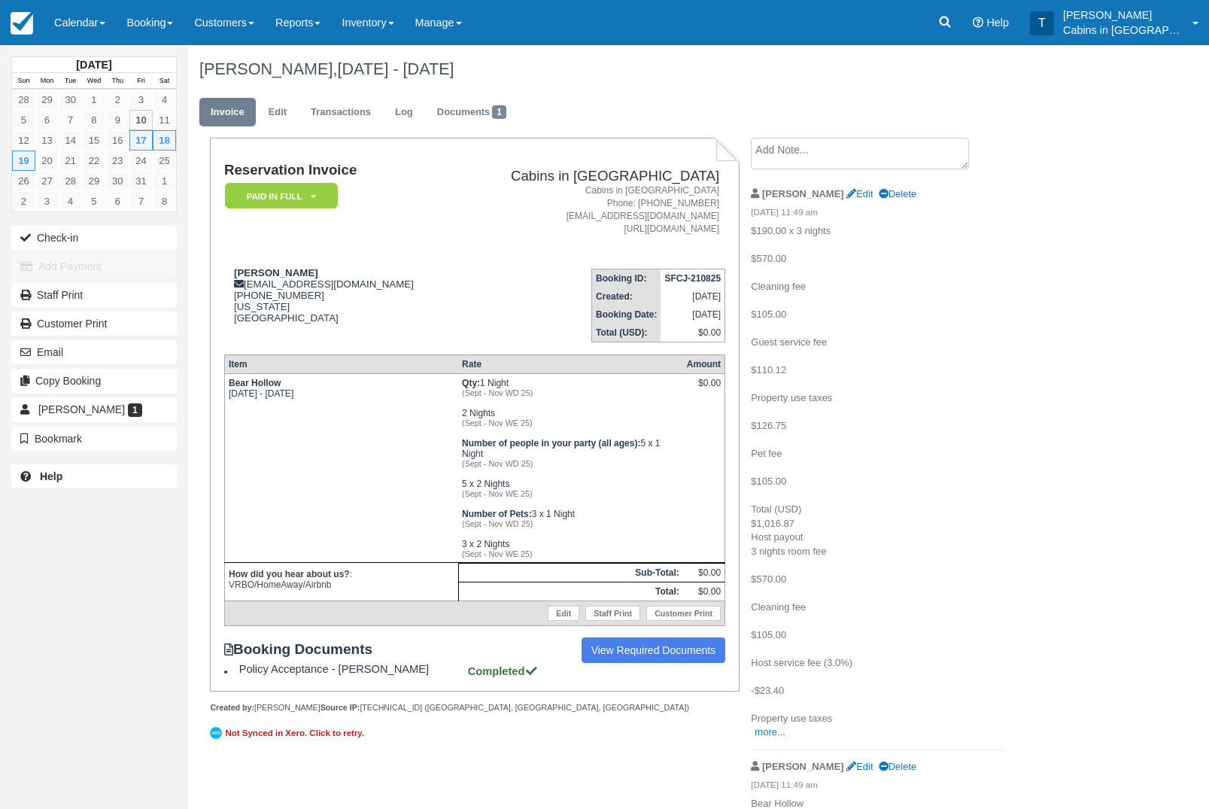
click at [315, 193] on icon at bounding box center [313, 196] width 5 height 9
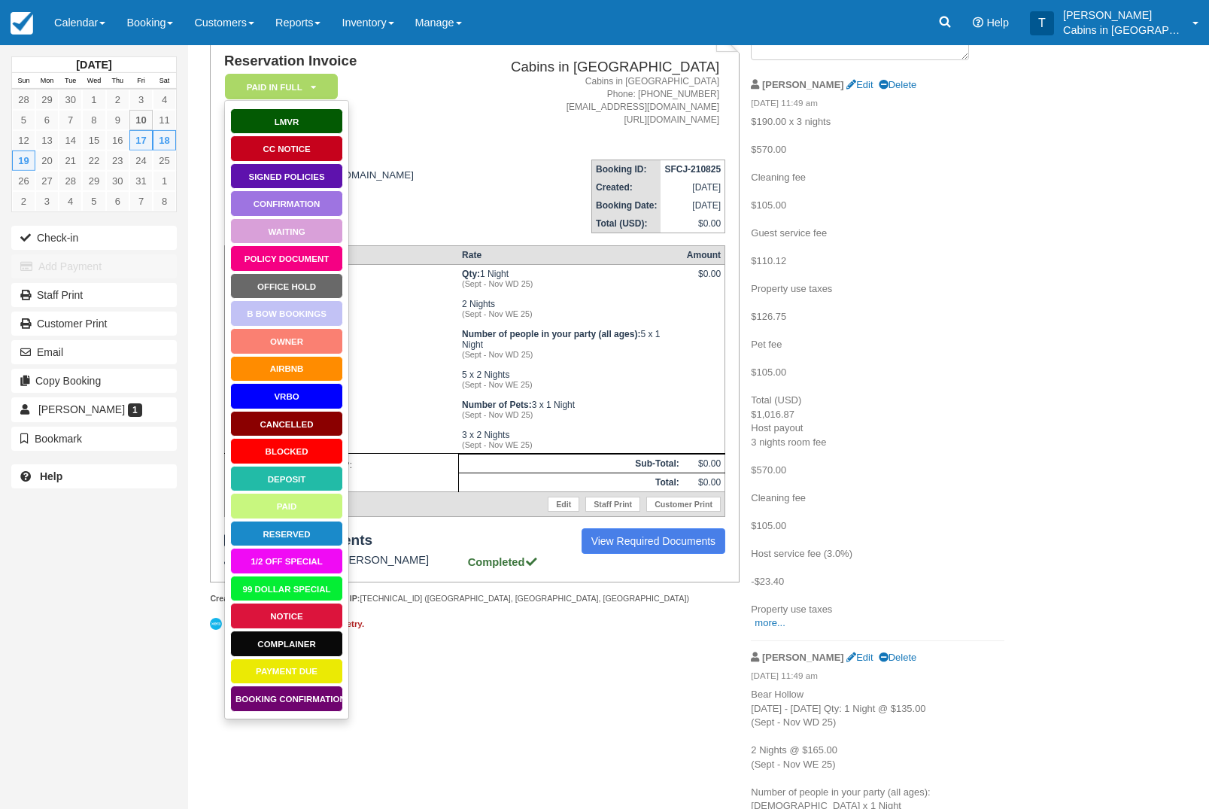
scroll to position [104, 0]
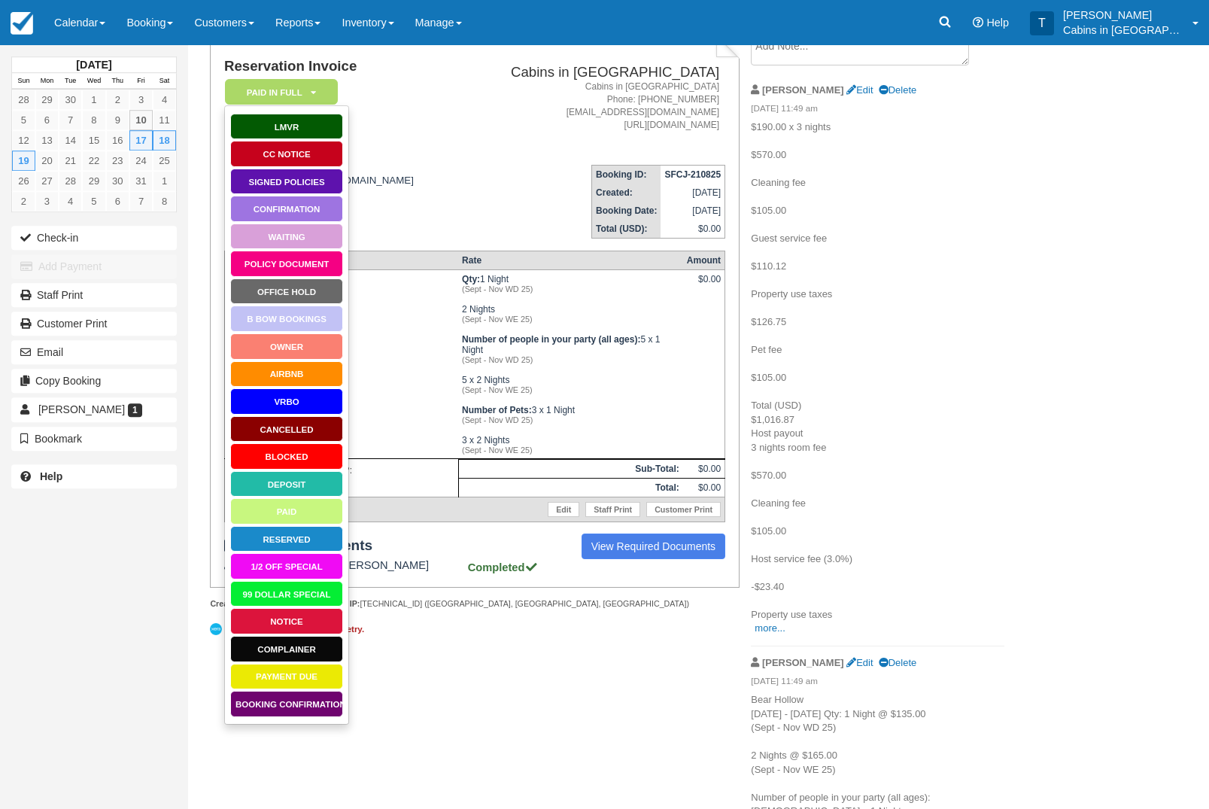
click at [315, 376] on link "AirBnB" at bounding box center [286, 374] width 113 height 26
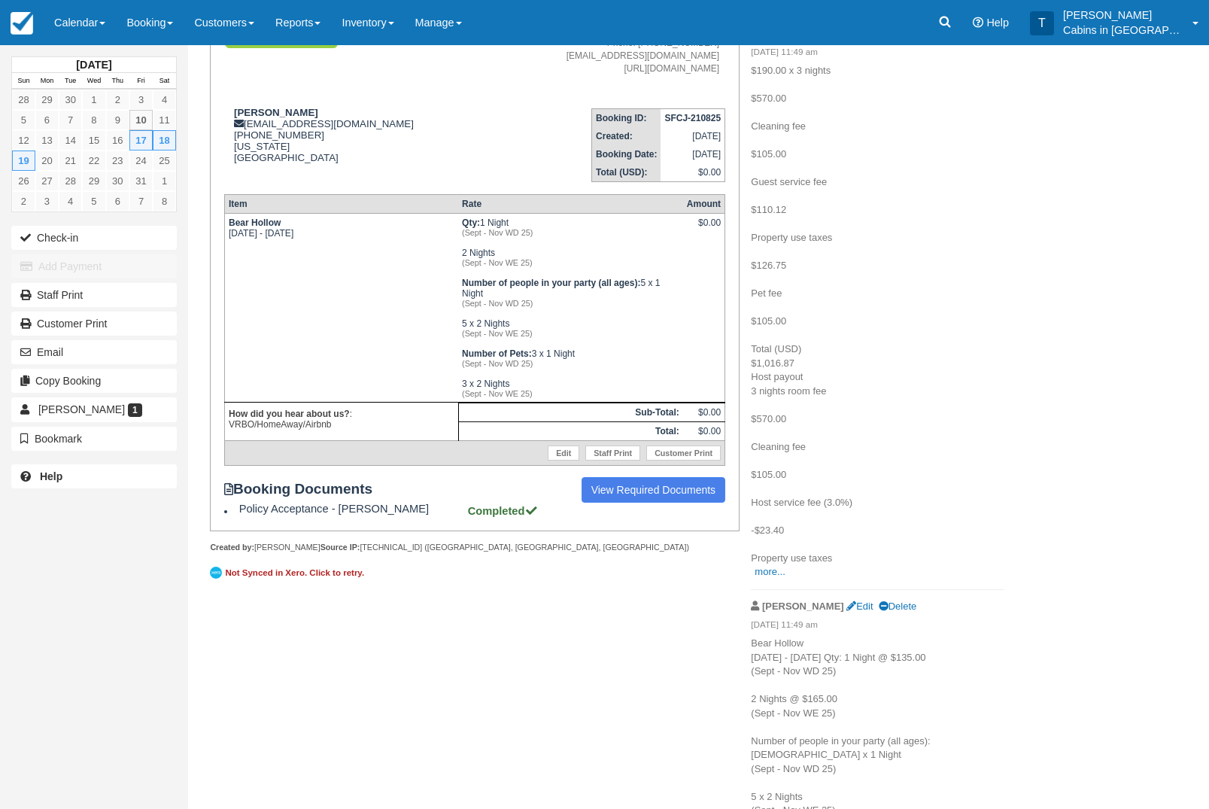
scroll to position [162, 0]
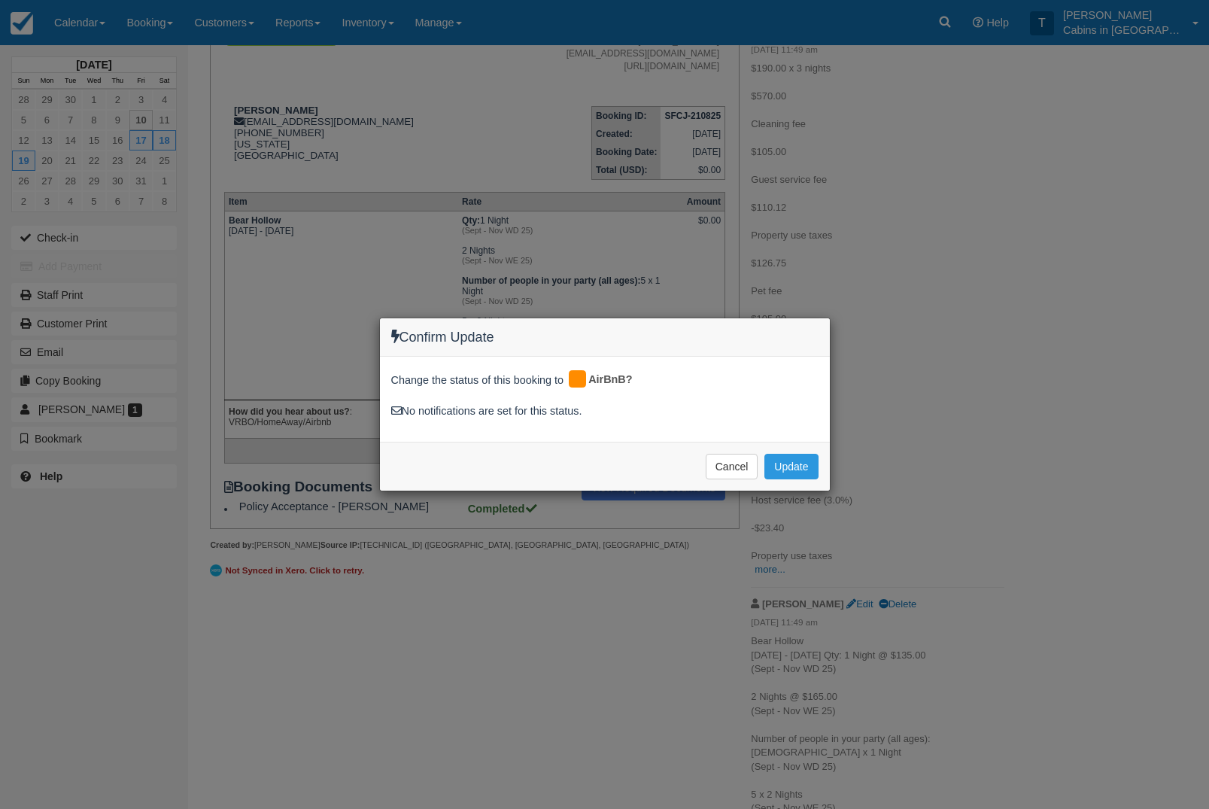
click at [809, 463] on button "Update" at bounding box center [790, 467] width 53 height 26
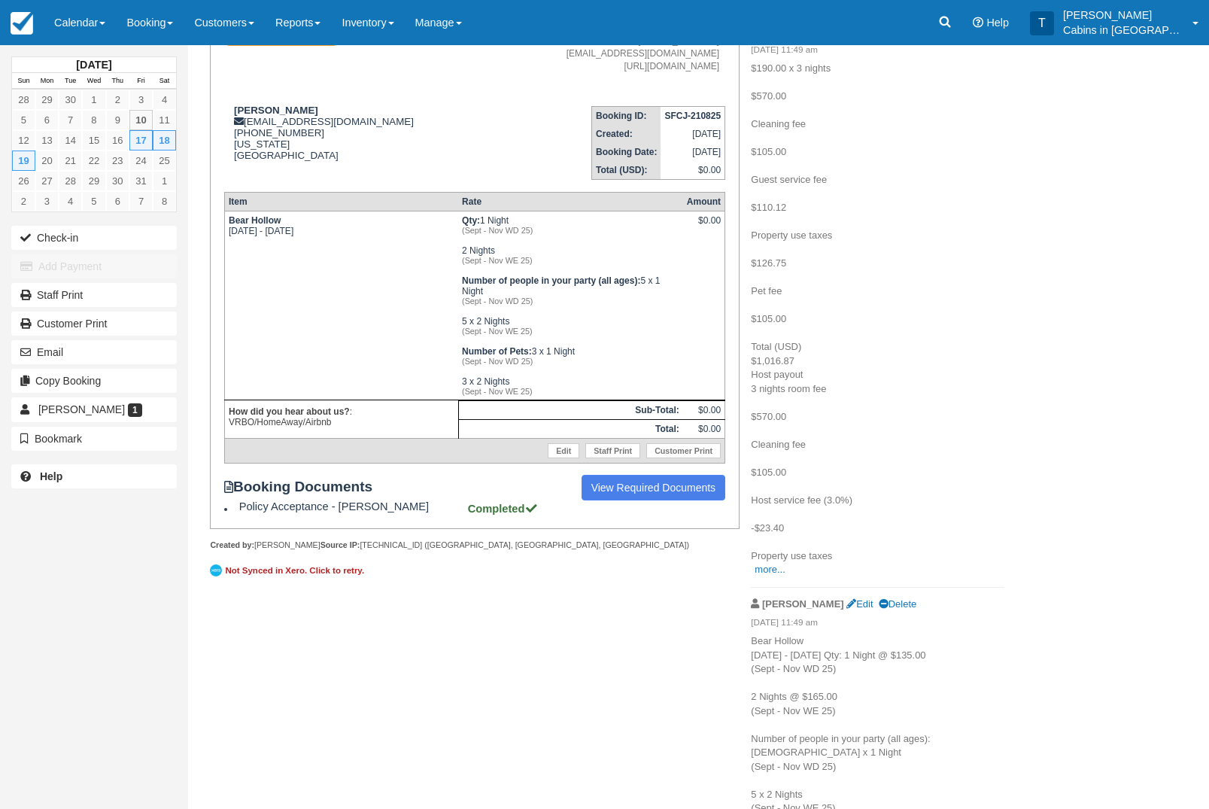
click at [83, 15] on link "Calendar" at bounding box center [80, 22] width 72 height 45
click at [129, 104] on link "Customer" at bounding box center [103, 96] width 119 height 32
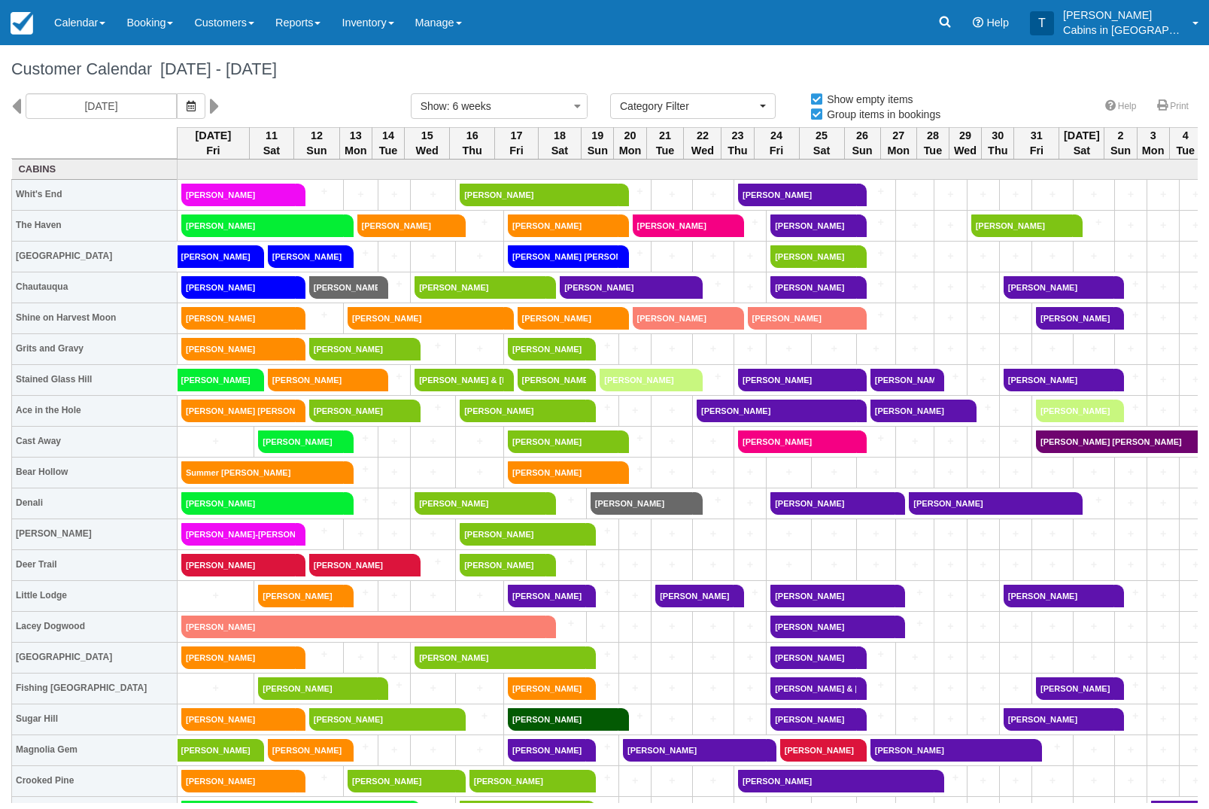
select select
click at [541, 597] on link "[PERSON_NAME]" at bounding box center [547, 596] width 78 height 23
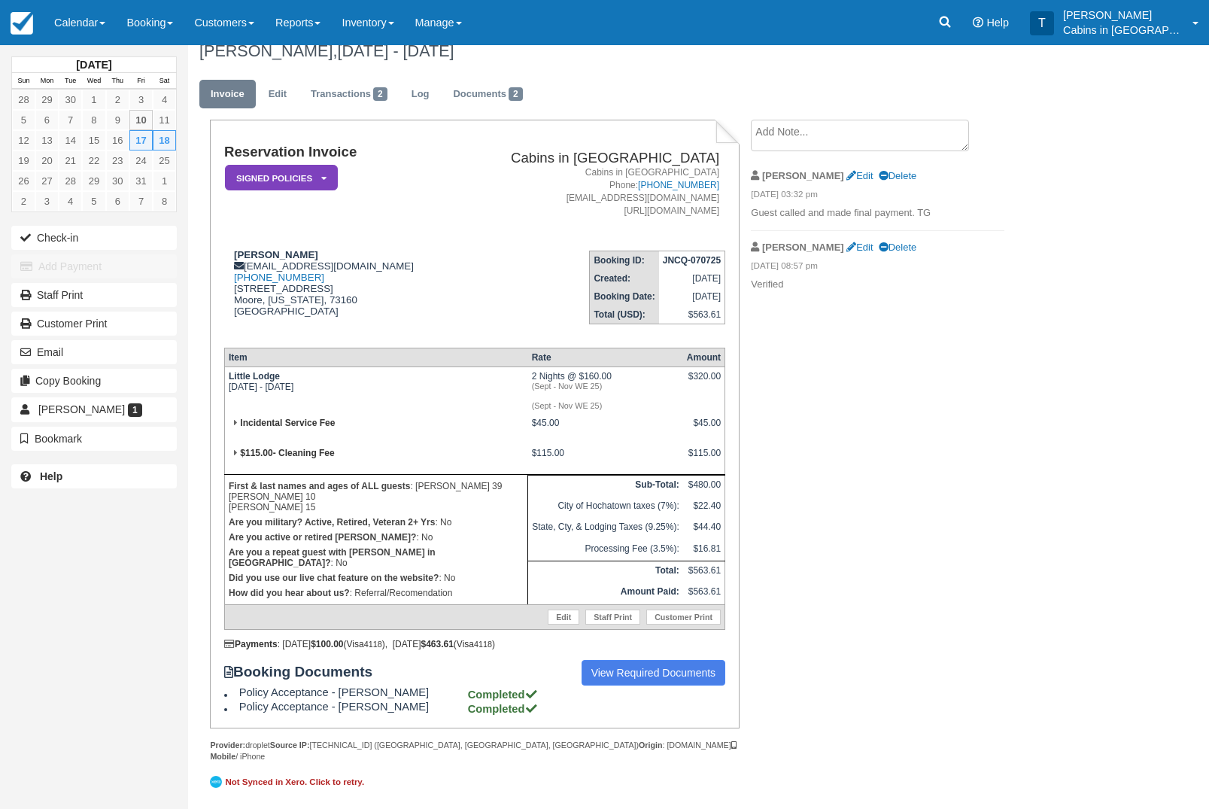
scroll to position [19, 0]
click at [327, 172] on em "Signed Policies" at bounding box center [281, 177] width 113 height 26
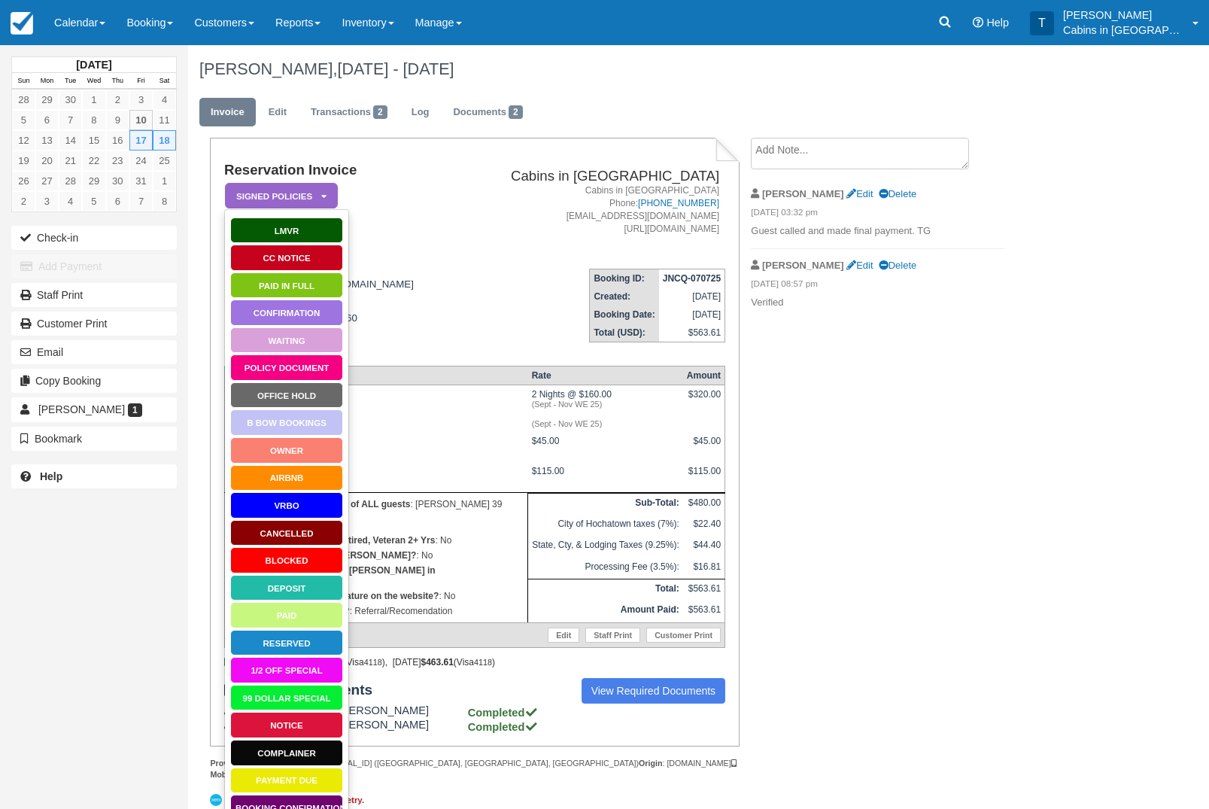
click at [322, 285] on link "Paid in Full" at bounding box center [286, 285] width 113 height 26
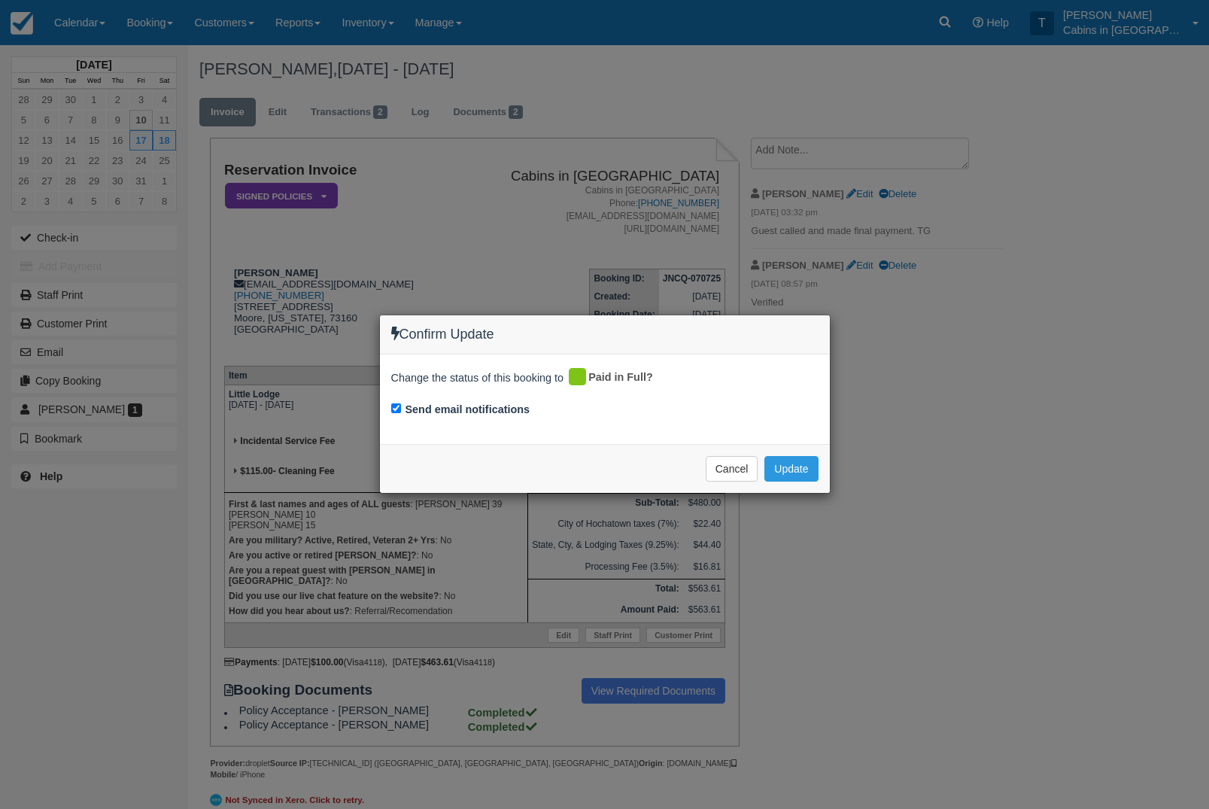
click at [803, 480] on button "Update" at bounding box center [790, 469] width 53 height 26
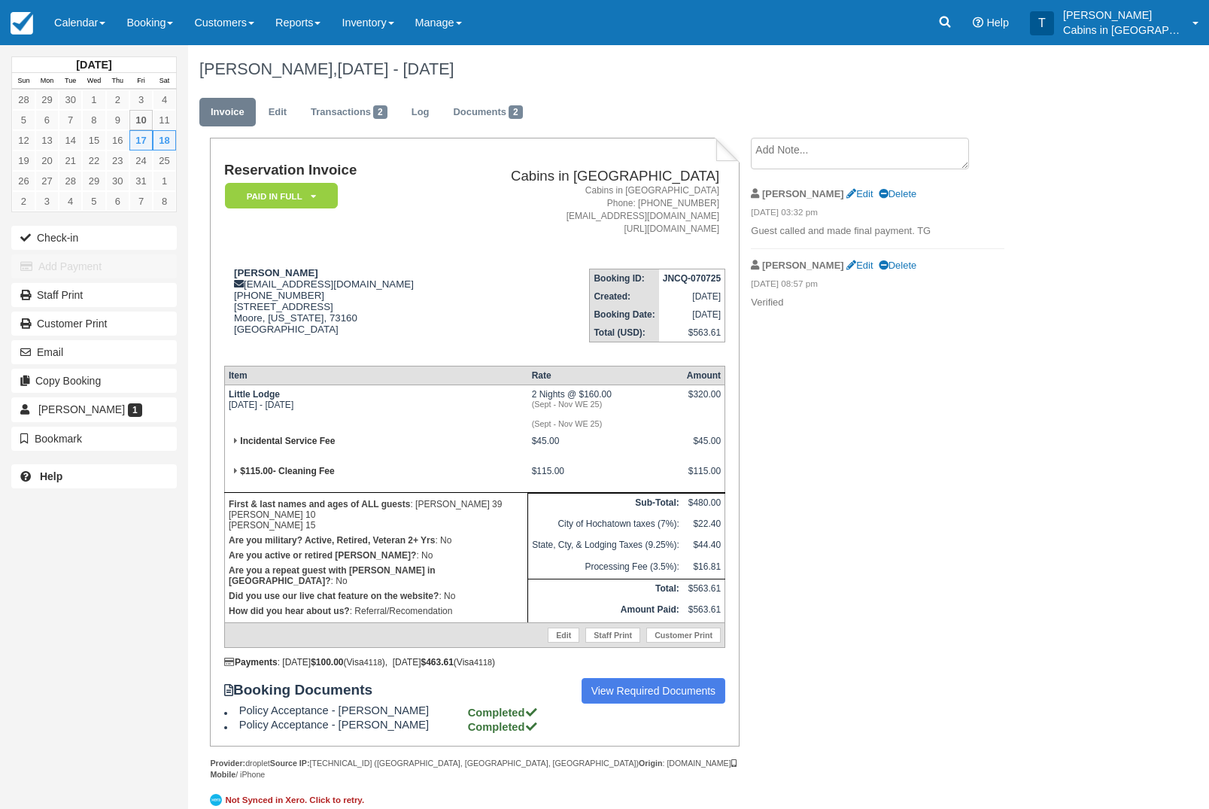
click at [87, 44] on link "Calendar" at bounding box center [80, 22] width 72 height 45
click at [139, 117] on link "Inventory" at bounding box center [103, 128] width 119 height 32
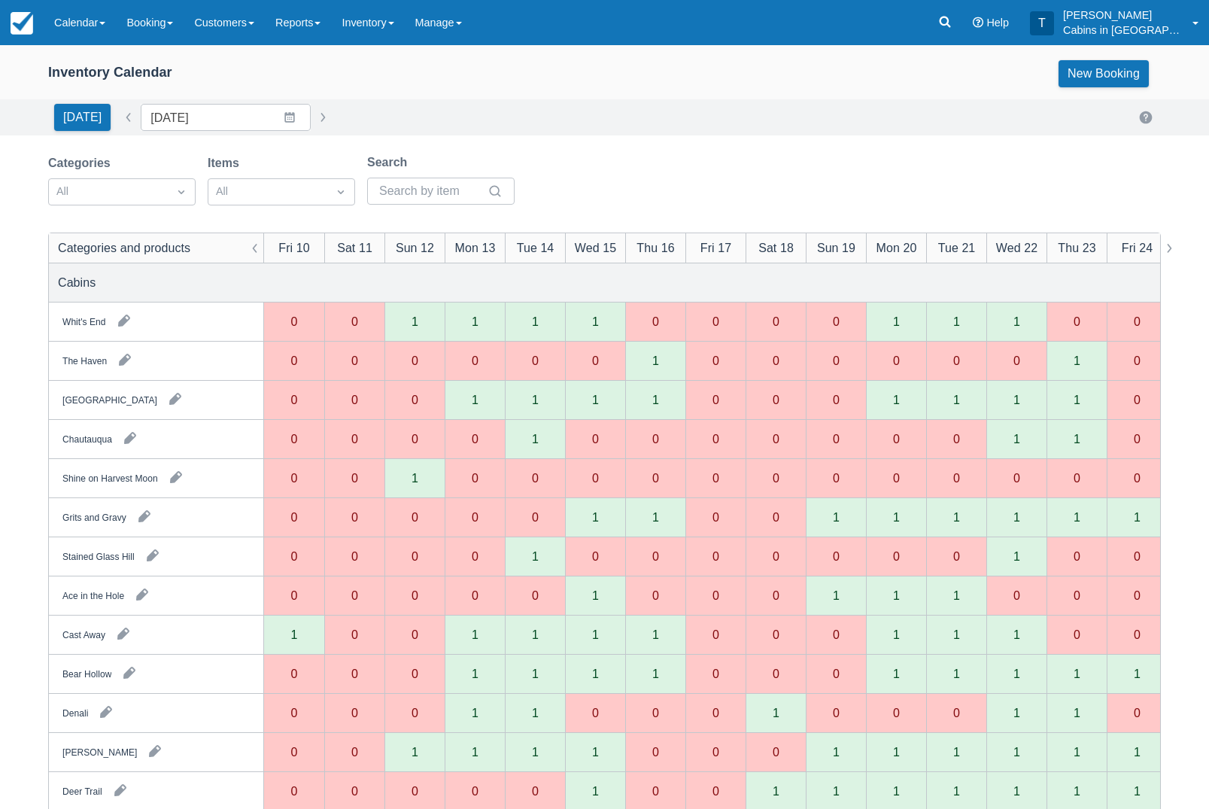
click at [92, 16] on link "Calendar" at bounding box center [80, 22] width 72 height 45
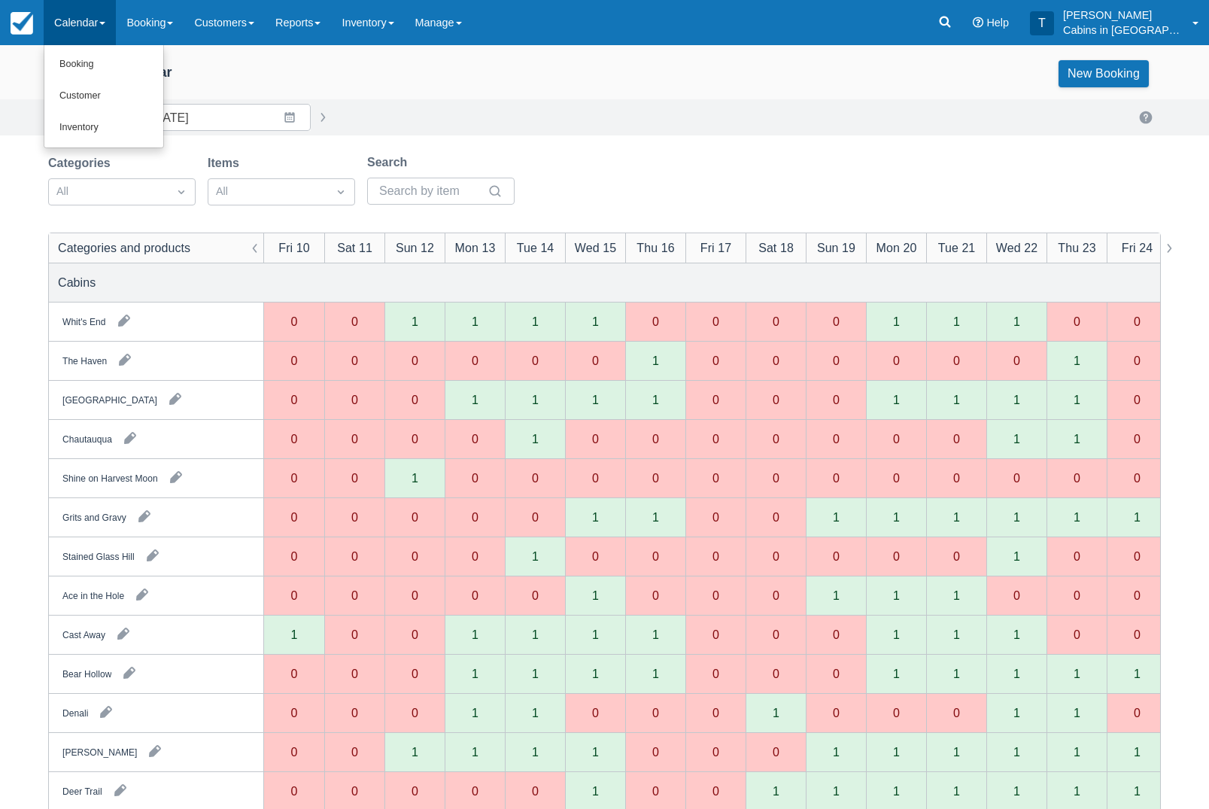
click at [126, 90] on link "Customer" at bounding box center [103, 96] width 119 height 32
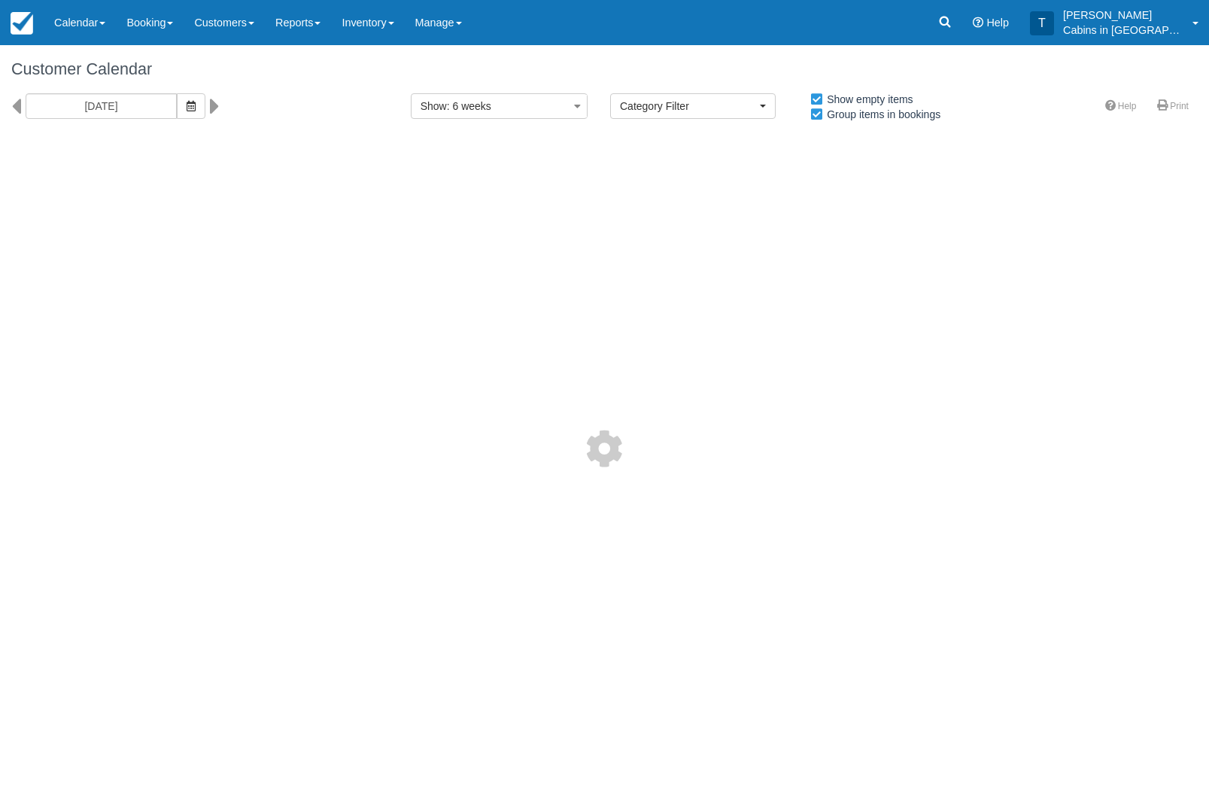
select select
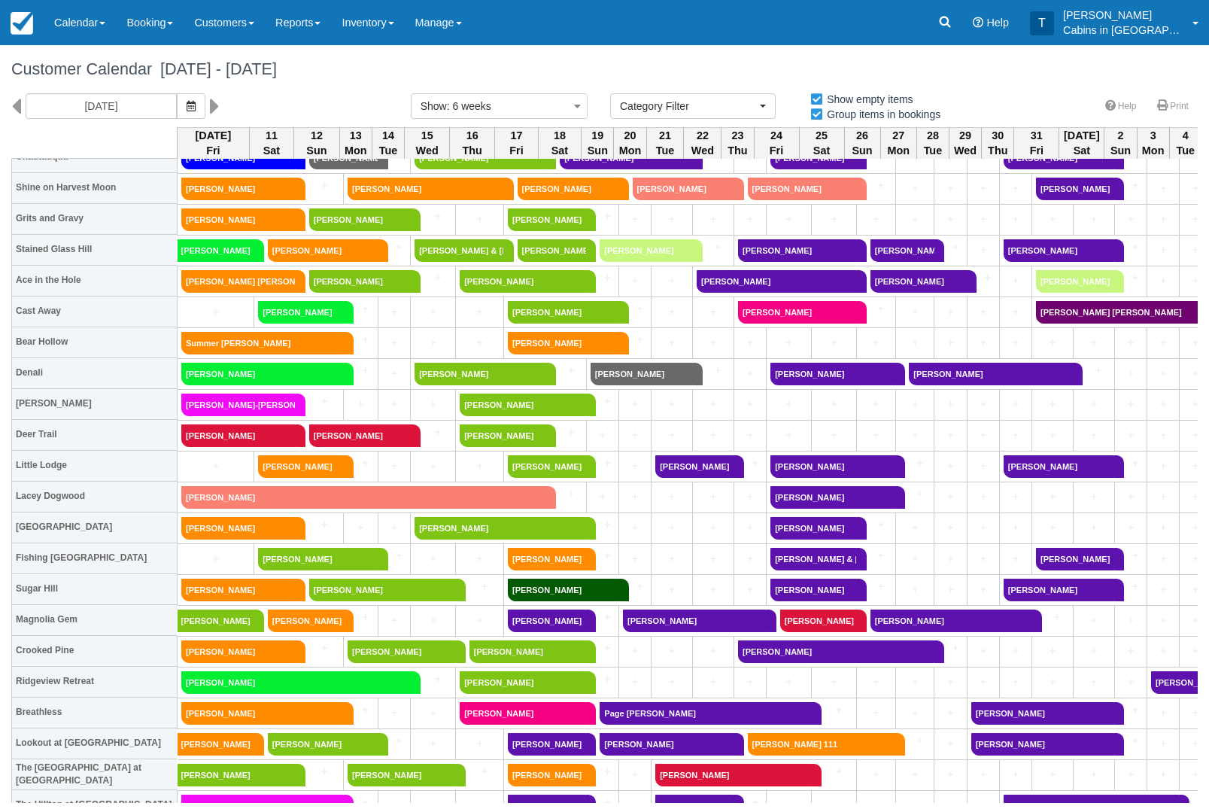
scroll to position [130, 0]
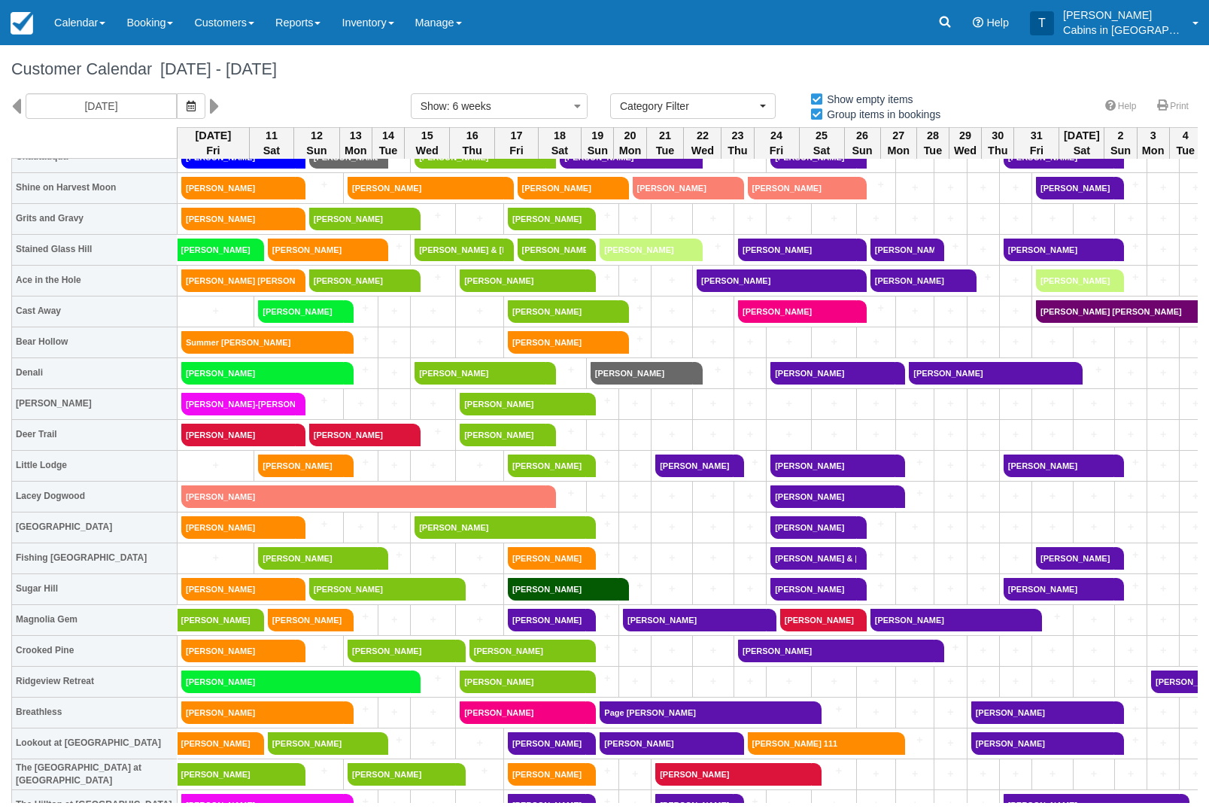
click at [548, 563] on link "[PERSON_NAME]" at bounding box center [547, 558] width 78 height 23
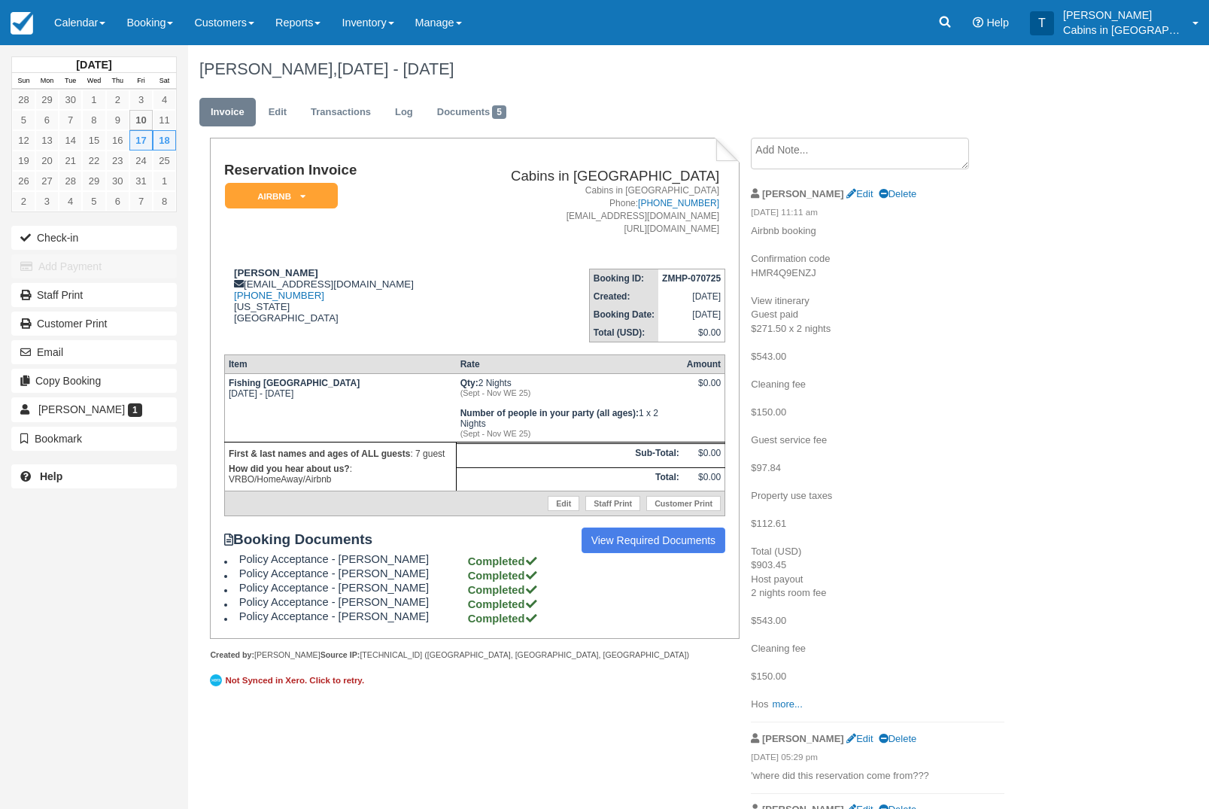
click at [305, 192] on icon at bounding box center [302, 196] width 5 height 9
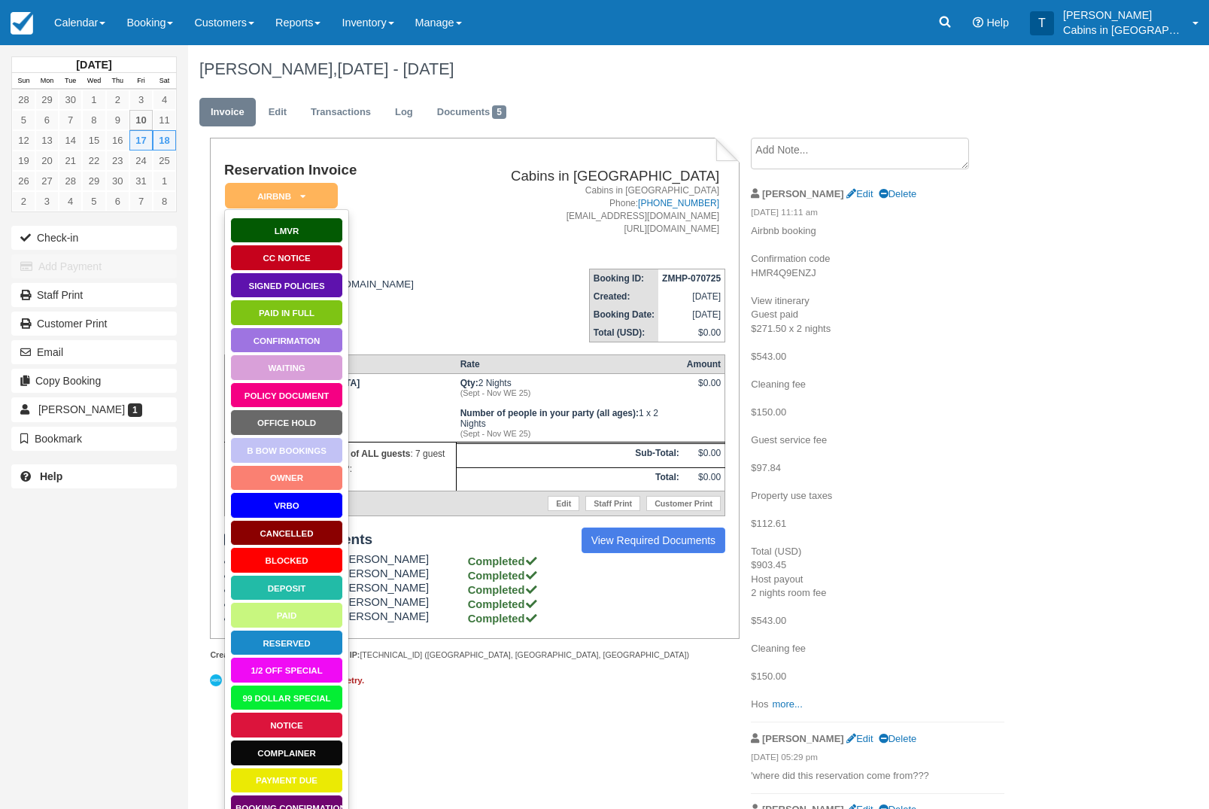
click at [317, 315] on link "Paid in Full" at bounding box center [286, 312] width 113 height 26
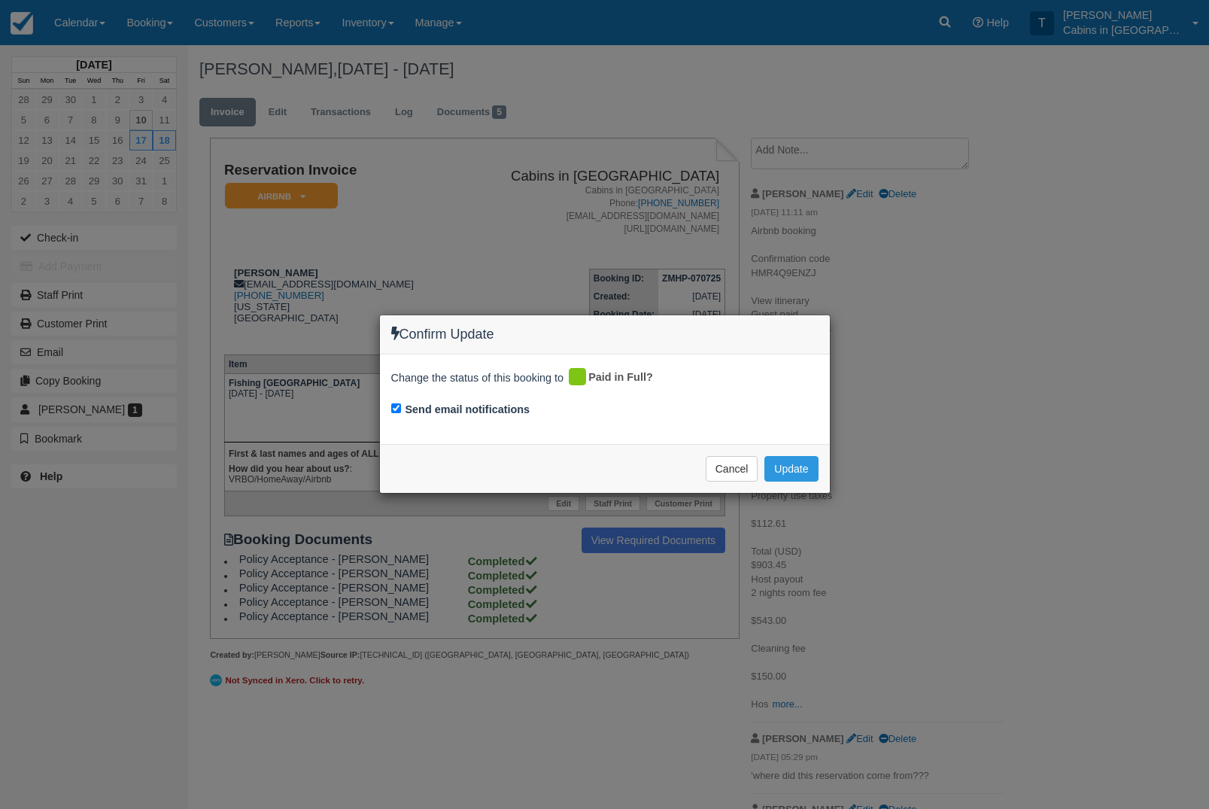
click at [804, 469] on button "Update" at bounding box center [790, 469] width 53 height 26
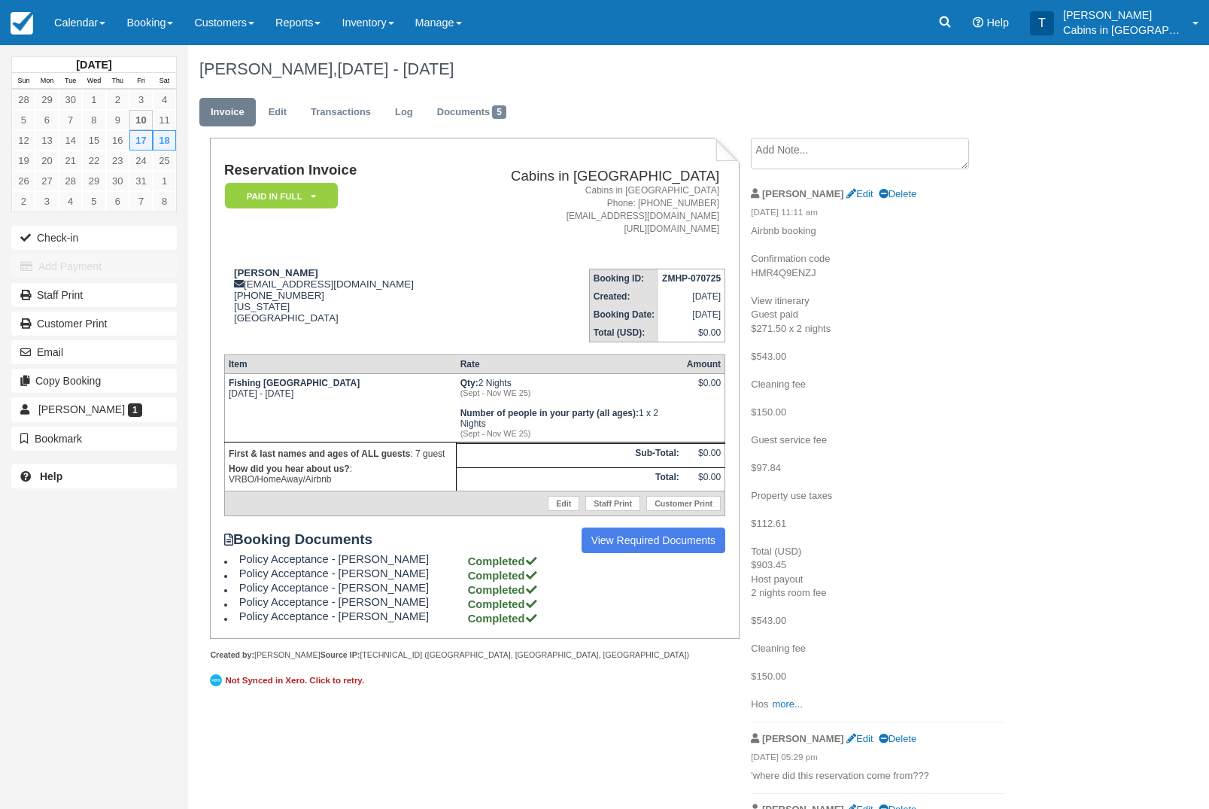
click at [315, 197] on icon at bounding box center [313, 196] width 5 height 9
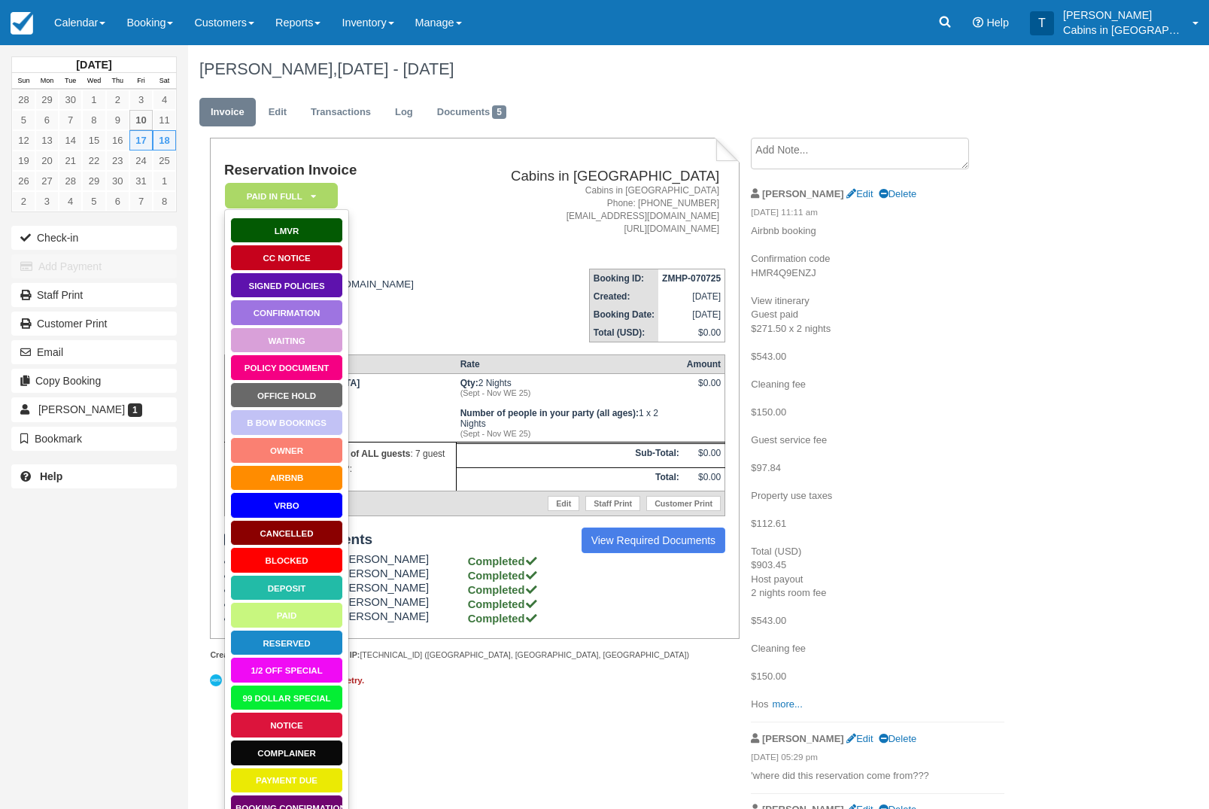
click at [569, 195] on address "Cabins in Broken Bow Phone: 580-212-3555 hello@cabinsinbrokenbow.com https://ca…" at bounding box center [590, 210] width 257 height 52
click at [317, 471] on link "AirBnB" at bounding box center [286, 478] width 113 height 26
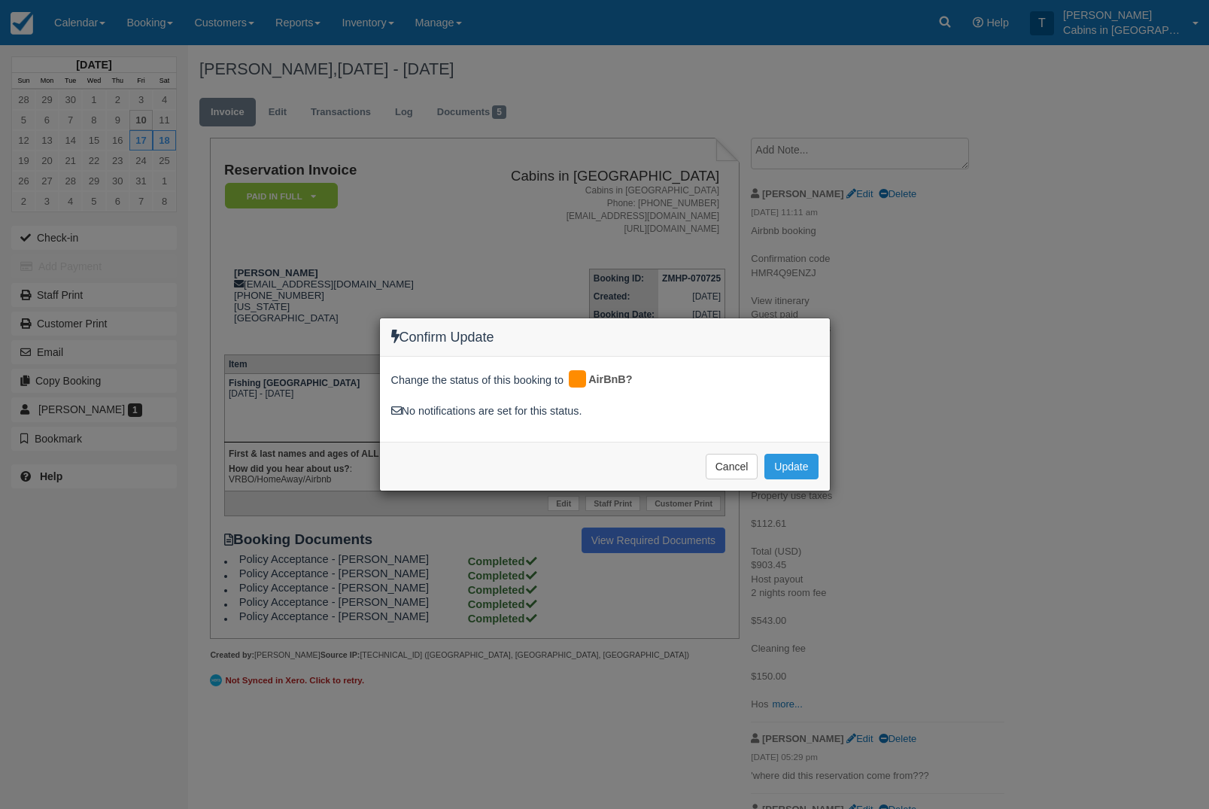
click at [806, 464] on button "Update" at bounding box center [790, 467] width 53 height 26
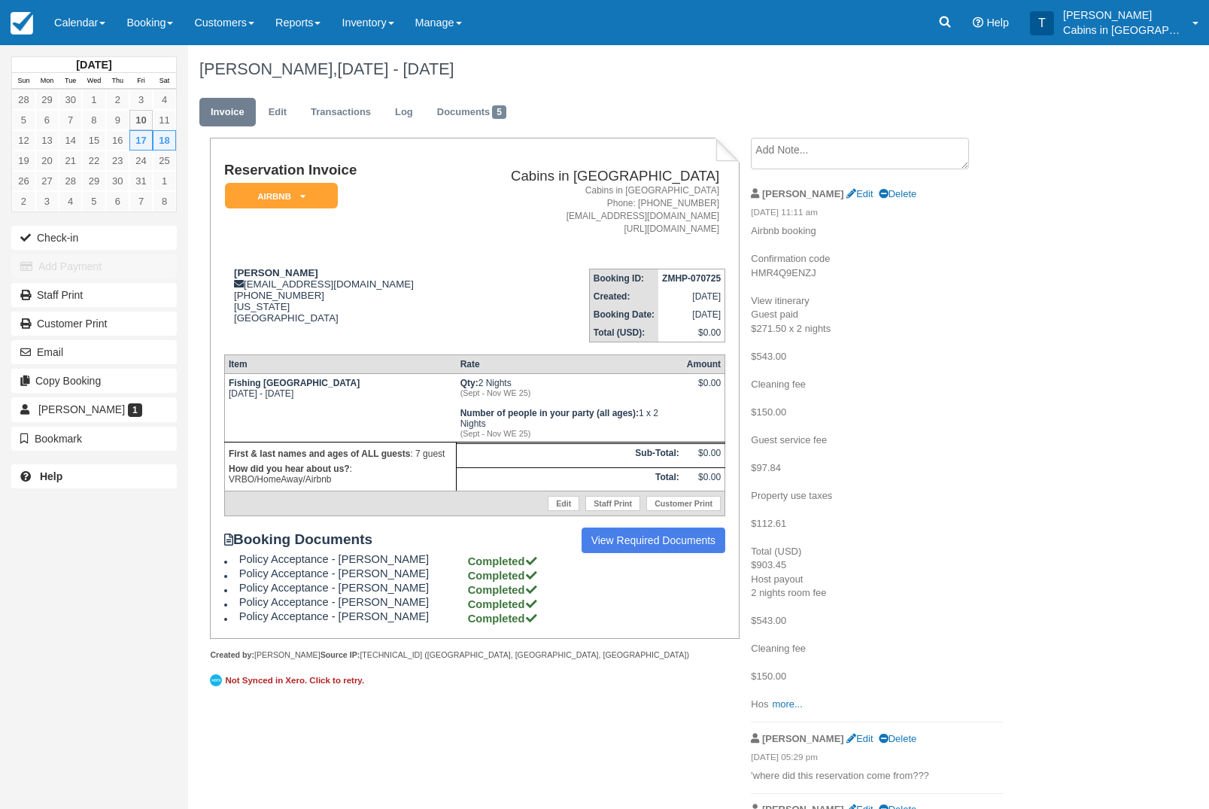
click at [99, 20] on link "Calendar" at bounding box center [80, 22] width 72 height 45
click at [131, 99] on link "Customer" at bounding box center [103, 96] width 119 height 32
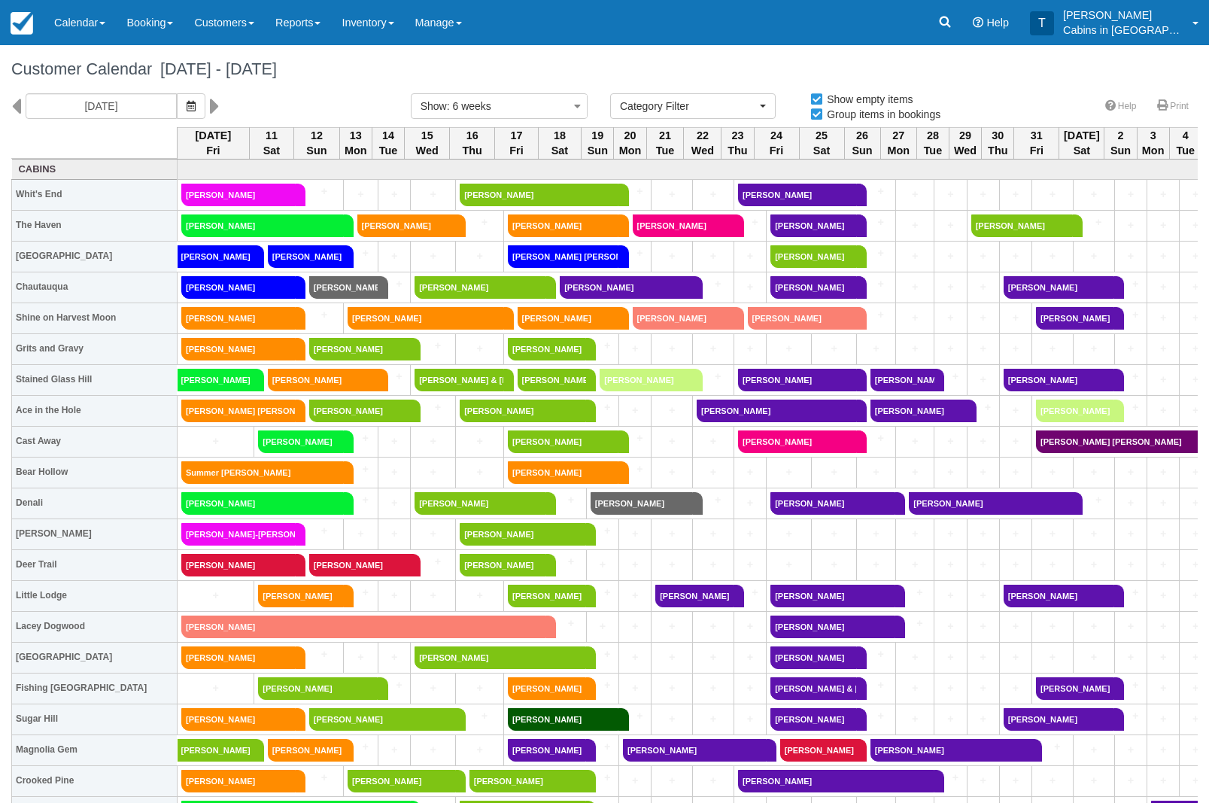
select select
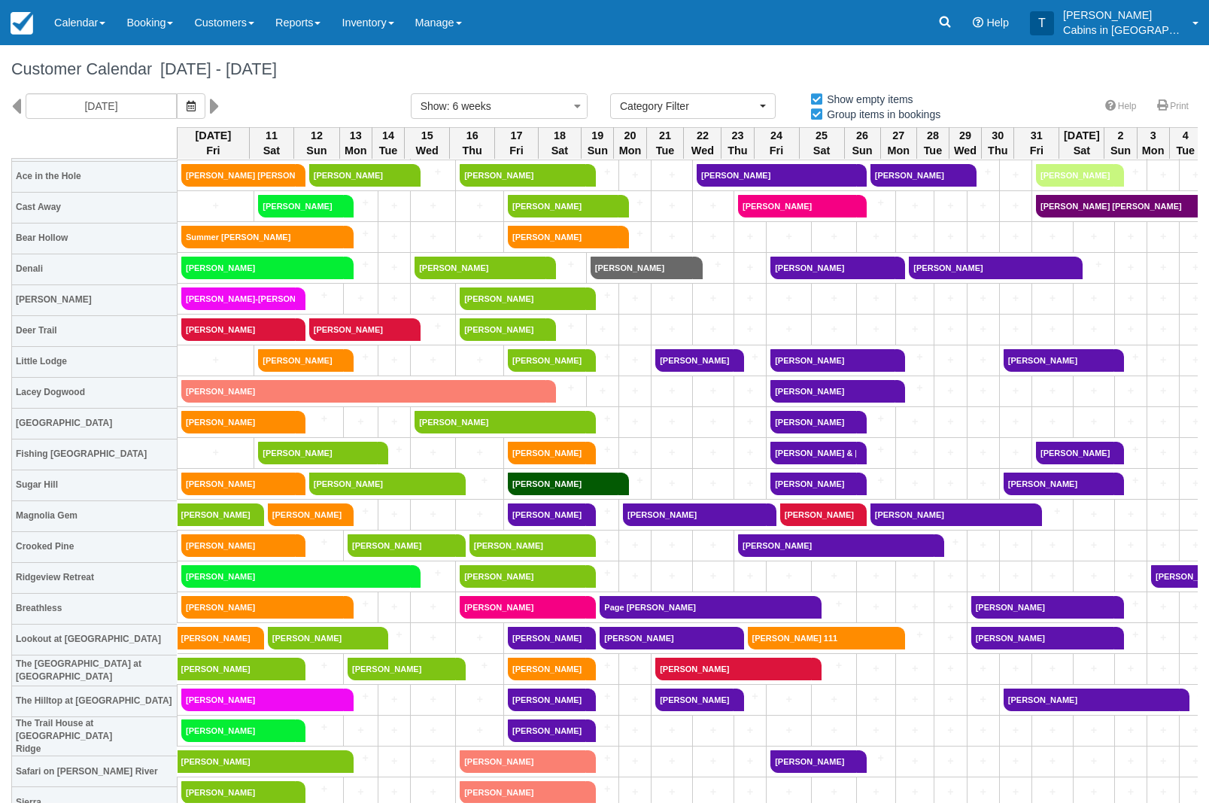
scroll to position [235, 0]
click at [606, 482] on link "Ashley Barnett" at bounding box center [563, 483] width 111 height 23
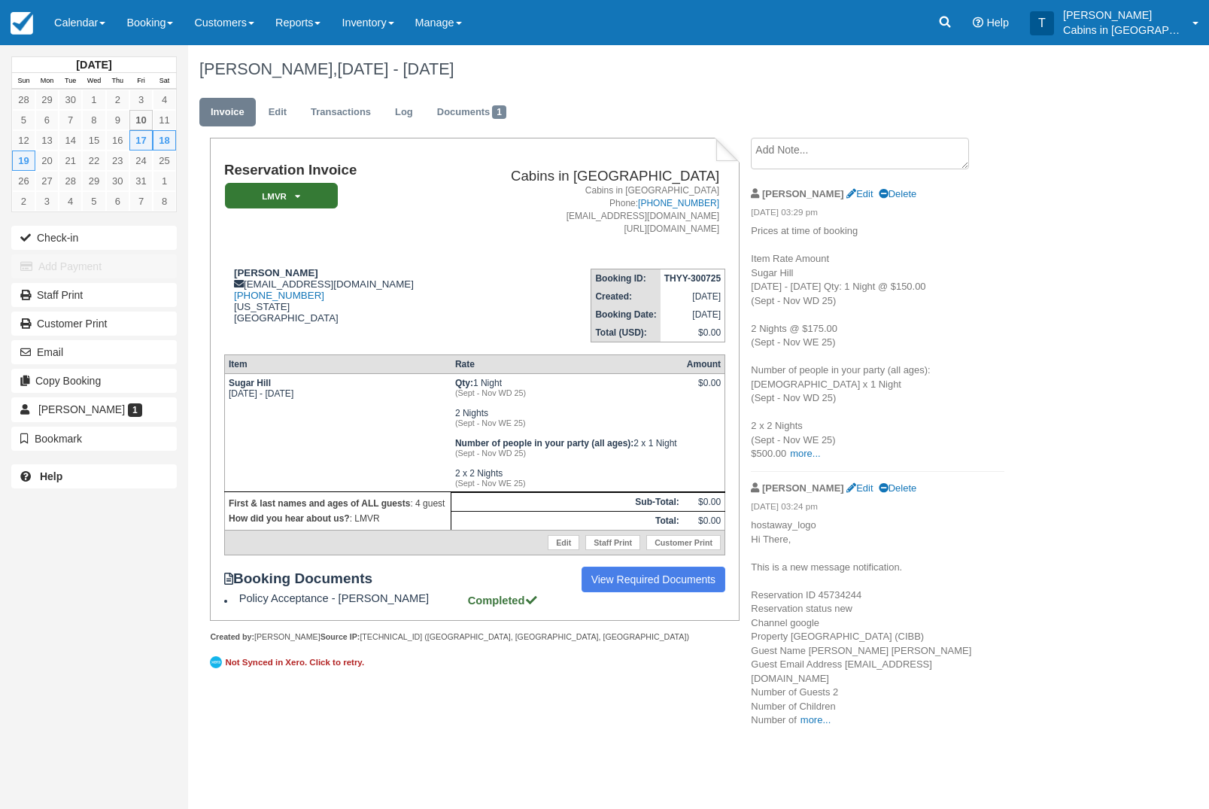
click at [317, 191] on em "LMVR" at bounding box center [281, 196] width 113 height 26
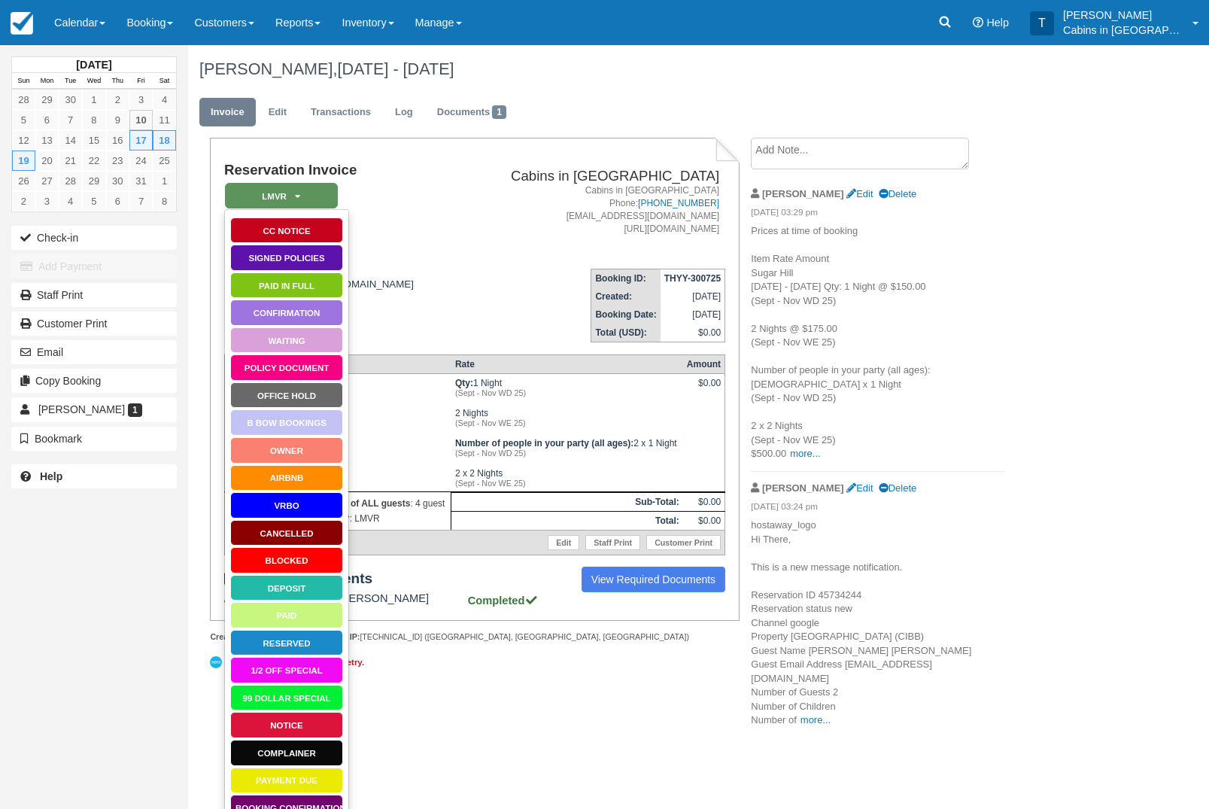
click at [314, 287] on link "Paid in Full" at bounding box center [286, 285] width 113 height 26
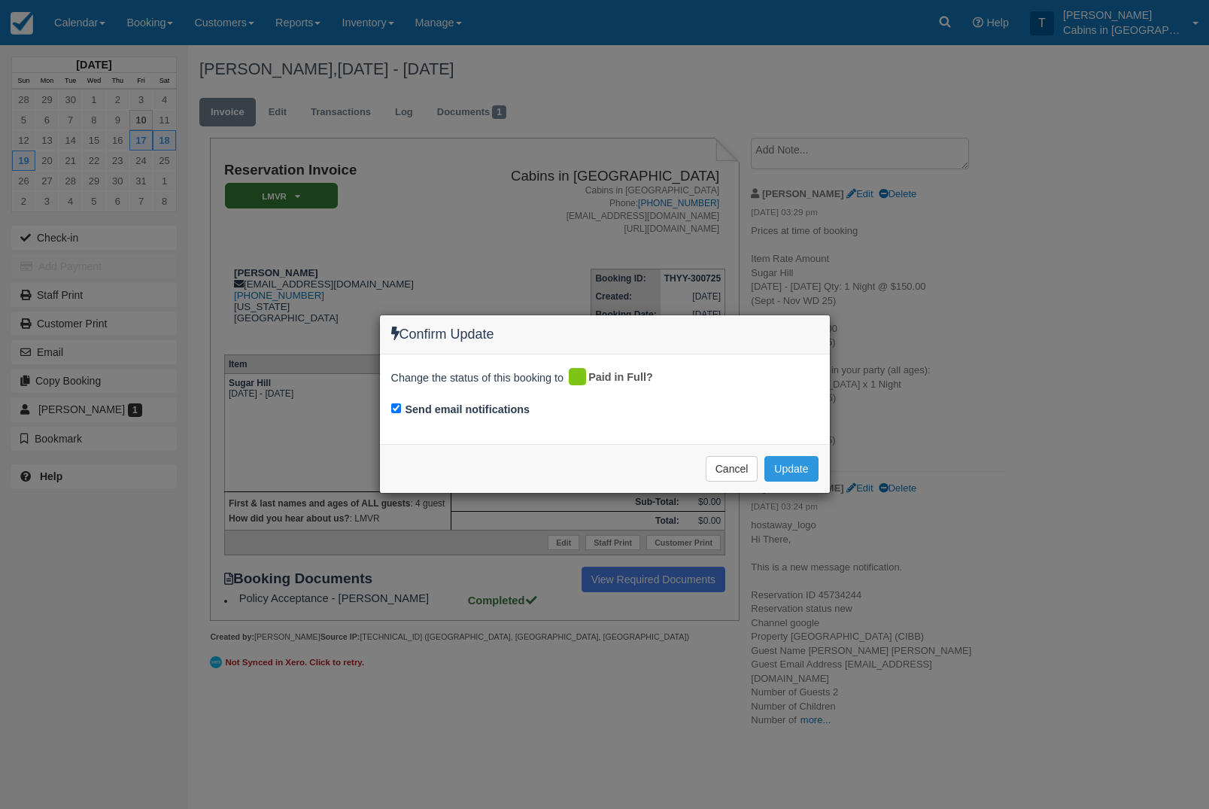
click at [802, 477] on button "Update" at bounding box center [790, 469] width 53 height 26
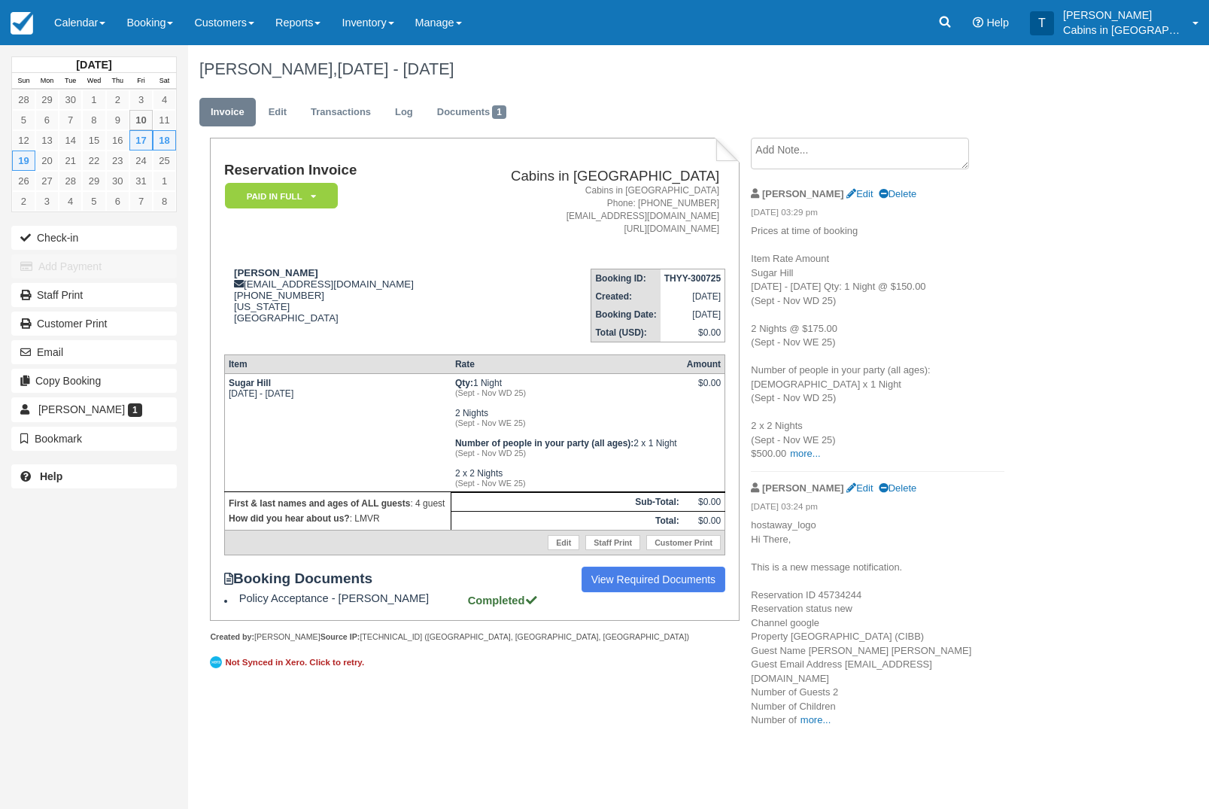
click at [316, 199] on em "Paid in Full" at bounding box center [281, 196] width 113 height 26
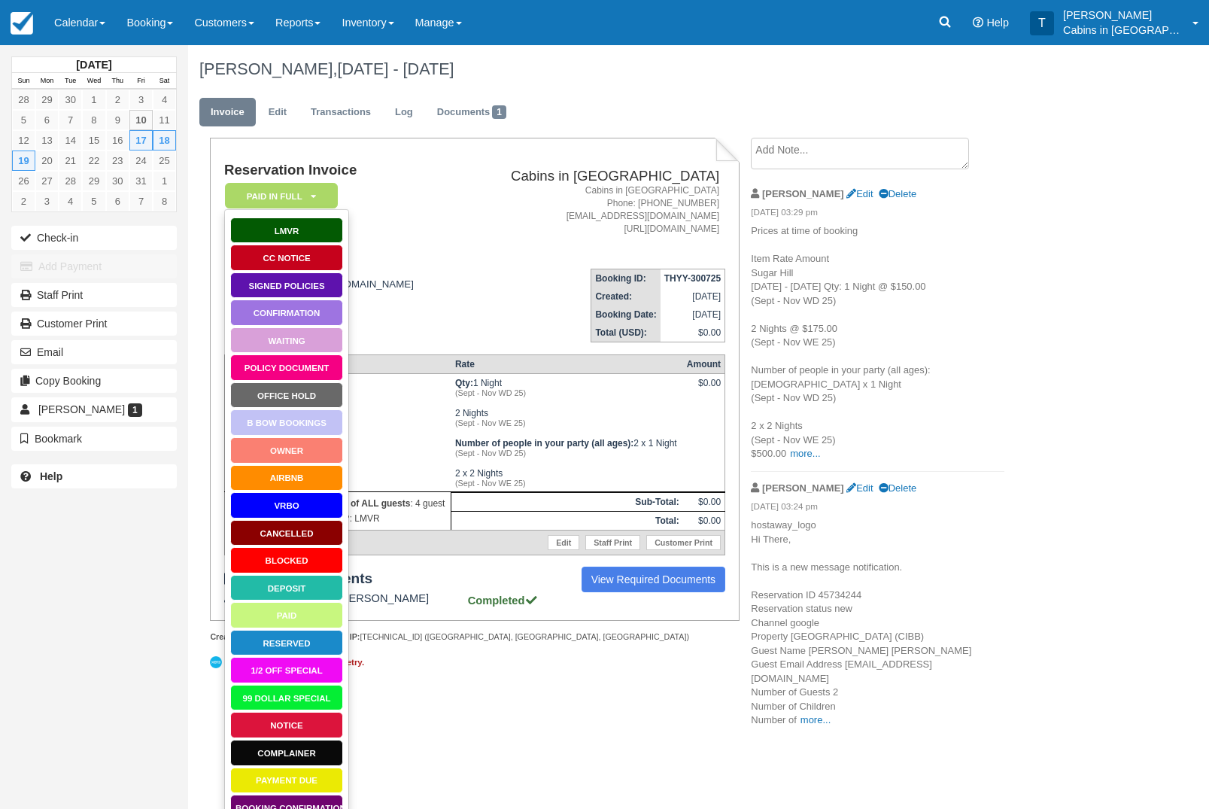
scroll to position [20, 0]
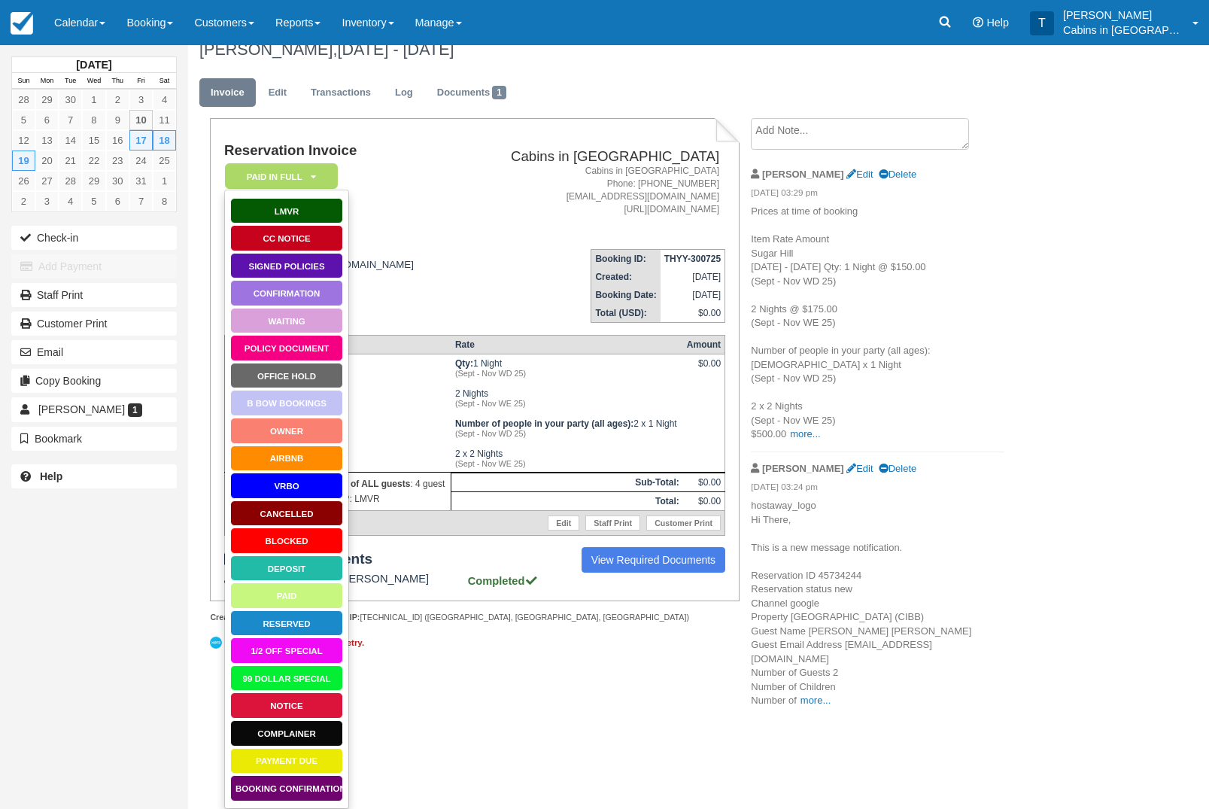
click at [316, 202] on link "LMVR" at bounding box center [286, 211] width 113 height 26
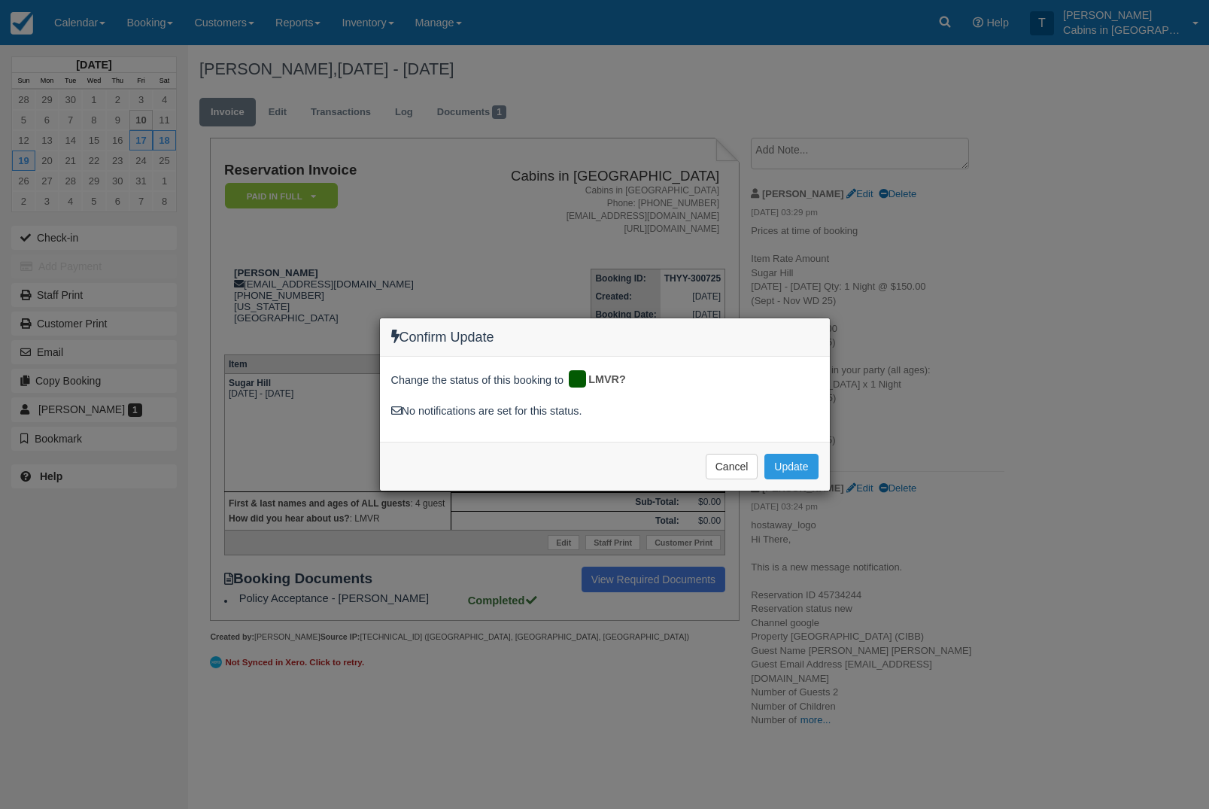
click at [811, 468] on button "Update" at bounding box center [790, 467] width 53 height 26
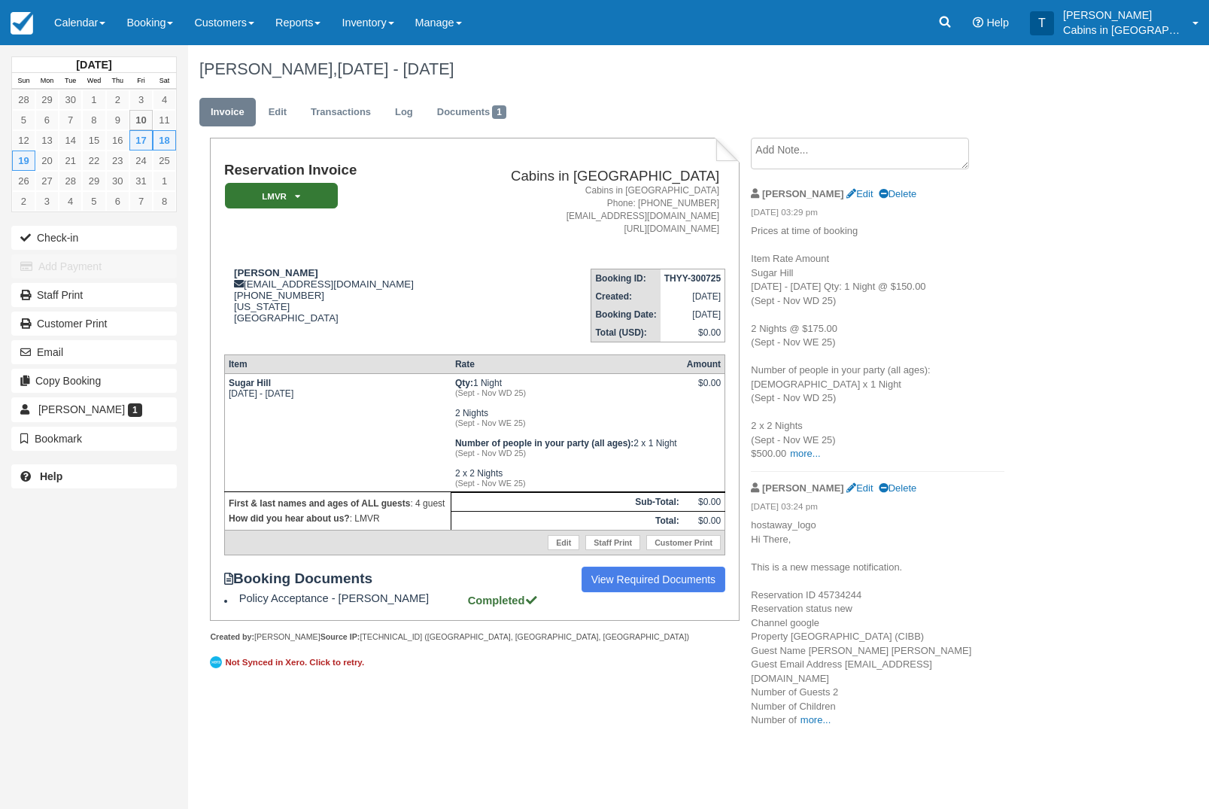
click at [87, 8] on link "Calendar" at bounding box center [80, 22] width 72 height 45
click at [121, 96] on link "Customer" at bounding box center [103, 96] width 119 height 32
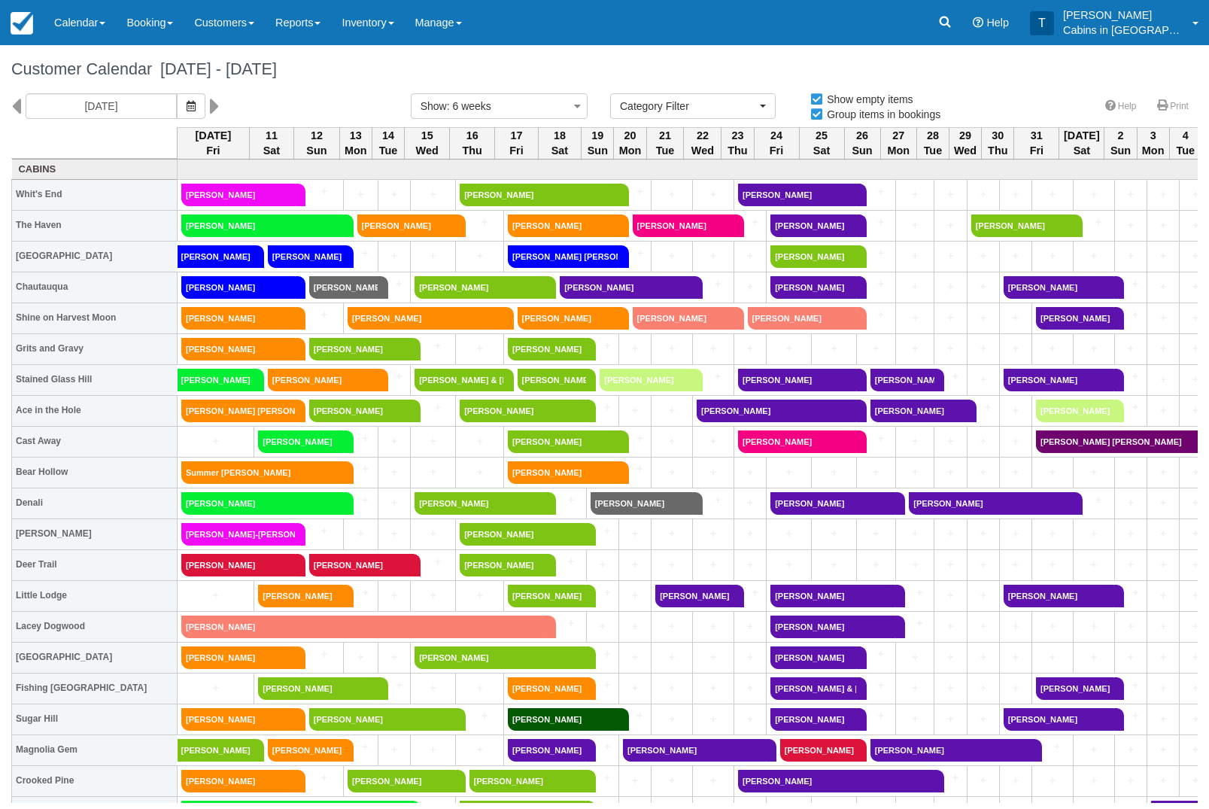
select select
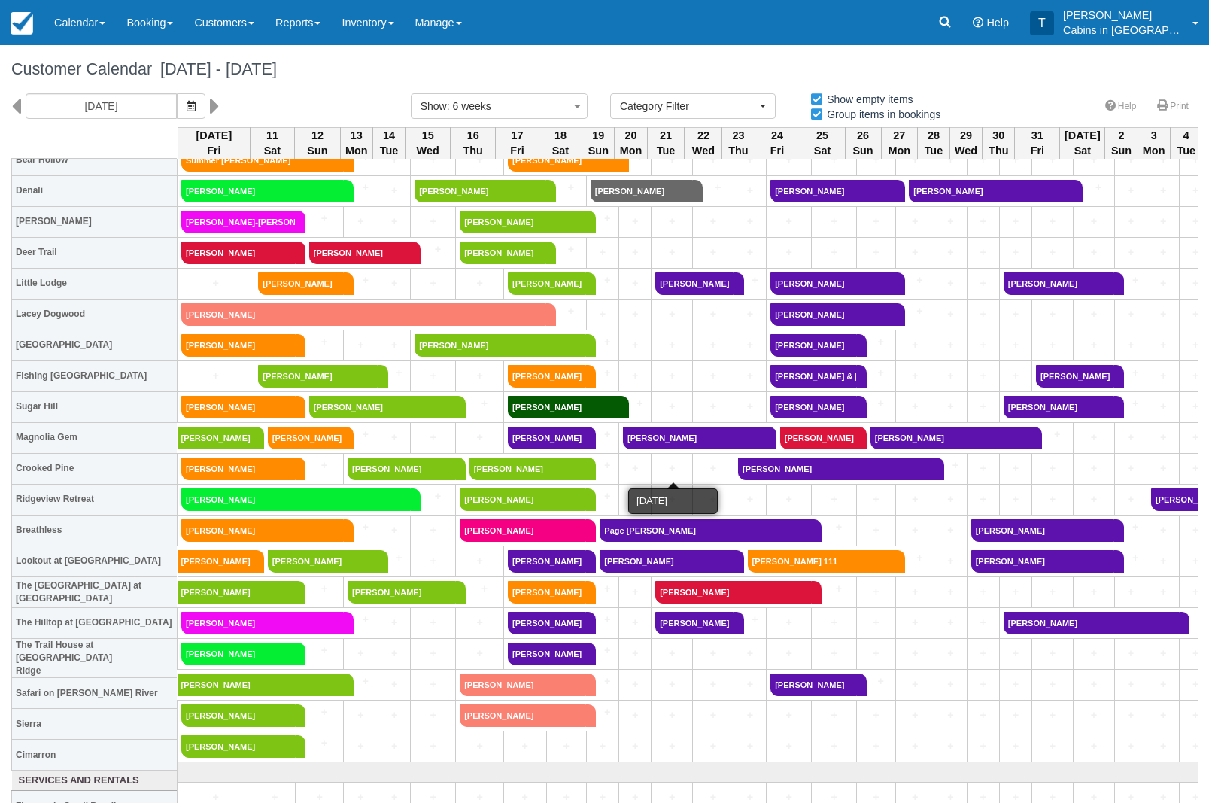
scroll to position [314, 0]
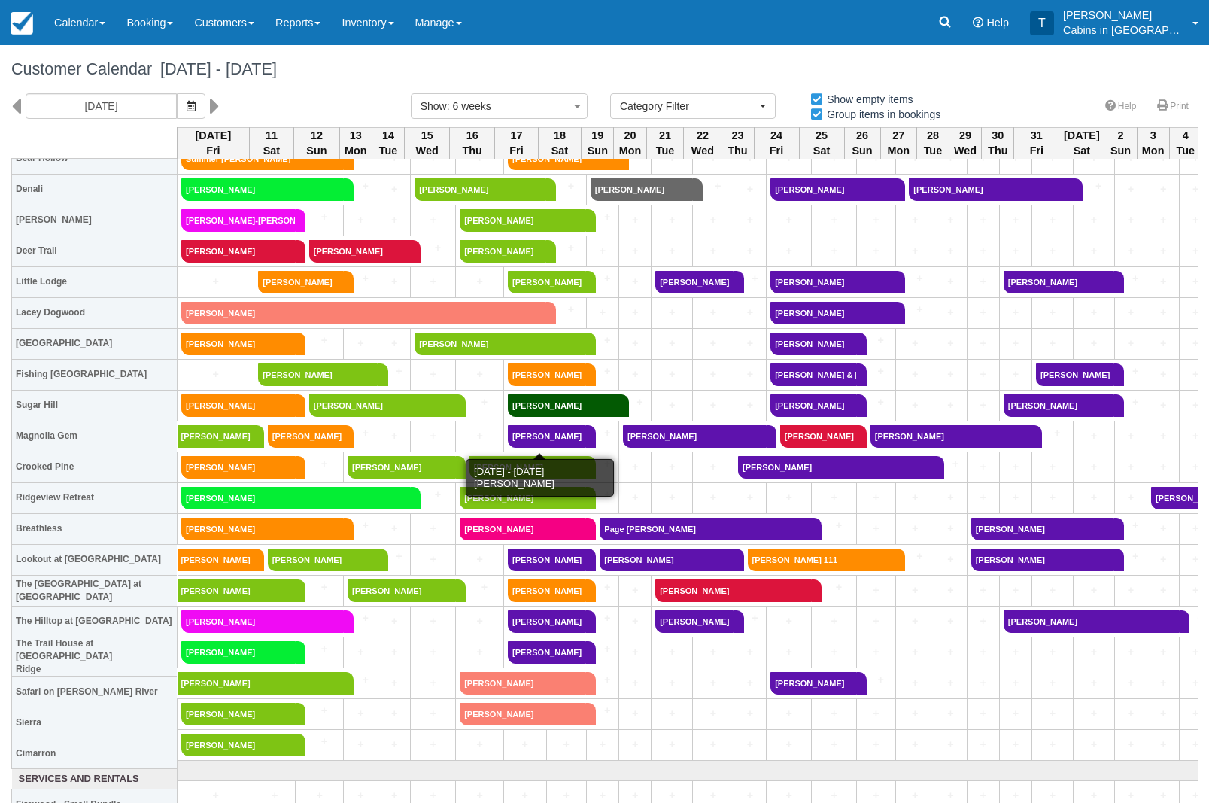
click at [573, 434] on link "Taylor Hardin" at bounding box center [547, 436] width 78 height 23
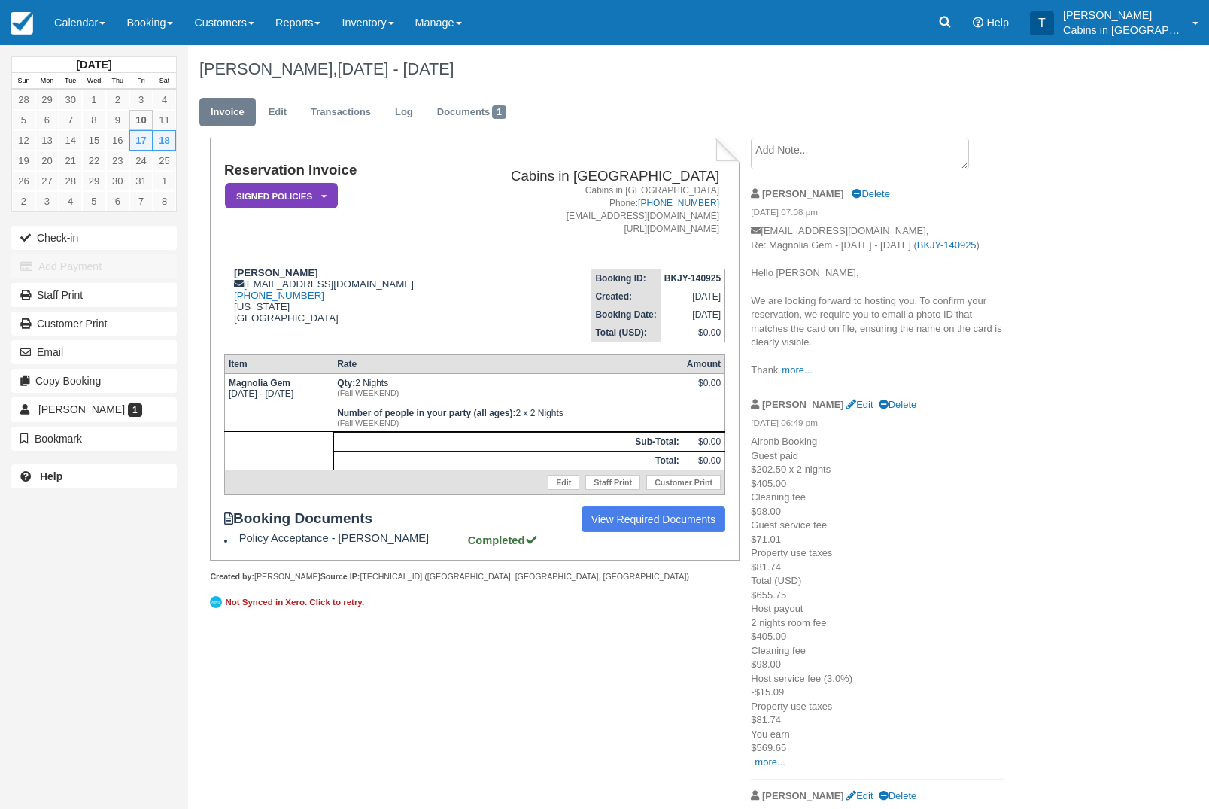
click at [313, 190] on em "Signed Policies" at bounding box center [281, 196] width 113 height 26
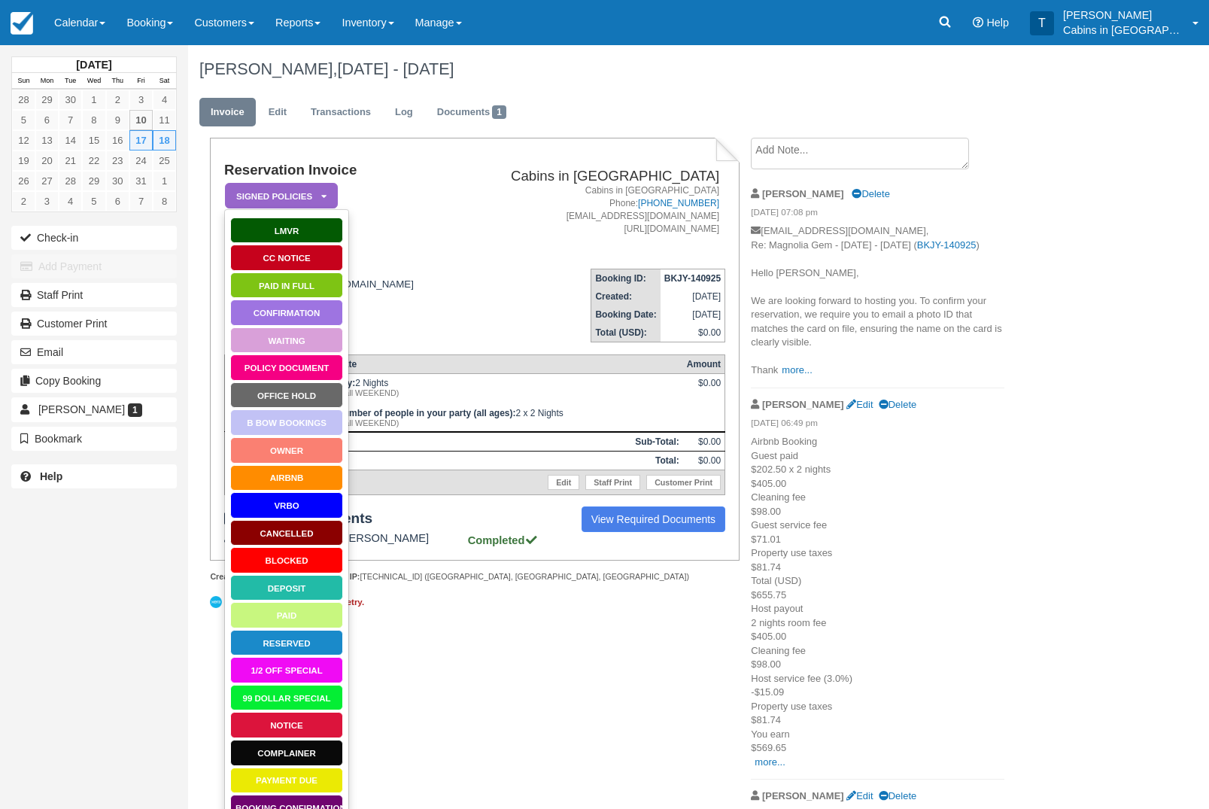
click at [311, 289] on link "Paid in Full" at bounding box center [286, 285] width 113 height 26
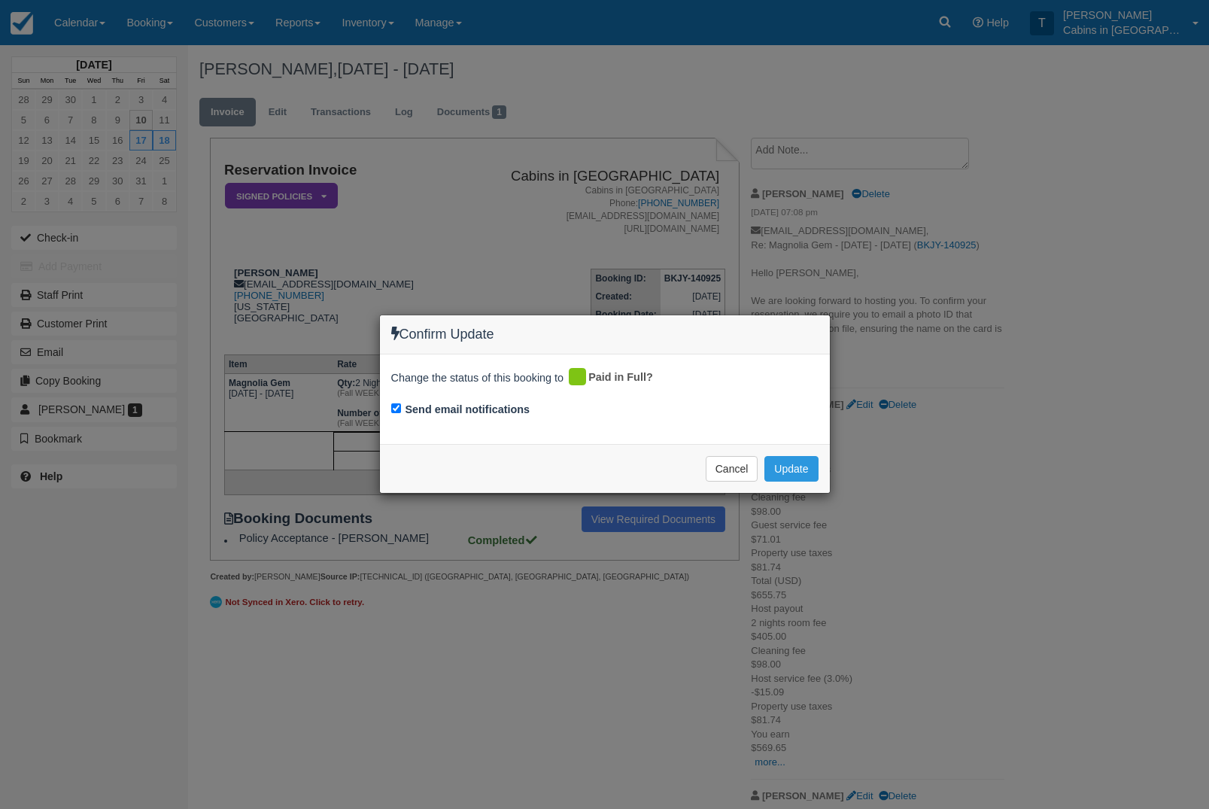
click at [799, 472] on button "Update" at bounding box center [790, 469] width 53 height 26
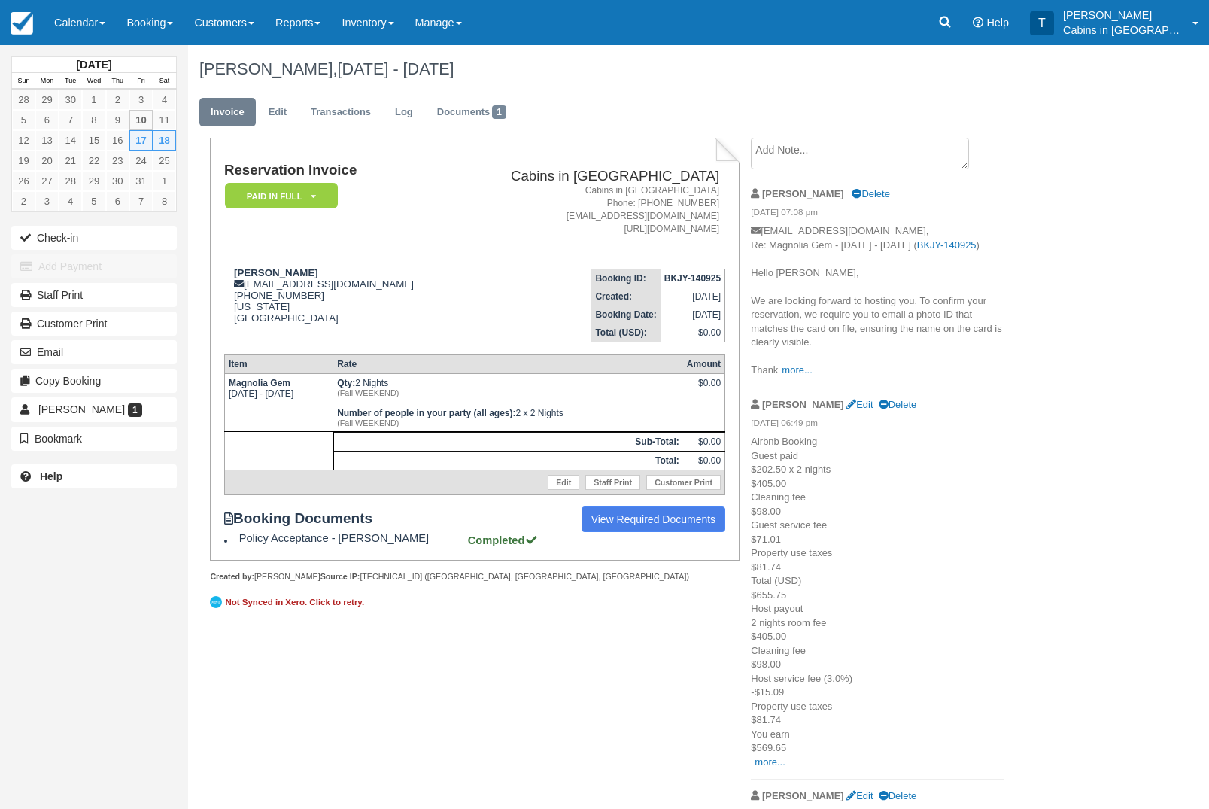
click at [105, 27] on link "Calendar" at bounding box center [80, 22] width 72 height 45
click at [138, 93] on link "Customer" at bounding box center [103, 96] width 119 height 32
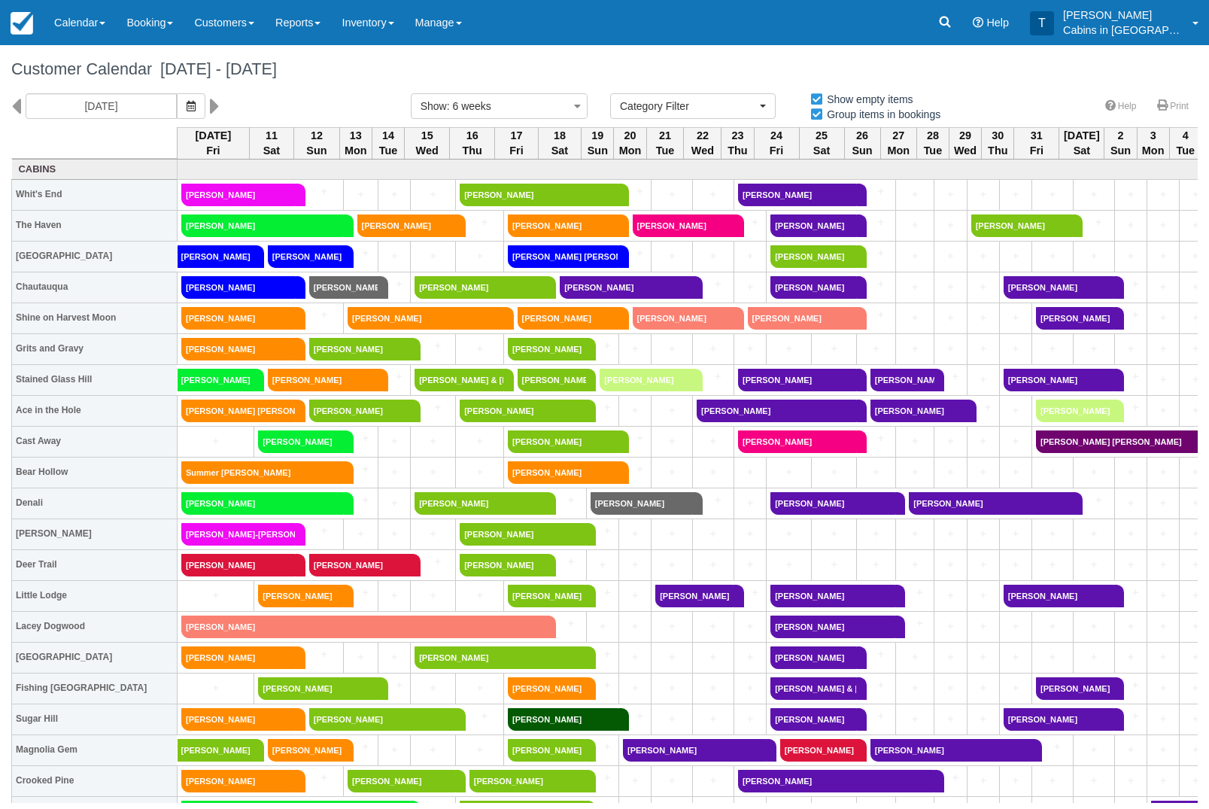
select select
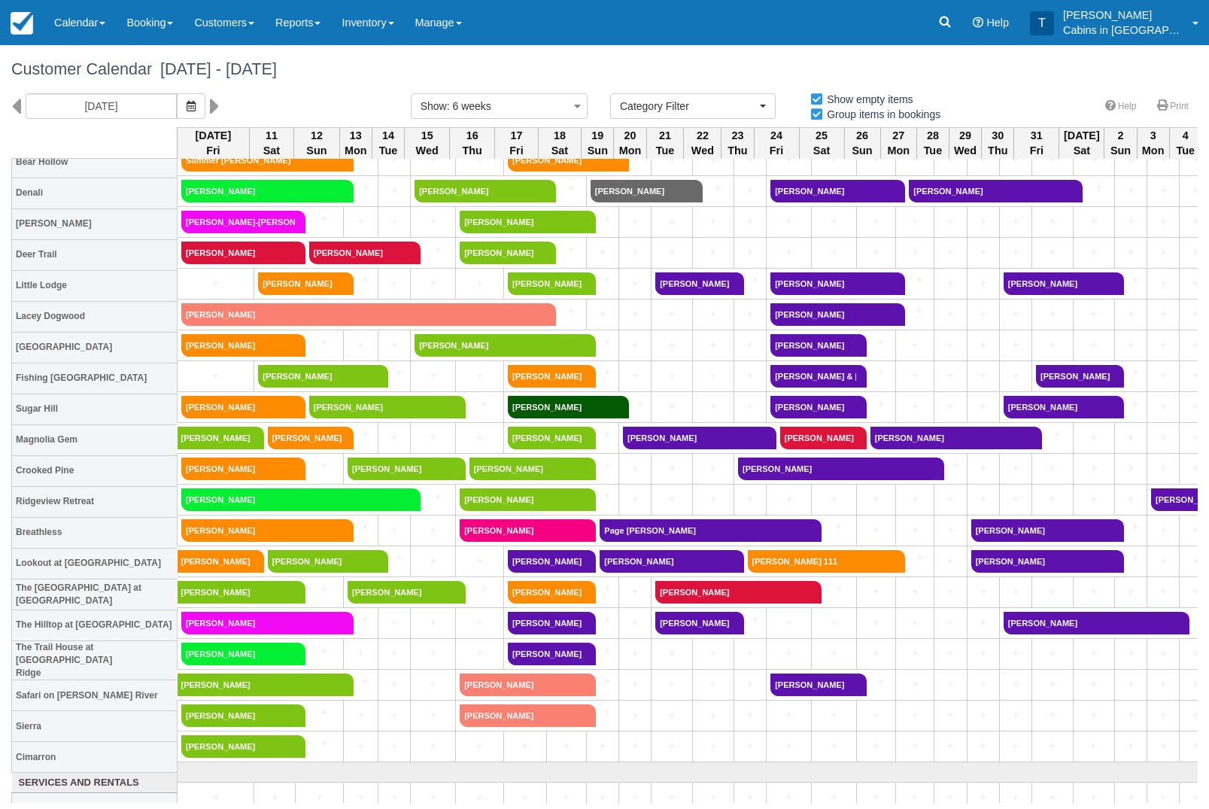
scroll to position [314, 0]
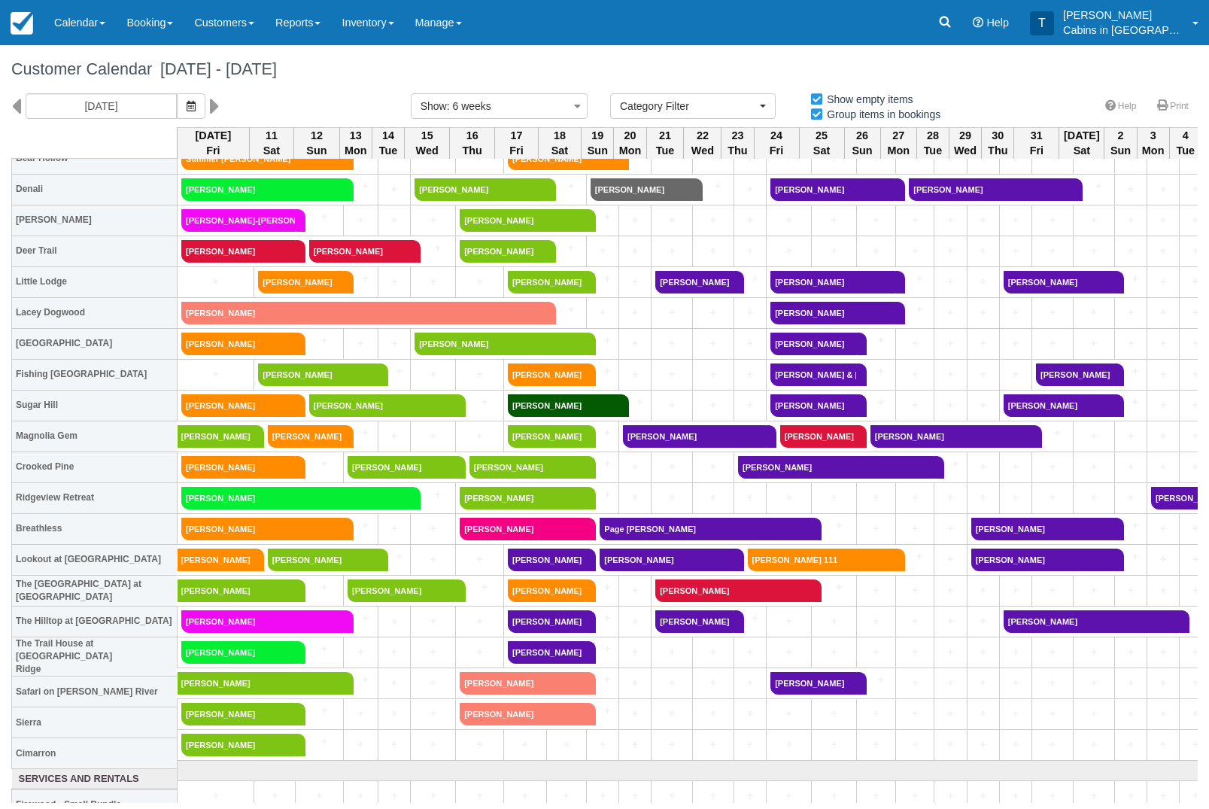
click at [539, 530] on link "[PERSON_NAME]" at bounding box center [523, 529] width 126 height 23
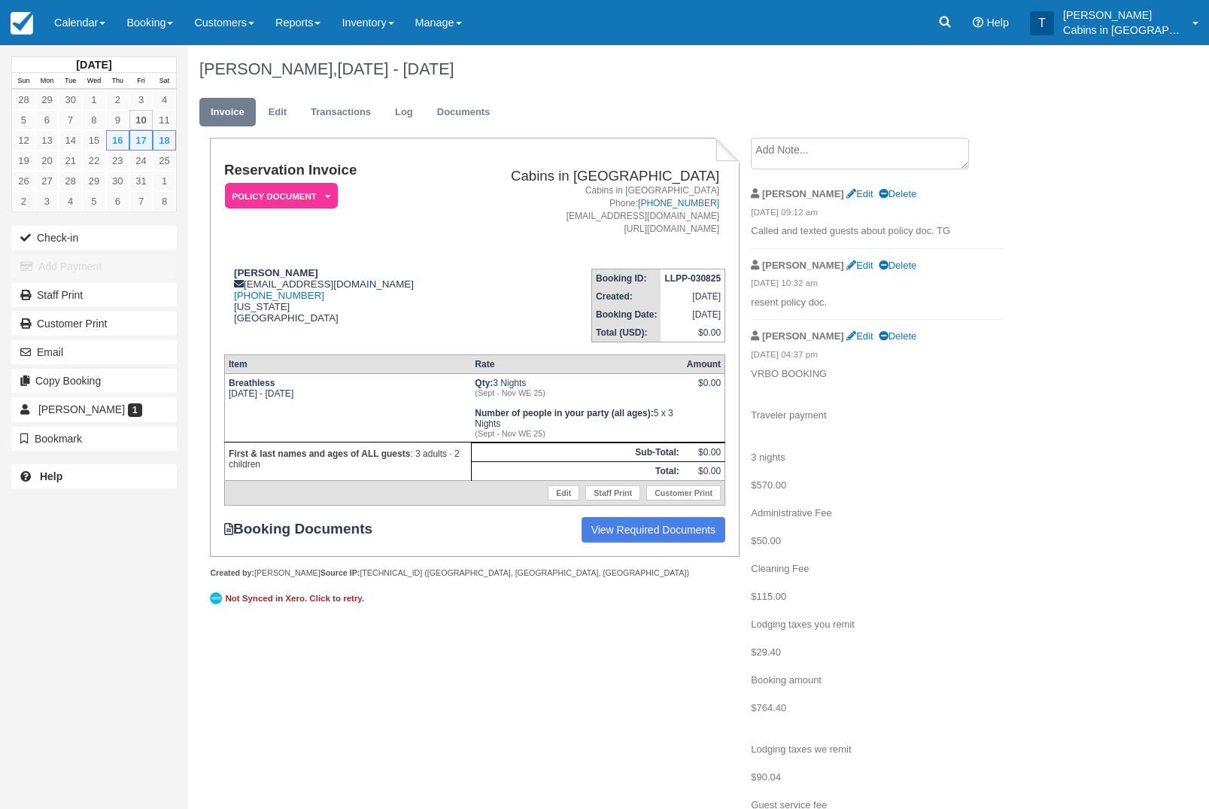
click at [92, 29] on link "Calendar" at bounding box center [80, 22] width 72 height 45
click at [131, 97] on link "Customer" at bounding box center [103, 96] width 119 height 32
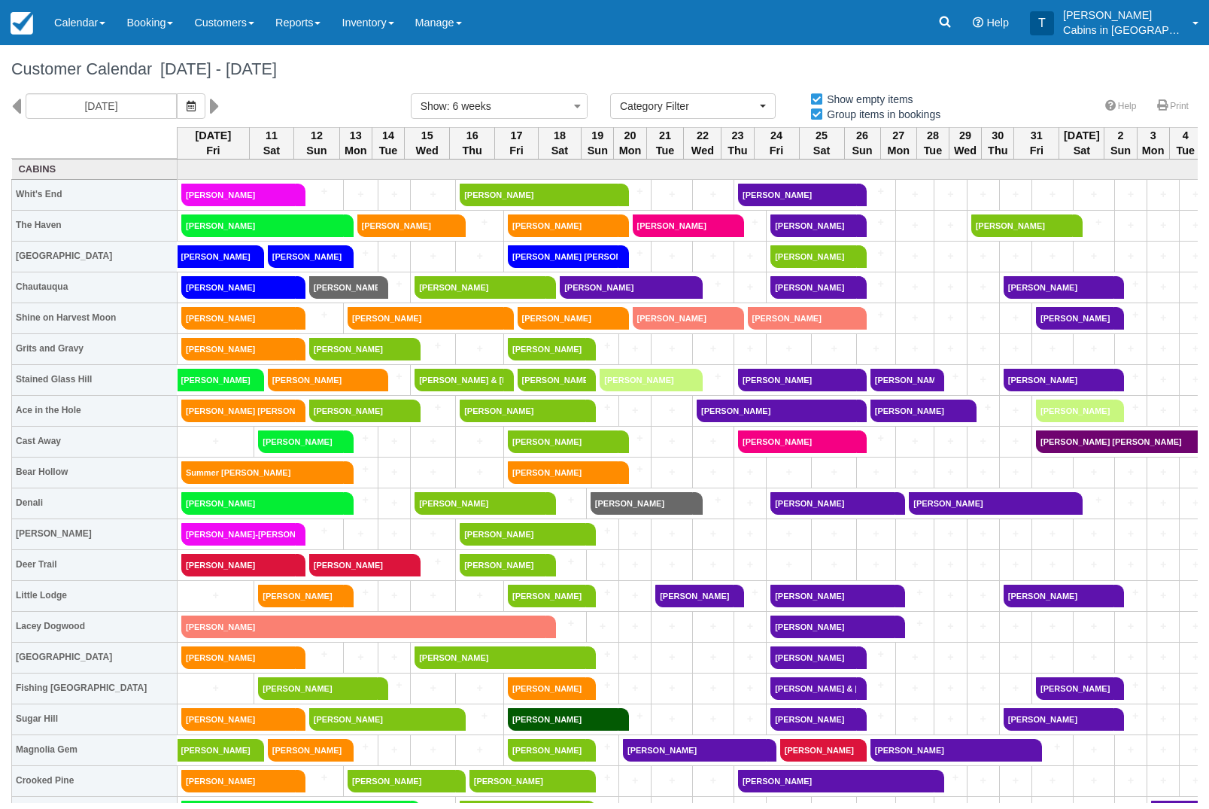
select select
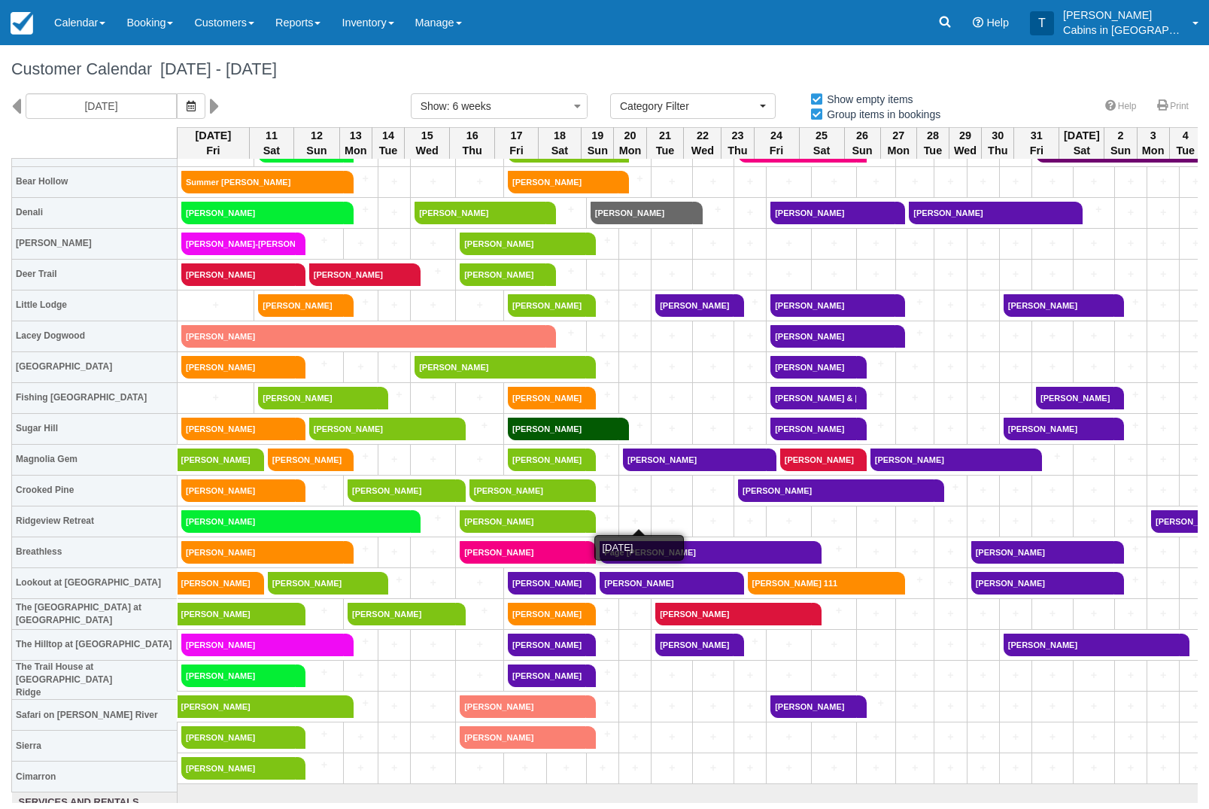
scroll to position [293, 0]
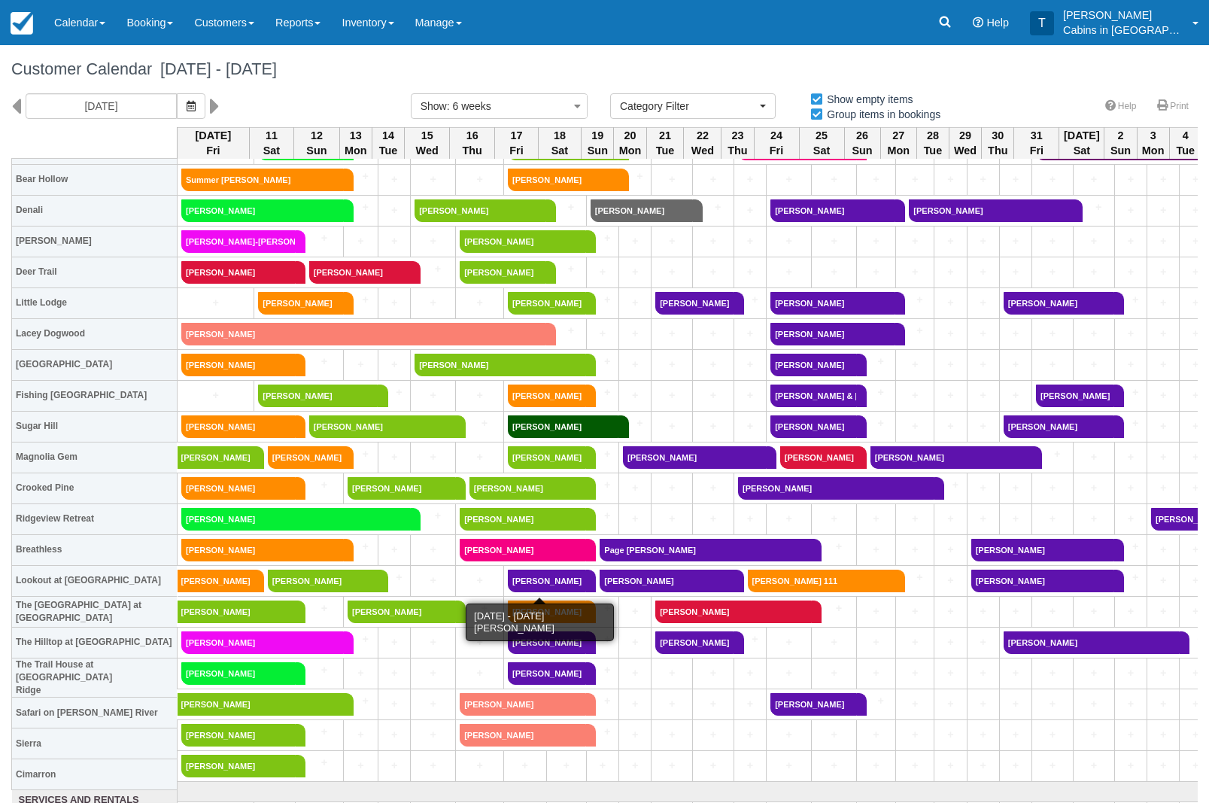
click at [549, 576] on link "[PERSON_NAME]" at bounding box center [547, 581] width 78 height 23
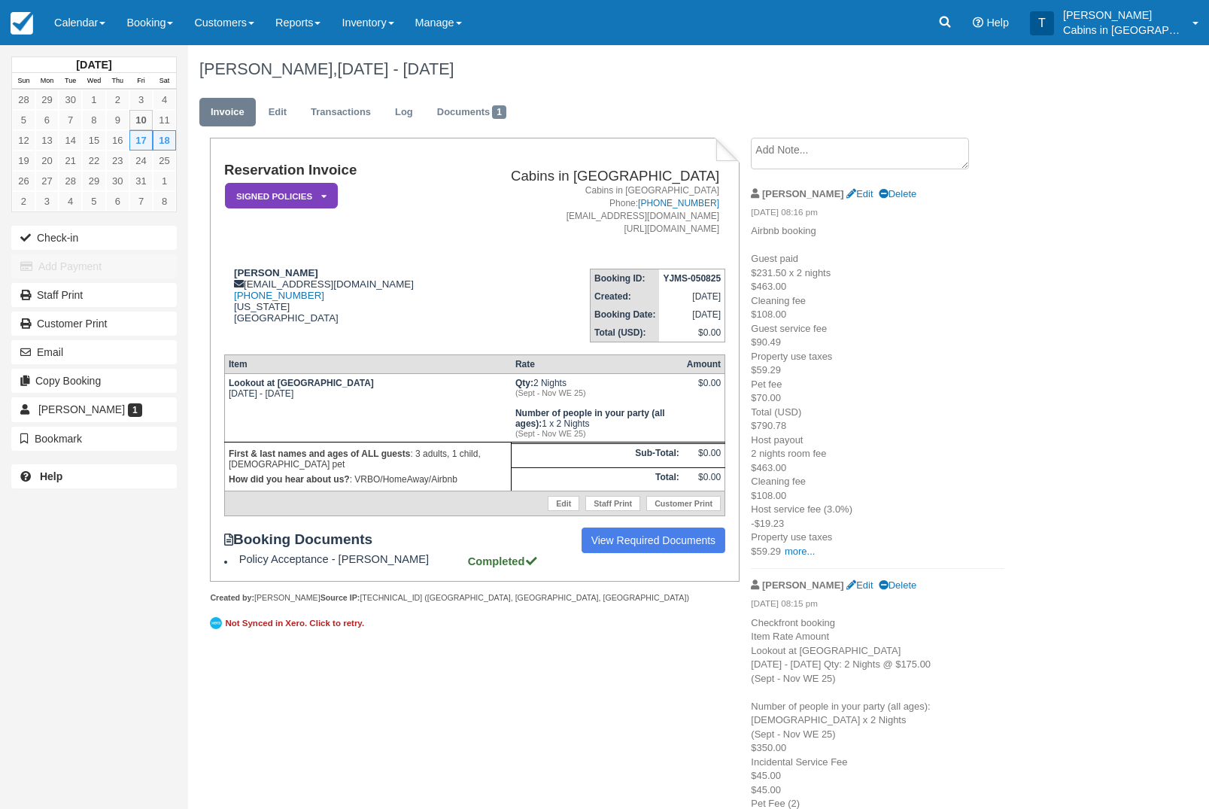
click at [497, 120] on link "Documents 1" at bounding box center [472, 112] width 92 height 29
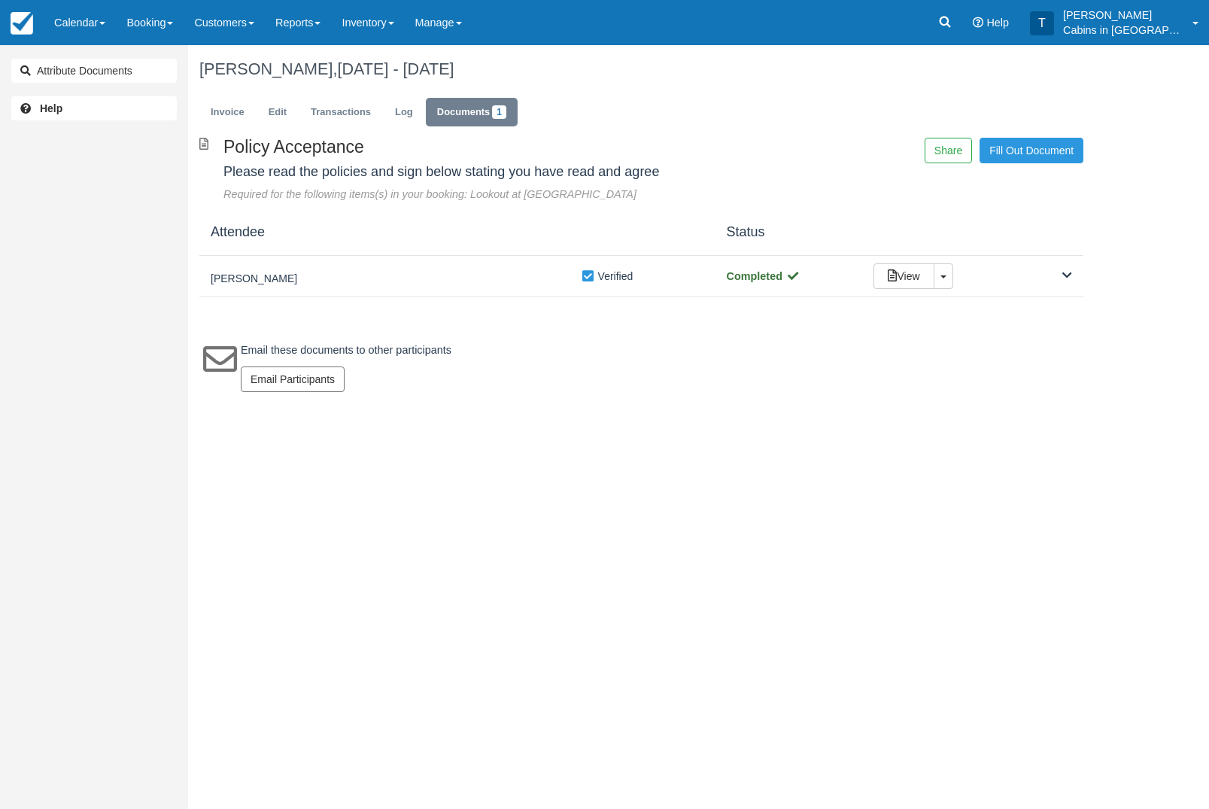
click at [241, 117] on link "Invoice" at bounding box center [227, 112] width 56 height 29
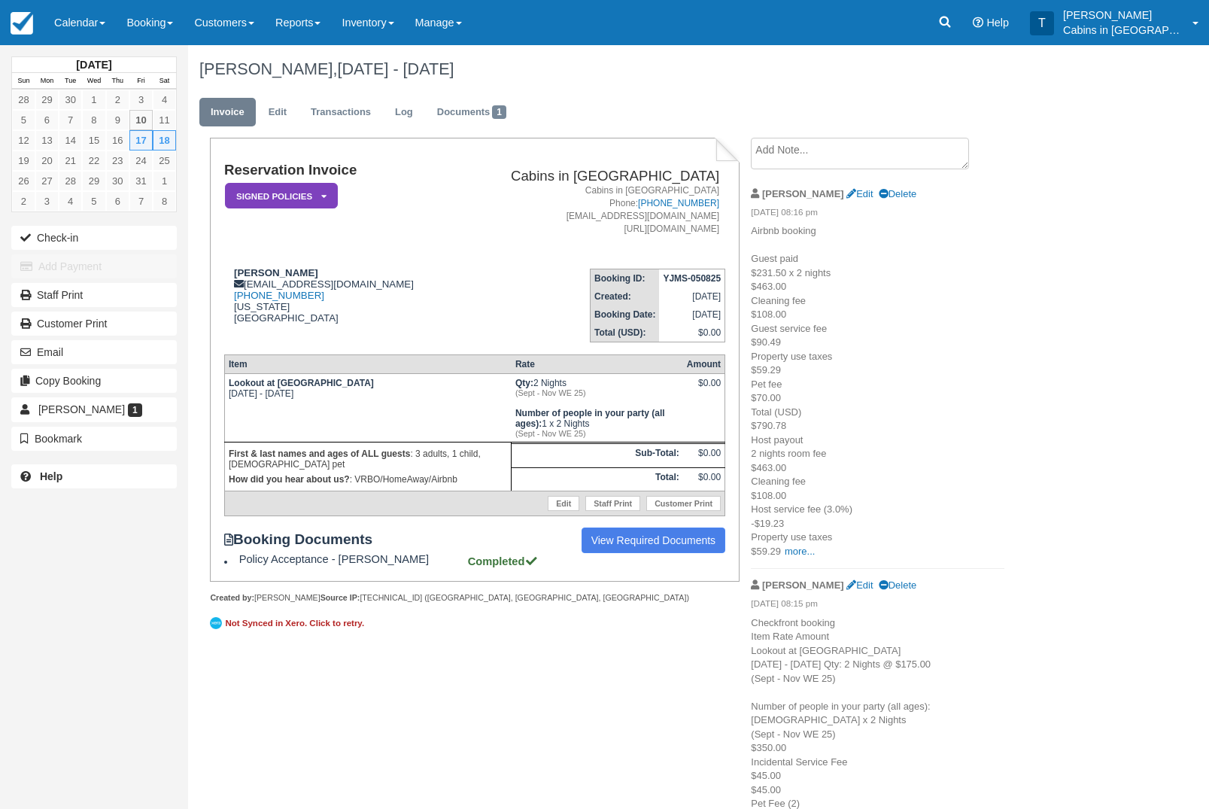
click at [309, 175] on h1 "Reservation Invoice" at bounding box center [340, 170] width 232 height 16
click at [320, 191] on em "Signed Policies" at bounding box center [281, 196] width 113 height 26
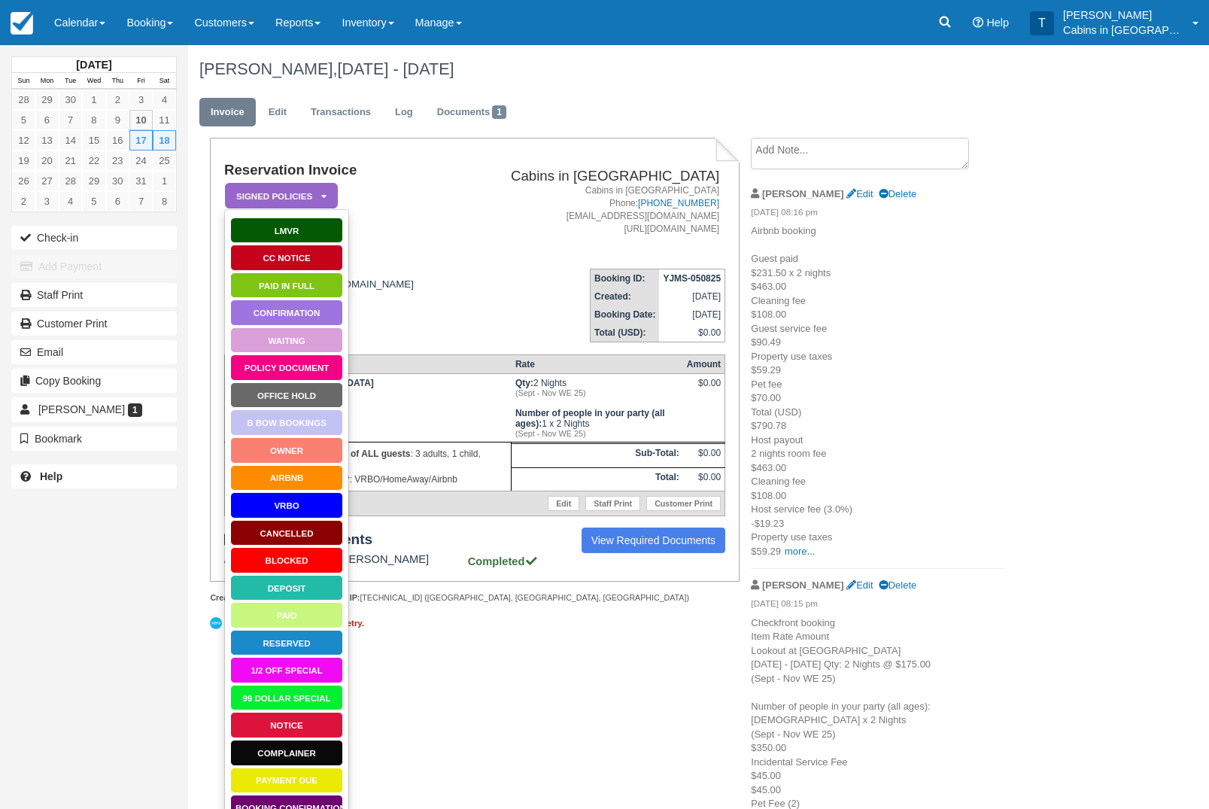
click at [320, 284] on link "Paid in Full" at bounding box center [286, 285] width 113 height 26
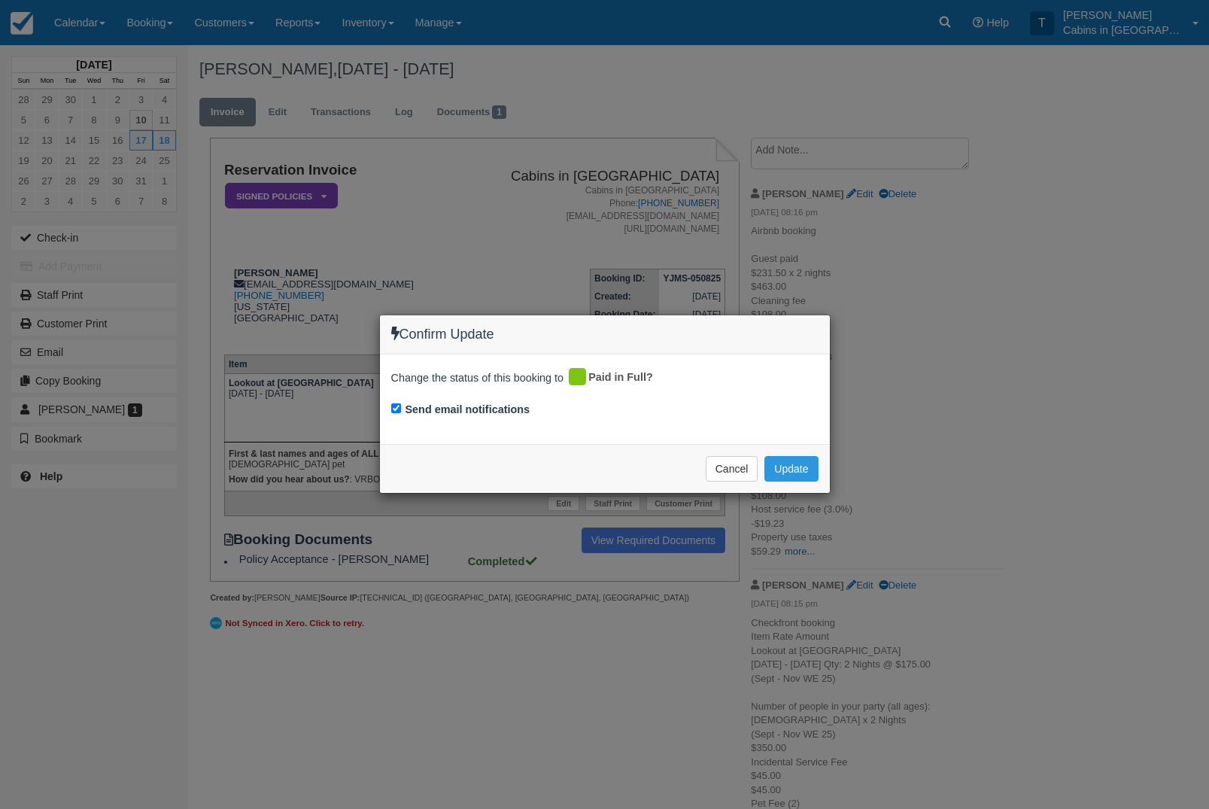
click at [801, 462] on button "Update" at bounding box center [790, 469] width 53 height 26
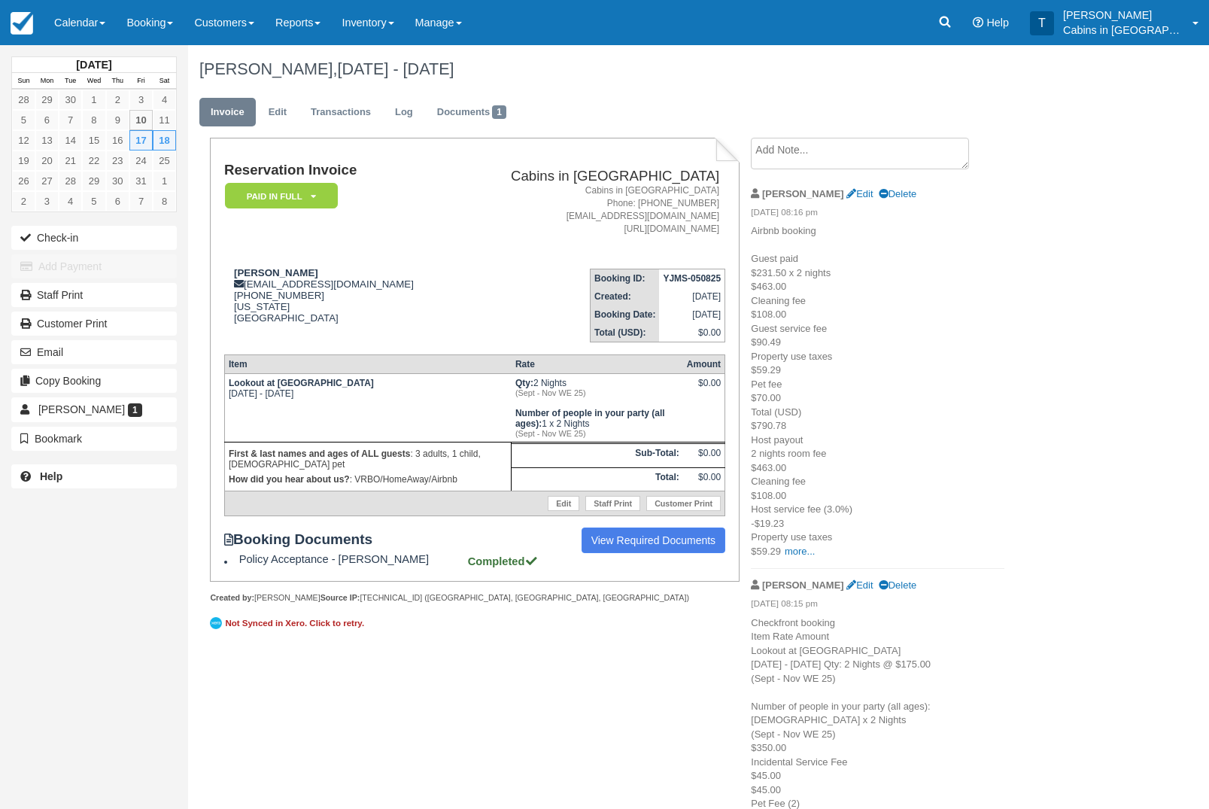
click at [92, 10] on link "Calendar" at bounding box center [80, 22] width 72 height 45
click at [129, 96] on link "Customer" at bounding box center [103, 96] width 119 height 32
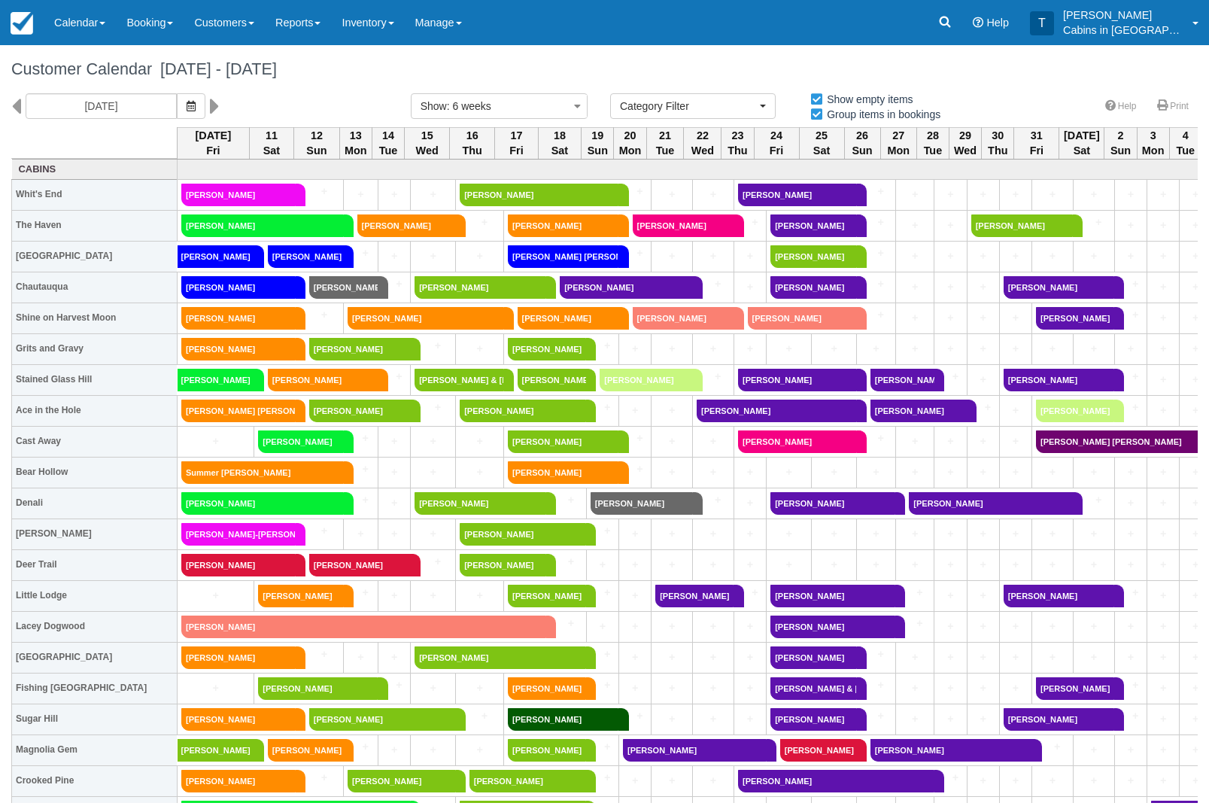
select select
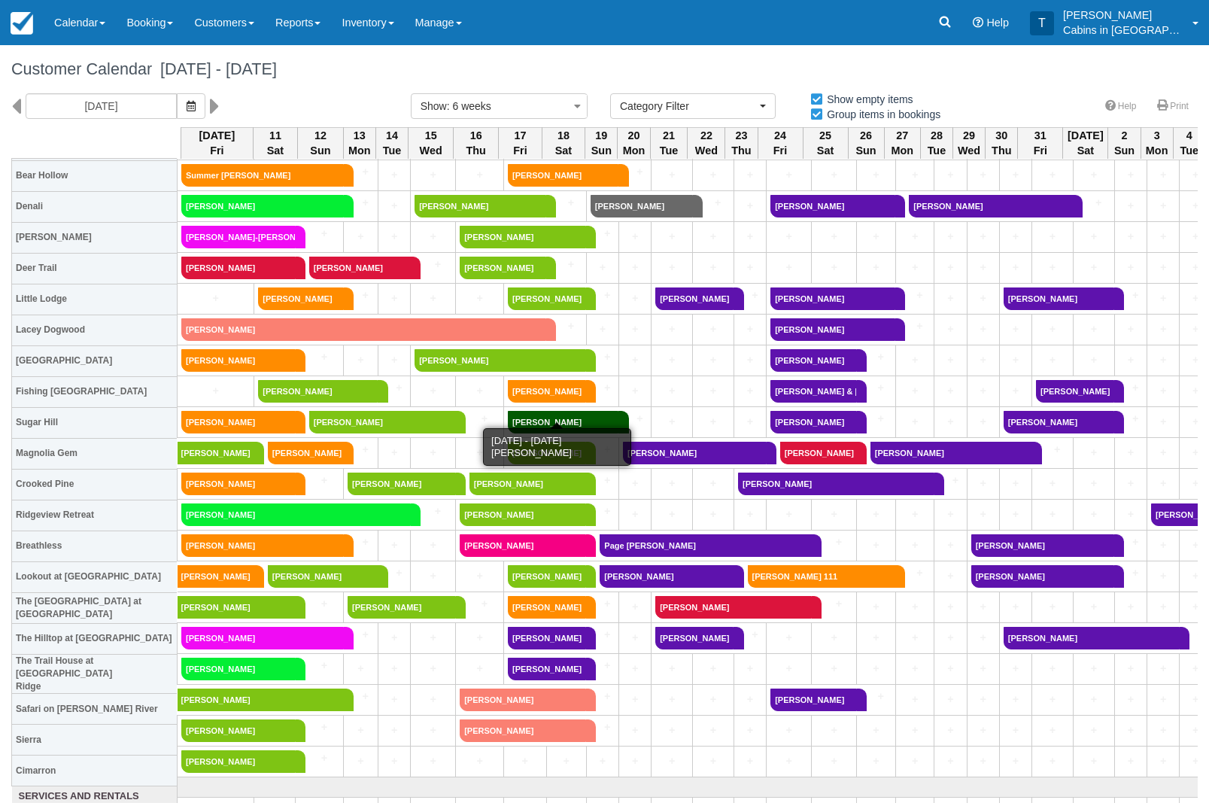
scroll to position [299, 0]
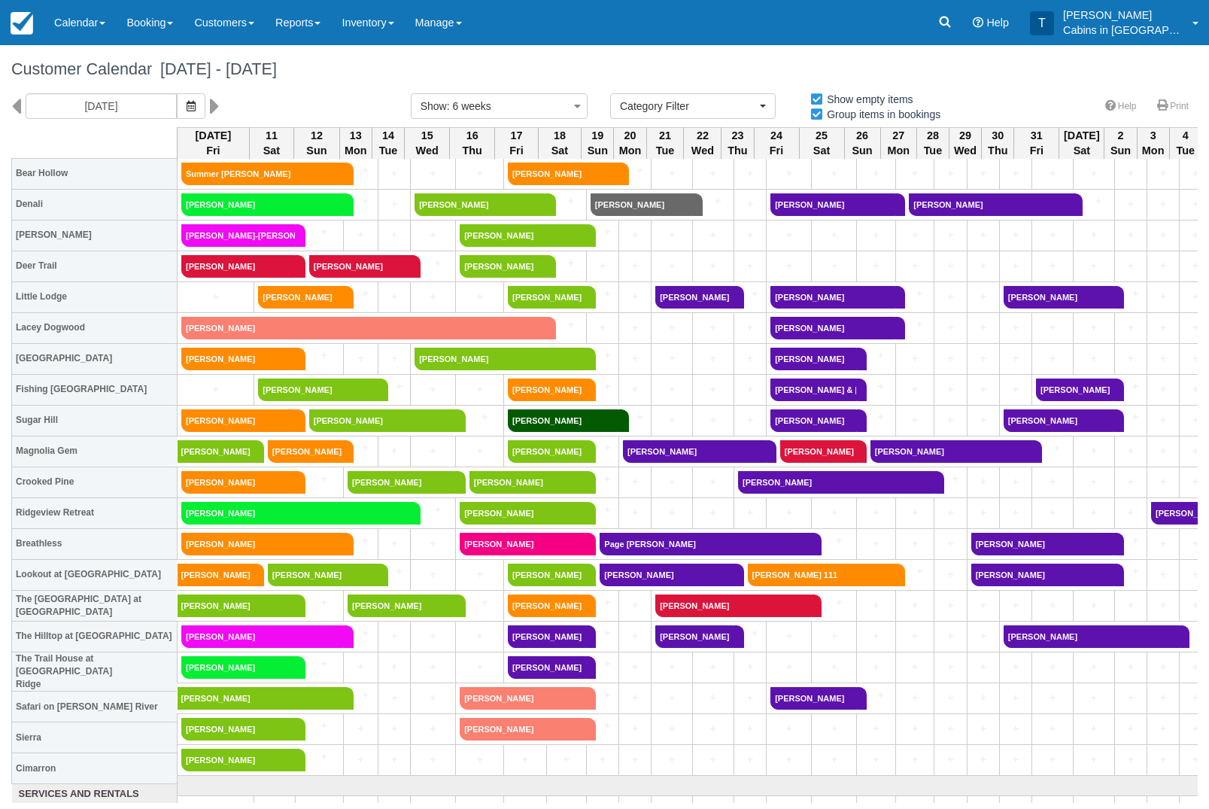
click at [558, 608] on link "[PERSON_NAME]" at bounding box center [547, 605] width 78 height 23
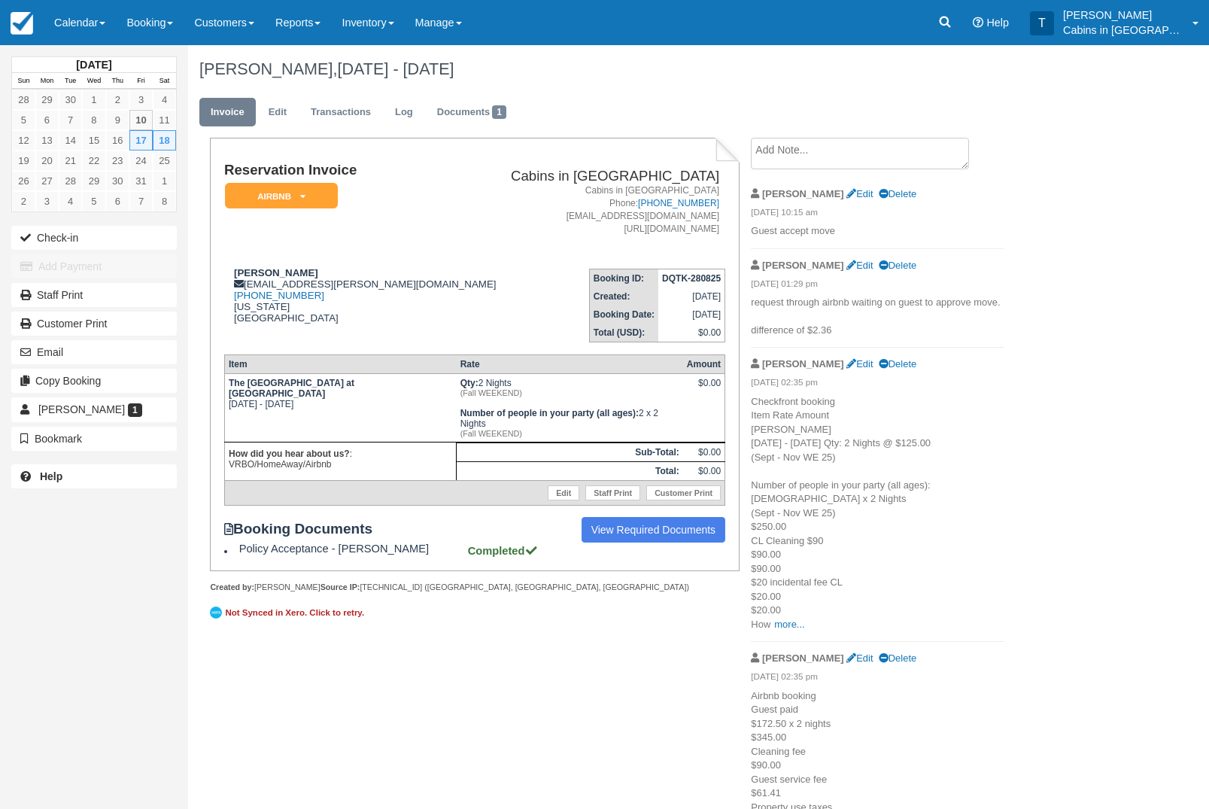
click at [315, 190] on em "AirBnB" at bounding box center [281, 196] width 113 height 26
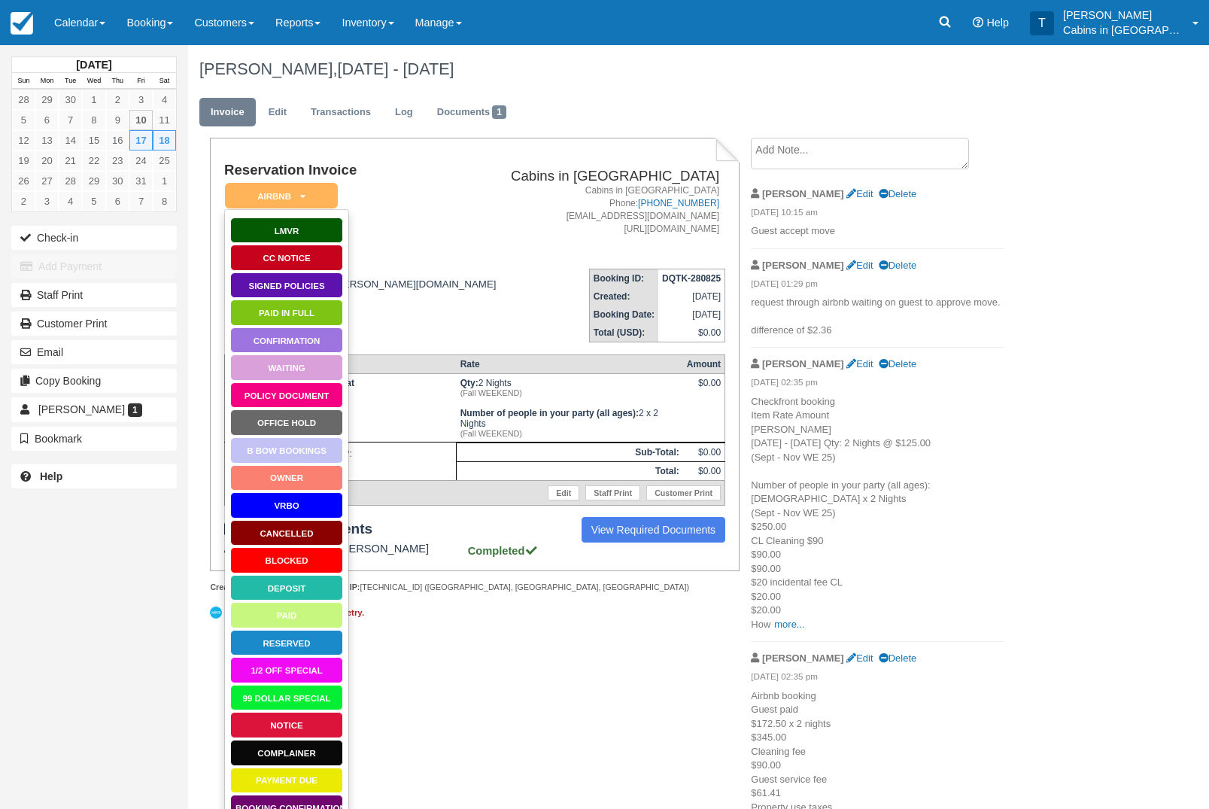
click at [302, 315] on link "Paid in Full" at bounding box center [286, 312] width 113 height 26
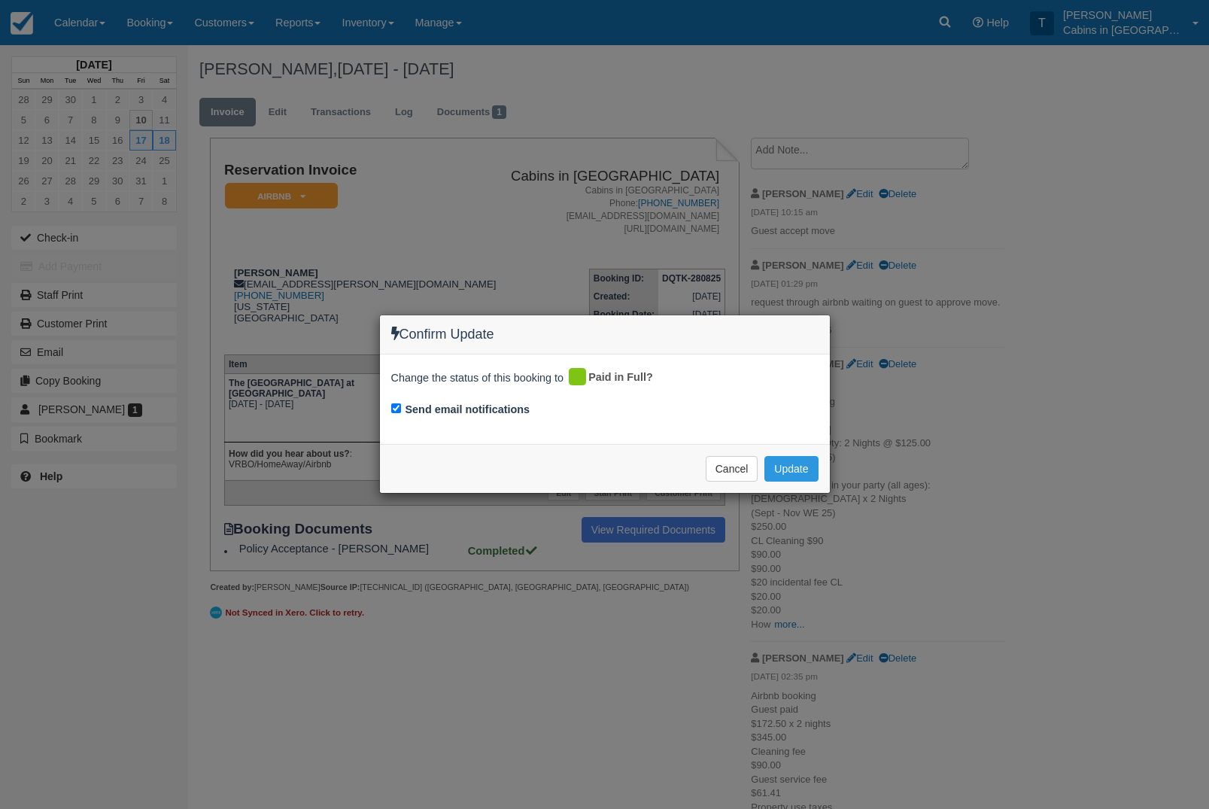
click at [807, 460] on button "Update" at bounding box center [790, 469] width 53 height 26
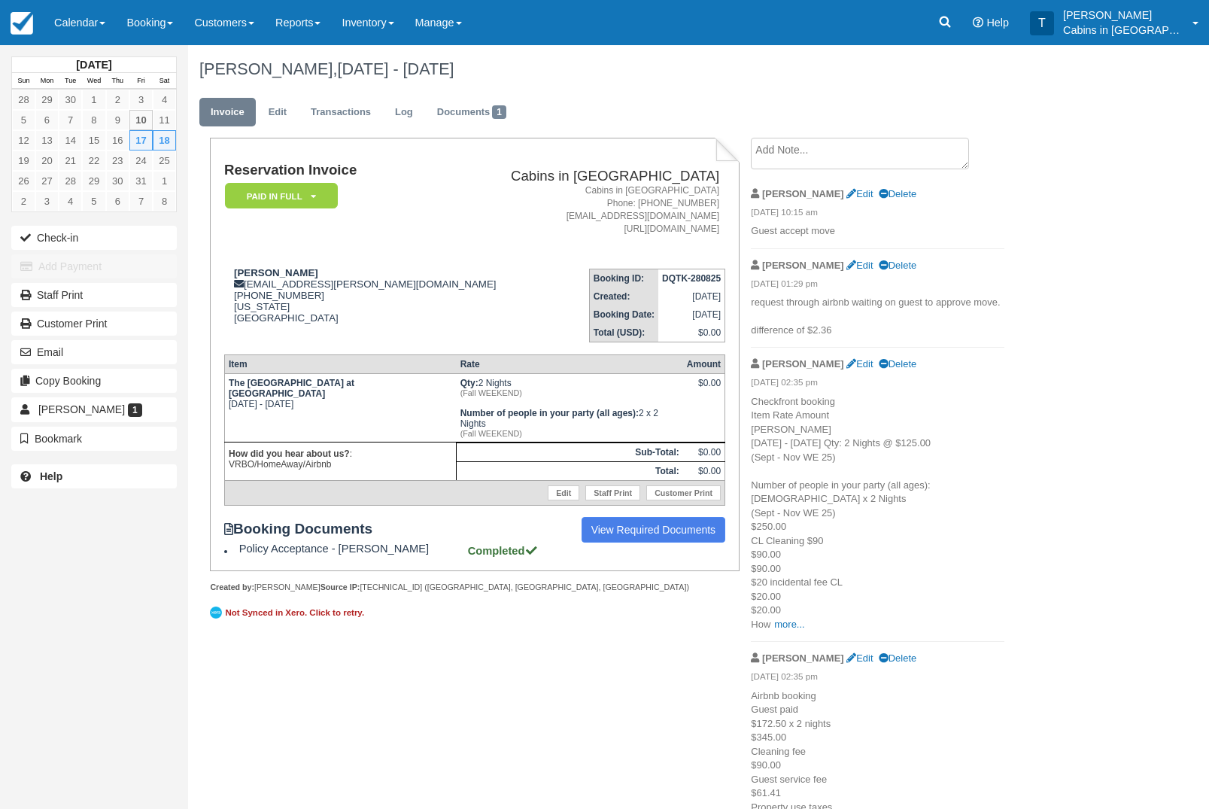
click at [307, 189] on em "Paid in Full" at bounding box center [281, 196] width 113 height 26
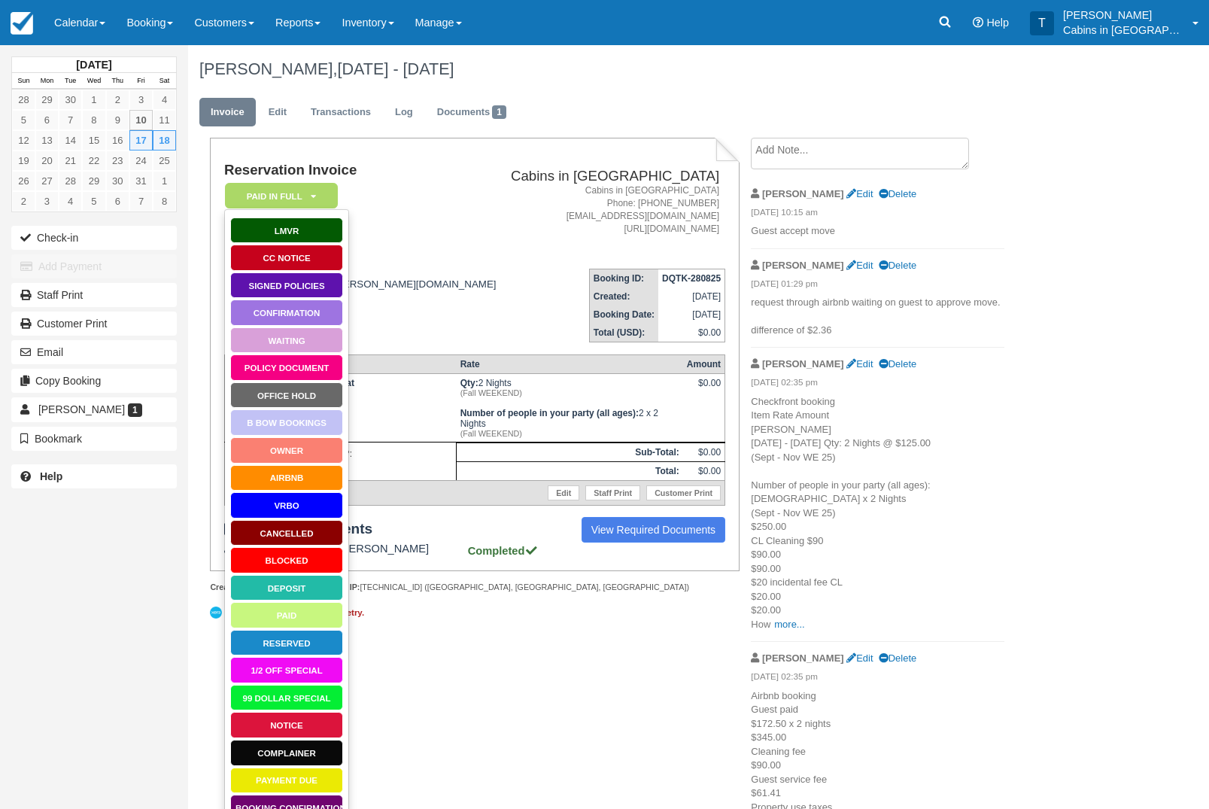
click at [304, 483] on link "AirBnB" at bounding box center [286, 478] width 113 height 26
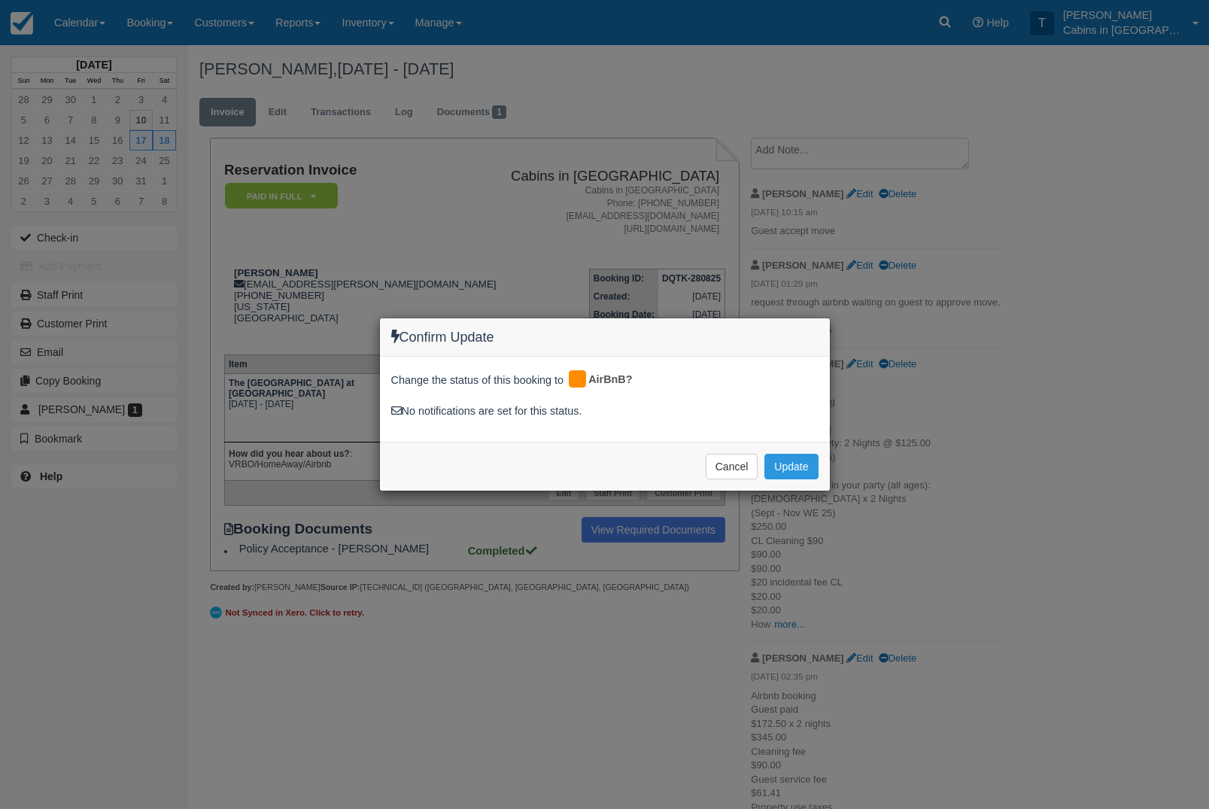
click at [811, 455] on button "Update" at bounding box center [790, 467] width 53 height 26
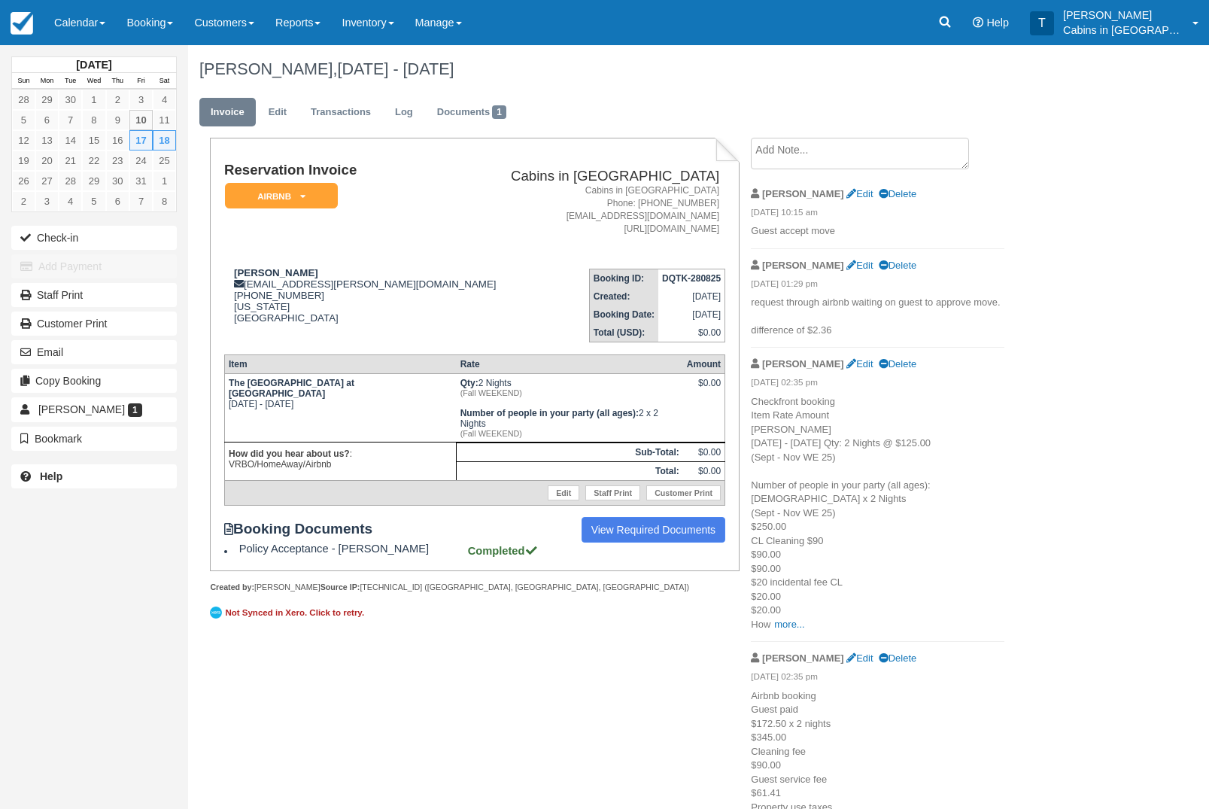
click at [99, 19] on link "Calendar" at bounding box center [80, 22] width 72 height 45
click at [134, 96] on link "Customer" at bounding box center [103, 96] width 119 height 32
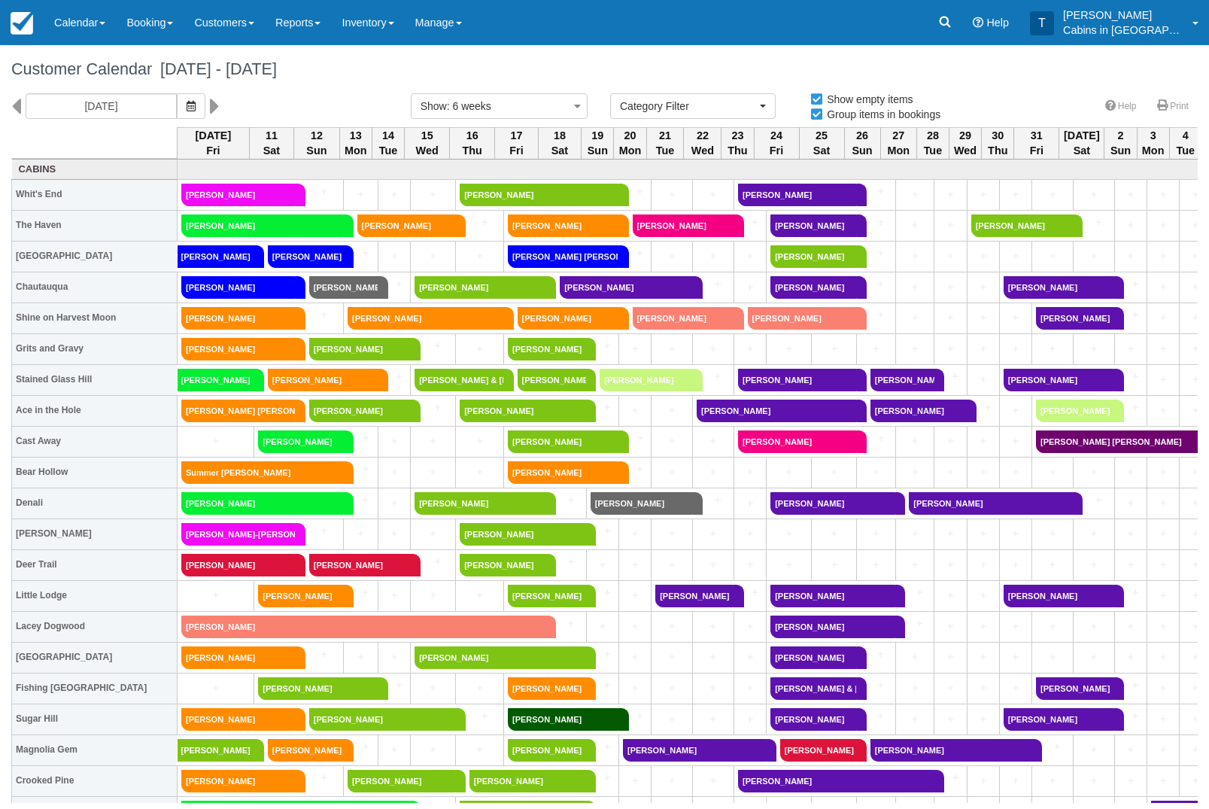
select select
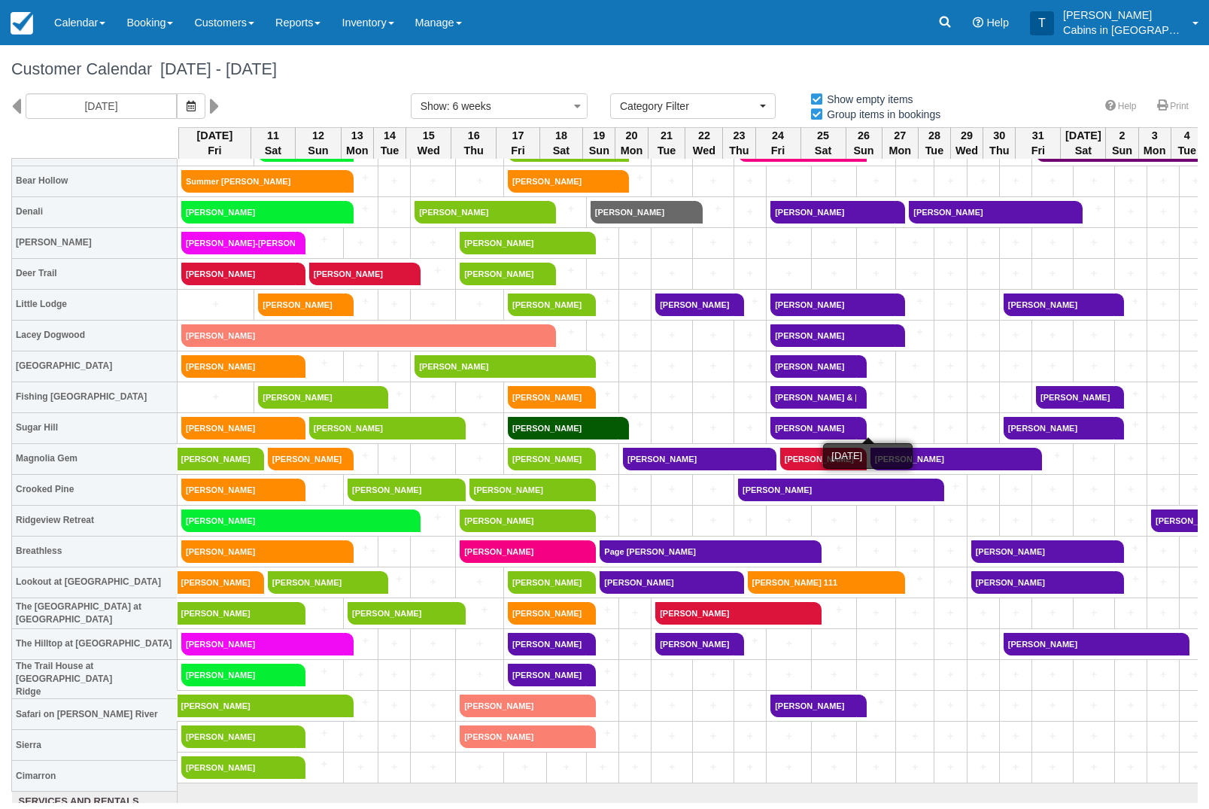
scroll to position [293, 0]
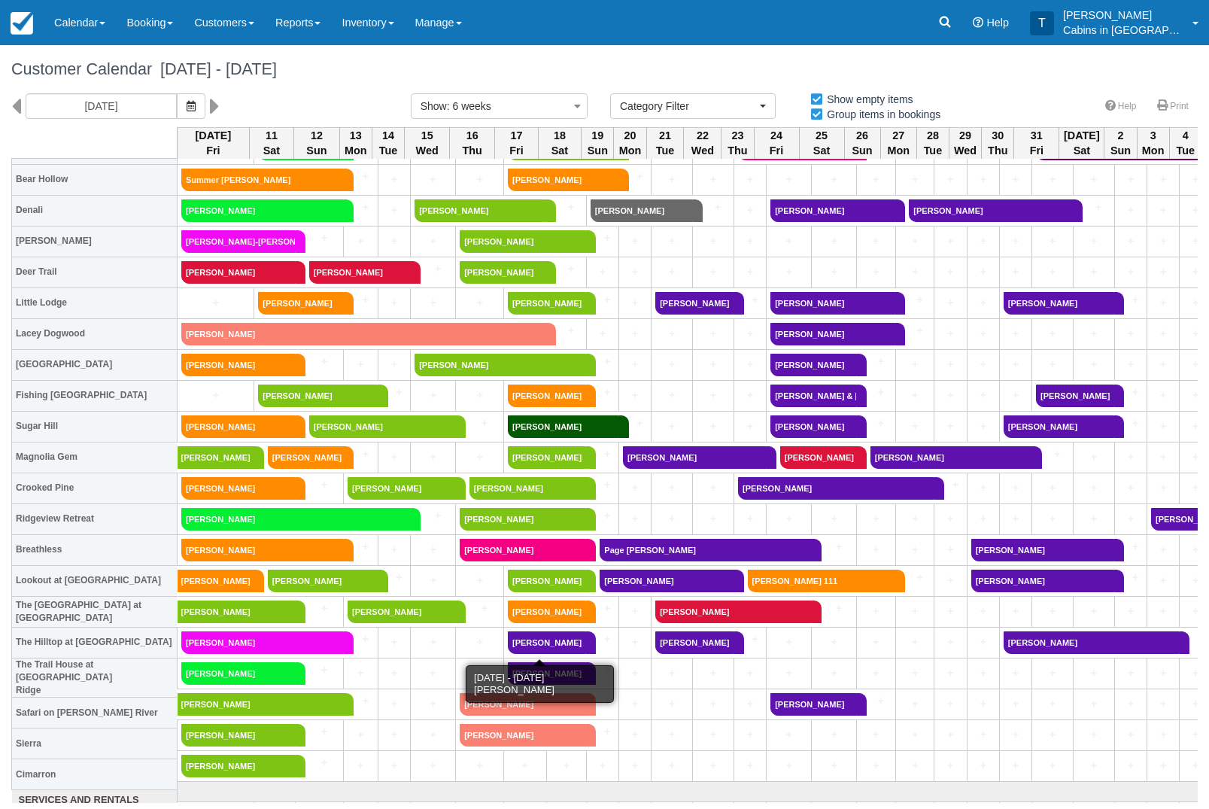
click at [547, 641] on link "[PERSON_NAME]" at bounding box center [547, 642] width 78 height 23
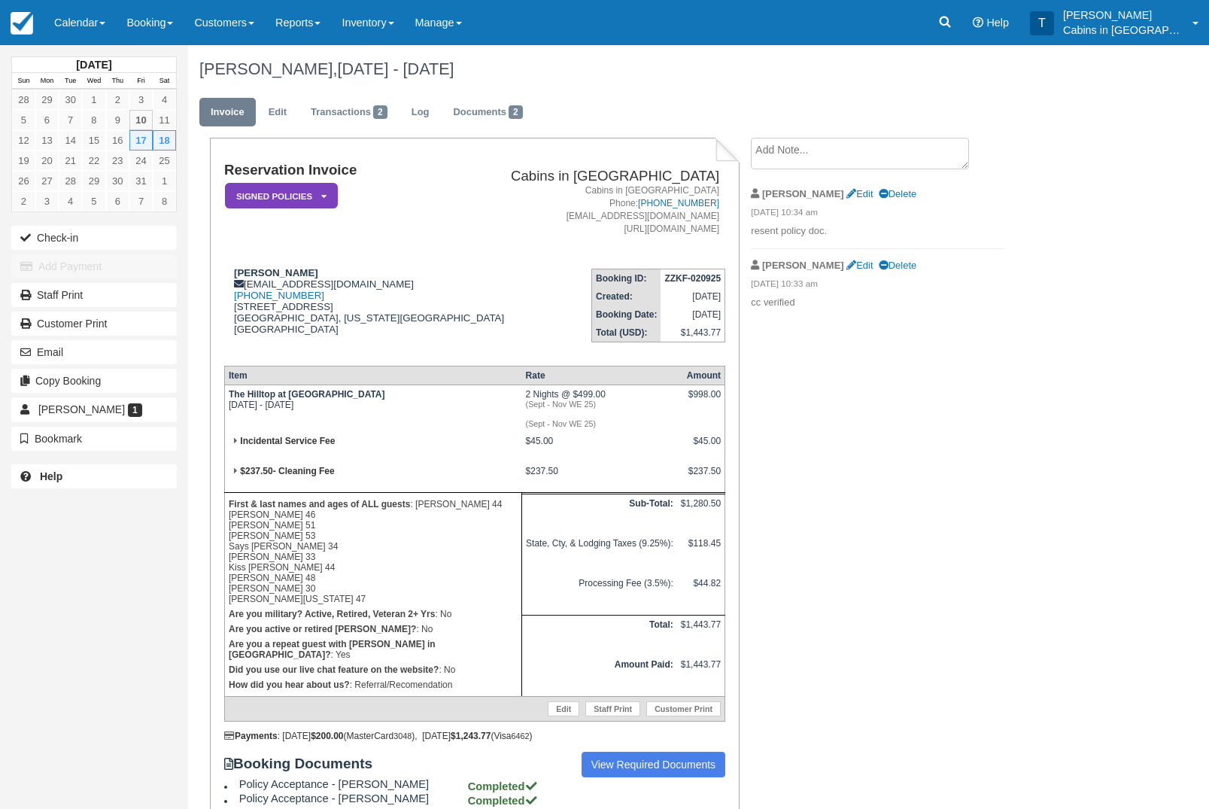
click at [317, 191] on em "Signed Policies" at bounding box center [281, 196] width 113 height 26
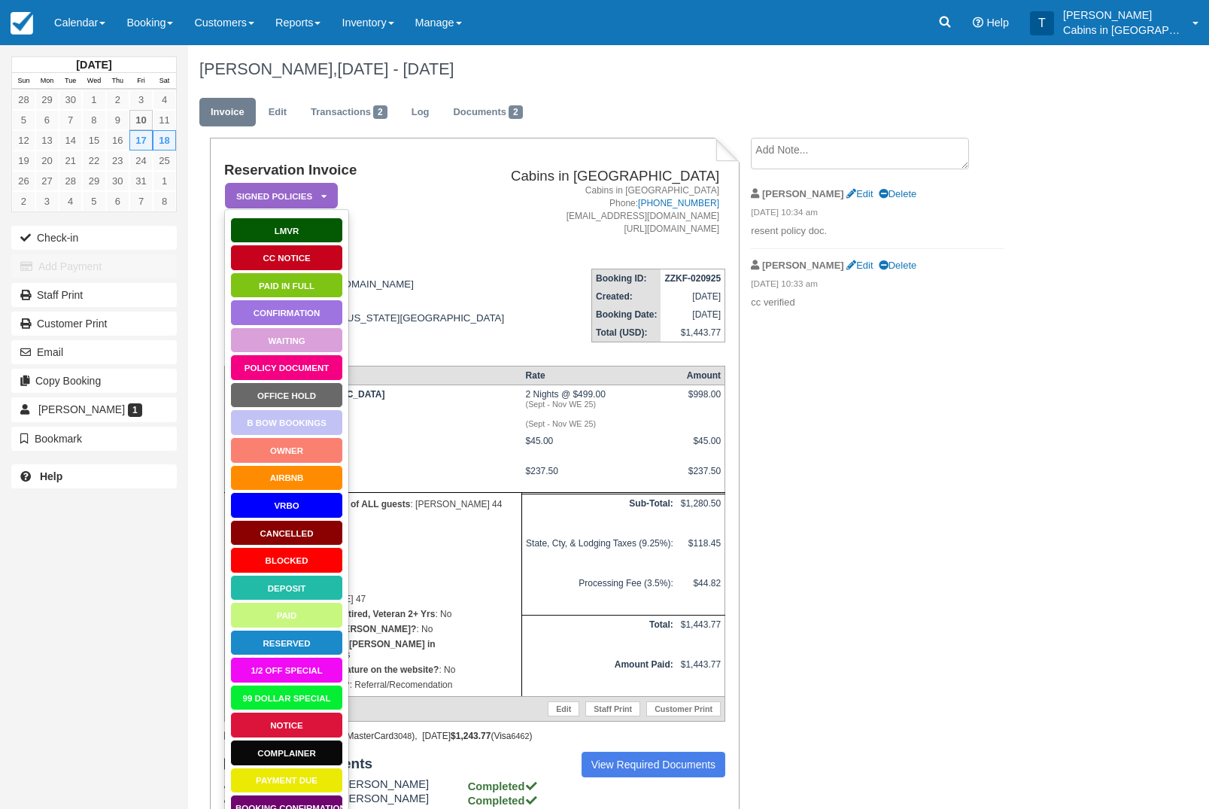
click at [314, 285] on link "Paid in Full" at bounding box center [286, 285] width 113 height 26
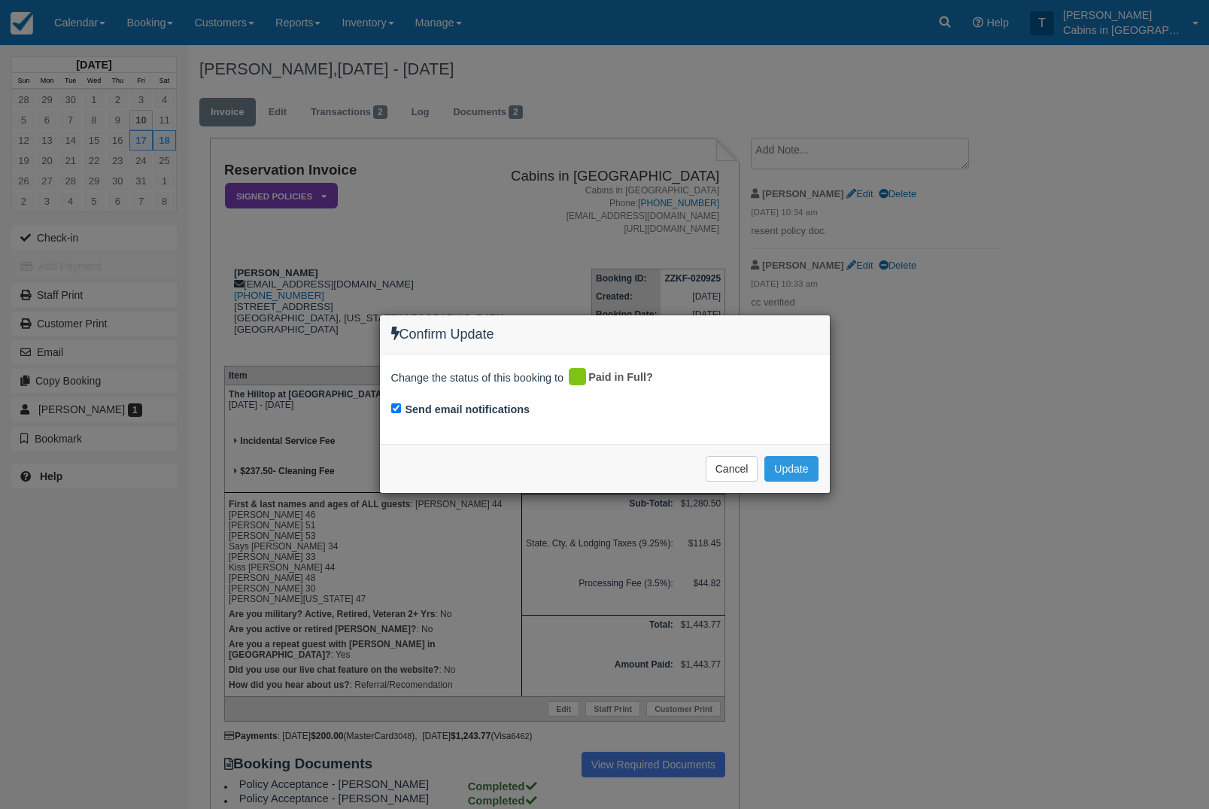
click at [791, 475] on button "Update" at bounding box center [790, 469] width 53 height 26
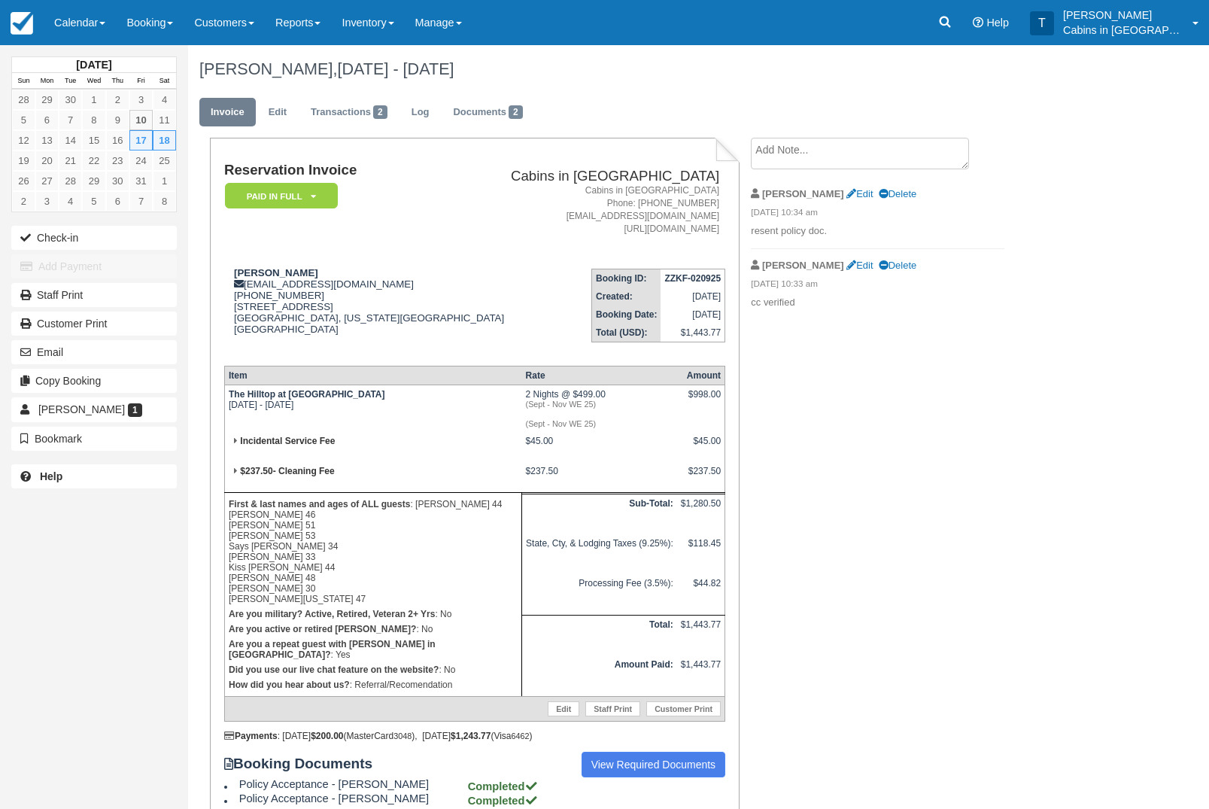
click at [105, 17] on link "Calendar" at bounding box center [80, 22] width 72 height 45
click at [146, 95] on link "Customer" at bounding box center [103, 96] width 119 height 32
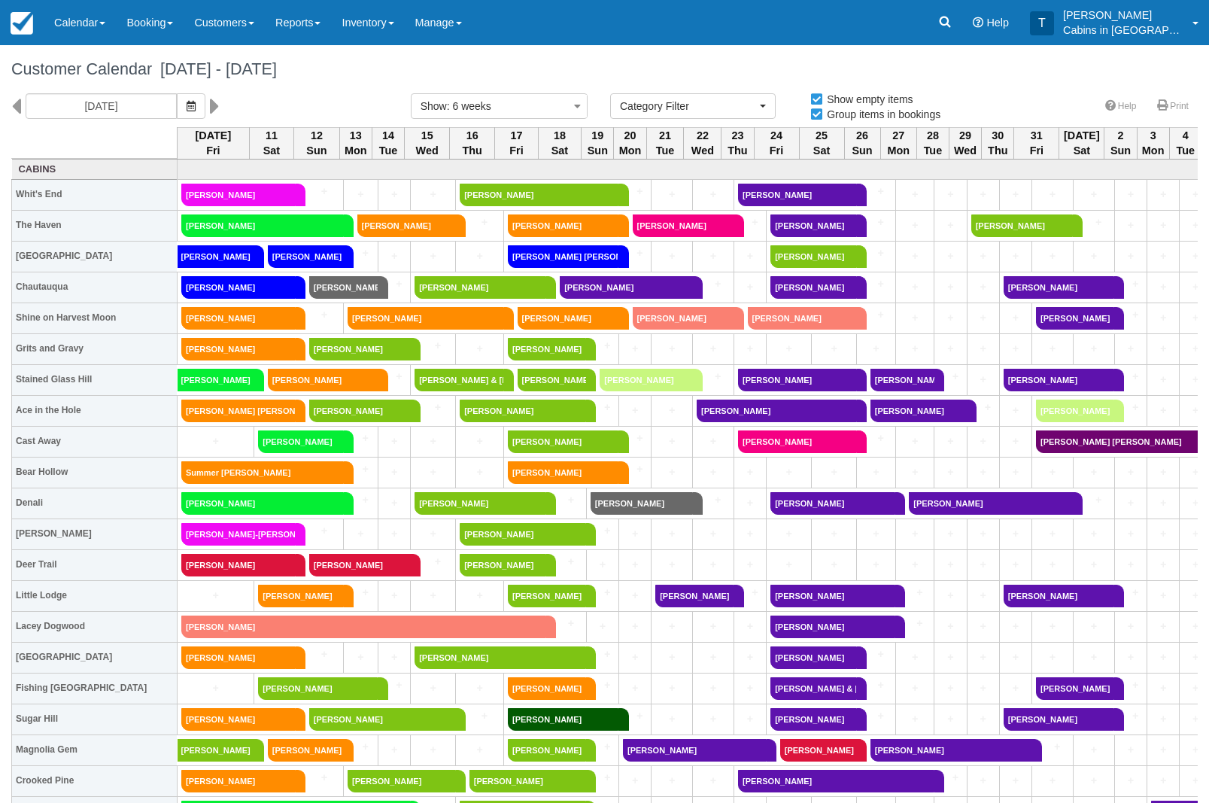
select select
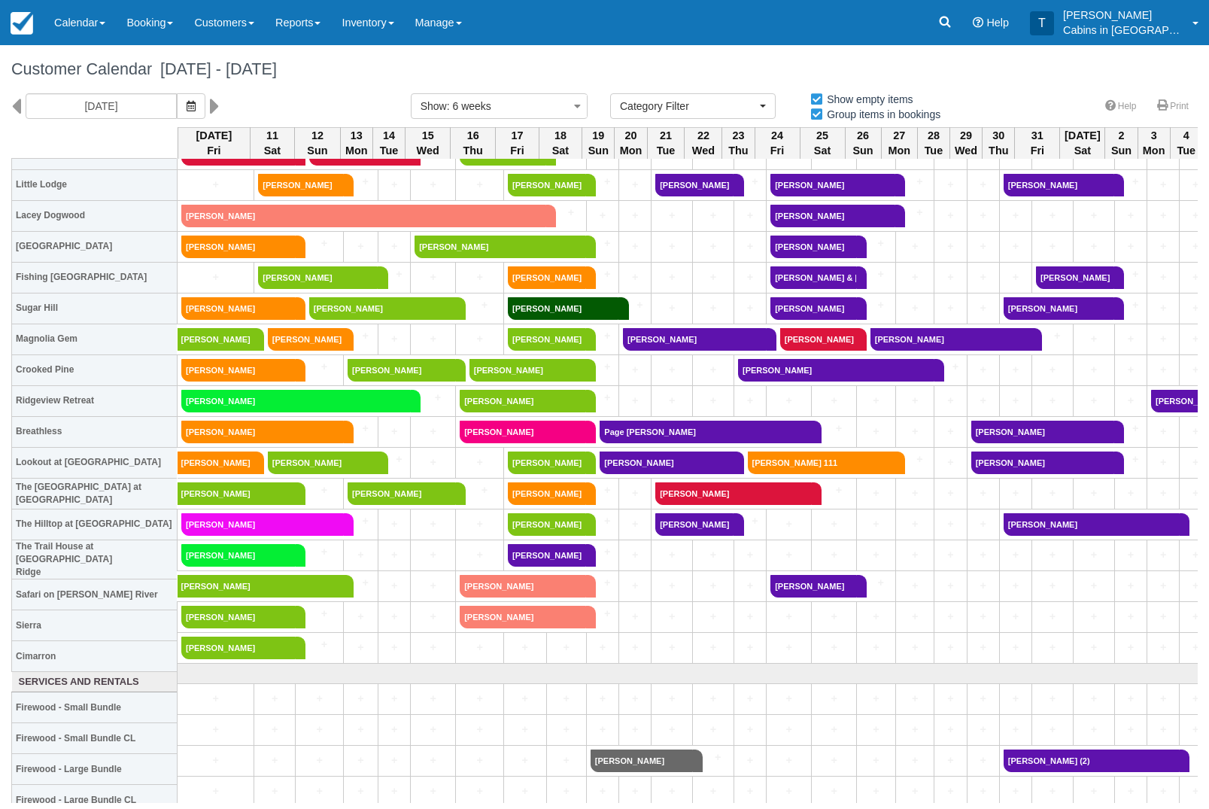
scroll to position [411, 0]
click at [563, 552] on link "[PERSON_NAME]" at bounding box center [547, 555] width 78 height 23
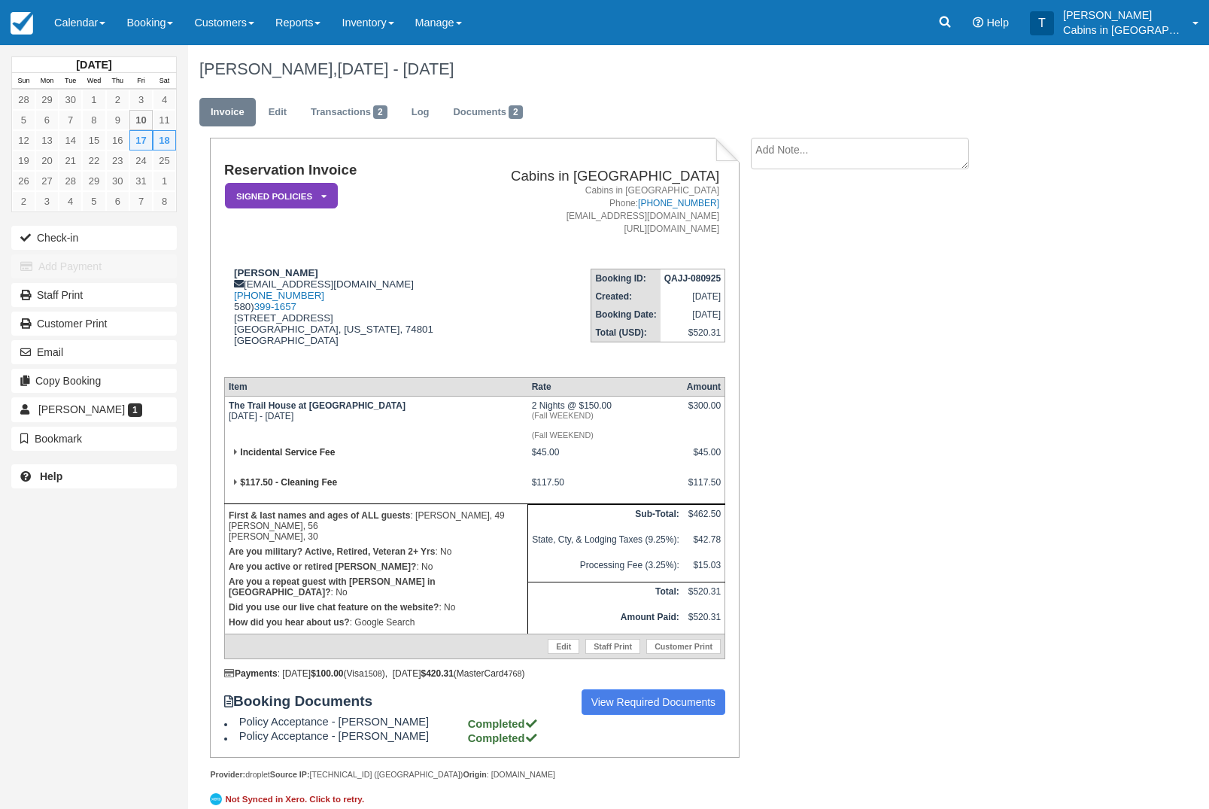
click at [311, 182] on link "Signed Policies" at bounding box center [278, 196] width 108 height 28
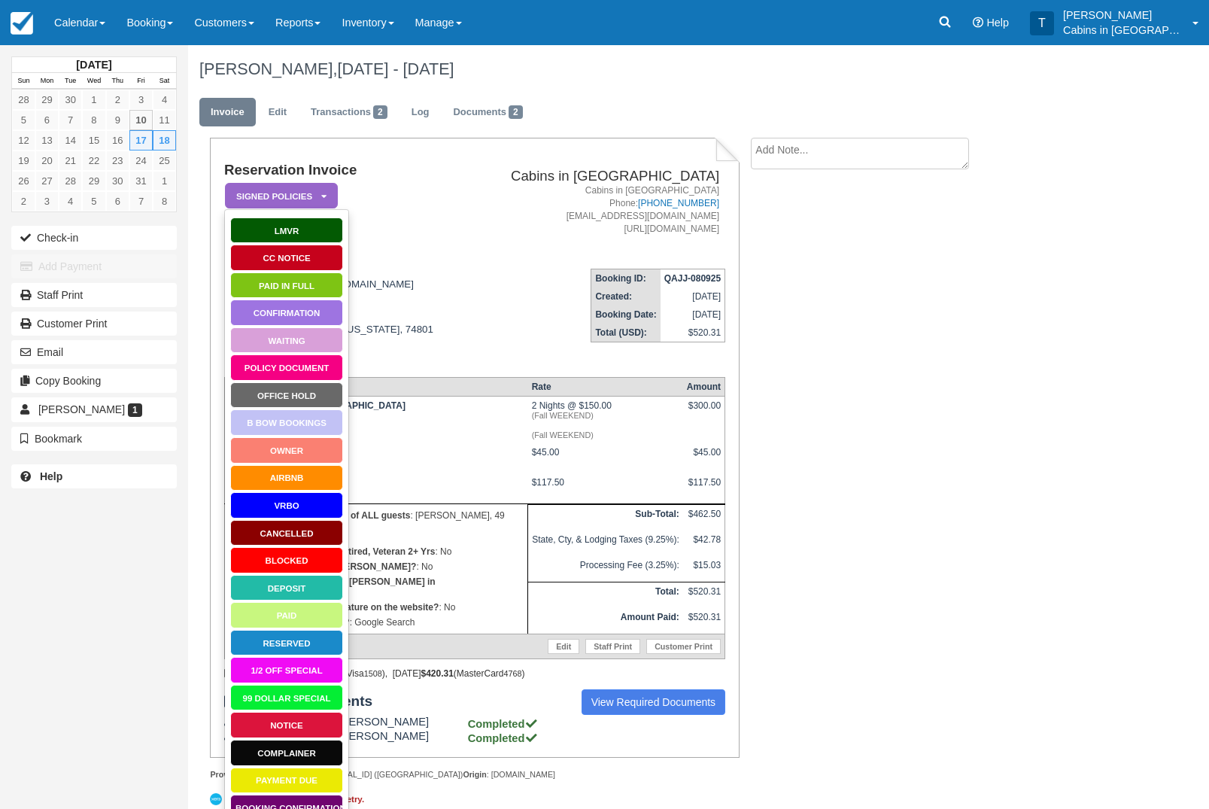
click at [309, 282] on link "Paid in Full" at bounding box center [286, 285] width 113 height 26
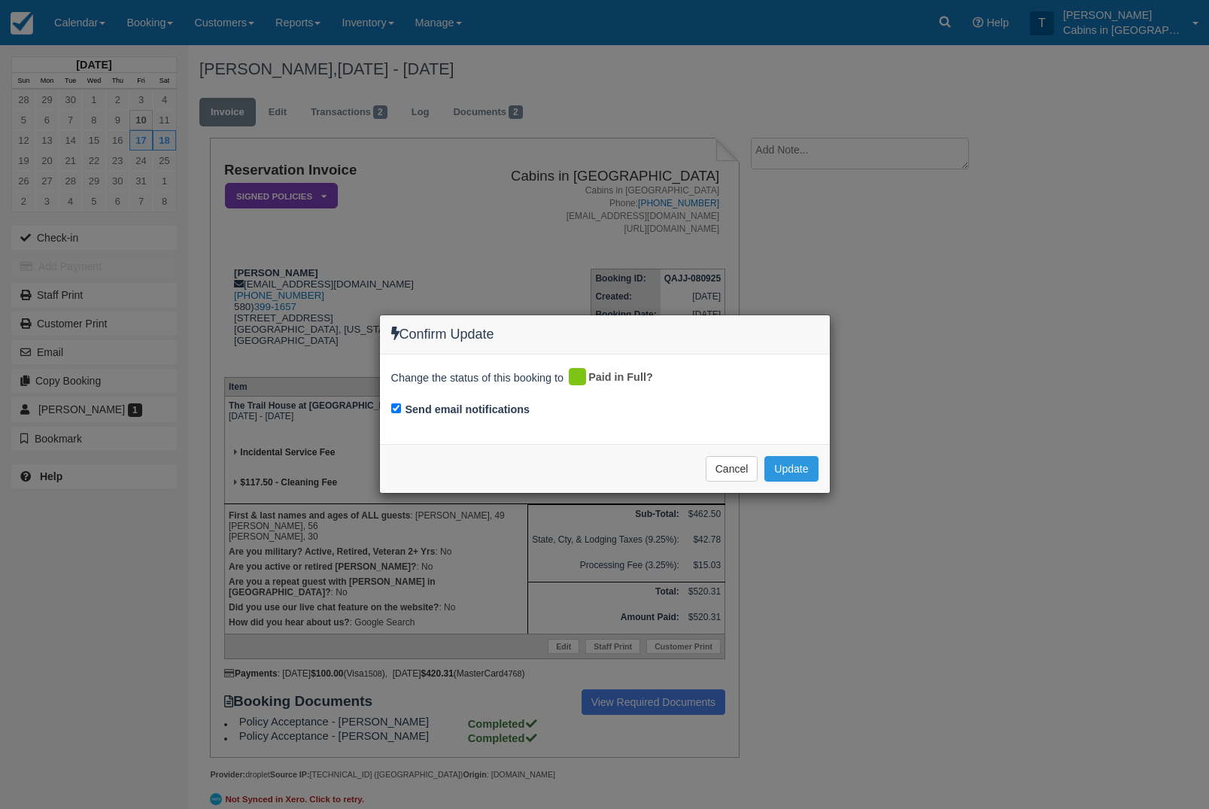
click at [794, 473] on button "Update" at bounding box center [790, 469] width 53 height 26
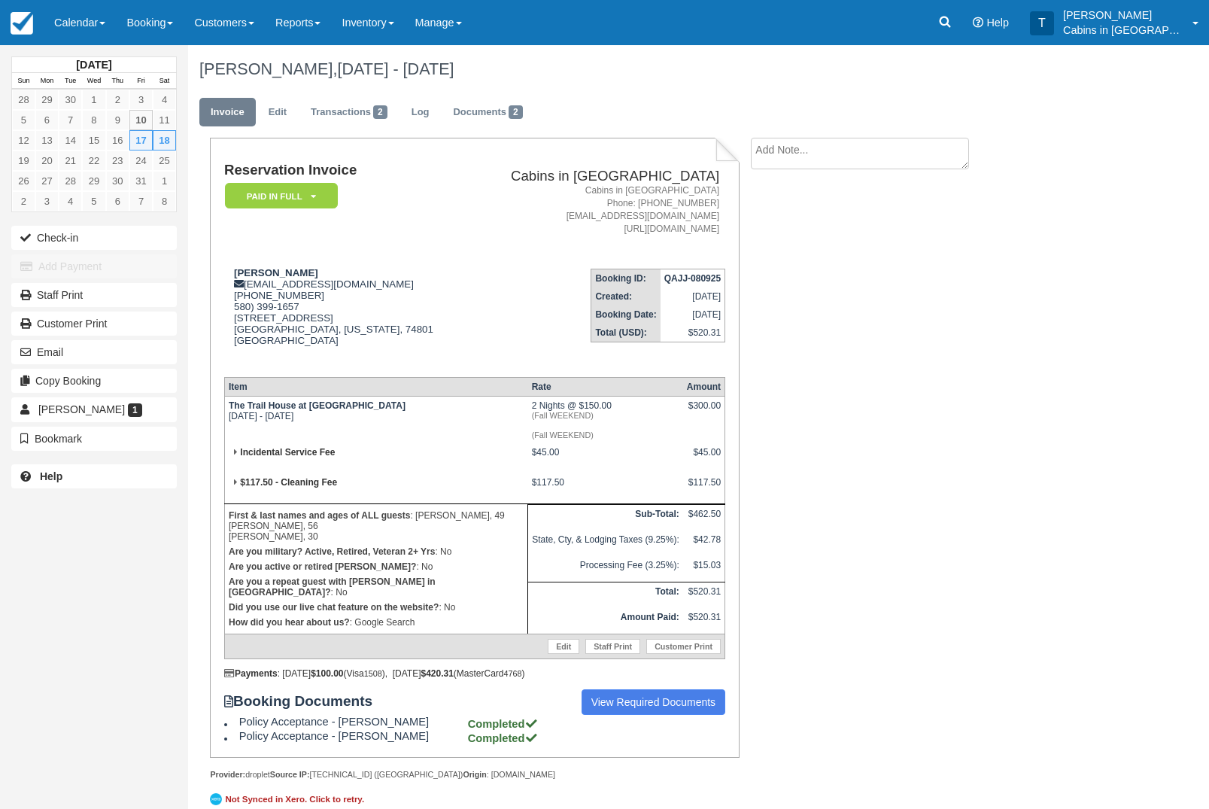
click at [91, 14] on link "Calendar" at bounding box center [80, 22] width 72 height 45
click at [129, 107] on link "Customer" at bounding box center [103, 96] width 119 height 32
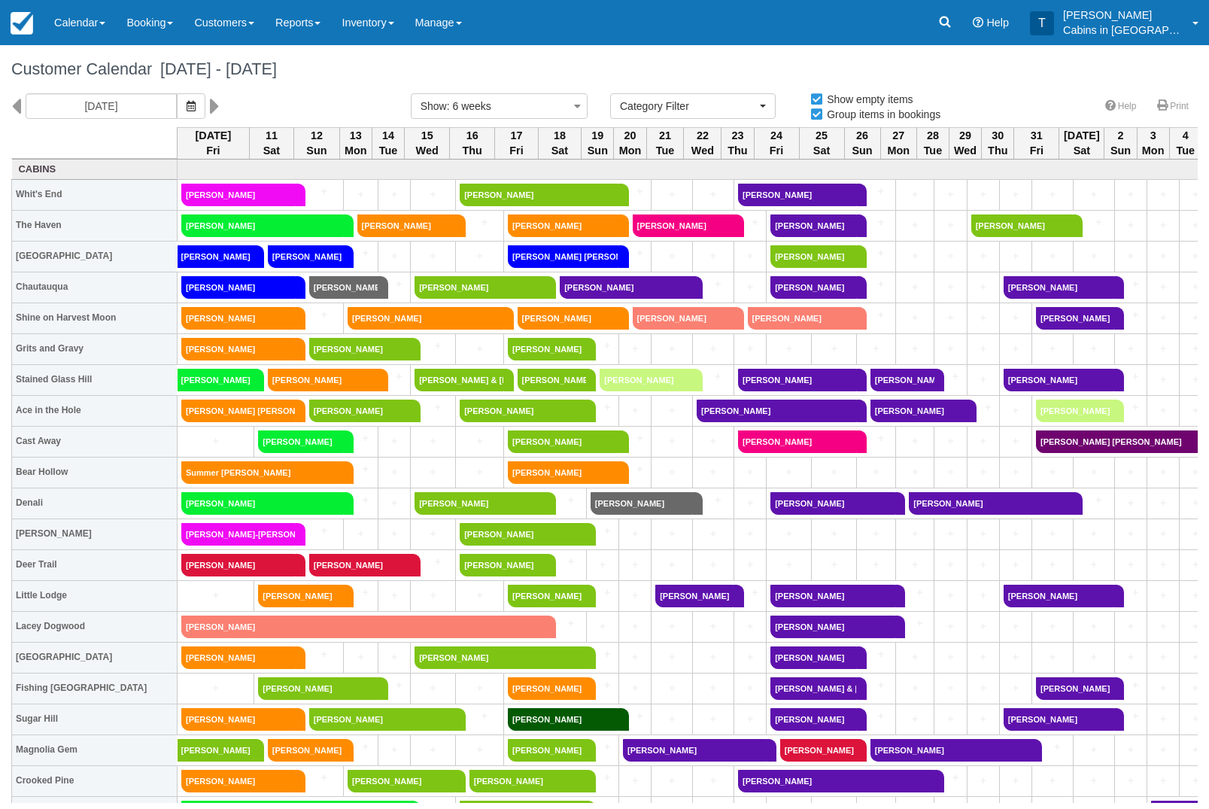
select select
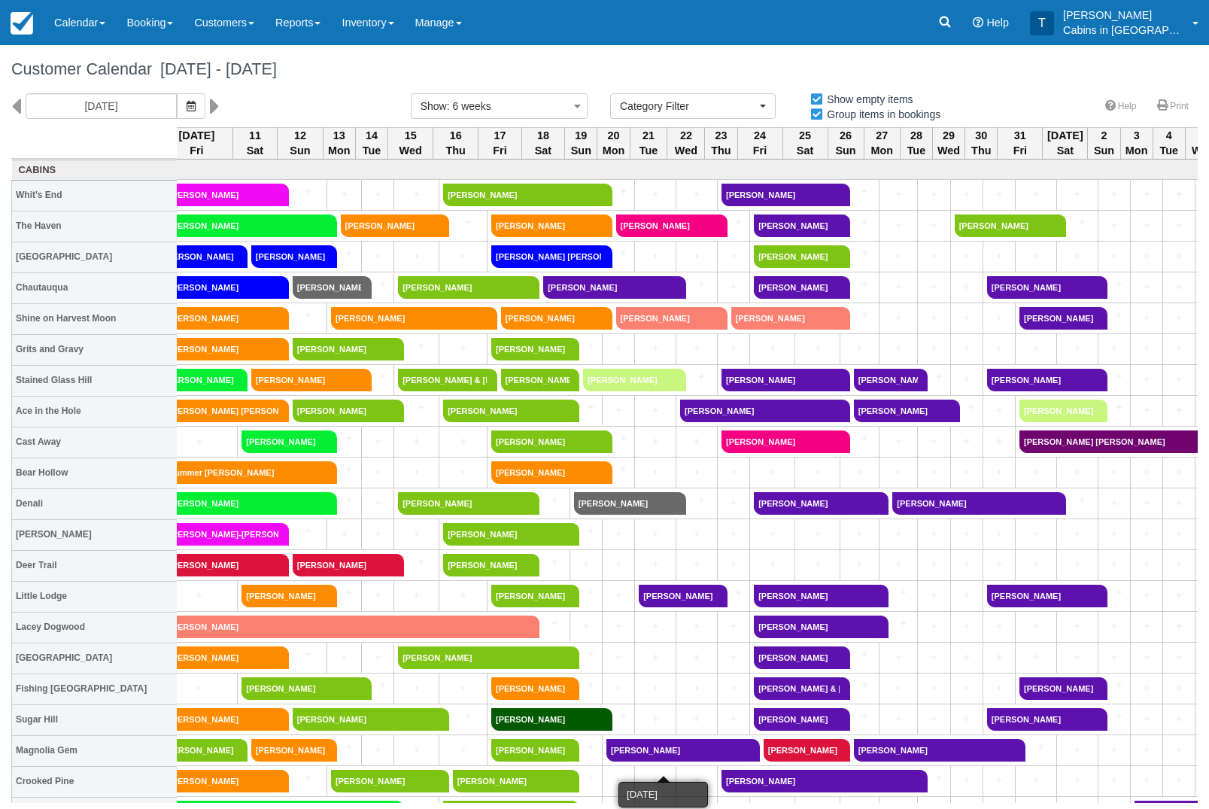
scroll to position [0, 17]
